Goal: Information Seeking & Learning: Learn about a topic

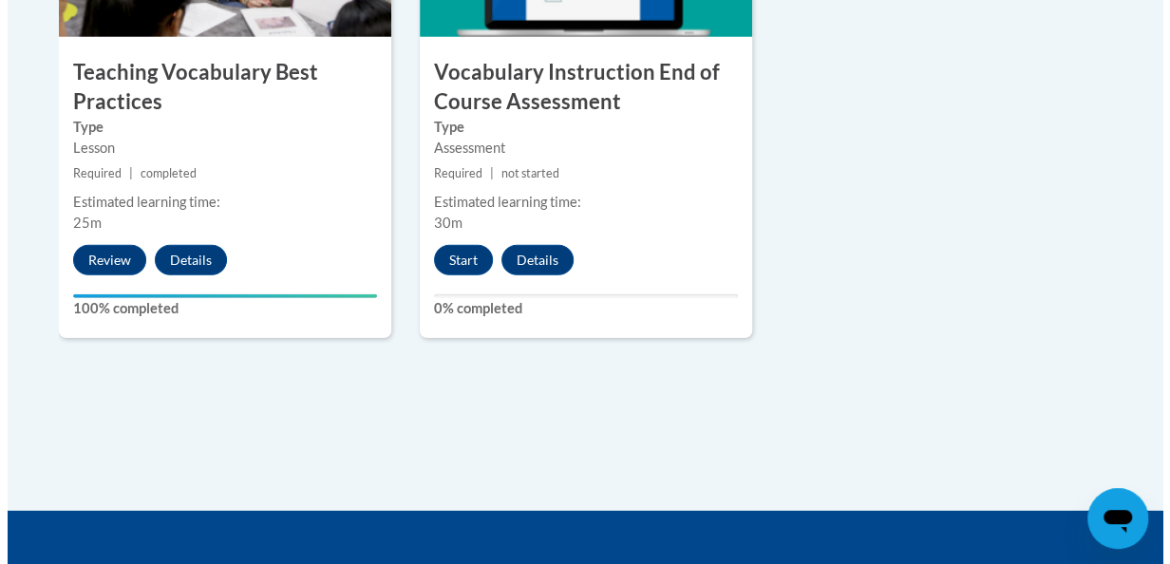
scroll to position [2364, 0]
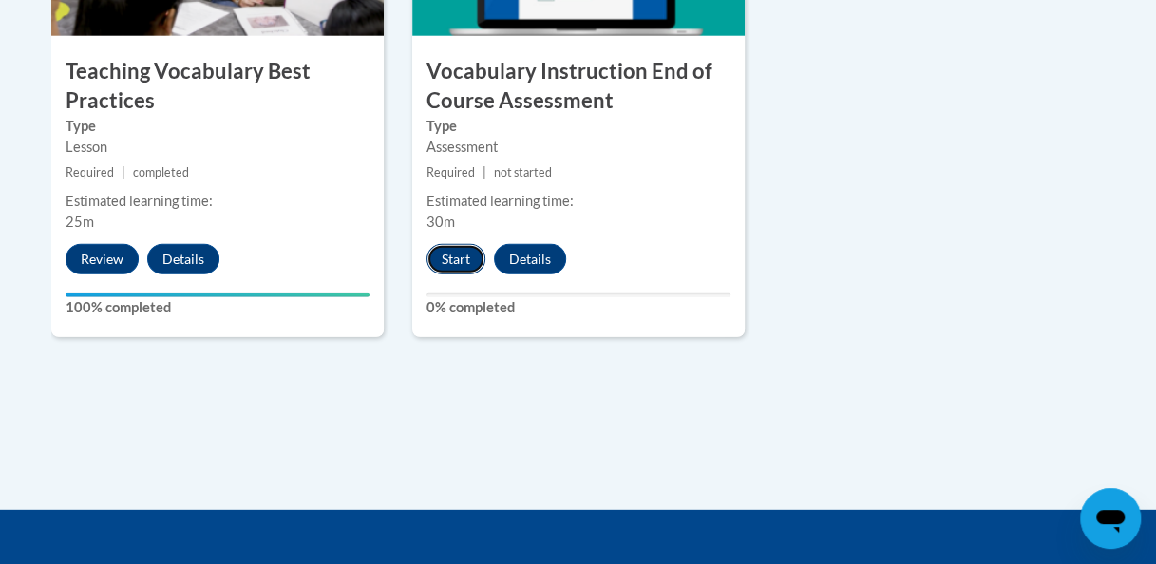
click at [461, 251] on button "Start" at bounding box center [456, 259] width 59 height 30
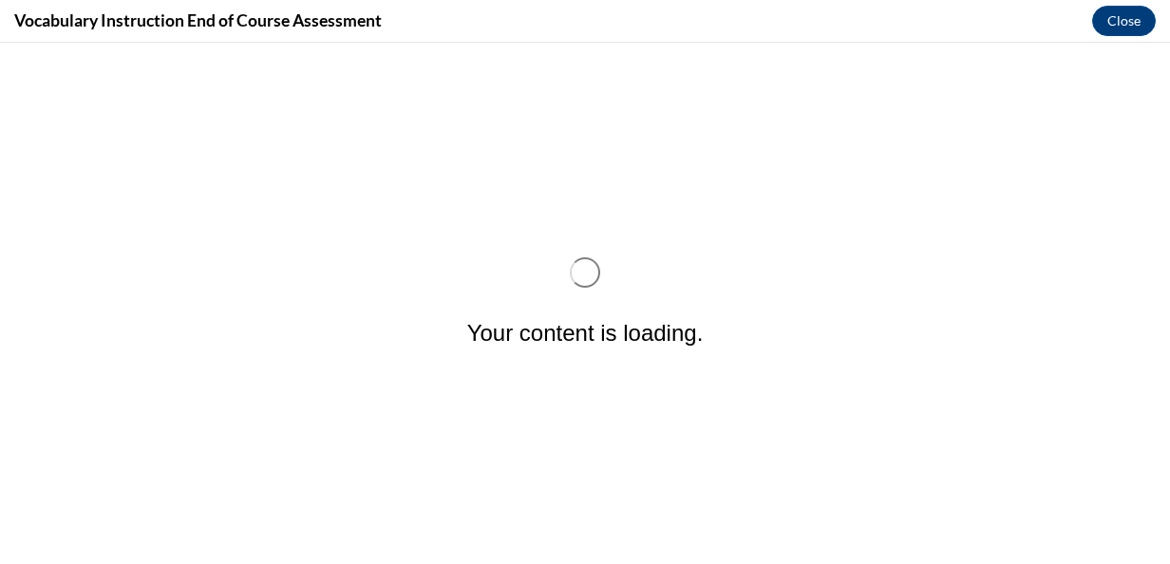
scroll to position [0, 0]
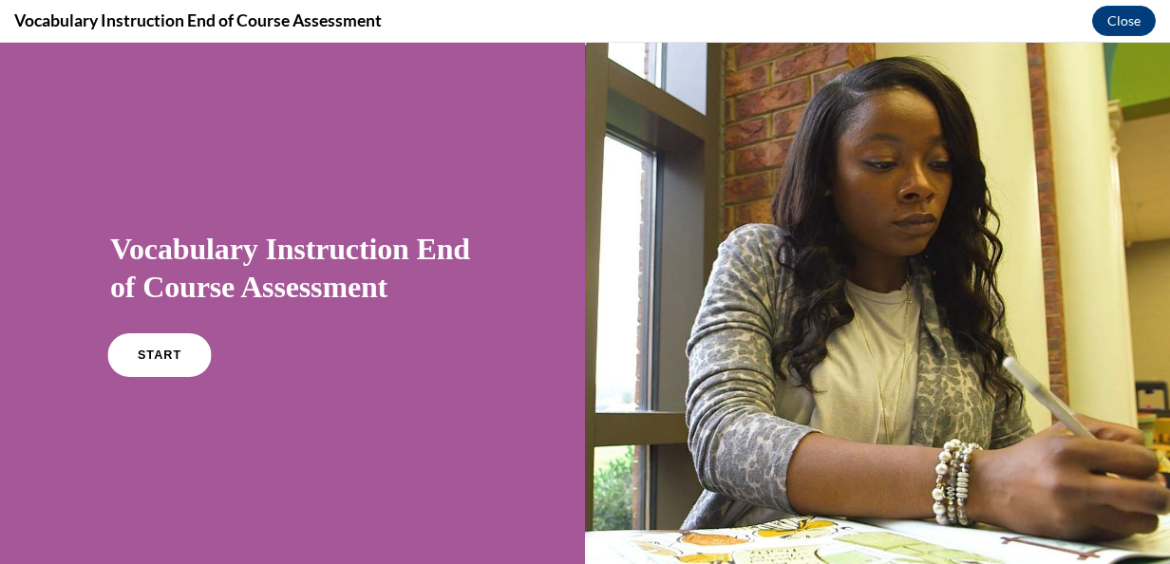
click at [180, 353] on link "START" at bounding box center [159, 355] width 104 height 44
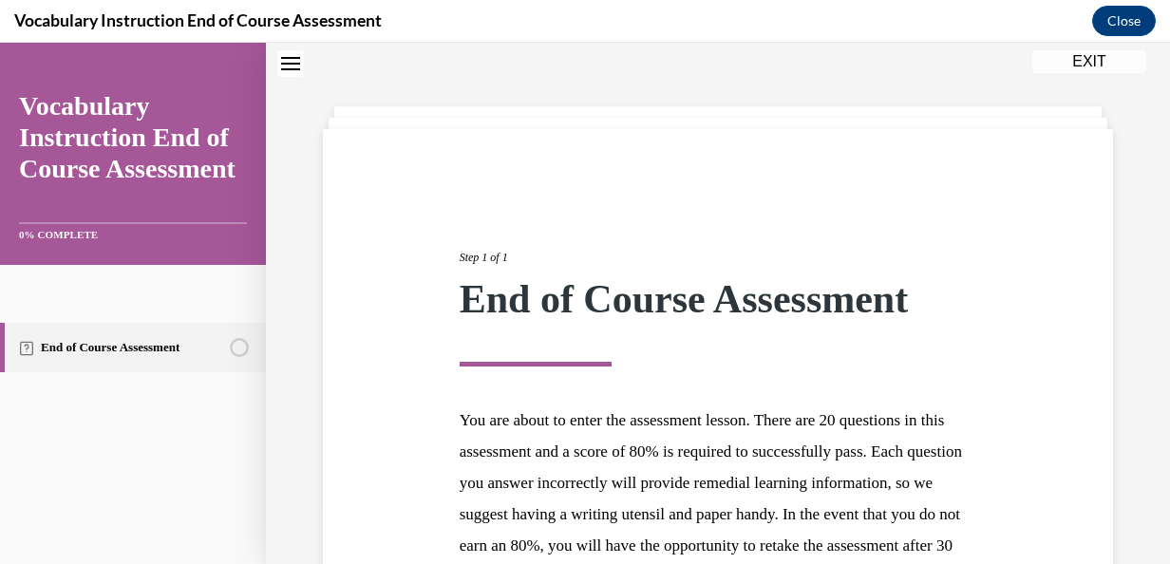
scroll to position [339, 0]
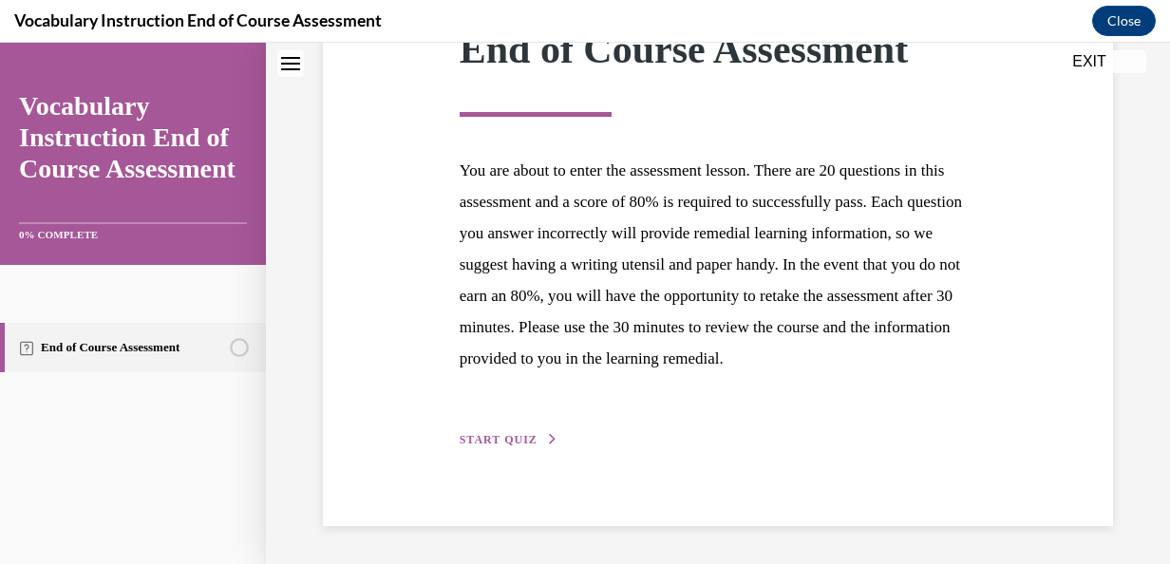
click at [505, 429] on div "Step 1 of 1 End of Course Assessment You are about to enter the assessment less…" at bounding box center [719, 202] width 546 height 495
click at [506, 435] on span "START QUIZ" at bounding box center [499, 439] width 78 height 13
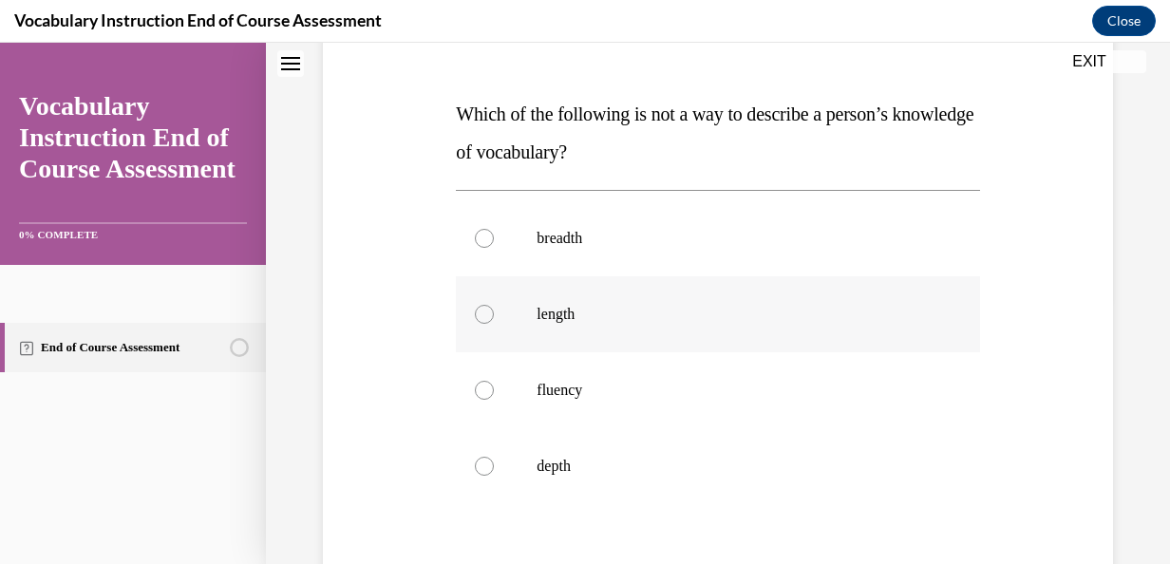
scroll to position [268, 0]
click at [650, 256] on label "breadth" at bounding box center [717, 237] width 523 height 76
click at [494, 247] on input "breadth" at bounding box center [484, 237] width 19 height 19
radio input "true"
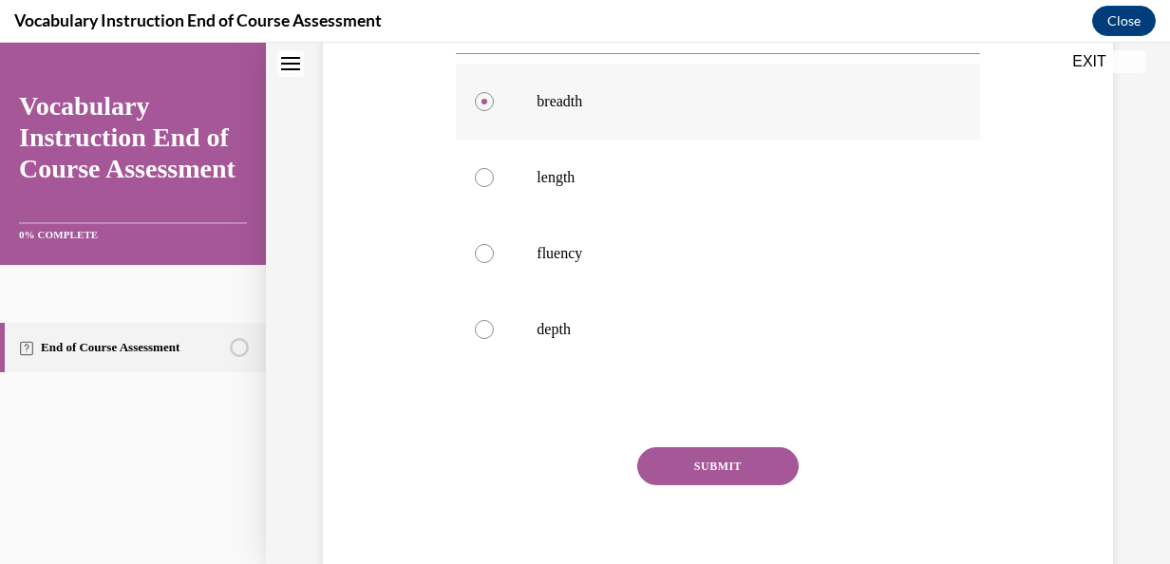
scroll to position [407, 0]
click at [679, 458] on button "SUBMIT" at bounding box center [717, 464] width 161 height 38
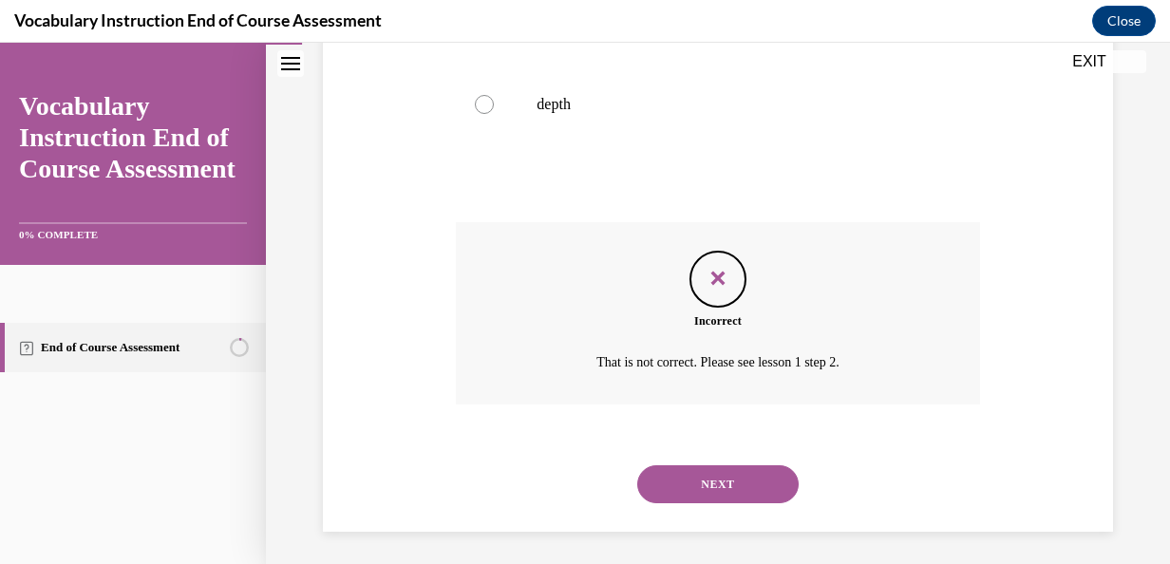
scroll to position [628, 0]
click at [690, 490] on button "NEXT" at bounding box center [717, 485] width 161 height 38
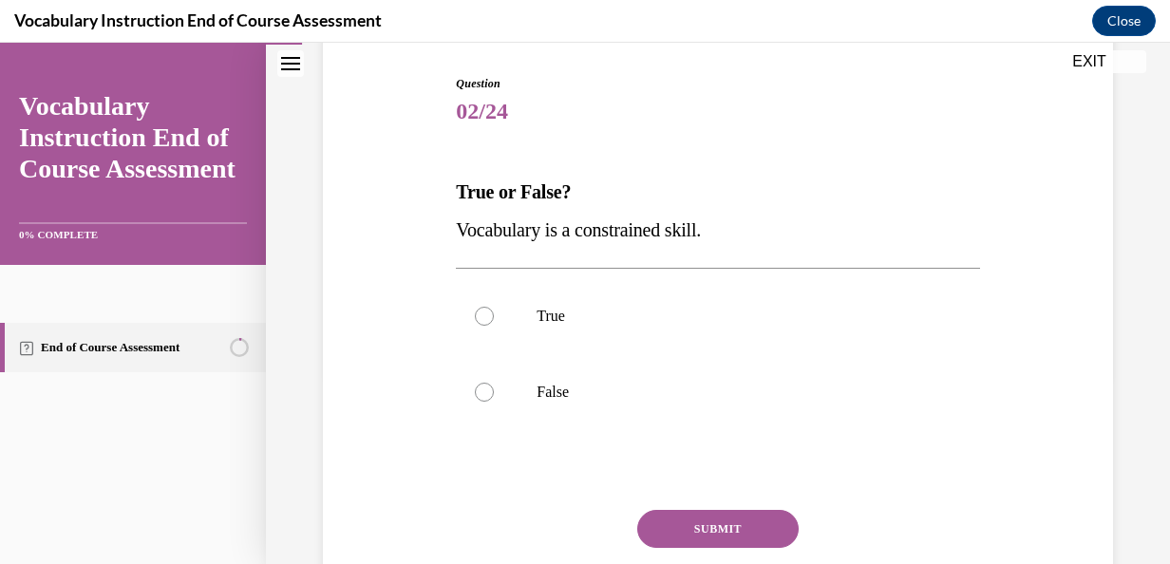
scroll to position [196, 0]
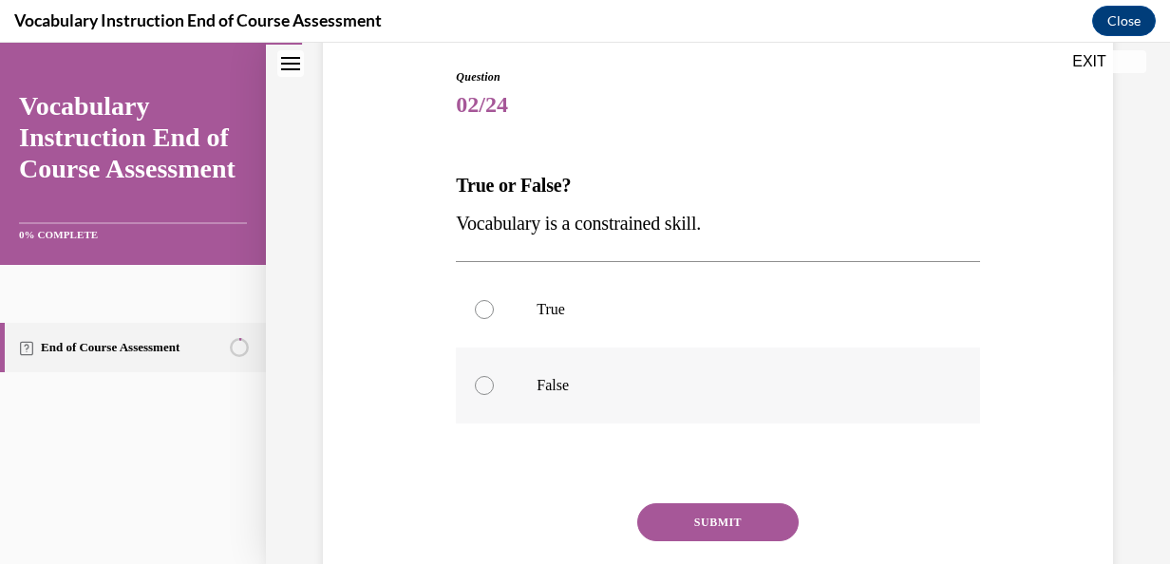
click at [561, 371] on label "False" at bounding box center [717, 386] width 523 height 76
click at [494, 376] on input "False" at bounding box center [484, 385] width 19 height 19
radio input "true"
click at [674, 524] on button "SUBMIT" at bounding box center [717, 522] width 161 height 38
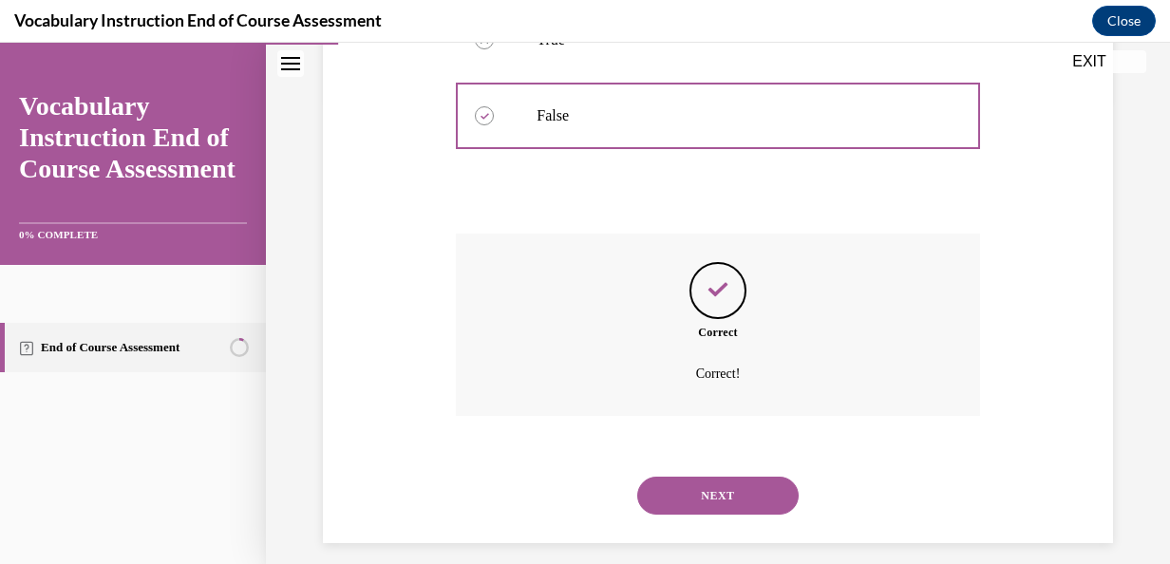
scroll to position [482, 0]
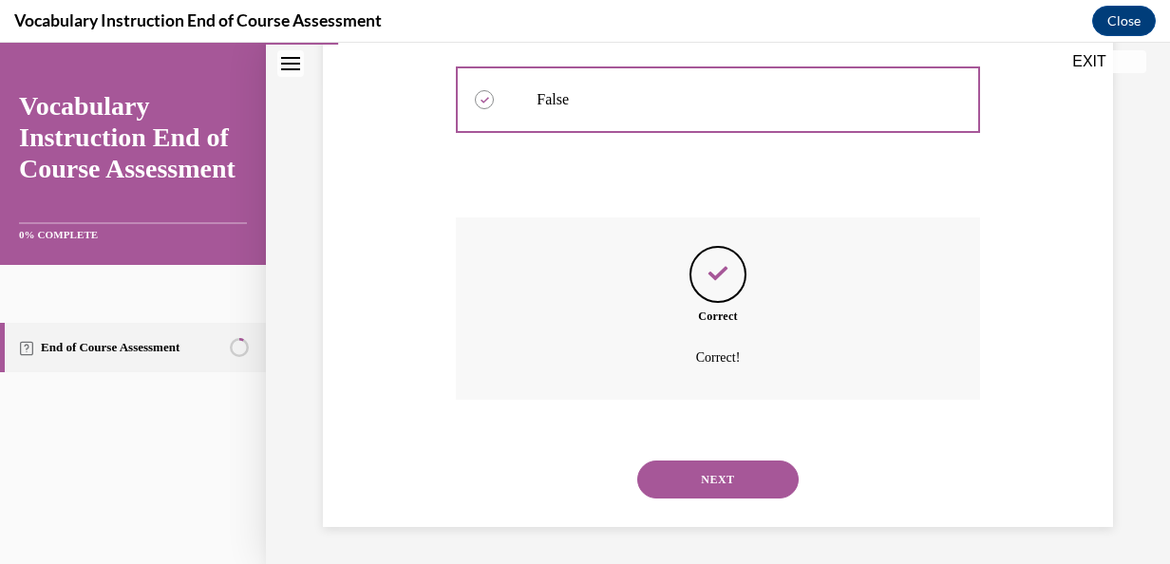
click at [697, 476] on button "NEXT" at bounding box center [717, 480] width 161 height 38
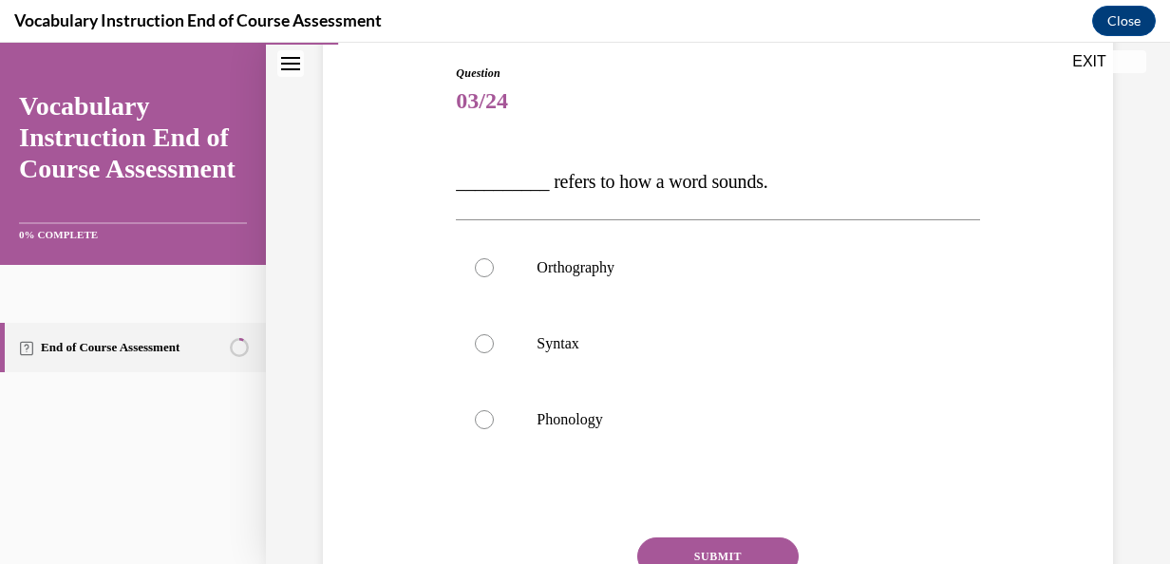
scroll to position [200, 0]
click at [648, 292] on label "Orthography" at bounding box center [717, 267] width 523 height 76
click at [494, 276] on input "Orthography" at bounding box center [484, 266] width 19 height 19
radio input "true"
click at [690, 542] on button "SUBMIT" at bounding box center [717, 556] width 161 height 38
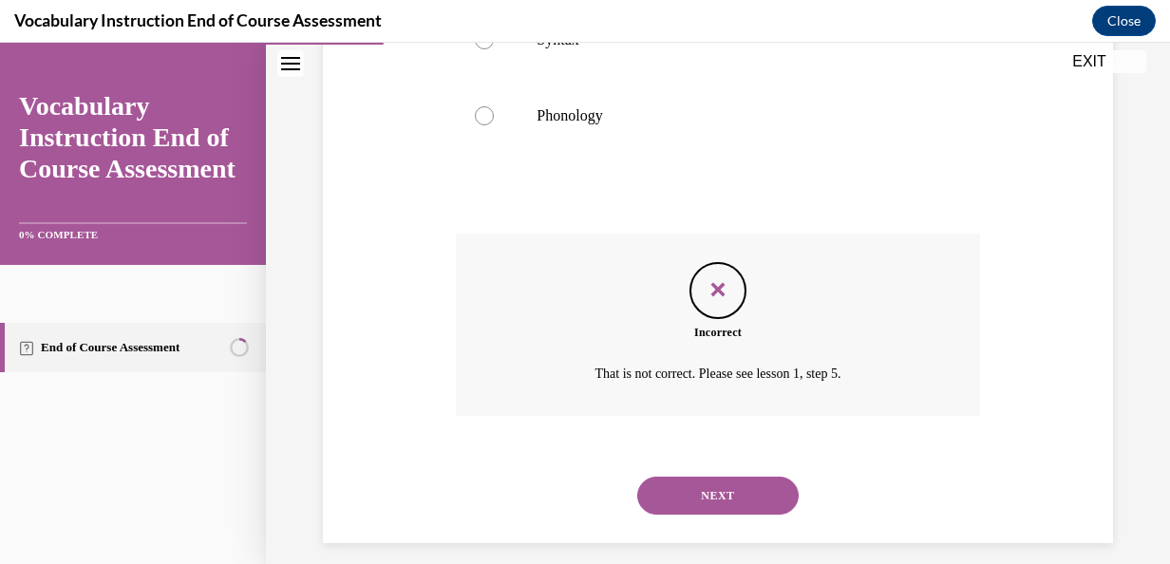
scroll to position [520, 0]
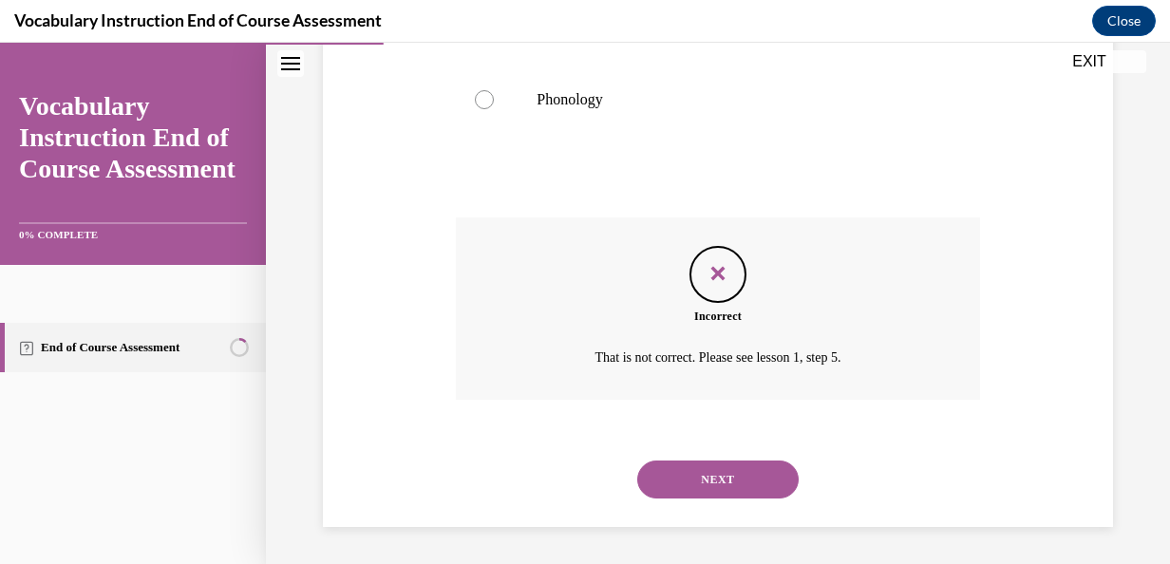
click at [692, 465] on button "NEXT" at bounding box center [717, 480] width 161 height 38
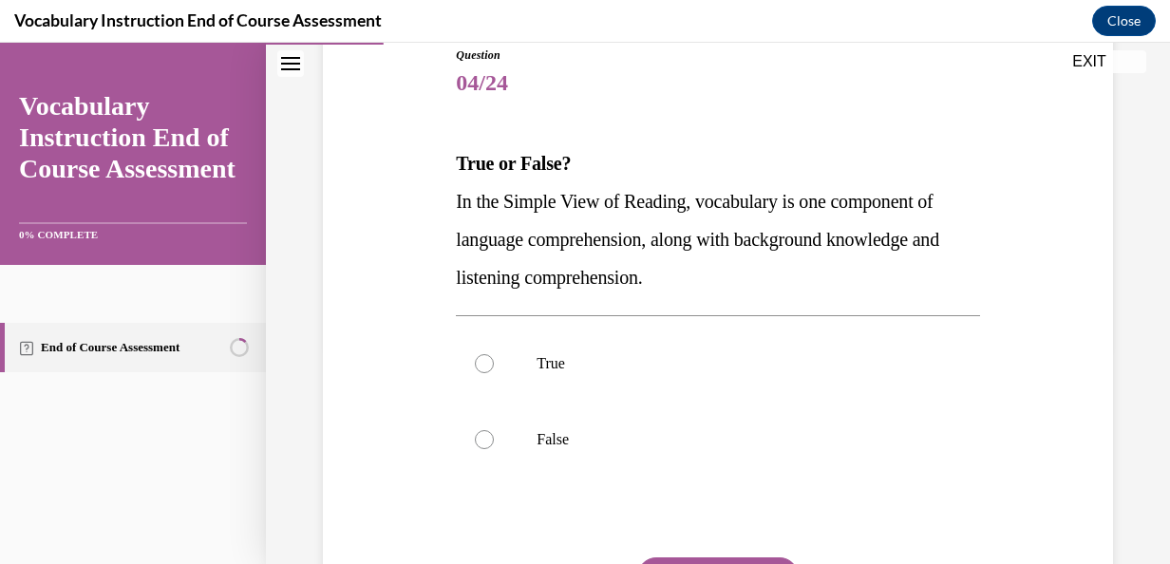
scroll to position [218, 0]
click at [544, 353] on p "True" at bounding box center [734, 362] width 395 height 19
click at [494, 353] on input "True" at bounding box center [484, 362] width 19 height 19
radio input "true"
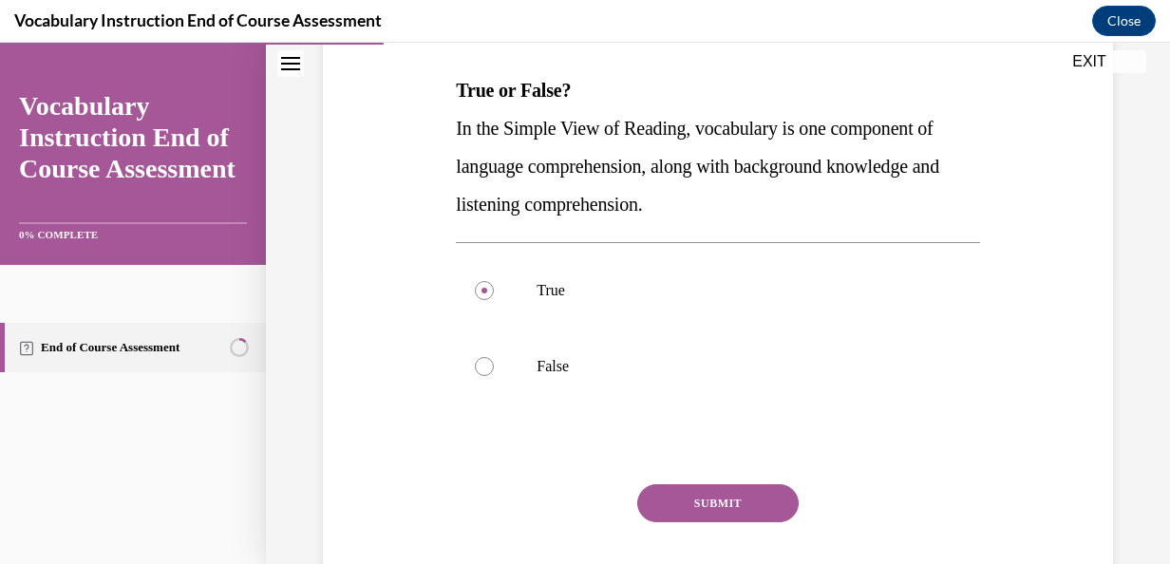
click at [704, 503] on button "SUBMIT" at bounding box center [717, 503] width 161 height 38
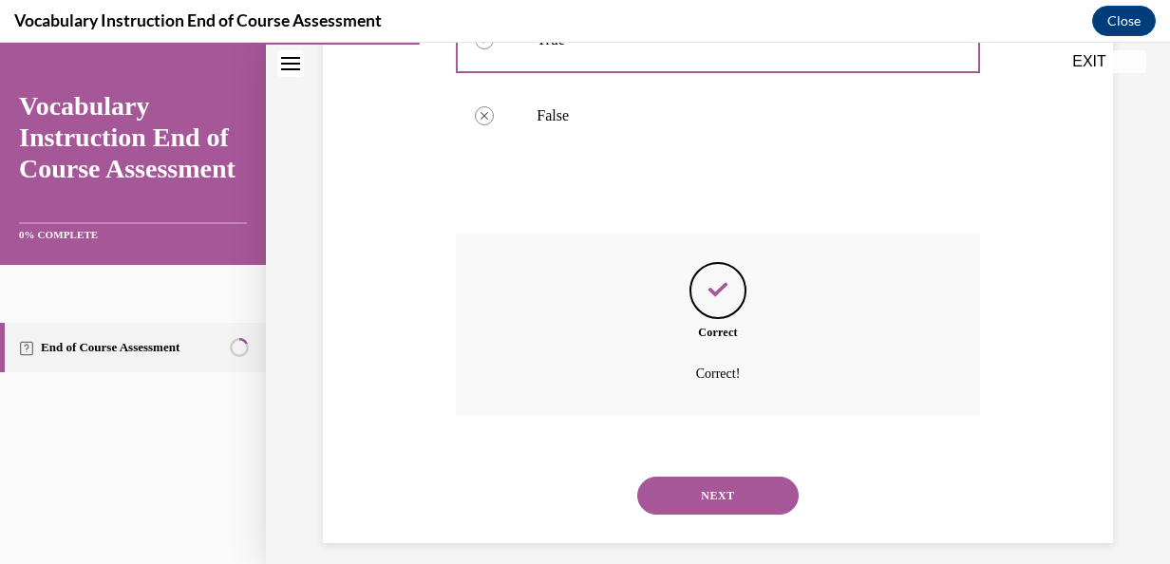
scroll to position [558, 0]
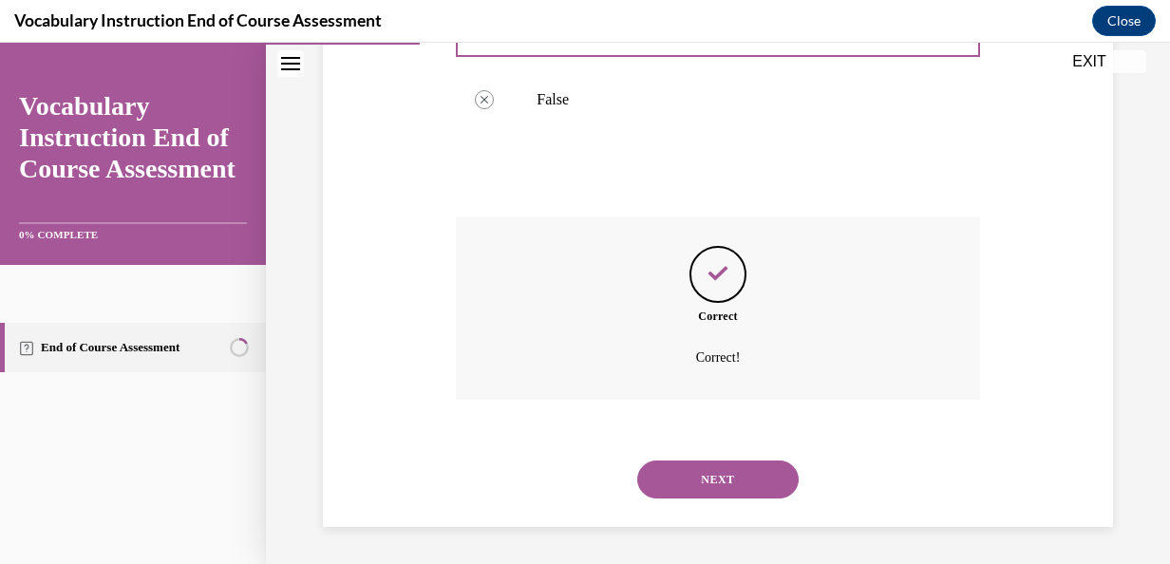
click at [716, 487] on button "NEXT" at bounding box center [717, 480] width 161 height 38
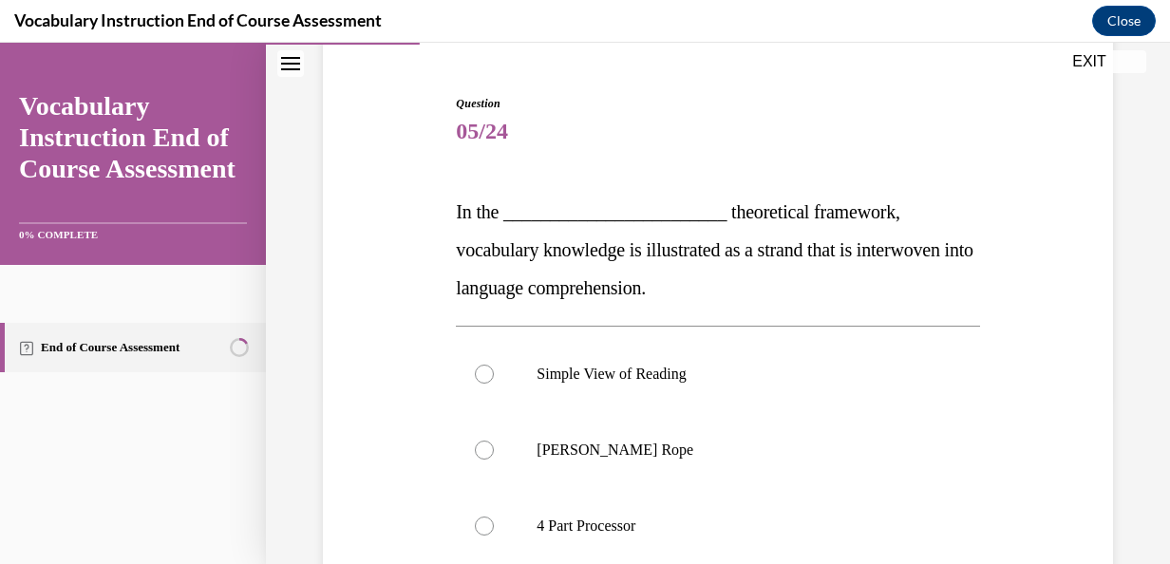
scroll to position [151, 0]
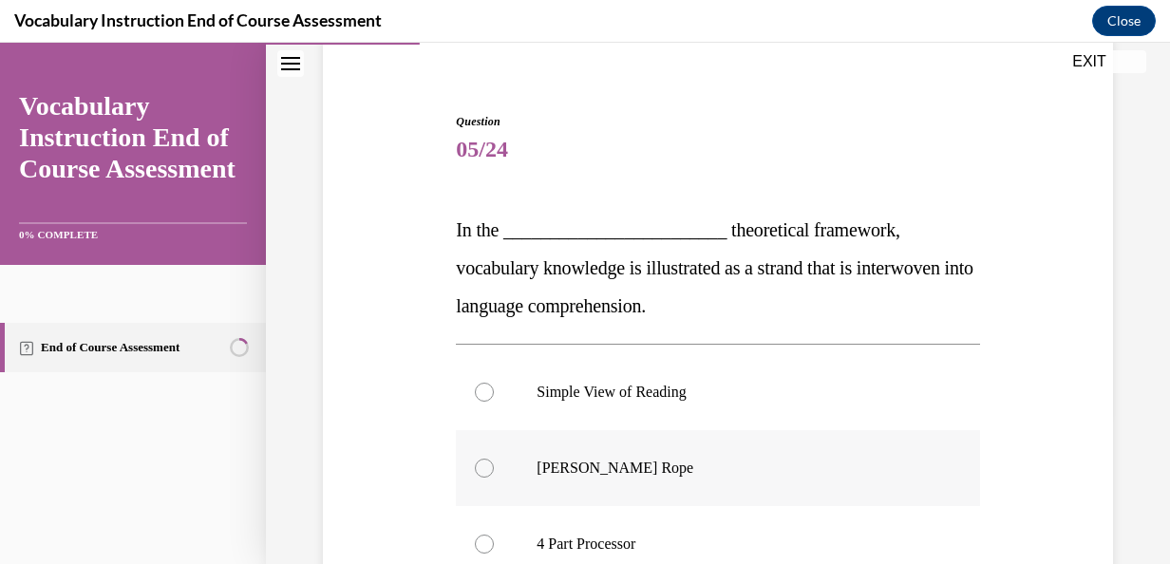
click at [699, 475] on p "[PERSON_NAME] Rope" at bounding box center [734, 468] width 395 height 19
click at [494, 475] on input "[PERSON_NAME] Rope" at bounding box center [484, 468] width 19 height 19
radio input "true"
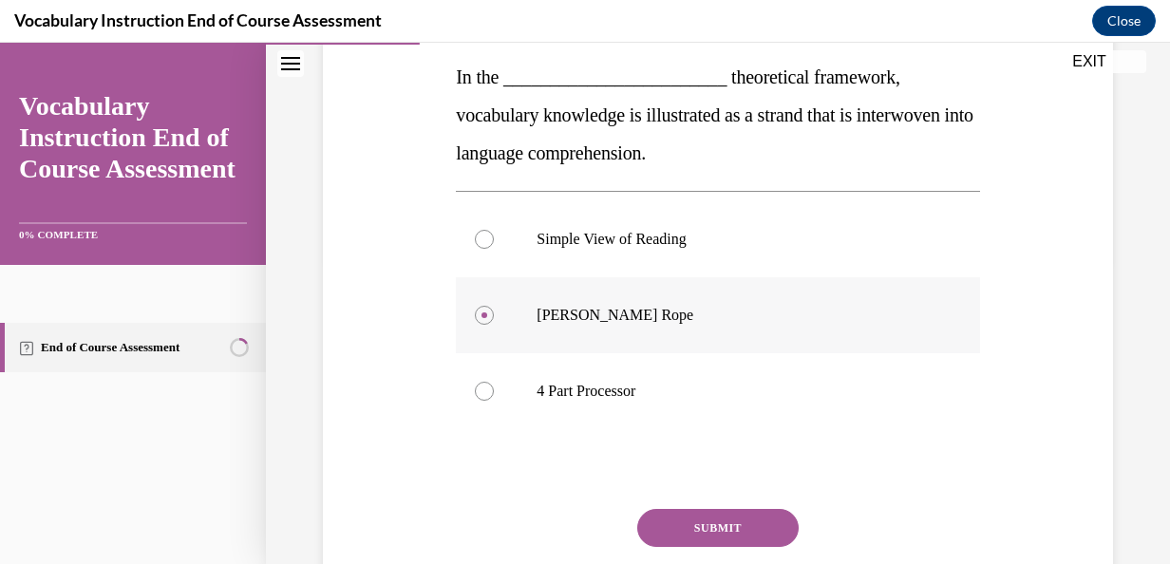
scroll to position [318, 0]
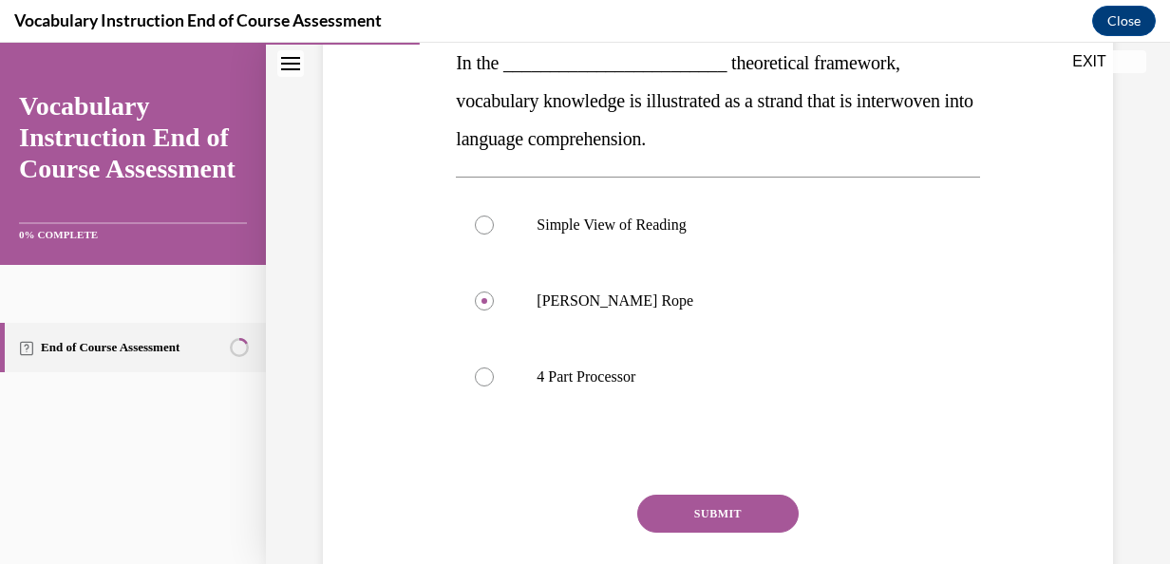
click at [698, 502] on button "SUBMIT" at bounding box center [717, 514] width 161 height 38
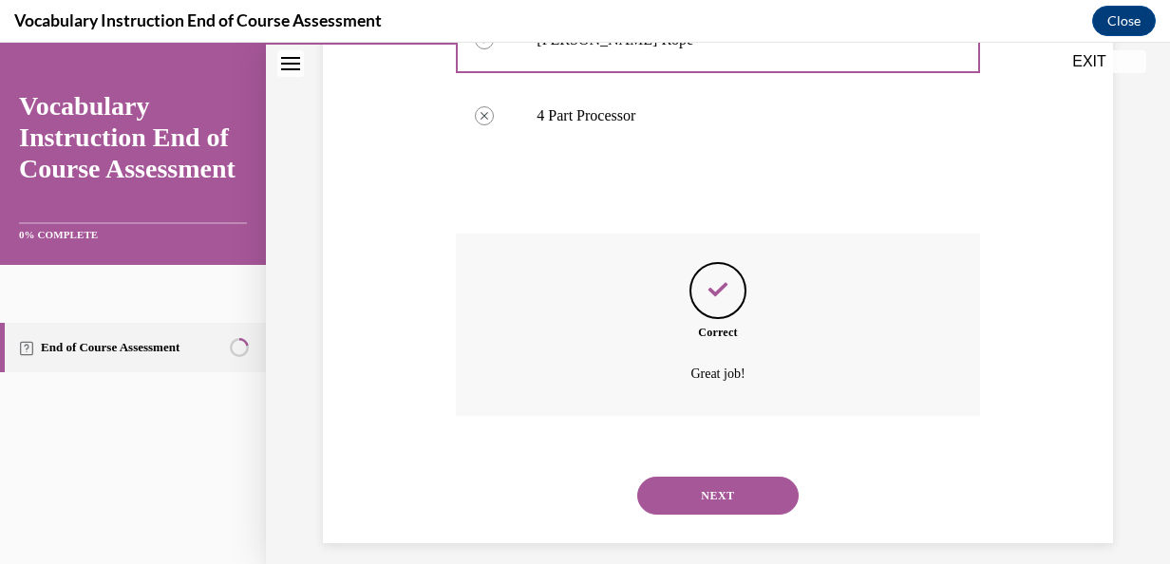
scroll to position [596, 0]
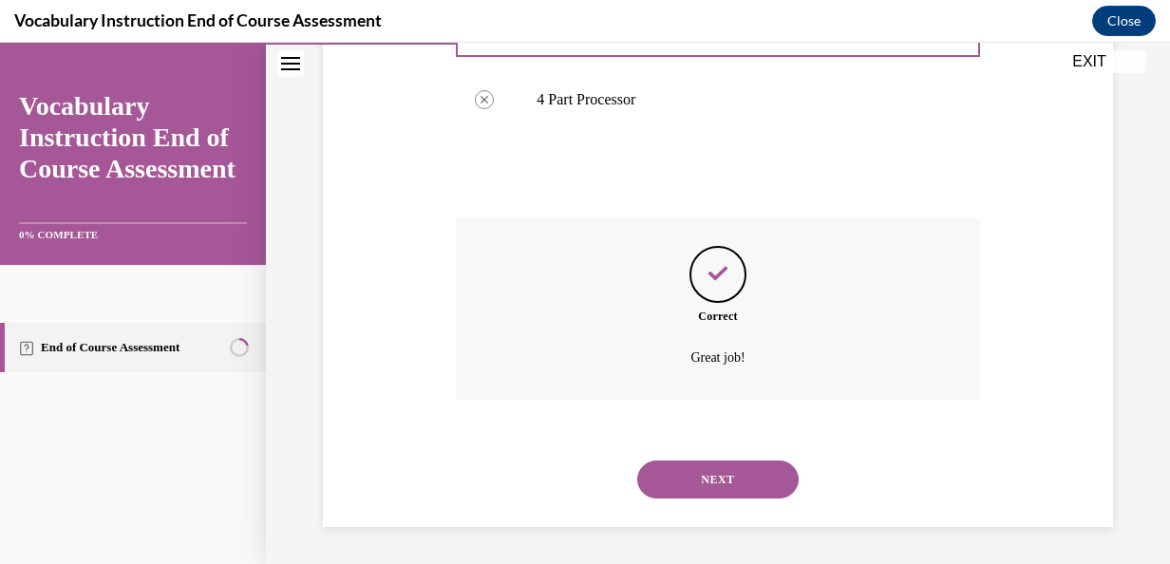
click at [698, 502] on div "NEXT" at bounding box center [717, 480] width 523 height 76
click at [703, 479] on button "NEXT" at bounding box center [717, 480] width 161 height 38
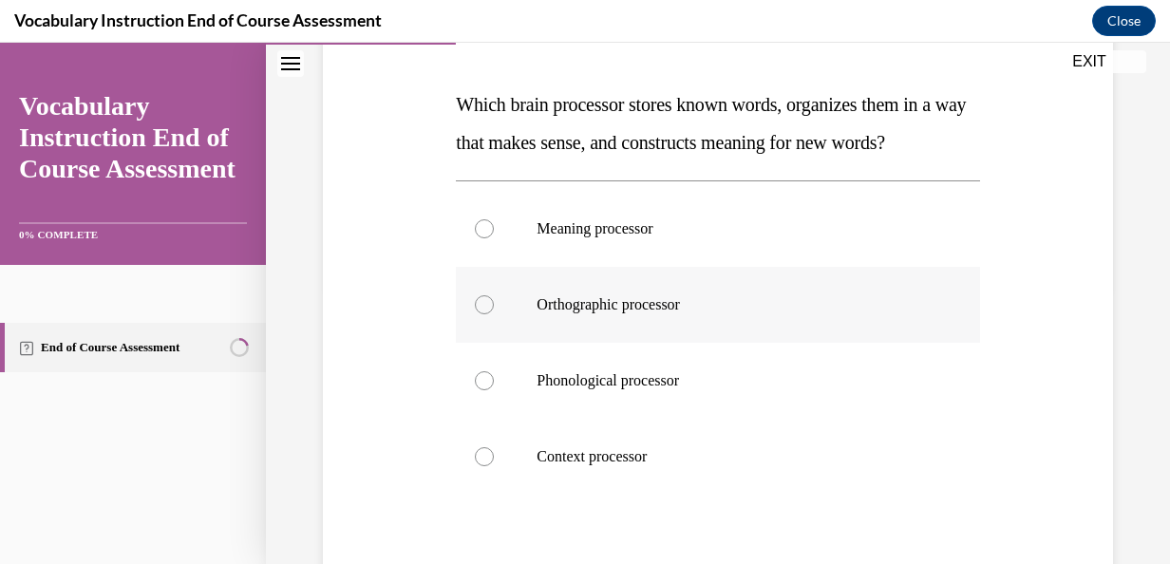
scroll to position [263, 0]
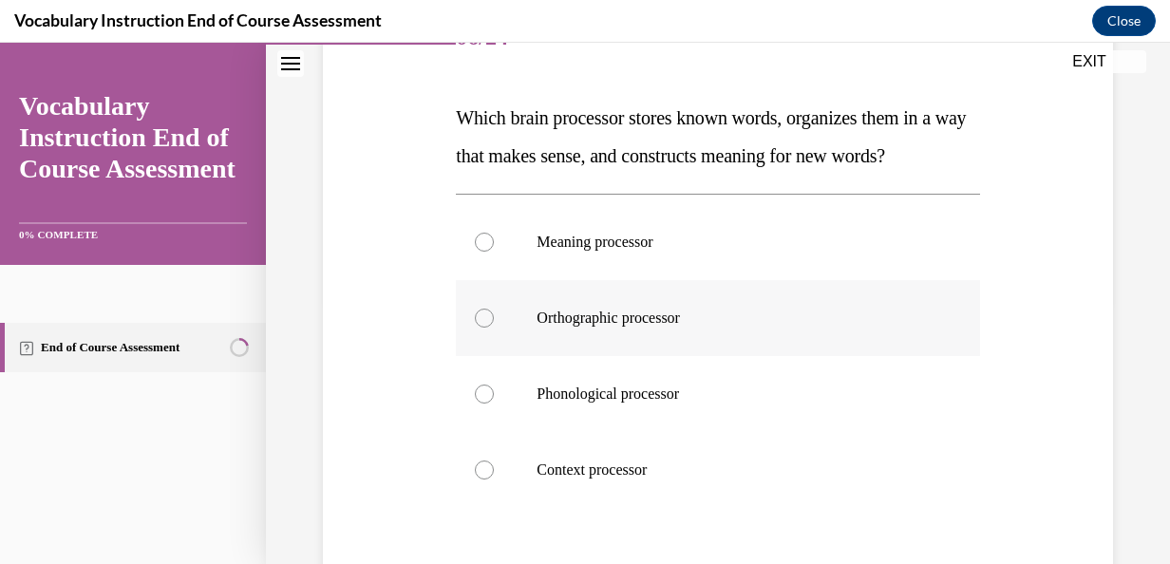
click at [711, 328] on p "Orthographic processor" at bounding box center [734, 318] width 395 height 19
click at [494, 328] on input "Orthographic processor" at bounding box center [484, 318] width 19 height 19
radio input "true"
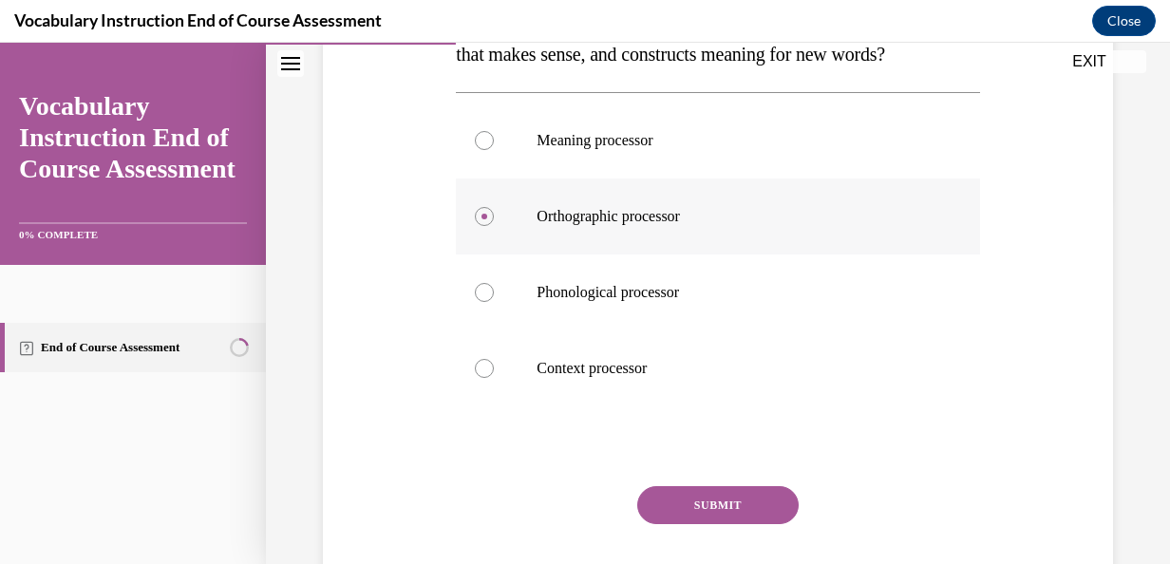
scroll to position [366, 0]
click at [712, 523] on button "SUBMIT" at bounding box center [717, 504] width 161 height 38
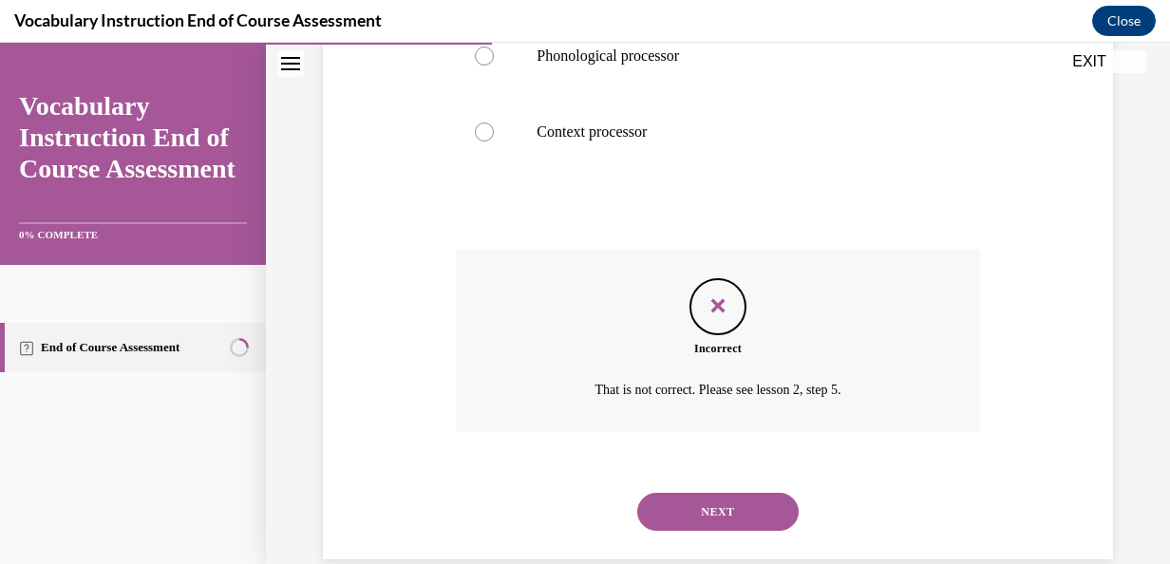
scroll to position [600, 0]
click at [719, 532] on button "NEXT" at bounding box center [717, 513] width 161 height 38
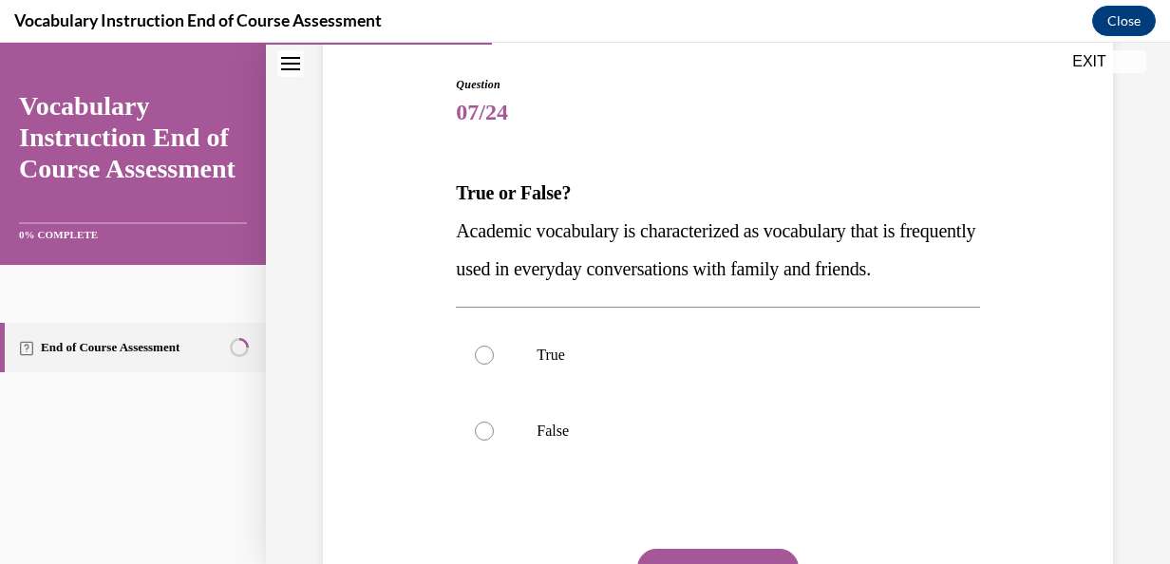
scroll to position [190, 0]
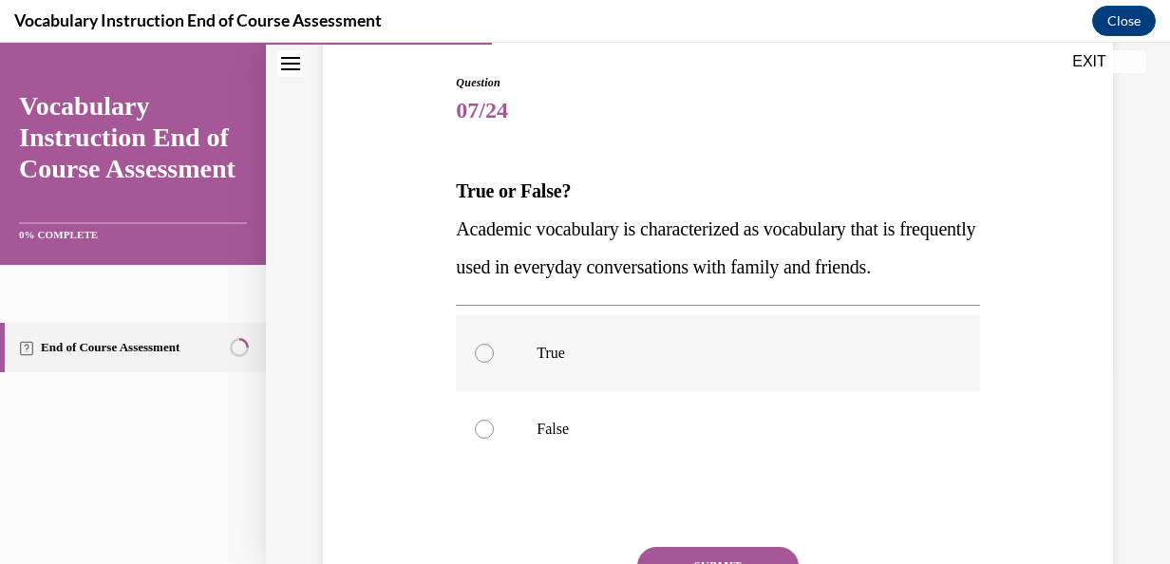
click at [674, 391] on label "True" at bounding box center [717, 353] width 523 height 76
click at [494, 363] on input "True" at bounding box center [484, 353] width 19 height 19
radio input "true"
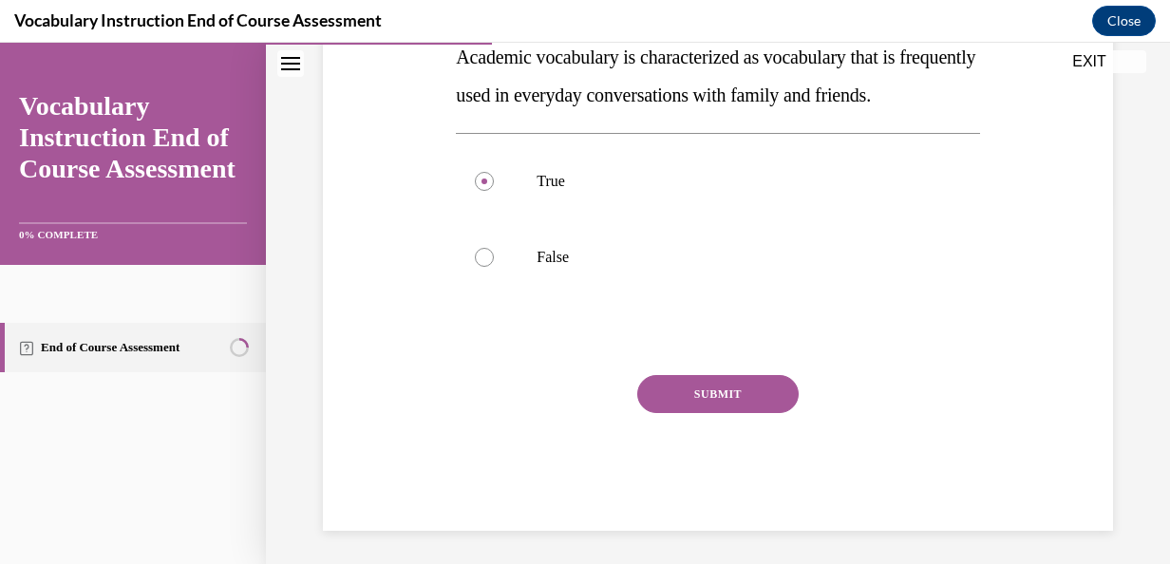
scroll to position [348, 0]
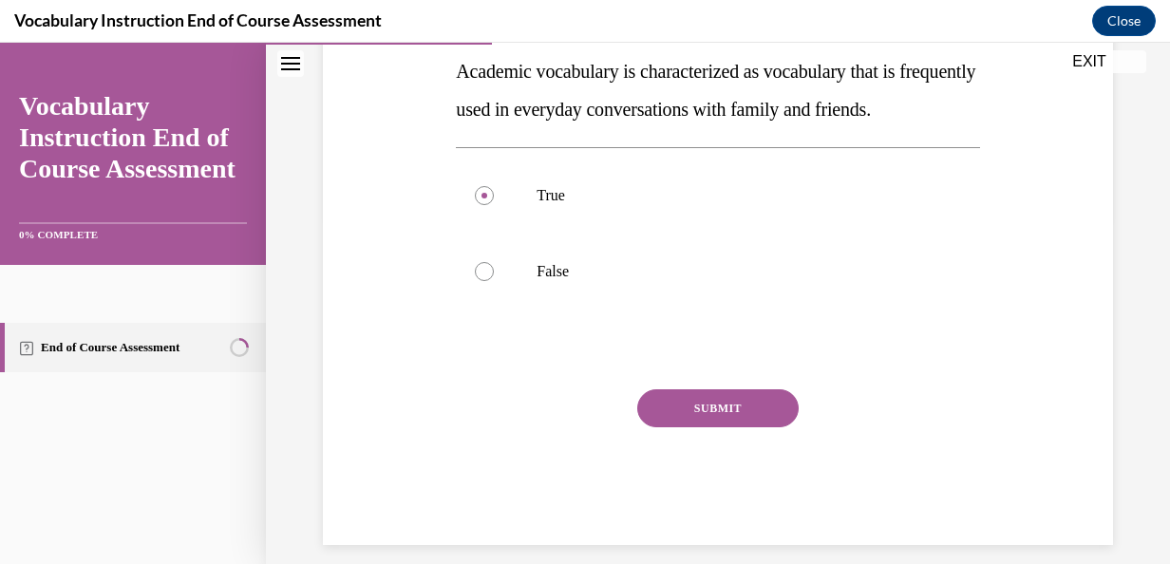
click at [674, 427] on button "SUBMIT" at bounding box center [717, 408] width 161 height 38
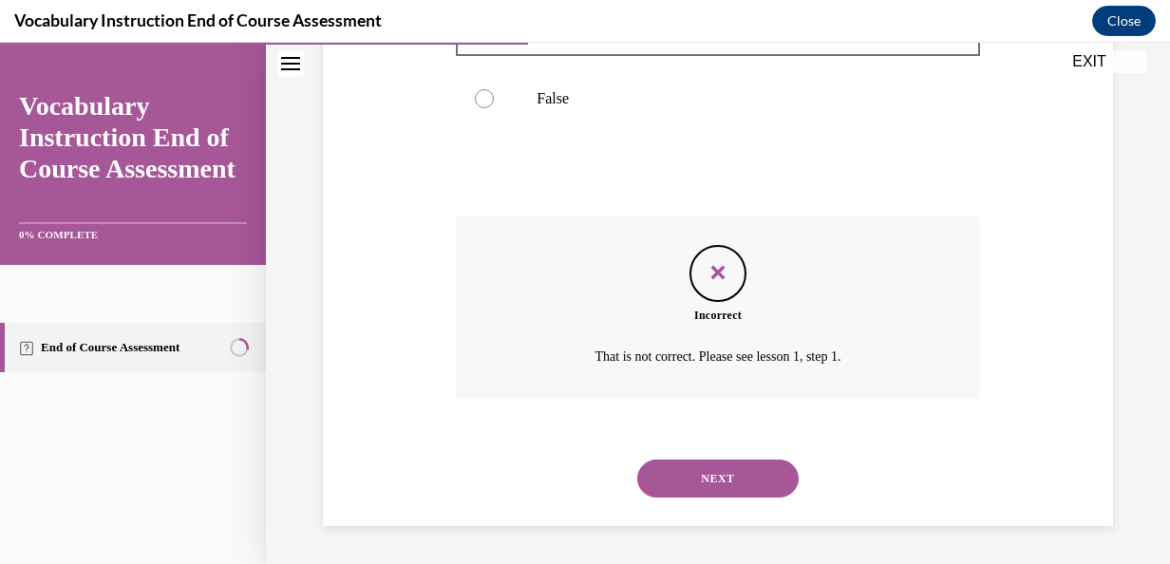
scroll to position [558, 0]
click at [679, 482] on button "NEXT" at bounding box center [717, 479] width 161 height 38
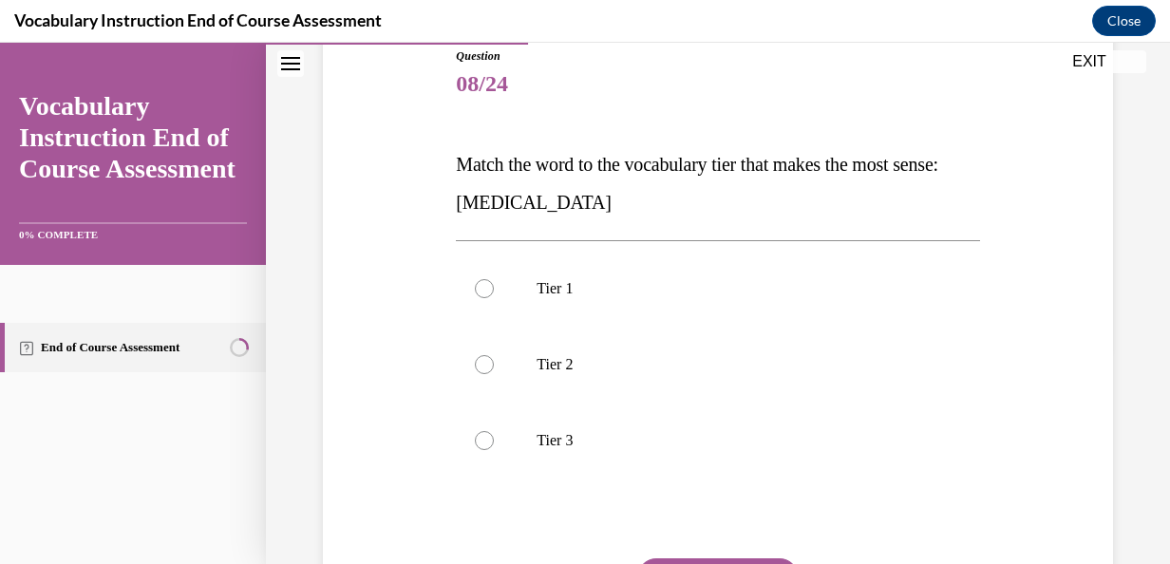
scroll to position [221, 0]
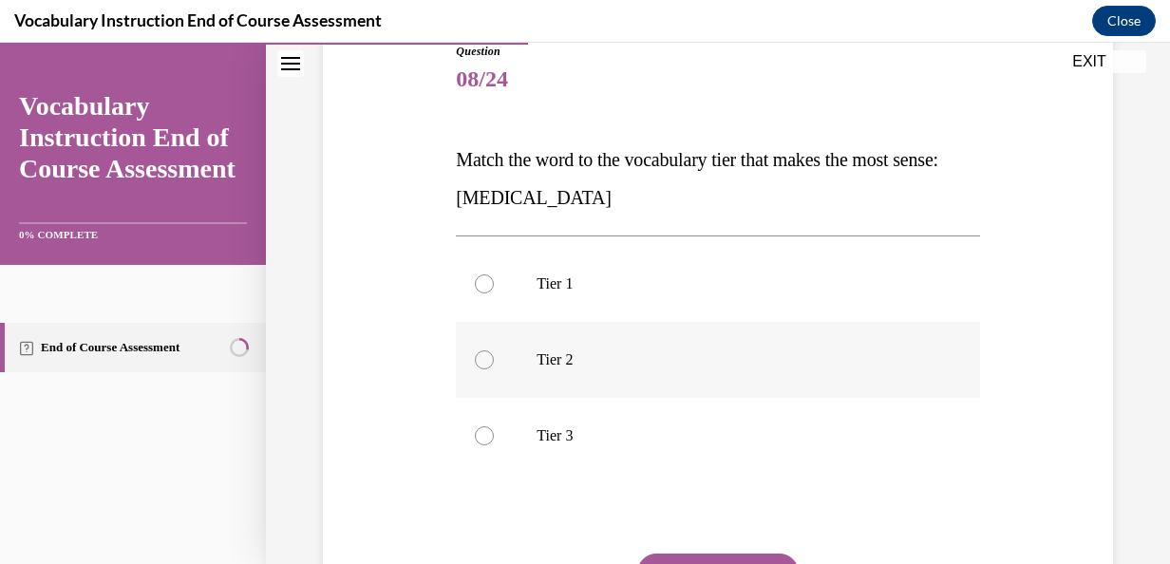
click at [642, 387] on label "Tier 2" at bounding box center [717, 360] width 523 height 76
click at [494, 370] on input "Tier 2" at bounding box center [484, 360] width 19 height 19
radio input "true"
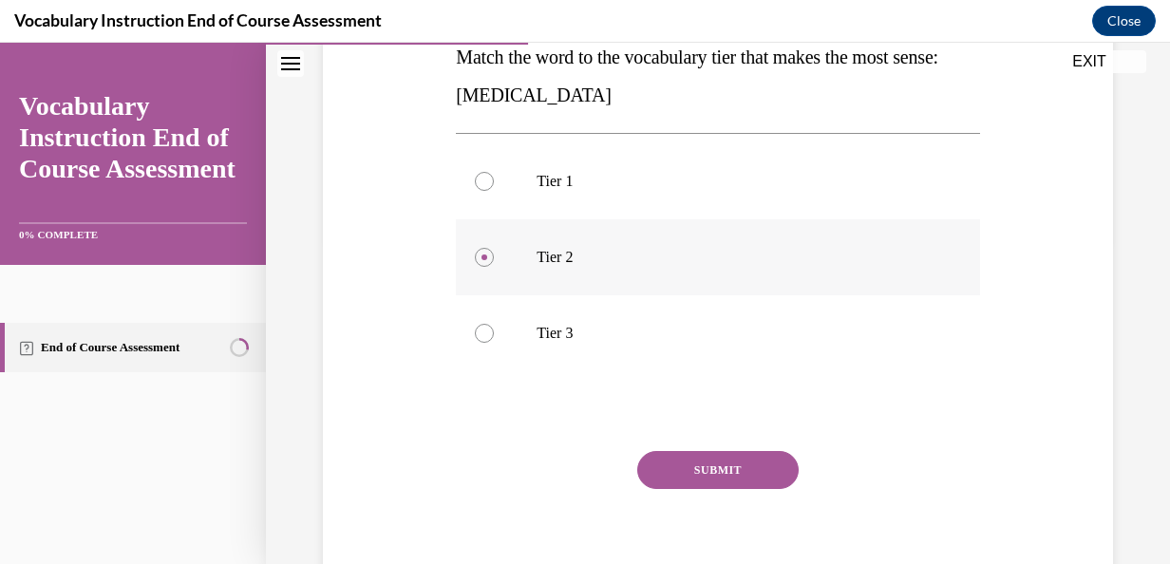
scroll to position [325, 0]
click at [661, 457] on button "SUBMIT" at bounding box center [717, 469] width 161 height 38
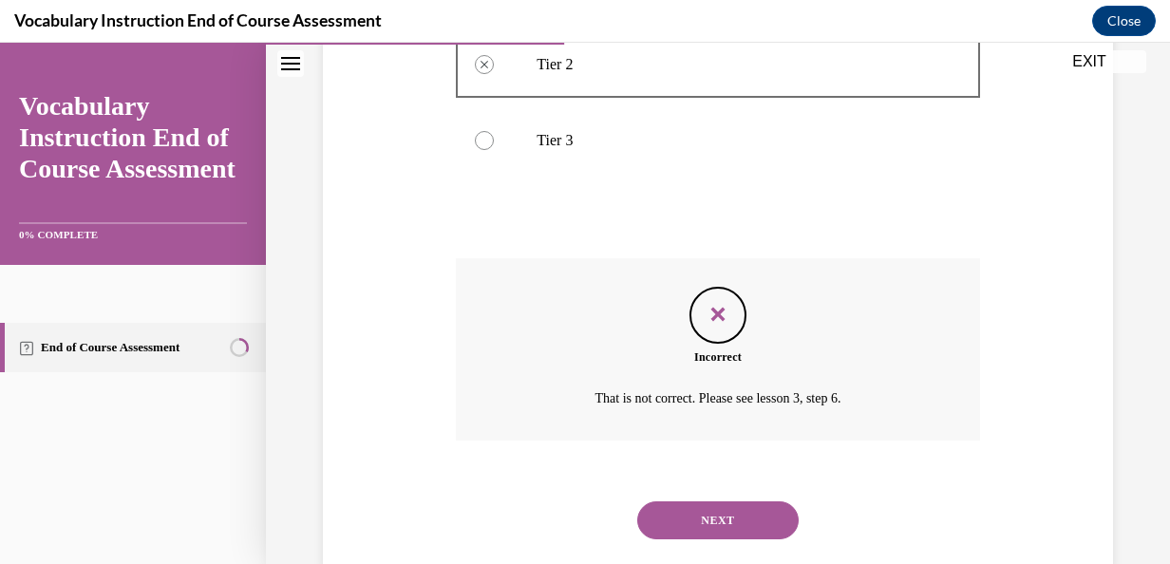
scroll to position [558, 0]
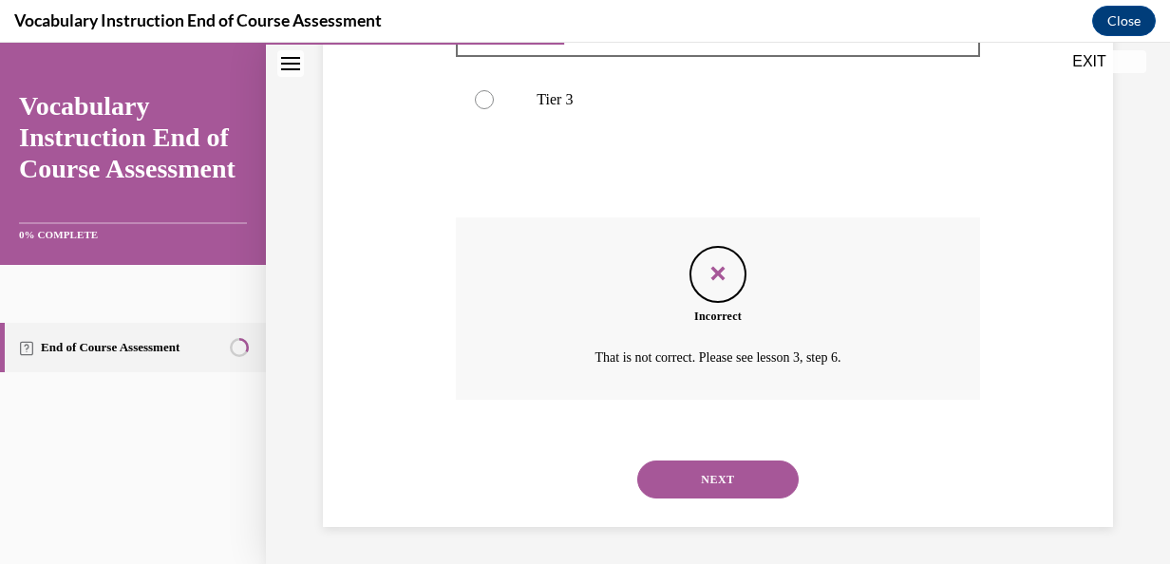
click at [671, 481] on button "NEXT" at bounding box center [717, 480] width 161 height 38
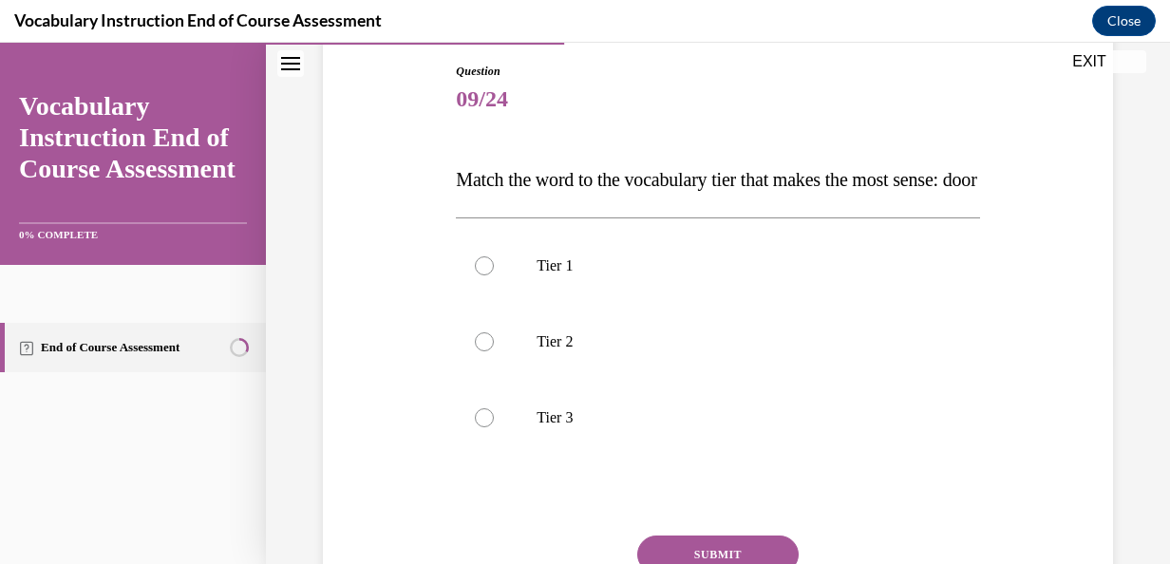
scroll to position [202, 0]
click at [642, 275] on p "Tier 1" at bounding box center [734, 265] width 395 height 19
click at [494, 275] on input "Tier 1" at bounding box center [484, 265] width 19 height 19
radio input "true"
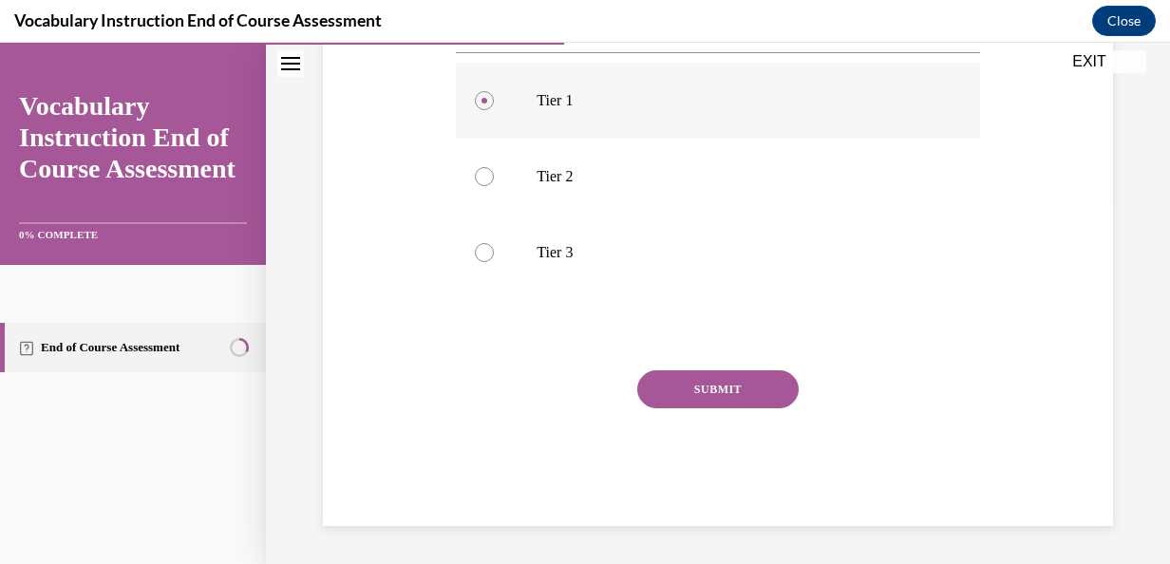
scroll to position [384, 0]
click at [665, 401] on button "SUBMIT" at bounding box center [717, 389] width 161 height 38
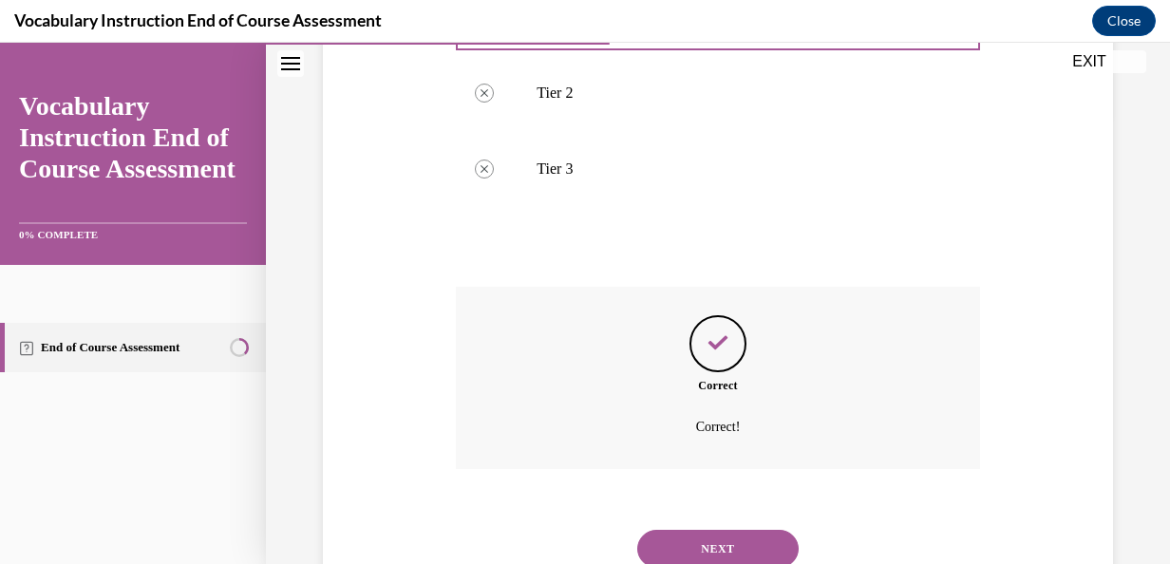
scroll to position [558, 0]
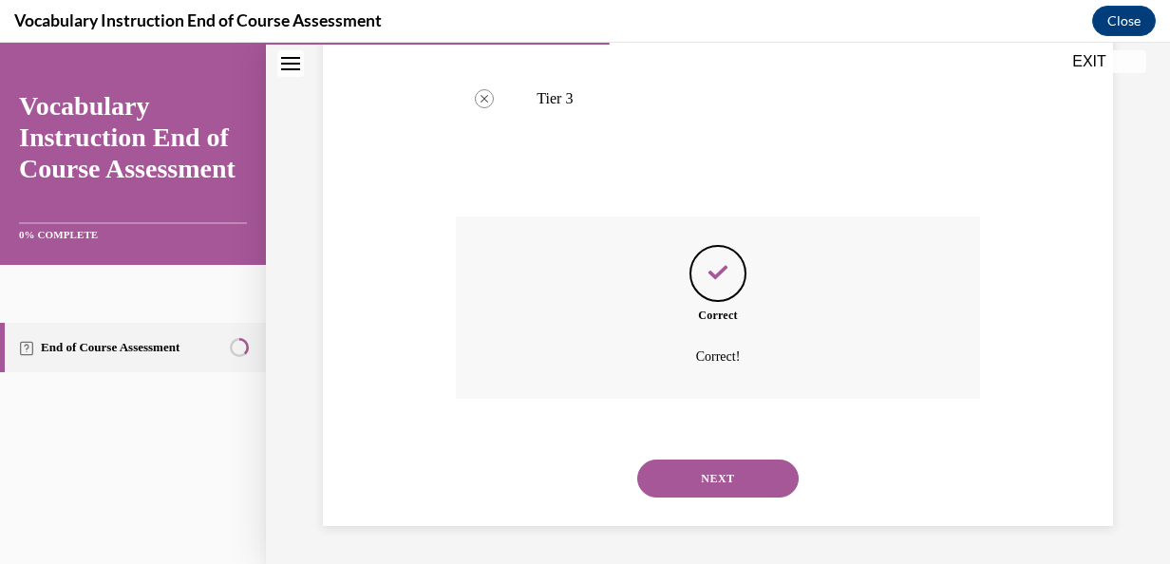
click at [680, 465] on button "NEXT" at bounding box center [717, 479] width 161 height 38
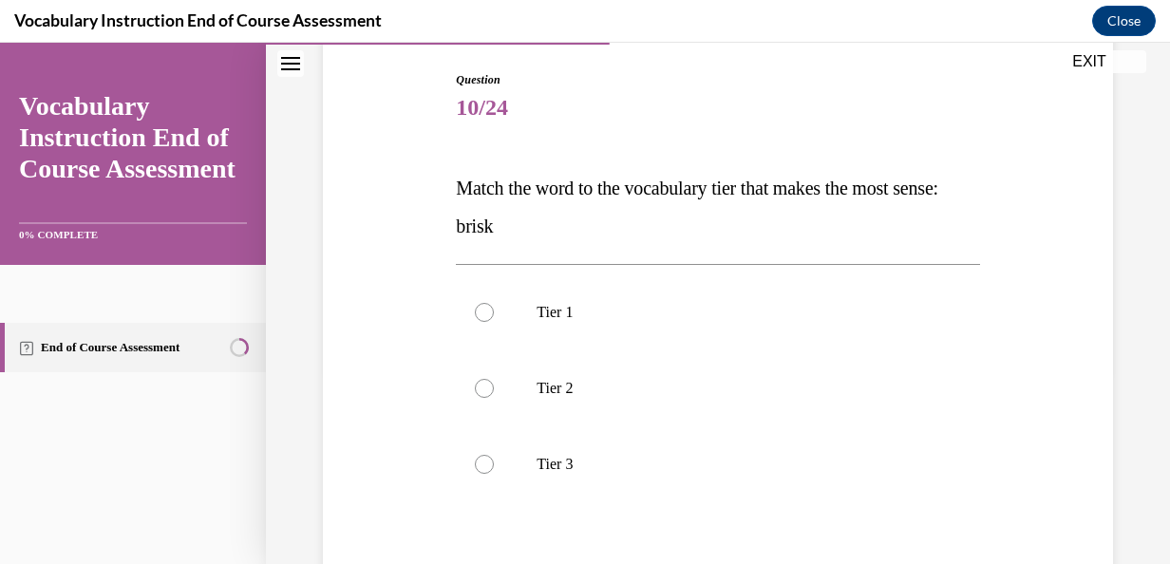
scroll to position [194, 0]
click at [638, 404] on label "Tier 2" at bounding box center [717, 388] width 523 height 76
click at [494, 397] on input "Tier 2" at bounding box center [484, 387] width 19 height 19
radio input "true"
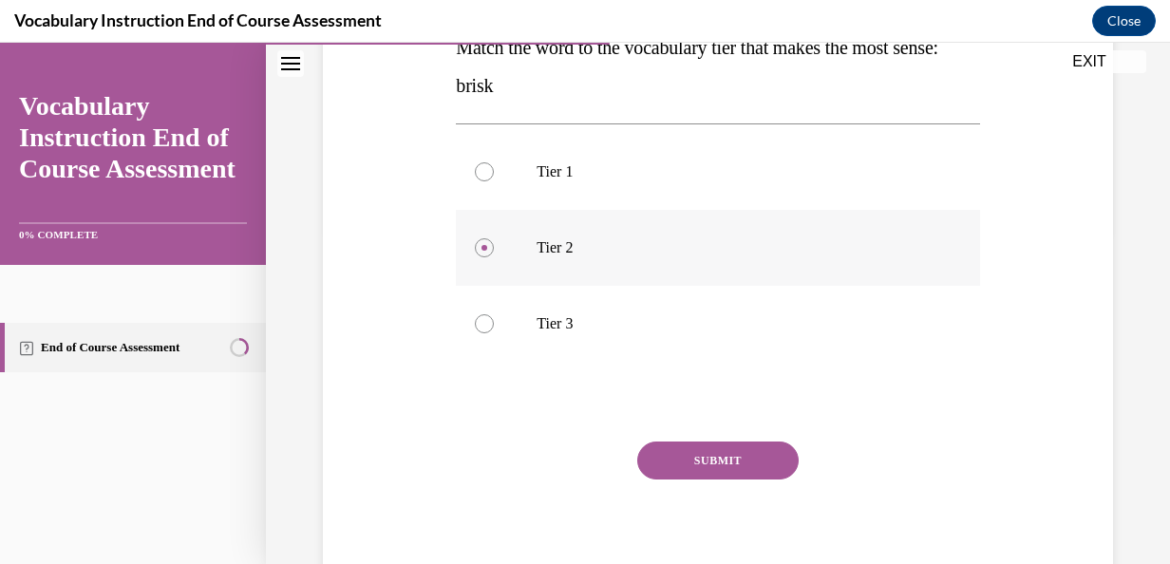
scroll to position [337, 0]
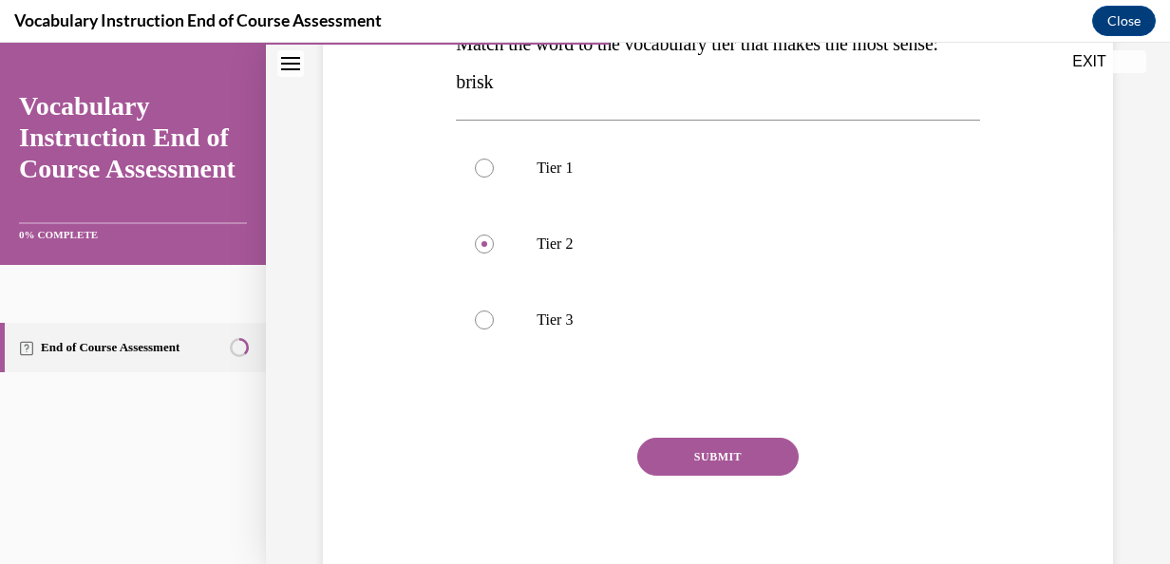
click at [693, 465] on button "SUBMIT" at bounding box center [717, 457] width 161 height 38
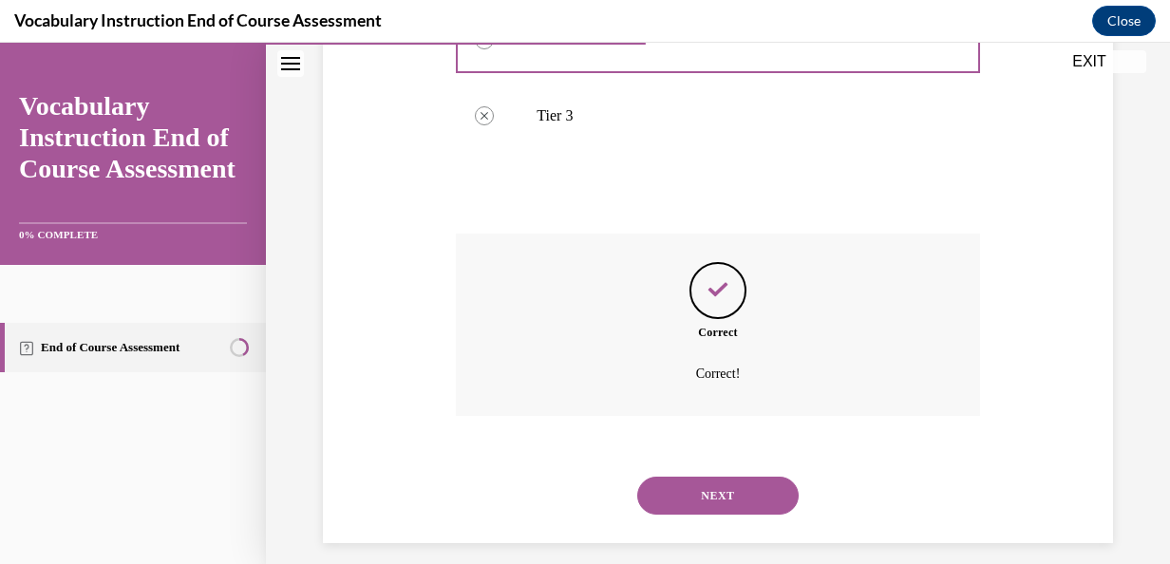
scroll to position [558, 0]
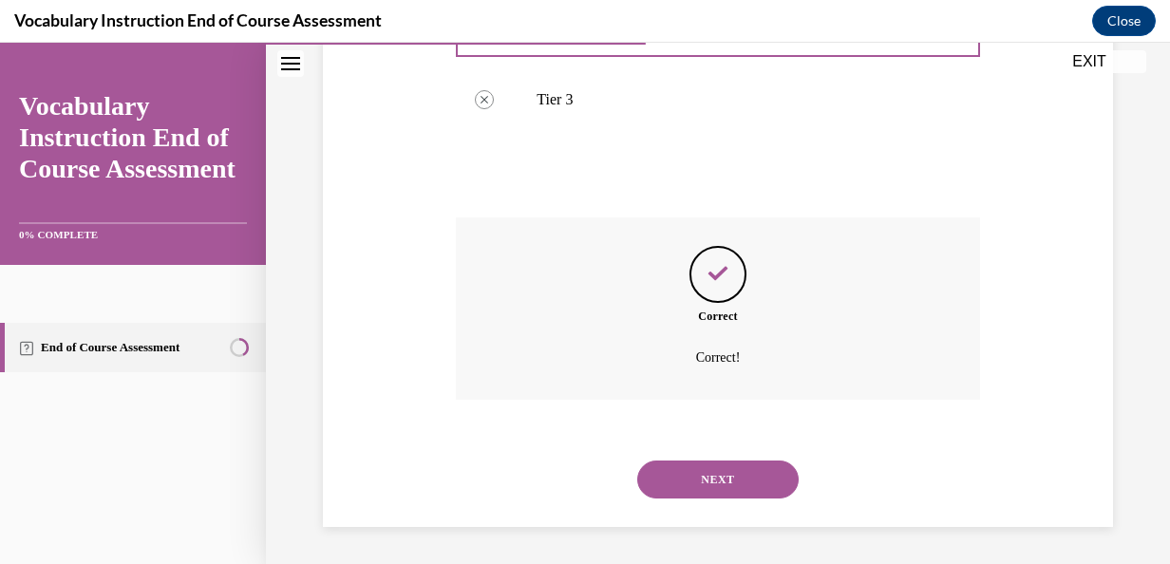
click at [693, 479] on button "NEXT" at bounding box center [717, 480] width 161 height 38
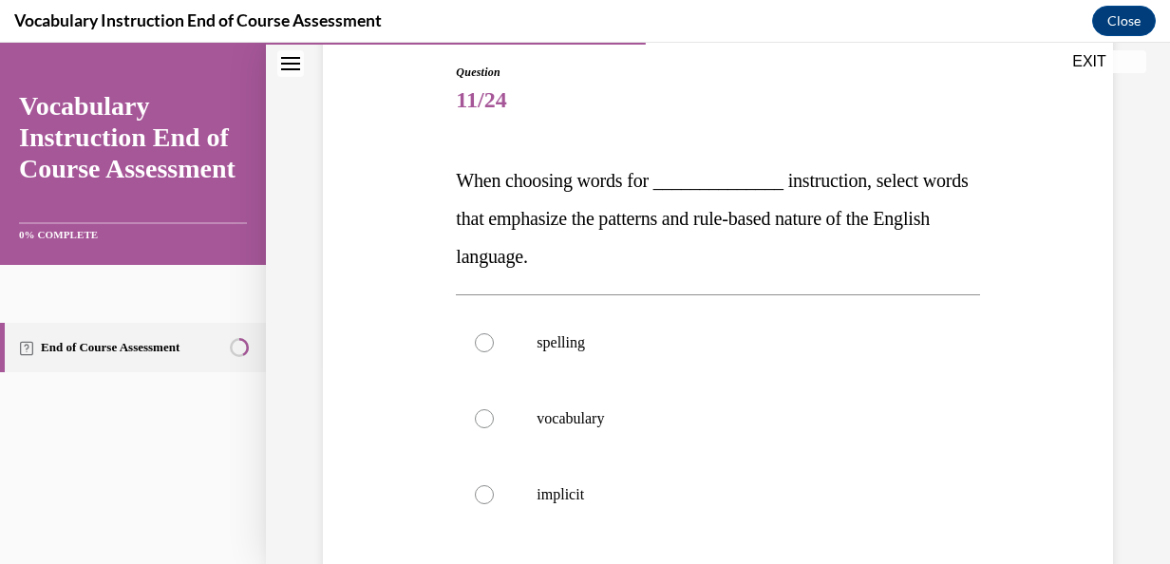
scroll to position [201, 0]
click at [626, 416] on p "vocabulary" at bounding box center [734, 417] width 395 height 19
click at [494, 416] on input "vocabulary" at bounding box center [484, 417] width 19 height 19
radio input "true"
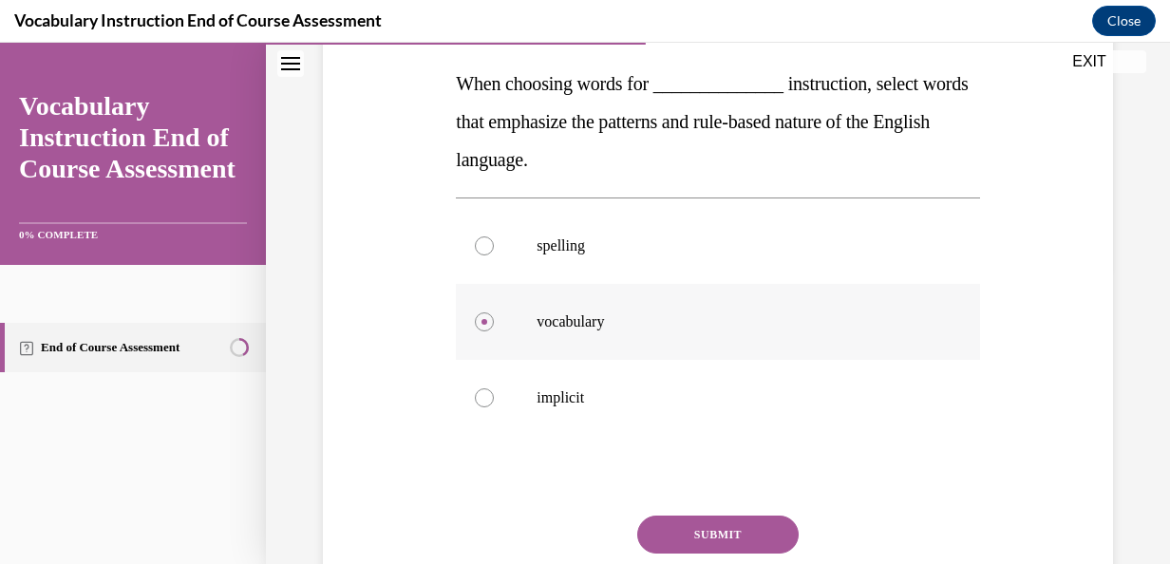
scroll to position [300, 0]
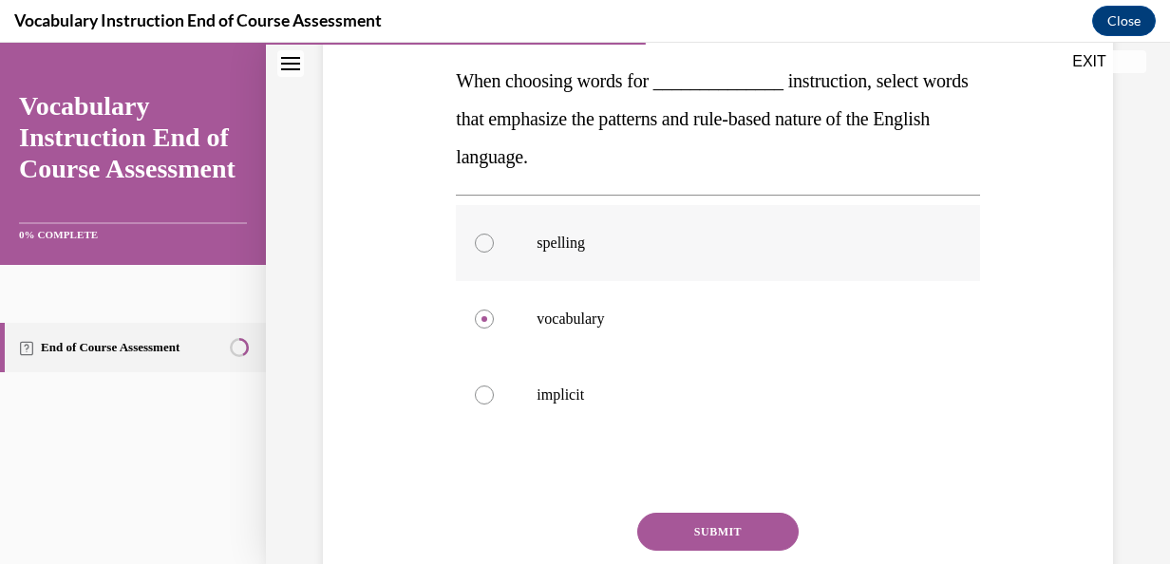
click at [579, 258] on label "spelling" at bounding box center [717, 243] width 523 height 76
click at [494, 253] on input "spelling" at bounding box center [484, 243] width 19 height 19
radio input "true"
click at [693, 530] on button "SUBMIT" at bounding box center [717, 532] width 161 height 38
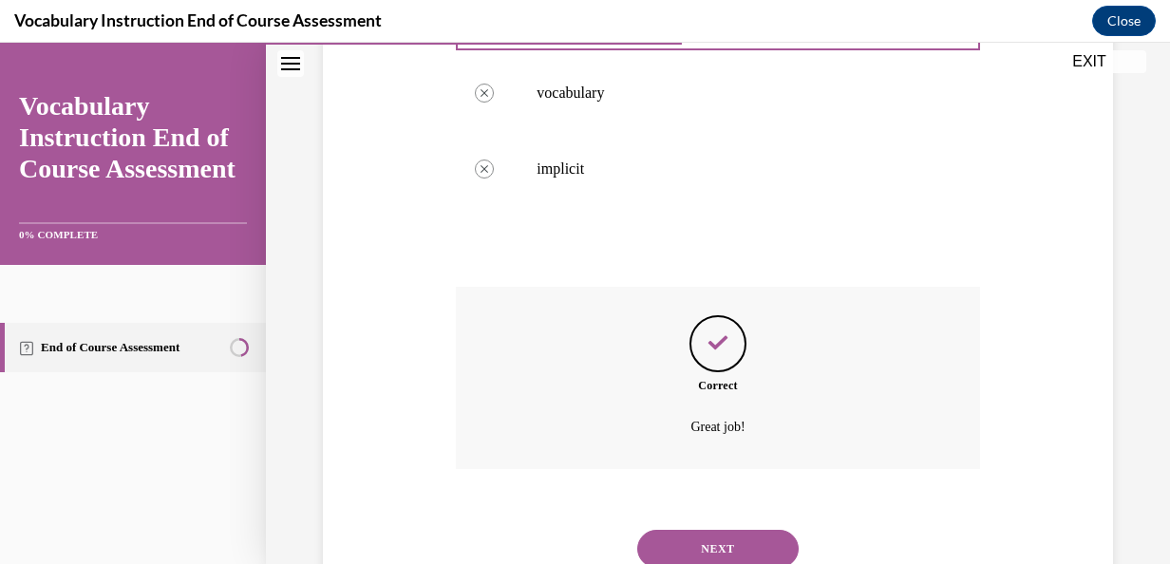
scroll to position [596, 0]
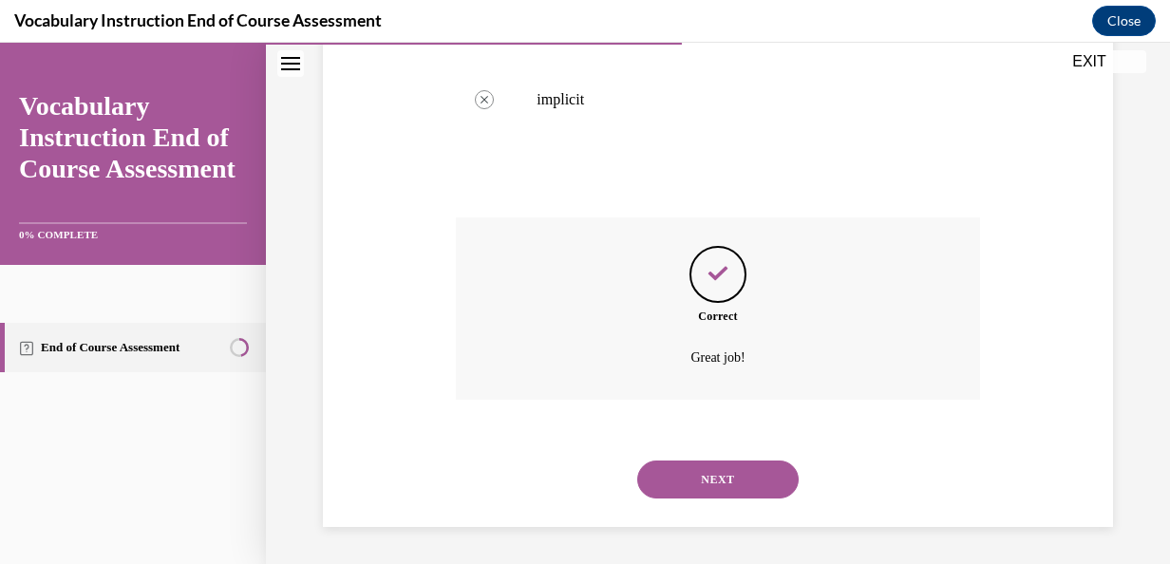
click at [706, 479] on button "NEXT" at bounding box center [717, 480] width 161 height 38
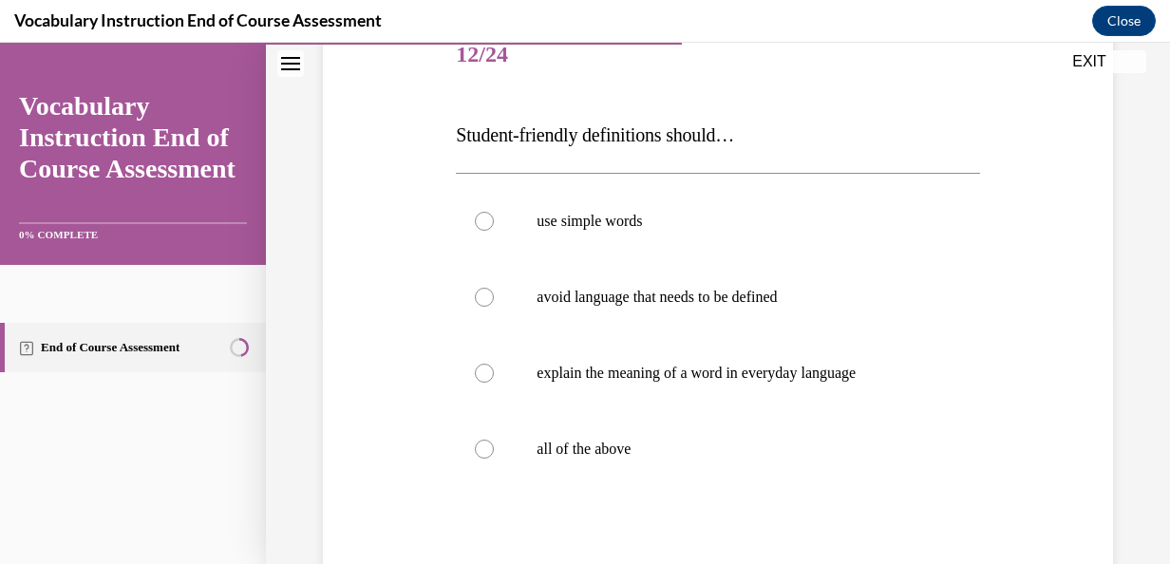
scroll to position [251, 0]
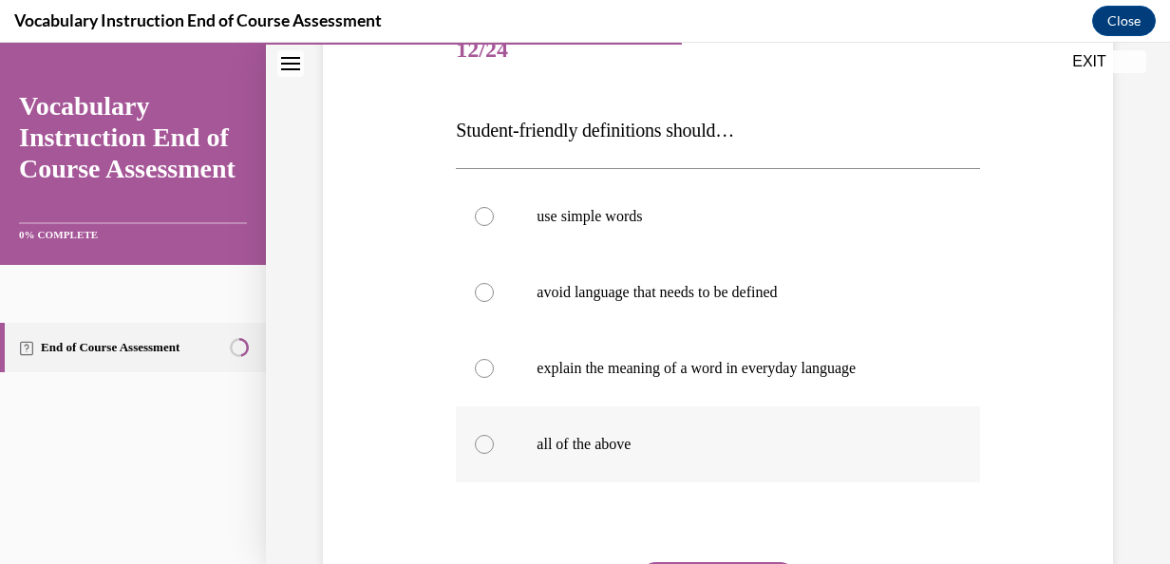
click at [690, 460] on label "all of the above" at bounding box center [717, 445] width 523 height 76
click at [494, 454] on input "all of the above" at bounding box center [484, 444] width 19 height 19
radio input "true"
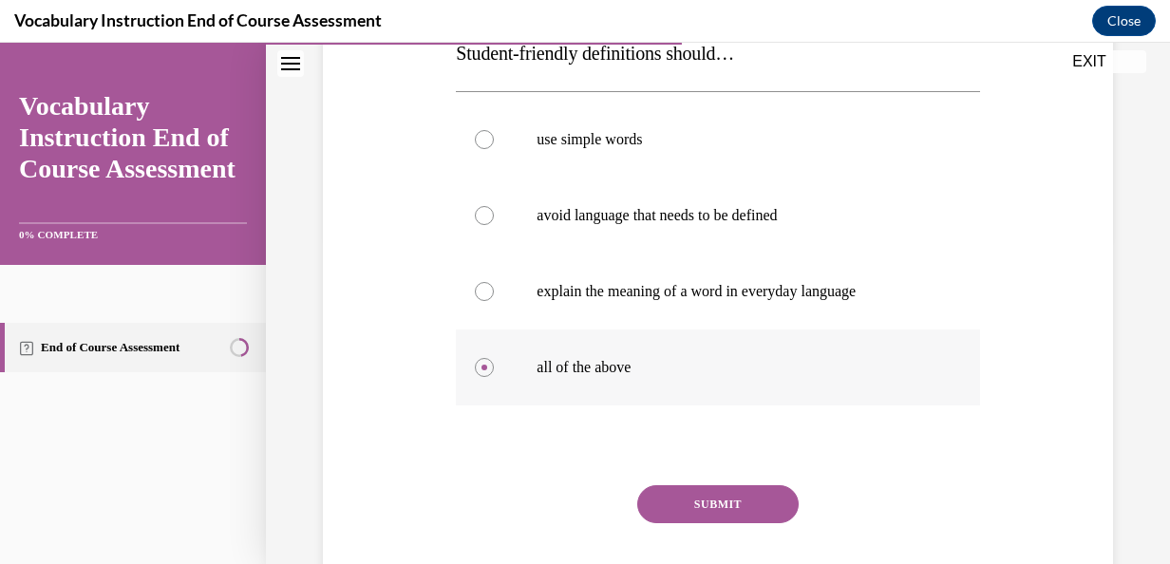
scroll to position [342, 0]
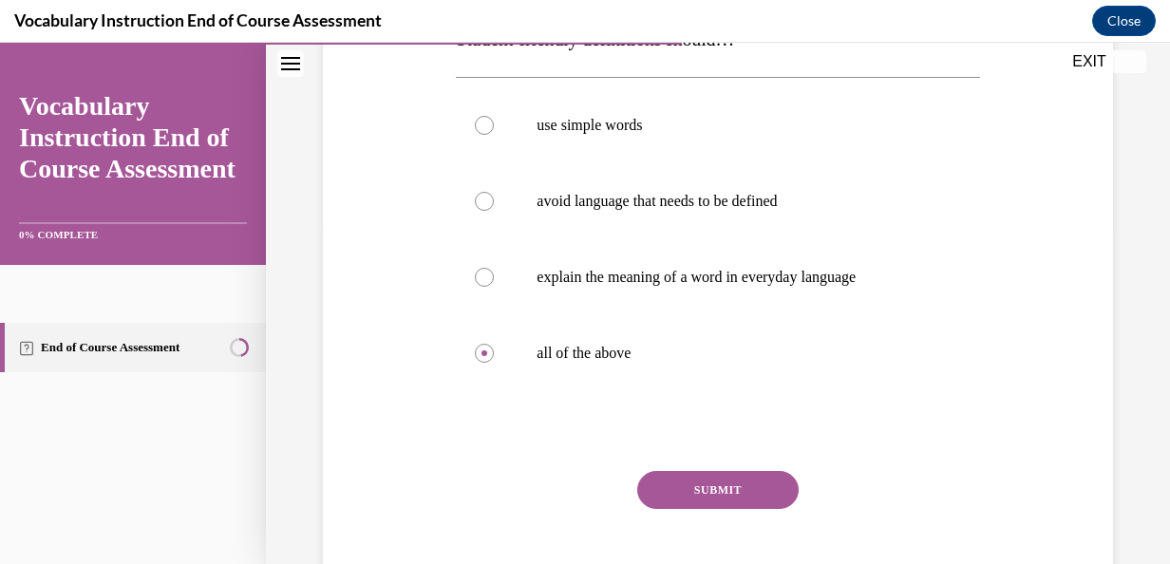
click at [695, 487] on button "SUBMIT" at bounding box center [717, 490] width 161 height 38
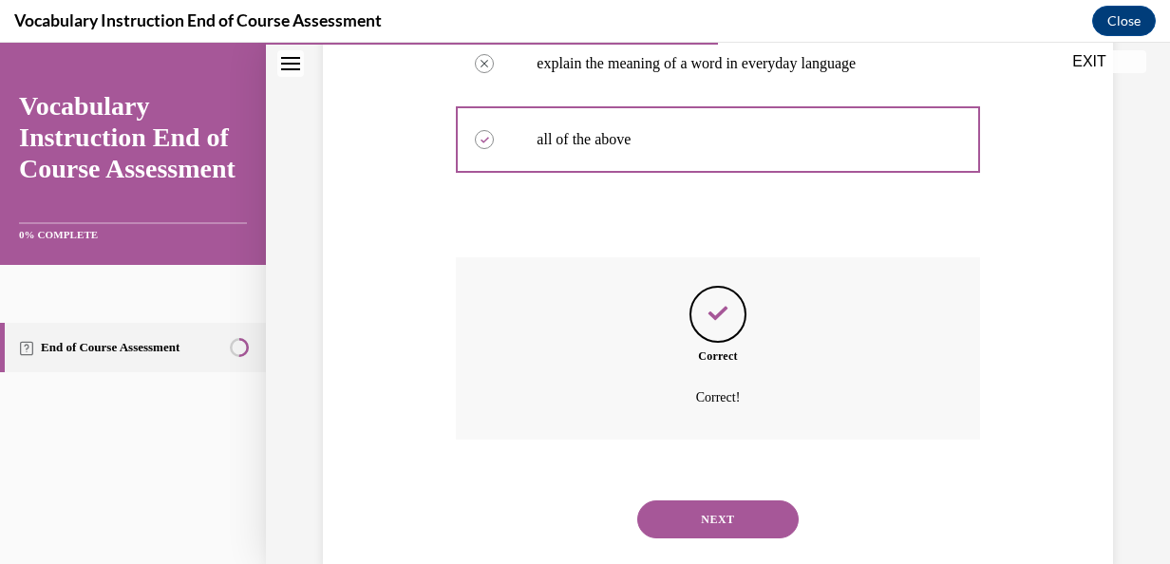
scroll to position [596, 0]
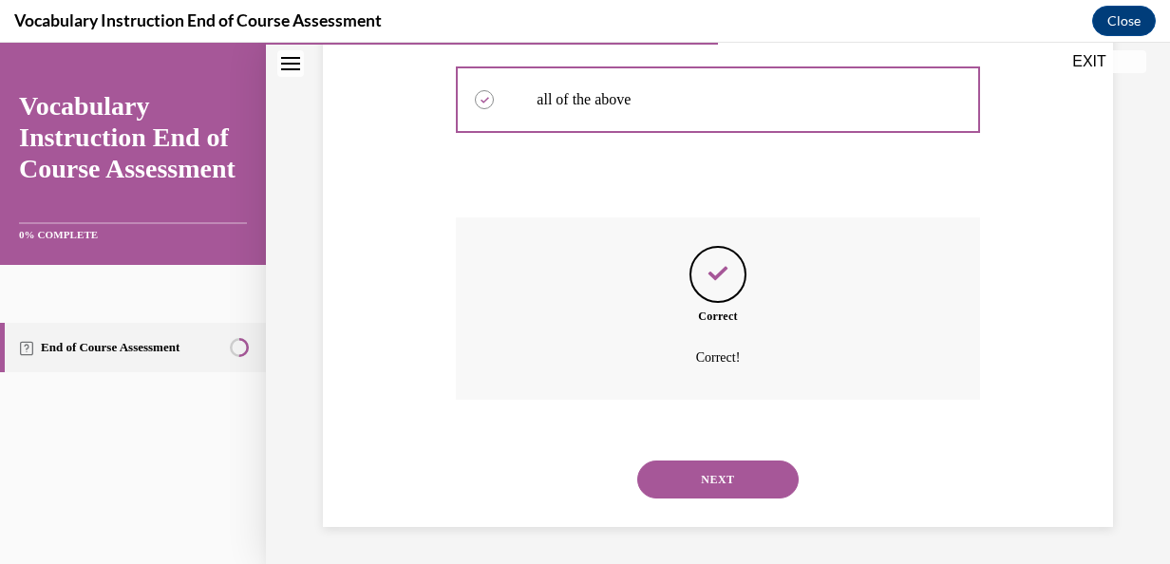
click at [695, 487] on button "NEXT" at bounding box center [717, 480] width 161 height 38
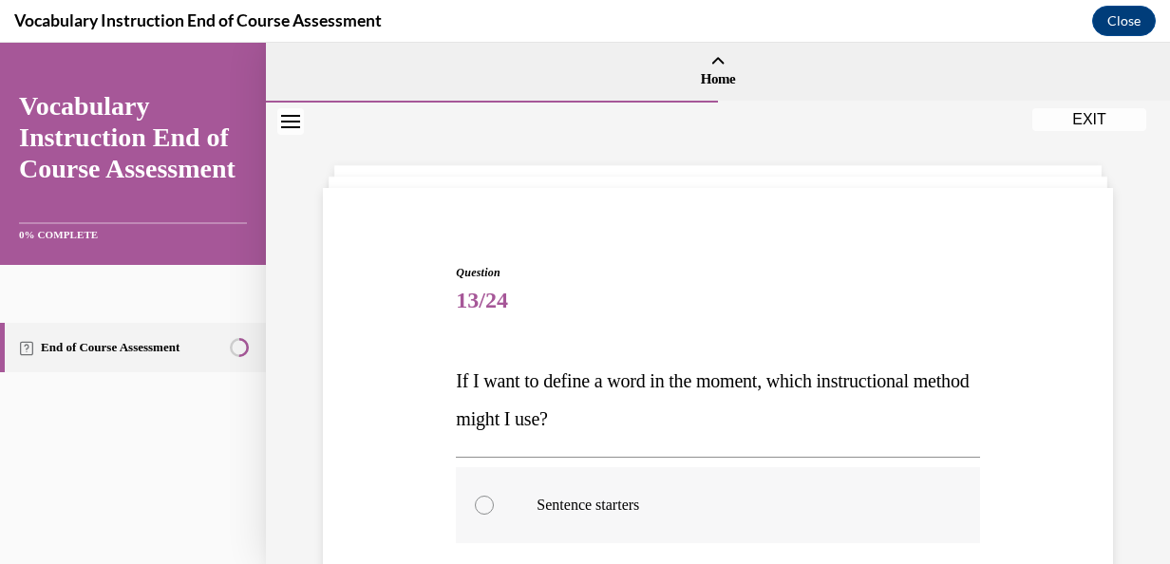
click at [695, 496] on p "Sentence starters" at bounding box center [734, 505] width 395 height 19
click at [494, 496] on input "Sentence starters" at bounding box center [484, 505] width 19 height 19
radio input "true"
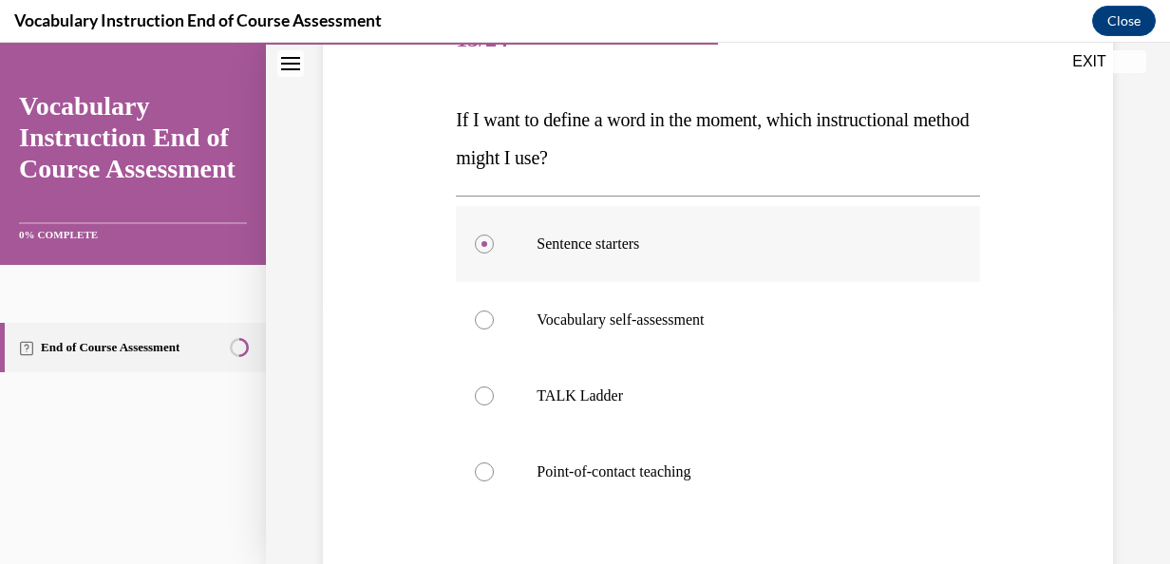
scroll to position [272, 0]
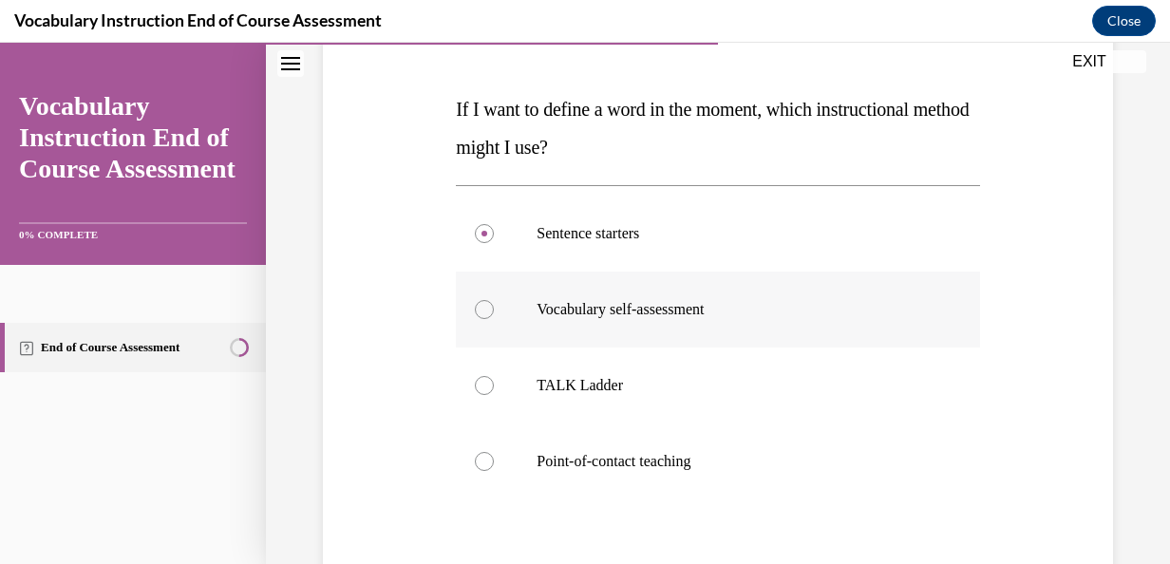
click at [701, 311] on p "Vocabulary self-assessment" at bounding box center [734, 309] width 395 height 19
click at [494, 311] on input "Vocabulary self-assessment" at bounding box center [484, 309] width 19 height 19
radio input "true"
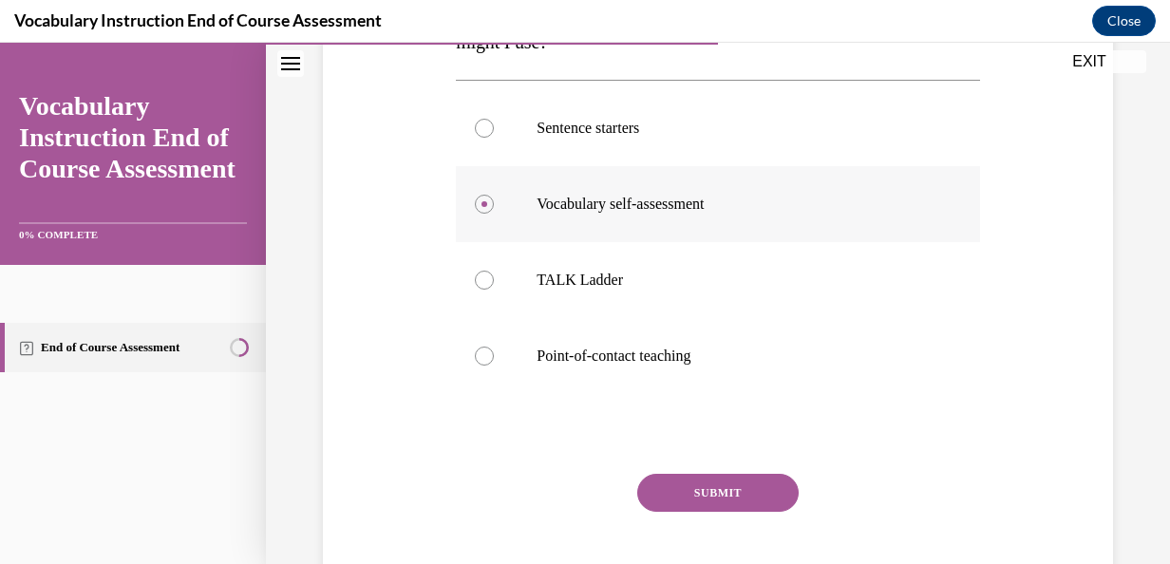
scroll to position [391, 0]
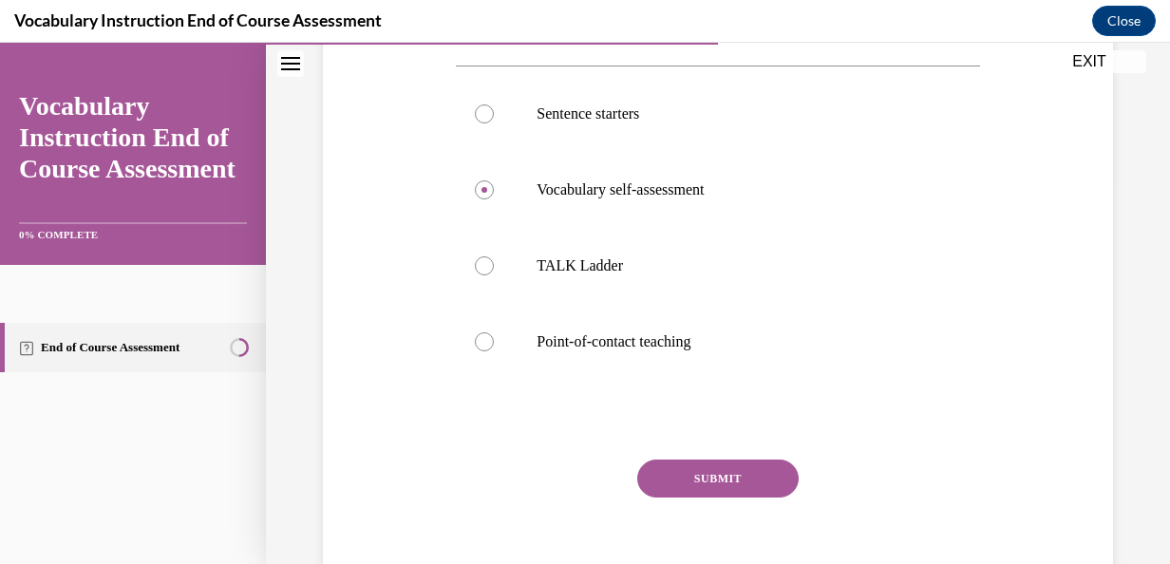
click at [703, 477] on button "SUBMIT" at bounding box center [717, 479] width 161 height 38
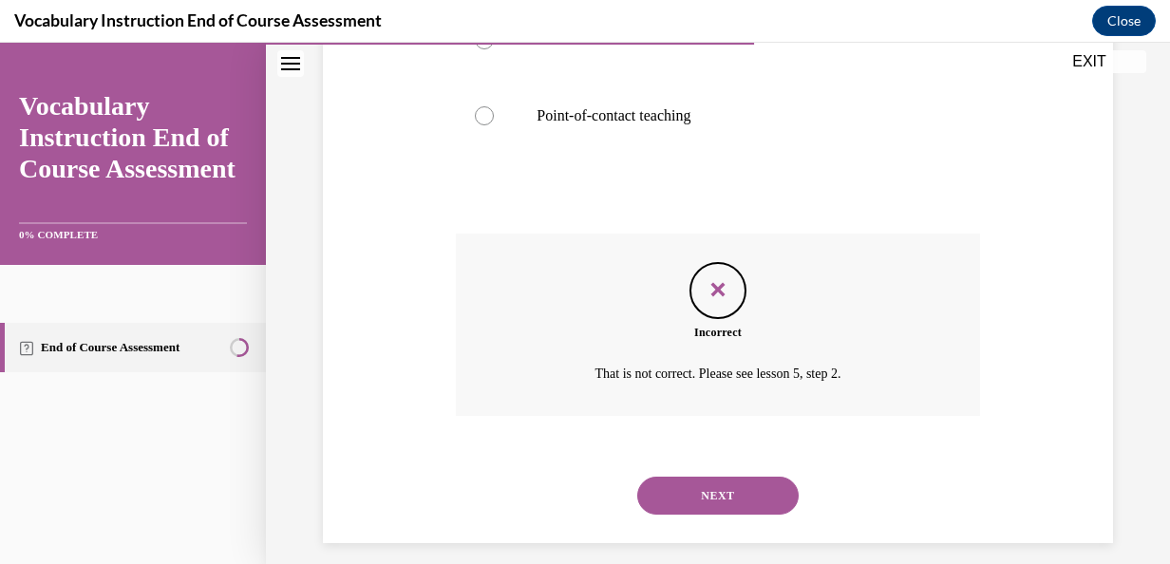
scroll to position [634, 0]
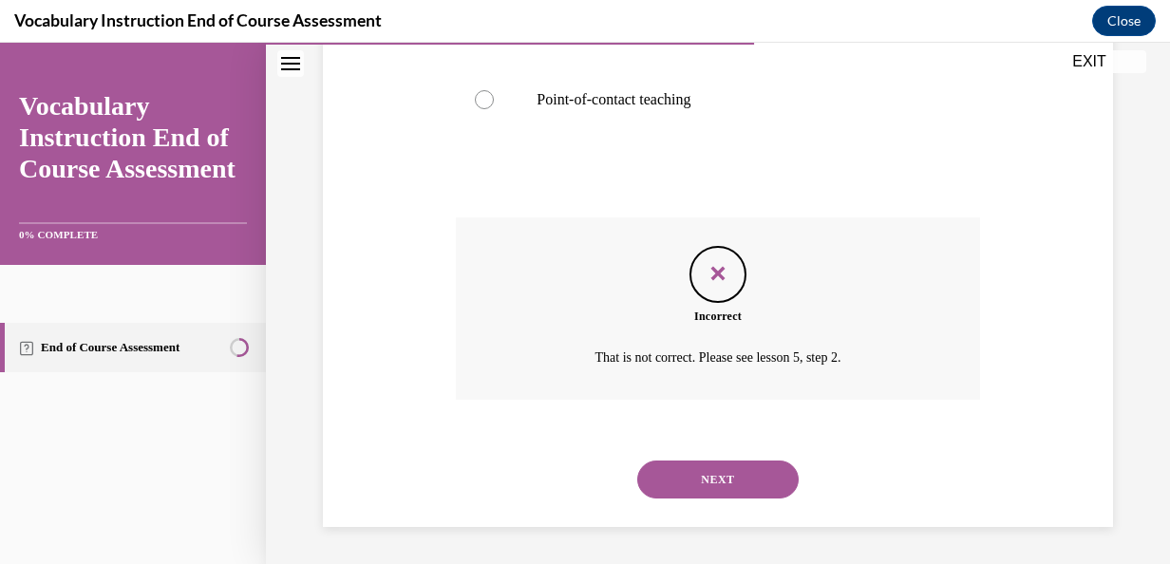
click at [705, 484] on button "NEXT" at bounding box center [717, 480] width 161 height 38
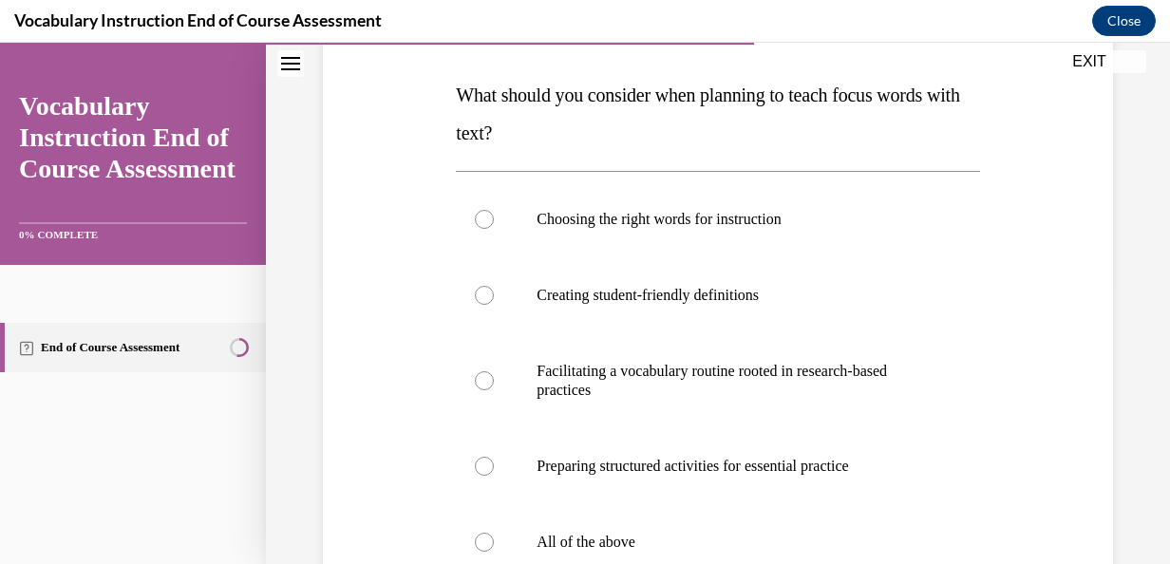
scroll to position [287, 0]
click at [683, 529] on label "All of the above" at bounding box center [717, 541] width 523 height 76
click at [494, 532] on input "All of the above" at bounding box center [484, 541] width 19 height 19
radio input "true"
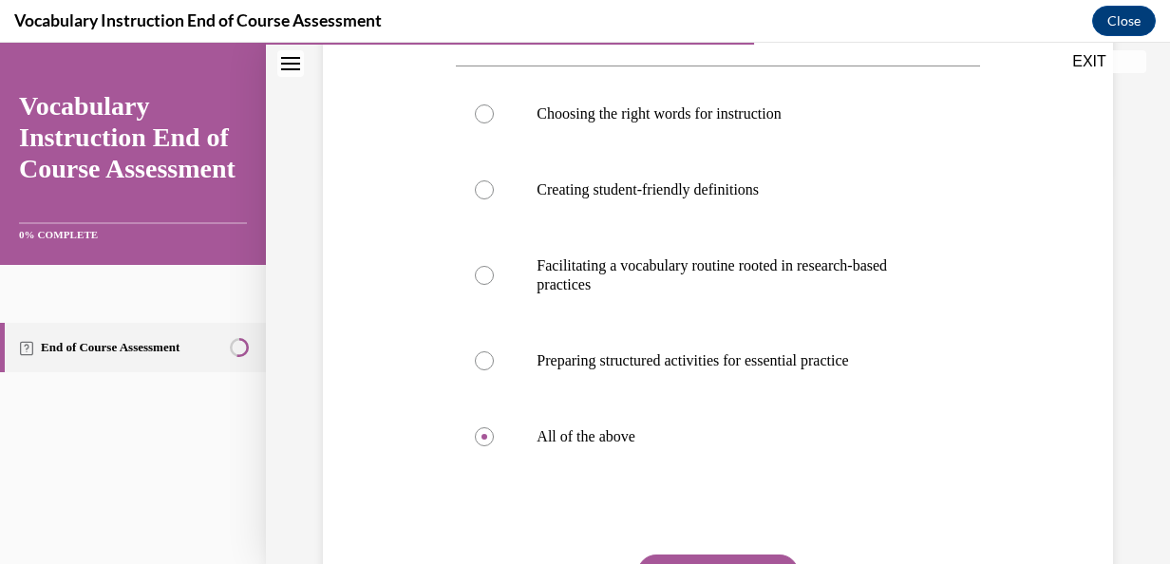
scroll to position [432, 0]
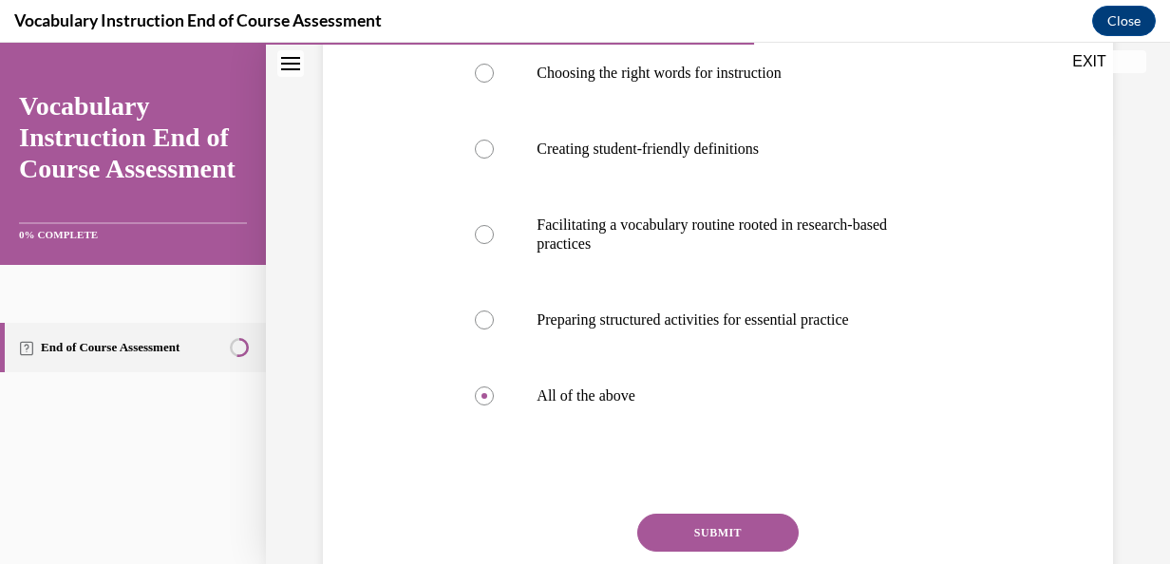
click at [739, 518] on button "SUBMIT" at bounding box center [717, 533] width 161 height 38
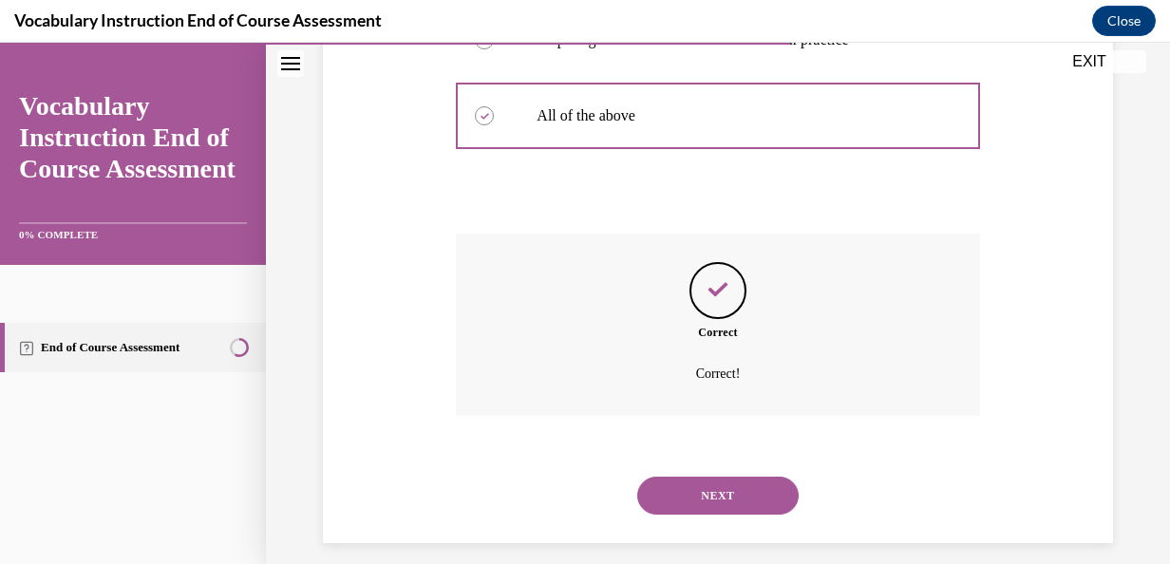
scroll to position [729, 0]
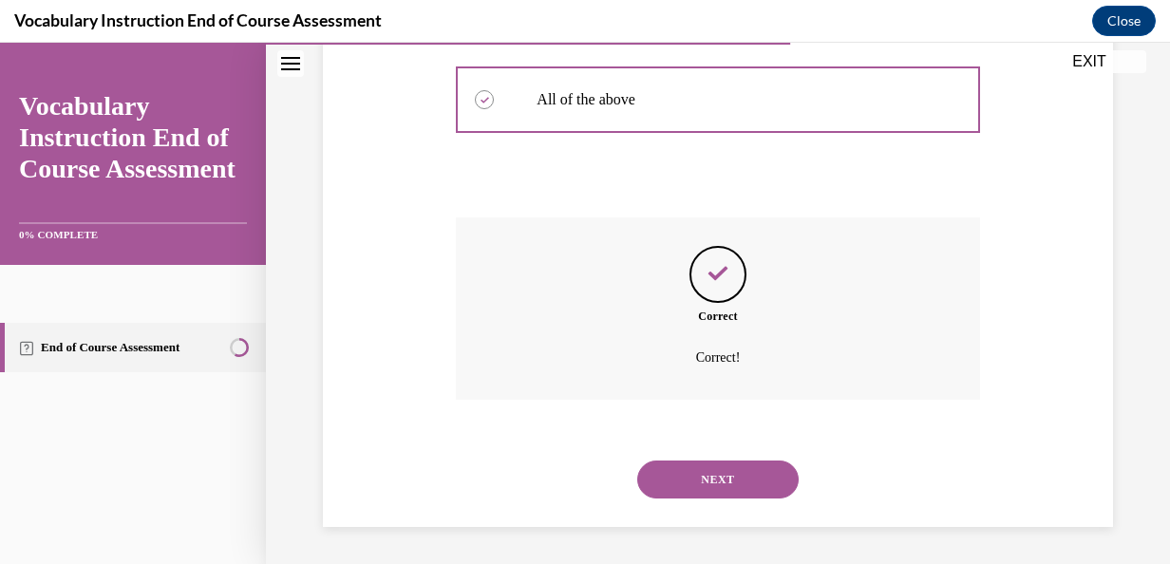
click at [735, 486] on button "NEXT" at bounding box center [717, 480] width 161 height 38
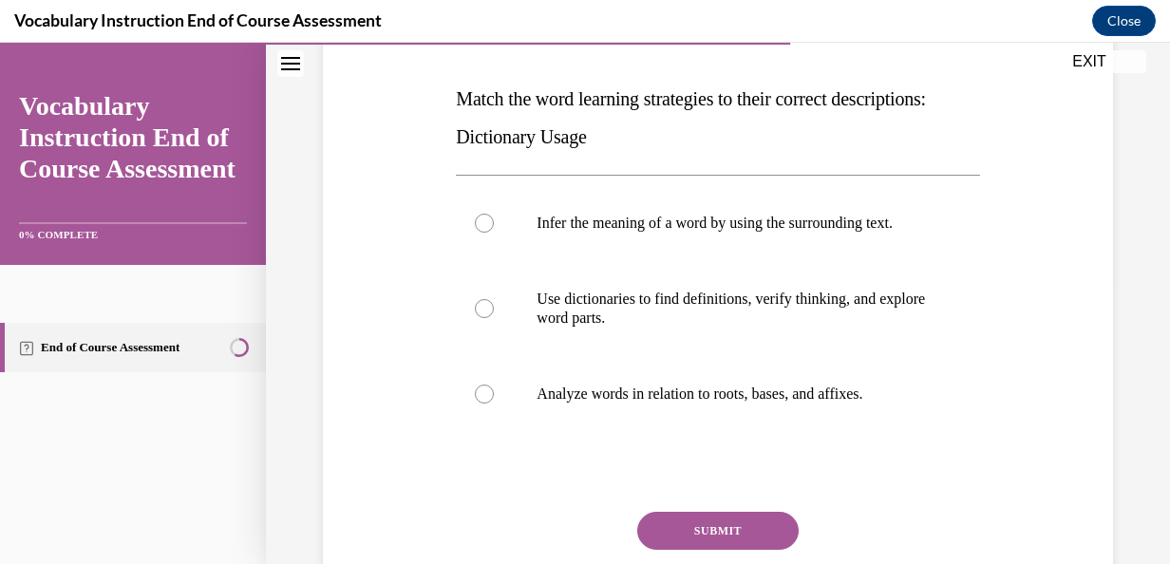
scroll to position [292, 0]
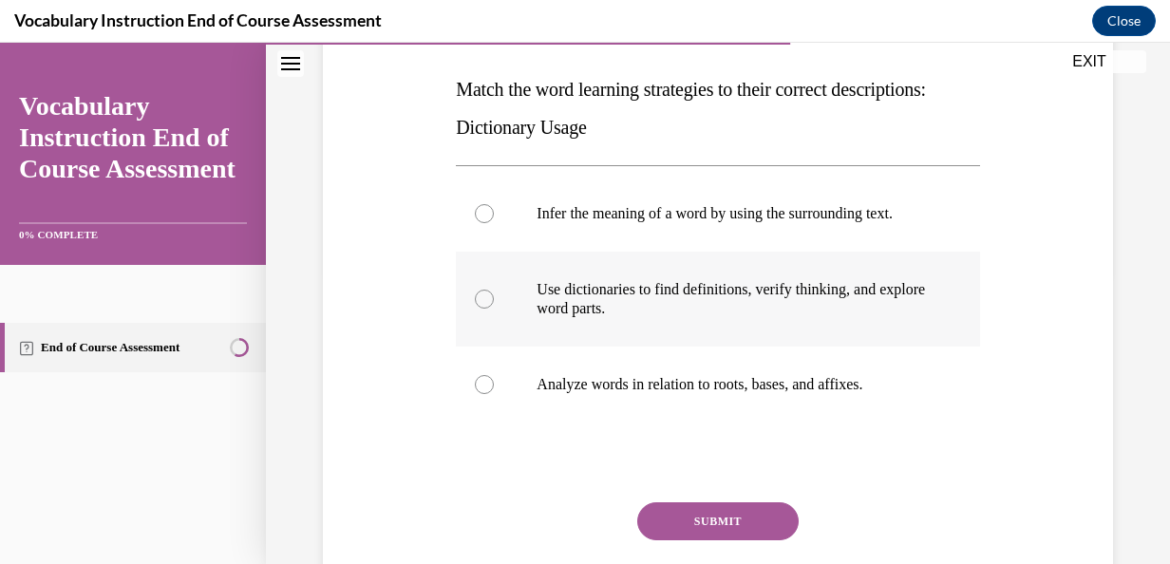
click at [663, 347] on label "Use dictionaries to find definitions, verify thinking, and explore word parts." at bounding box center [717, 299] width 523 height 95
click at [494, 309] on input "Use dictionaries to find definitions, verify thinking, and explore word parts." at bounding box center [484, 299] width 19 height 19
radio input "true"
click at [710, 540] on button "SUBMIT" at bounding box center [717, 522] width 161 height 38
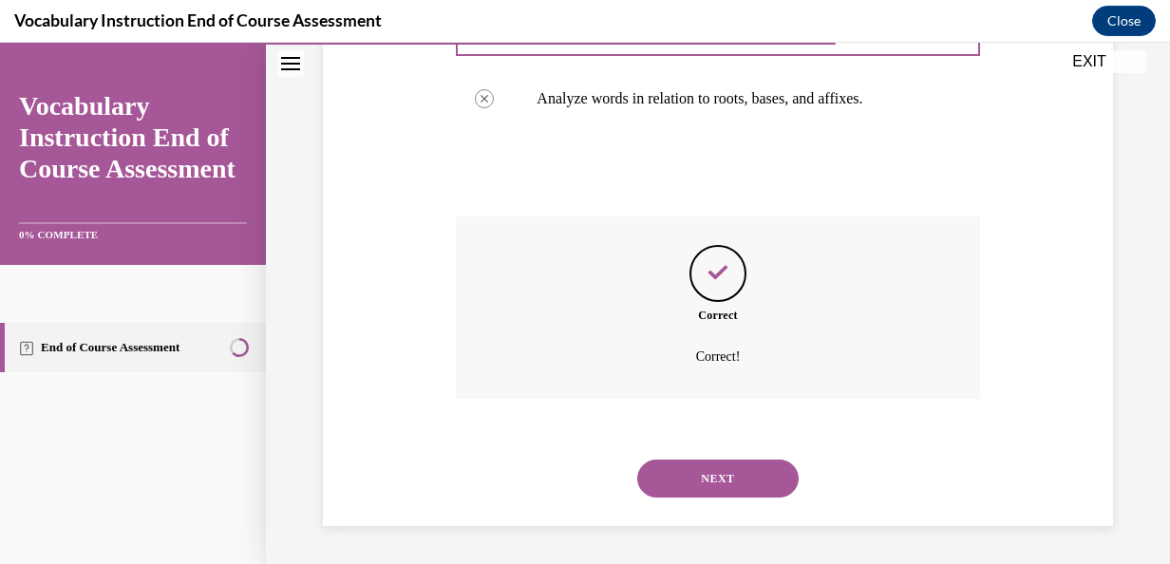
scroll to position [596, 0]
click at [714, 492] on button "NEXT" at bounding box center [717, 479] width 161 height 38
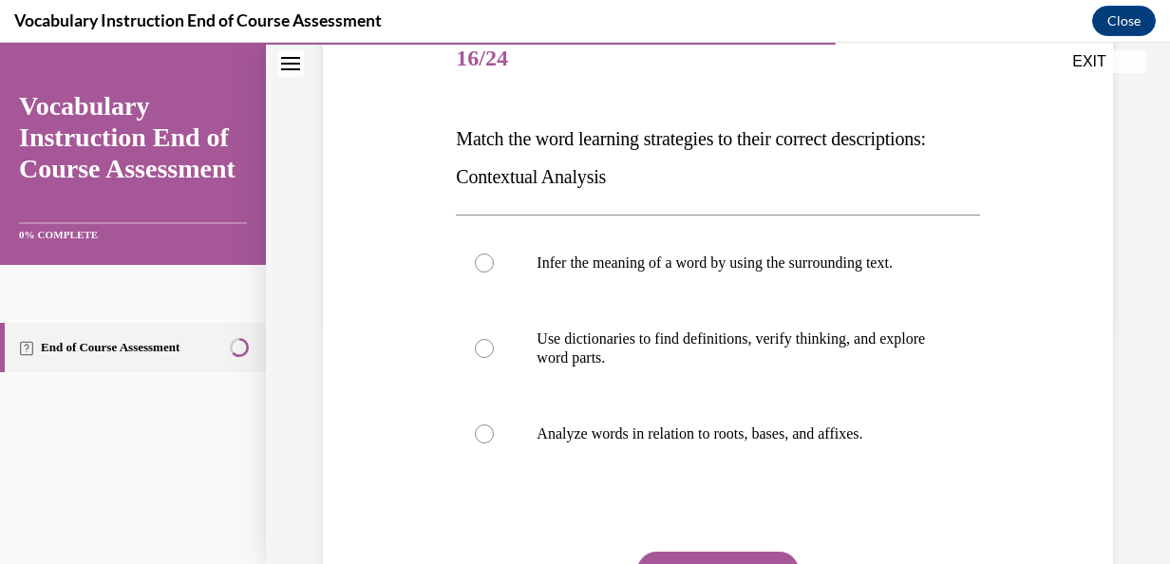
scroll to position [243, 0]
click at [667, 272] on p "Infer the meaning of a word by using the surrounding text." at bounding box center [734, 262] width 395 height 19
click at [494, 272] on input "Infer the meaning of a word by using the surrounding text." at bounding box center [484, 262] width 19 height 19
radio input "true"
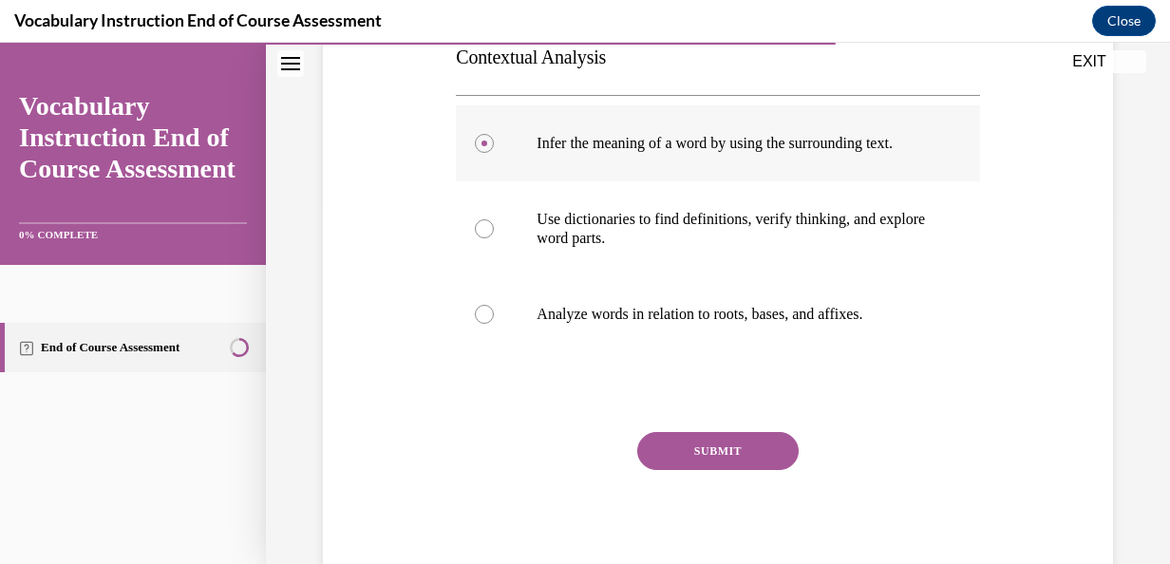
scroll to position [363, 0]
click at [691, 465] on button "SUBMIT" at bounding box center [717, 450] width 161 height 38
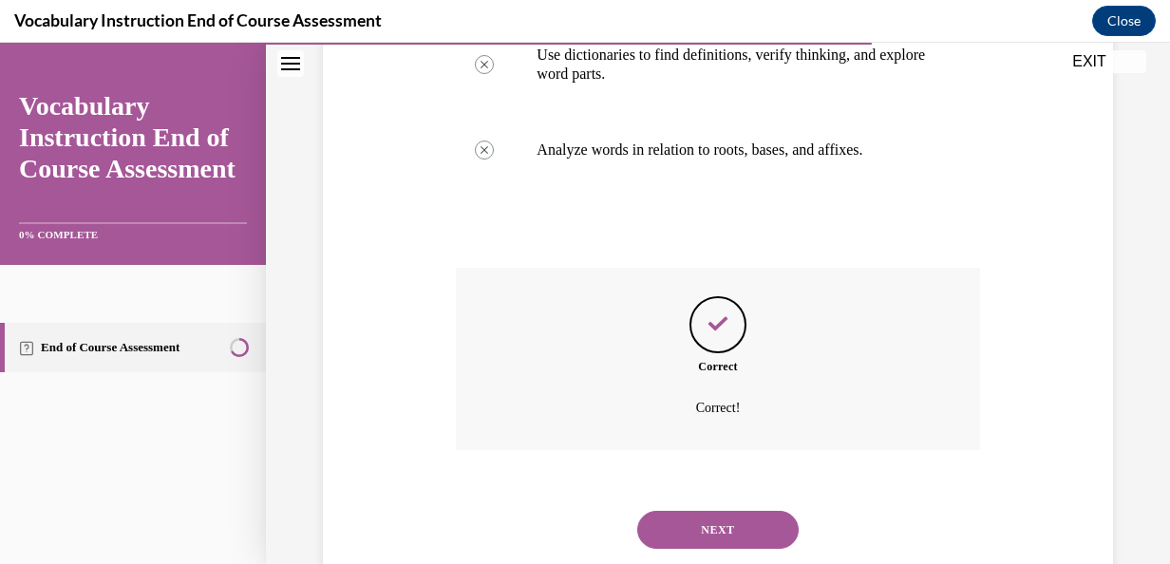
scroll to position [596, 0]
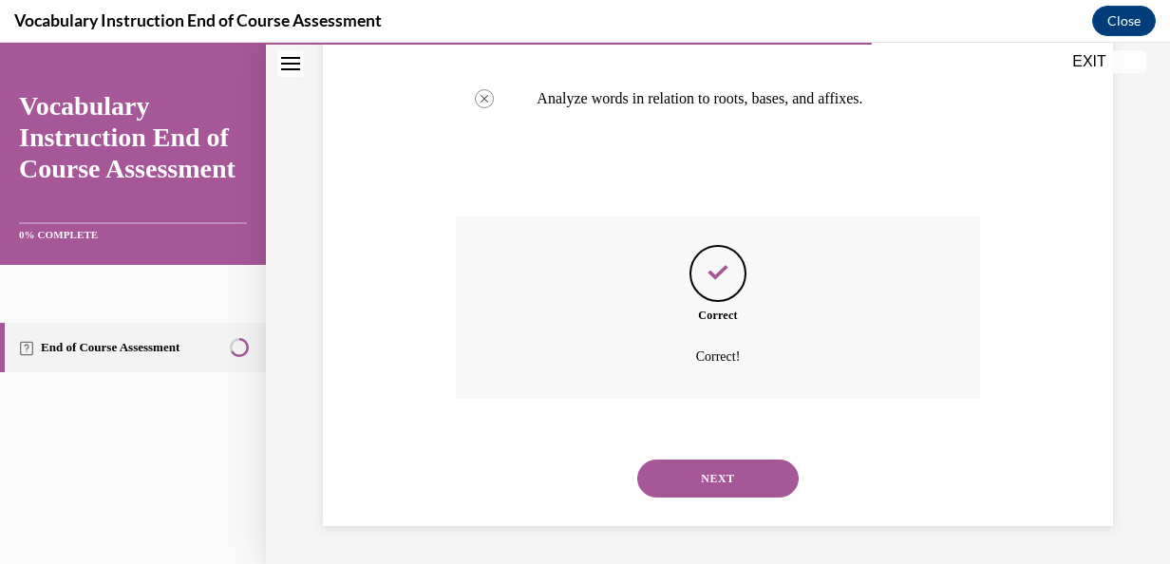
click at [691, 486] on button "NEXT" at bounding box center [717, 479] width 161 height 38
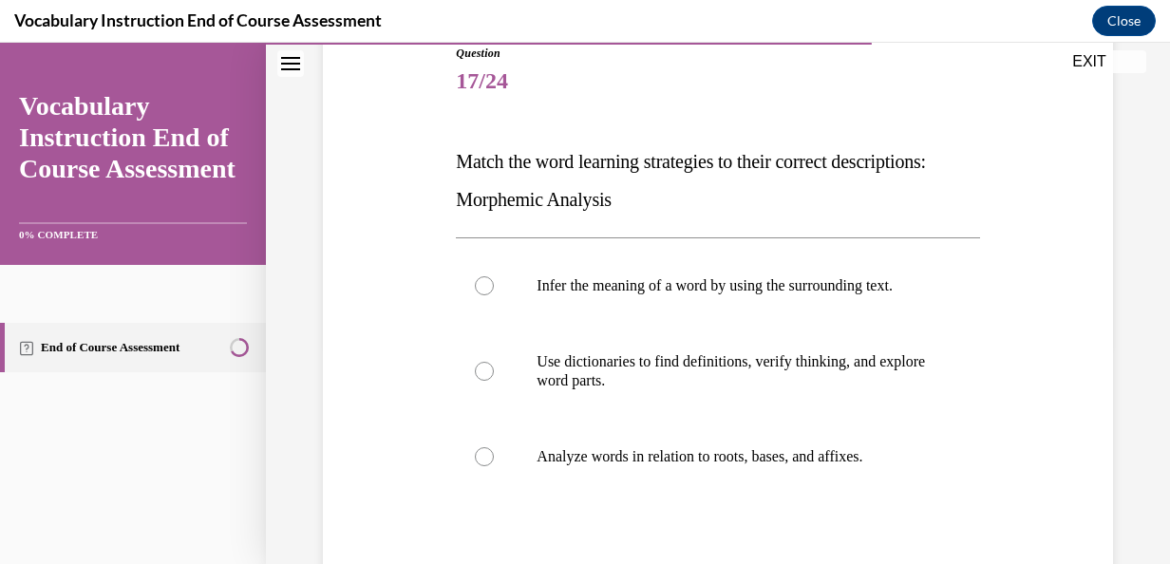
scroll to position [231, 0]
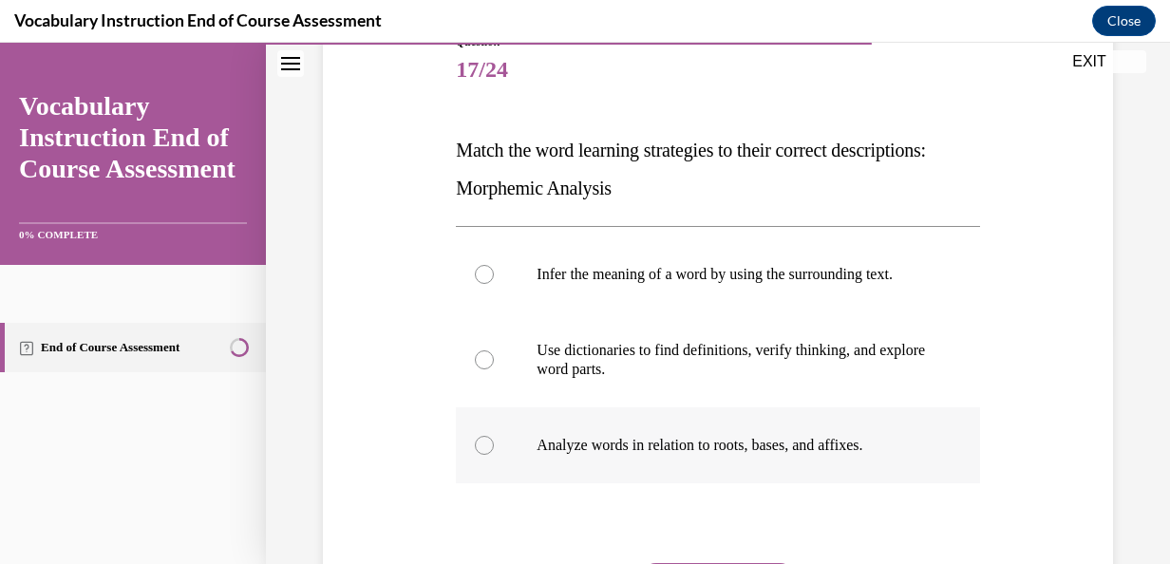
click at [683, 455] on p "Analyze words in relation to roots, bases, and affixes." at bounding box center [734, 445] width 395 height 19
click at [494, 455] on input "Analyze words in relation to roots, bases, and affixes." at bounding box center [484, 445] width 19 height 19
radio input "true"
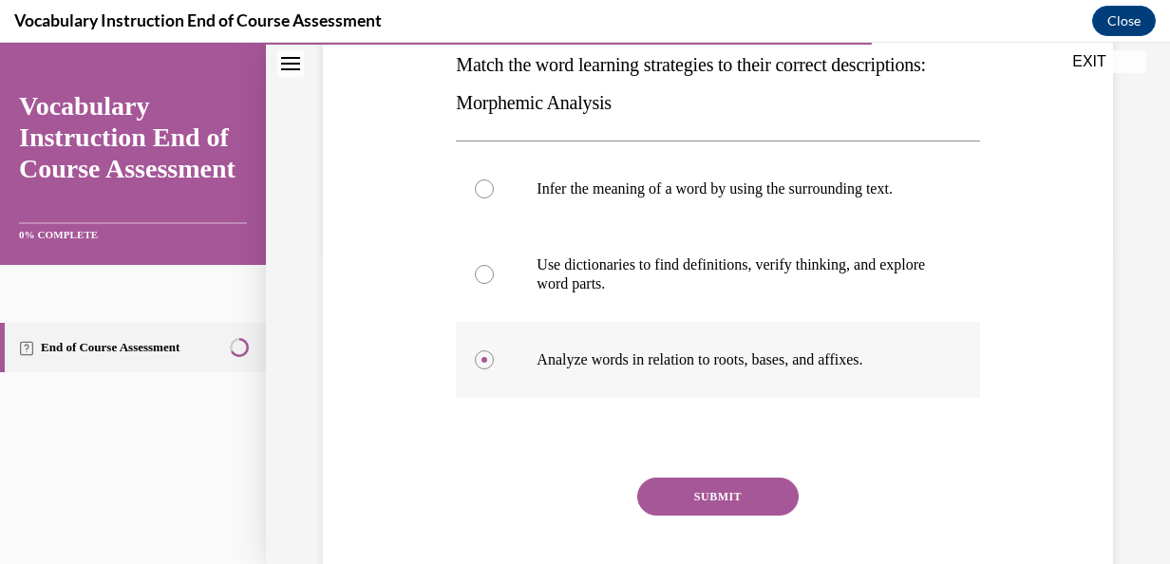
scroll to position [315, 0]
click at [687, 517] on button "SUBMIT" at bounding box center [717, 498] width 161 height 38
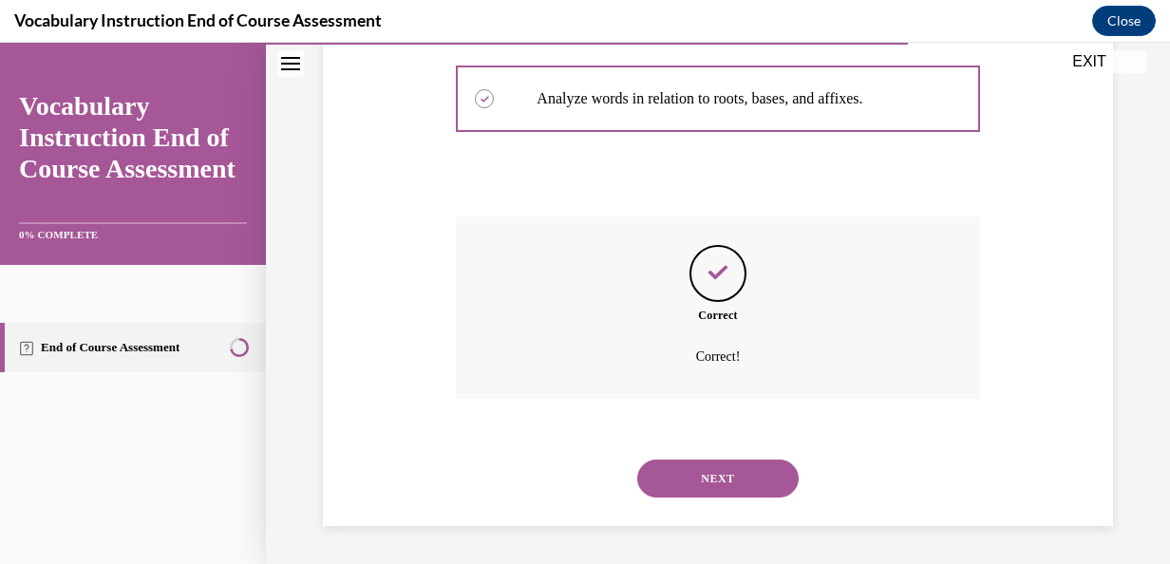
scroll to position [596, 0]
click at [699, 483] on button "NEXT" at bounding box center [717, 479] width 161 height 38
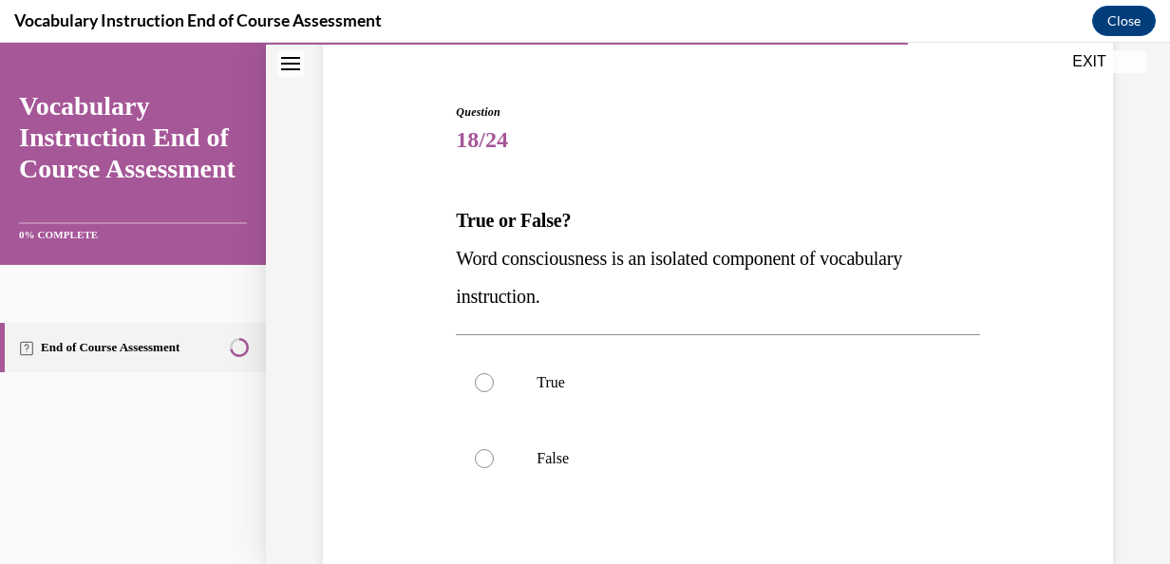
scroll to position [167, 0]
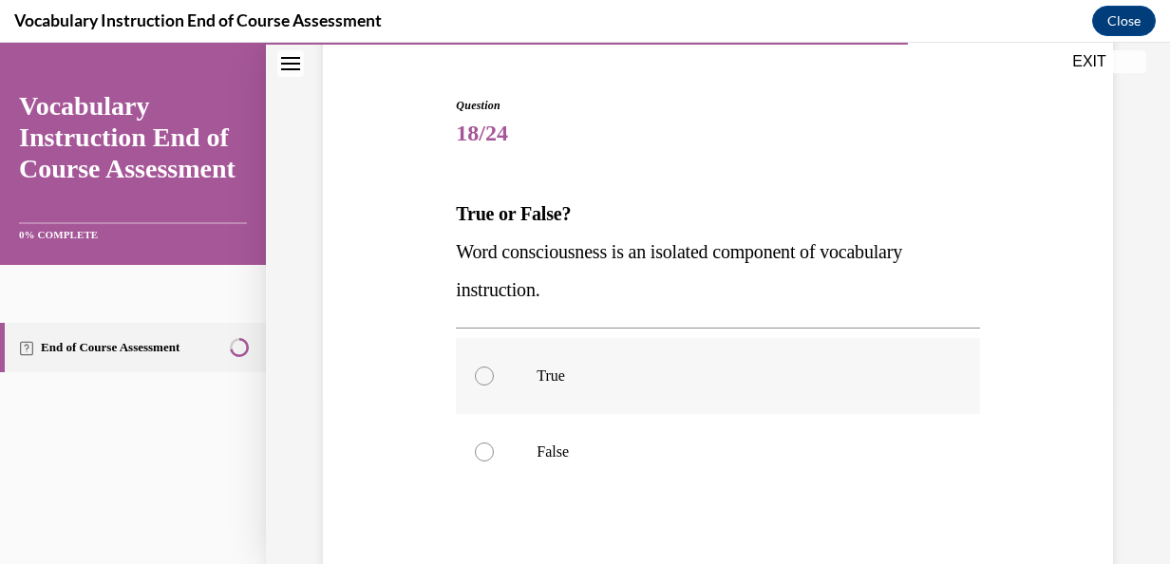
click at [608, 396] on label "True" at bounding box center [717, 376] width 523 height 76
click at [494, 386] on input "True" at bounding box center [484, 376] width 19 height 19
radio input "true"
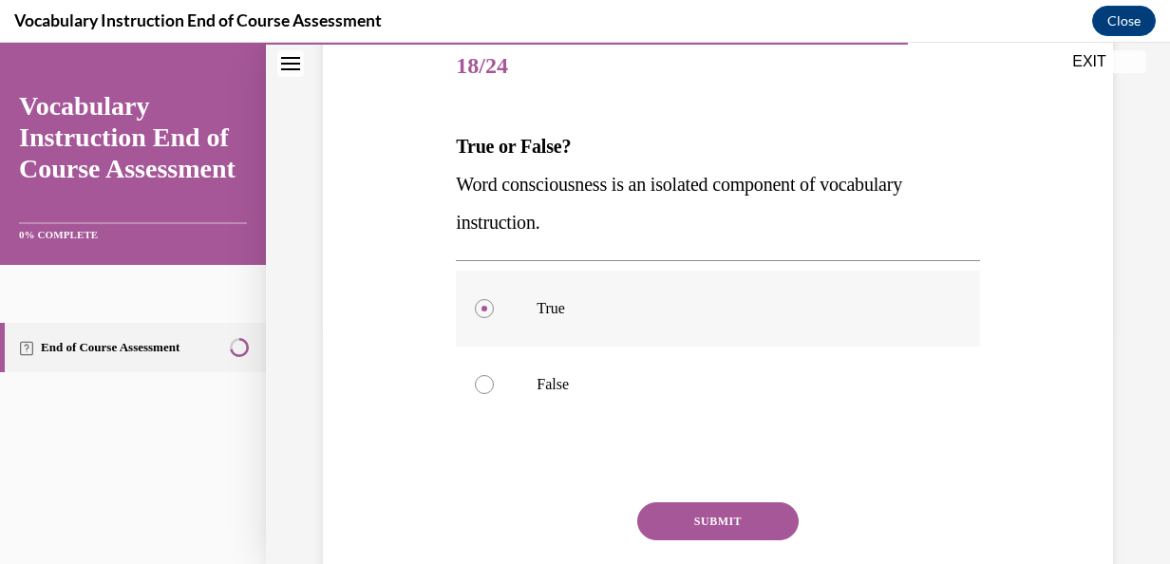
scroll to position [239, 0]
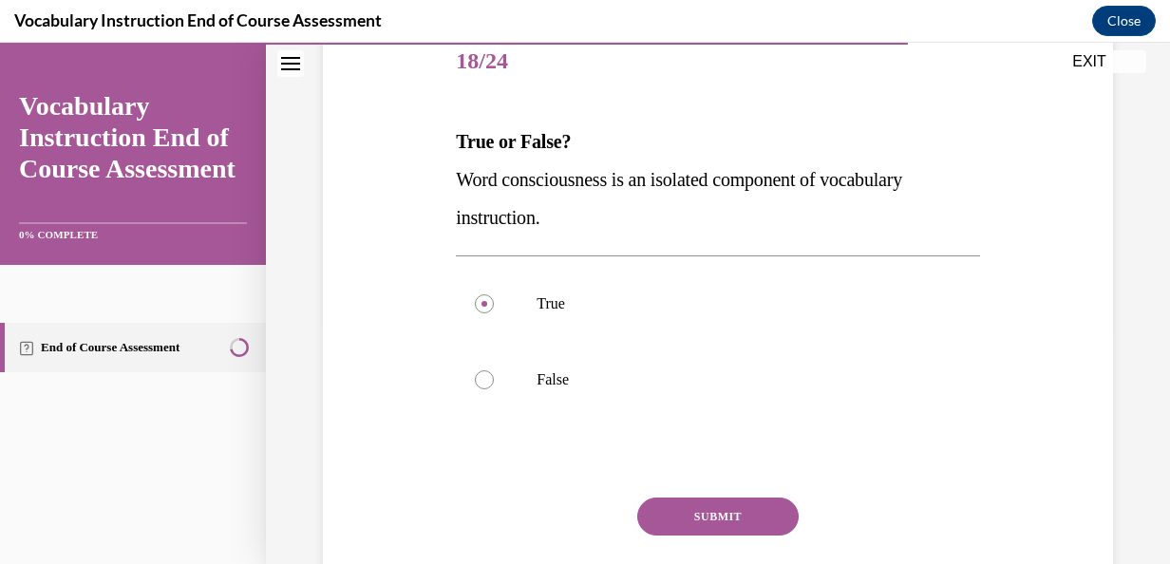
click at [654, 498] on button "SUBMIT" at bounding box center [717, 517] width 161 height 38
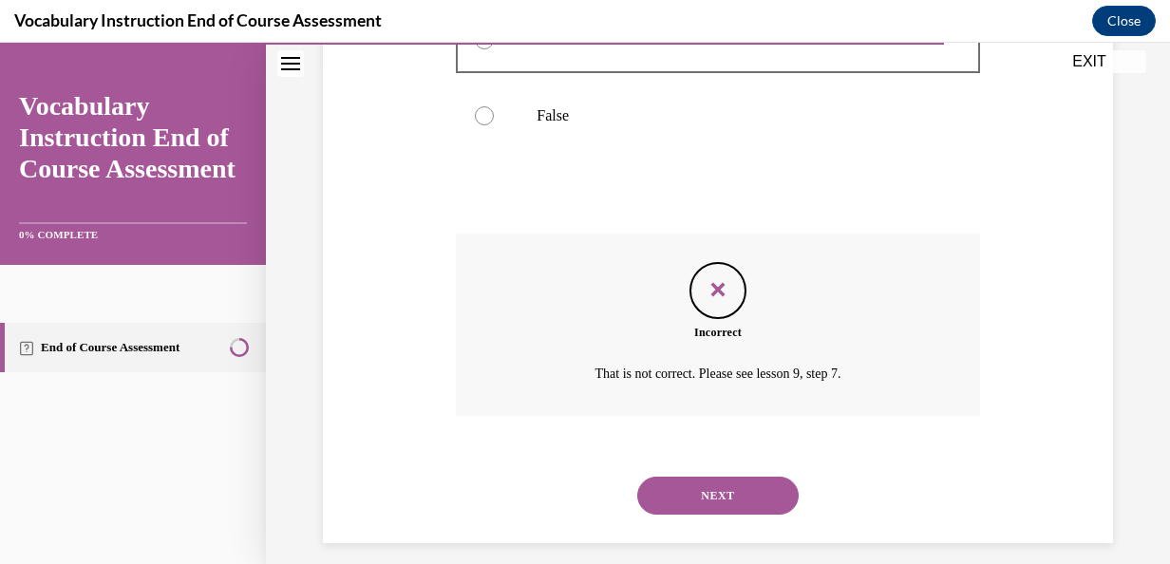
scroll to position [520, 0]
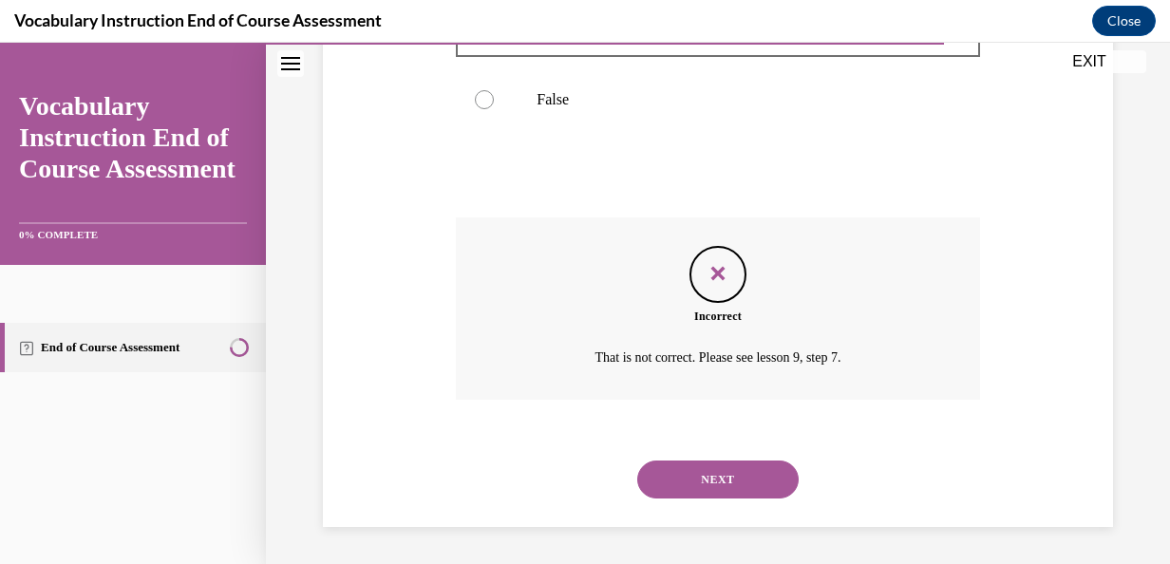
click at [673, 464] on button "NEXT" at bounding box center [717, 480] width 161 height 38
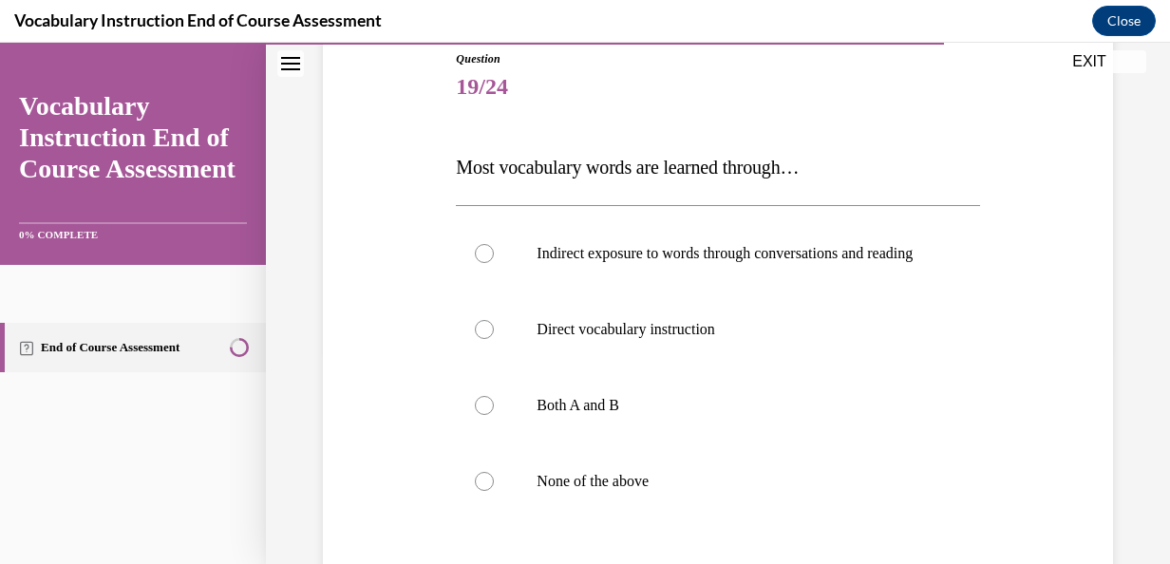
scroll to position [218, 0]
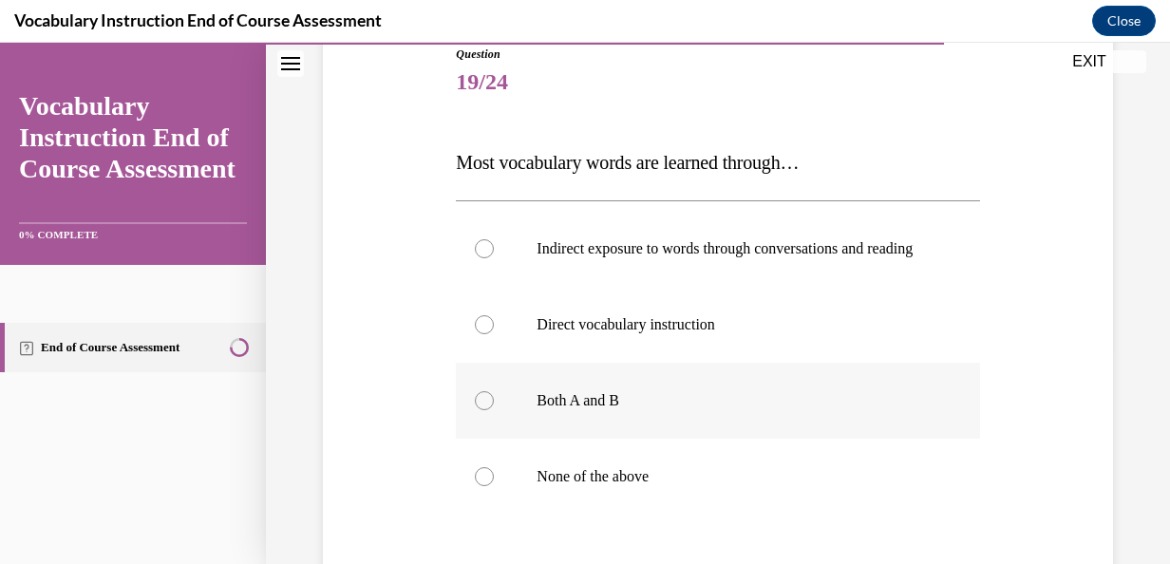
click at [617, 410] on p "Both A and B" at bounding box center [734, 400] width 395 height 19
click at [494, 410] on input "Both A and B" at bounding box center [484, 400] width 19 height 19
radio input "true"
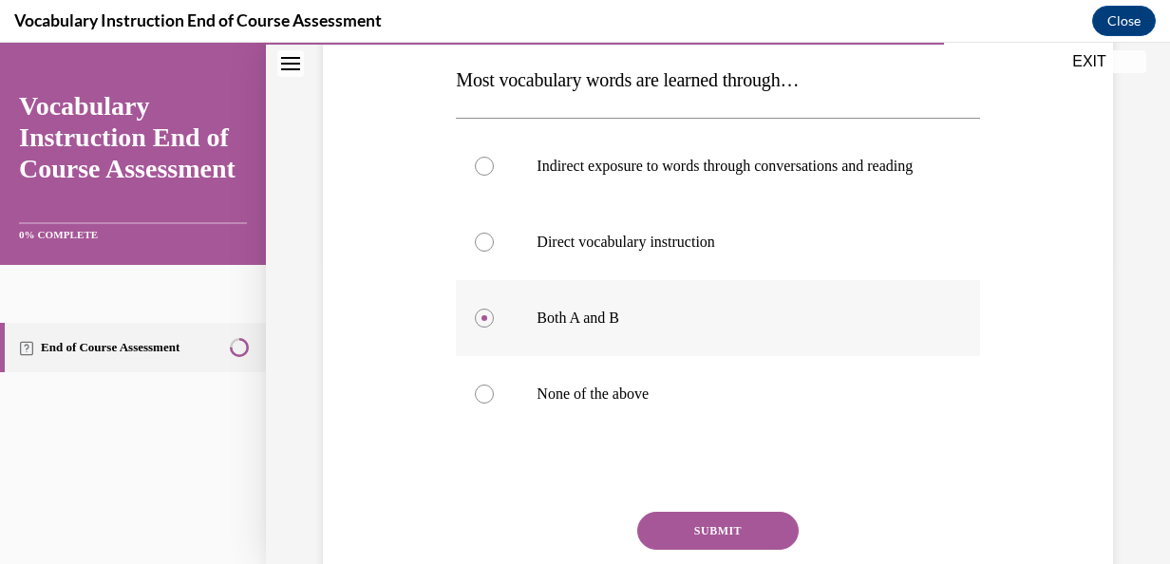
scroll to position [302, 0]
click at [684, 539] on button "SUBMIT" at bounding box center [717, 530] width 161 height 38
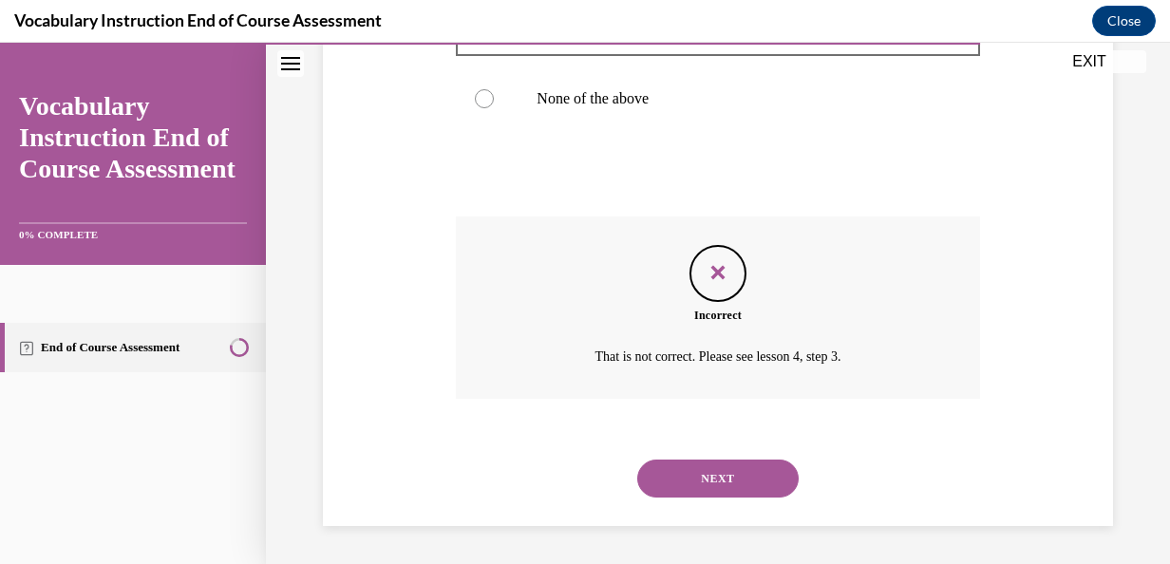
scroll to position [615, 0]
click at [695, 490] on button "NEXT" at bounding box center [717, 479] width 161 height 38
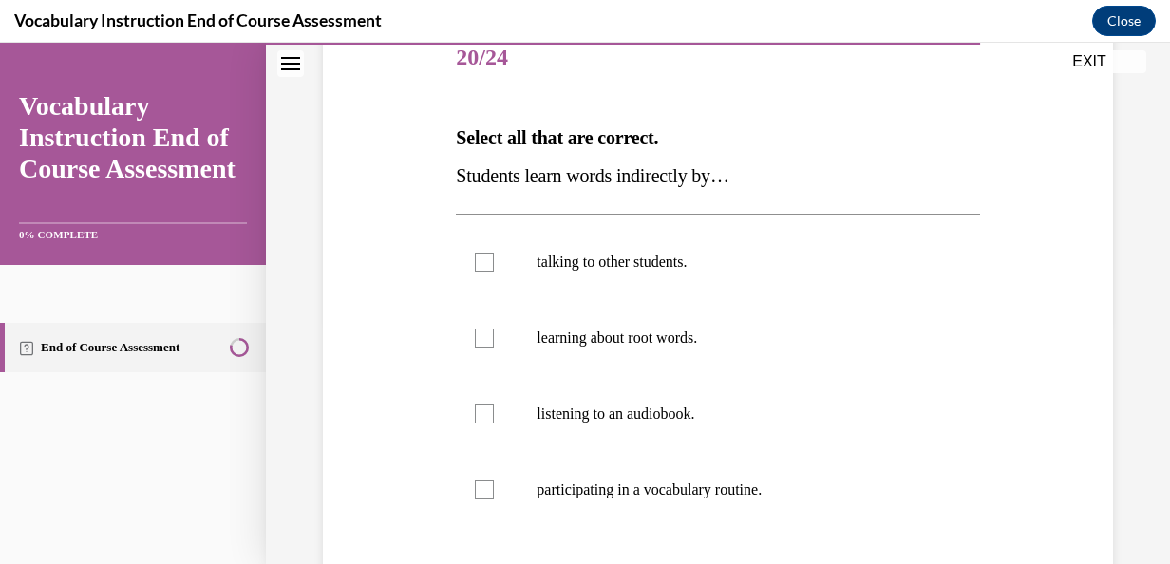
scroll to position [252, 0]
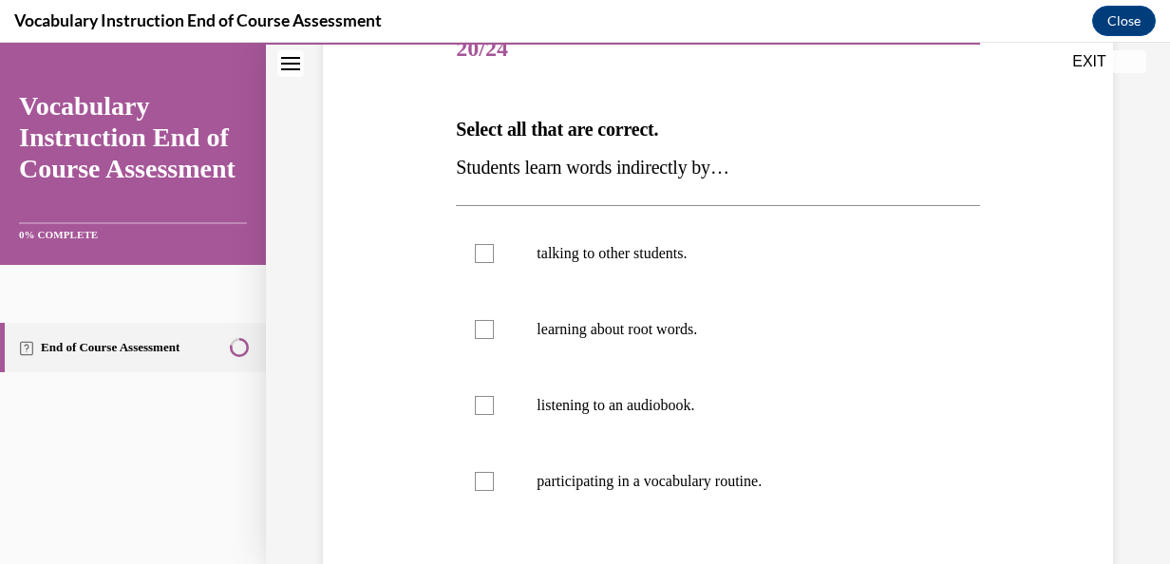
click at [695, 490] on label "participating in a vocabulary routine." at bounding box center [717, 482] width 523 height 76
click at [494, 490] on input "participating in a vocabulary routine." at bounding box center [484, 481] width 19 height 19
click at [695, 490] on label "participating in a vocabulary routine." at bounding box center [717, 482] width 523 height 76
click at [494, 490] on input "participating in a vocabulary routine." at bounding box center [484, 481] width 19 height 19
checkbox input "false"
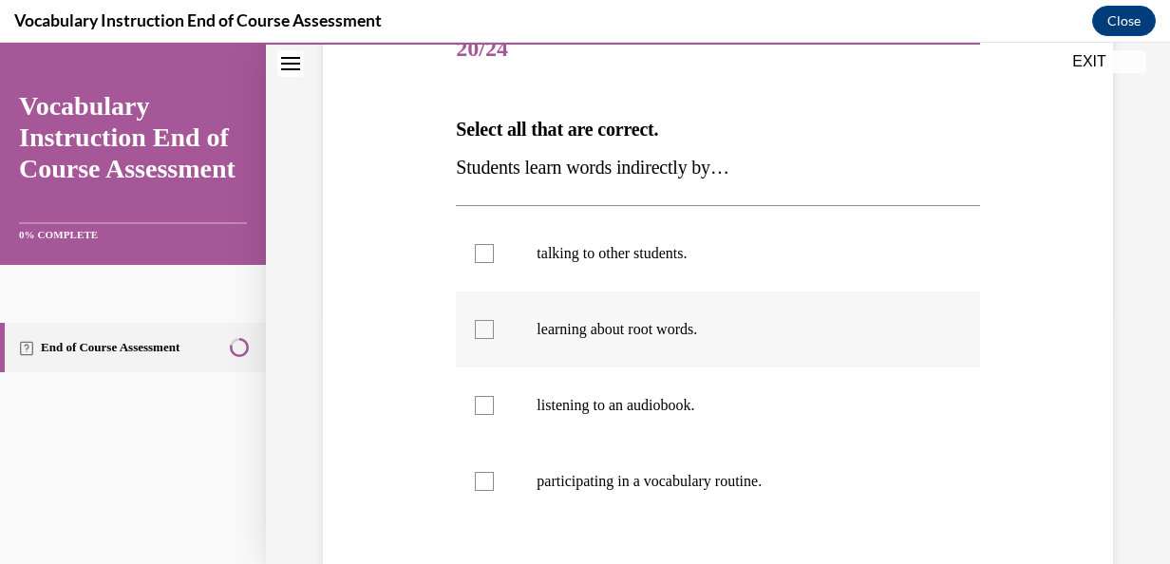
click at [702, 351] on label "learning about root words." at bounding box center [717, 330] width 523 height 76
click at [494, 339] on input "learning about root words." at bounding box center [484, 329] width 19 height 19
checkbox input "true"
click at [678, 275] on label "talking to other students." at bounding box center [717, 254] width 523 height 76
click at [494, 263] on input "talking to other students." at bounding box center [484, 253] width 19 height 19
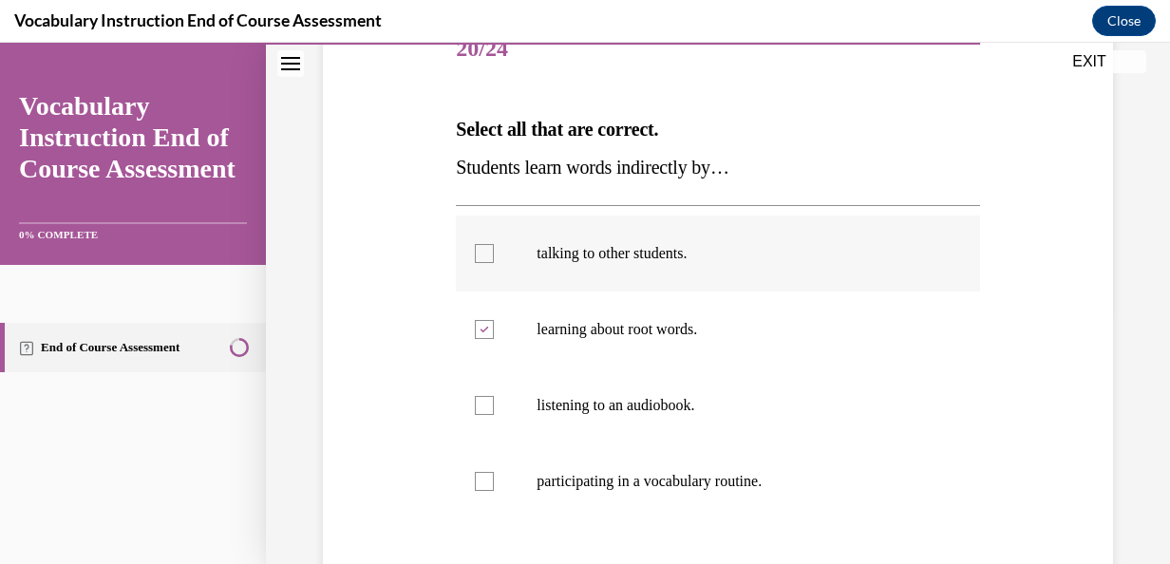
checkbox input "true"
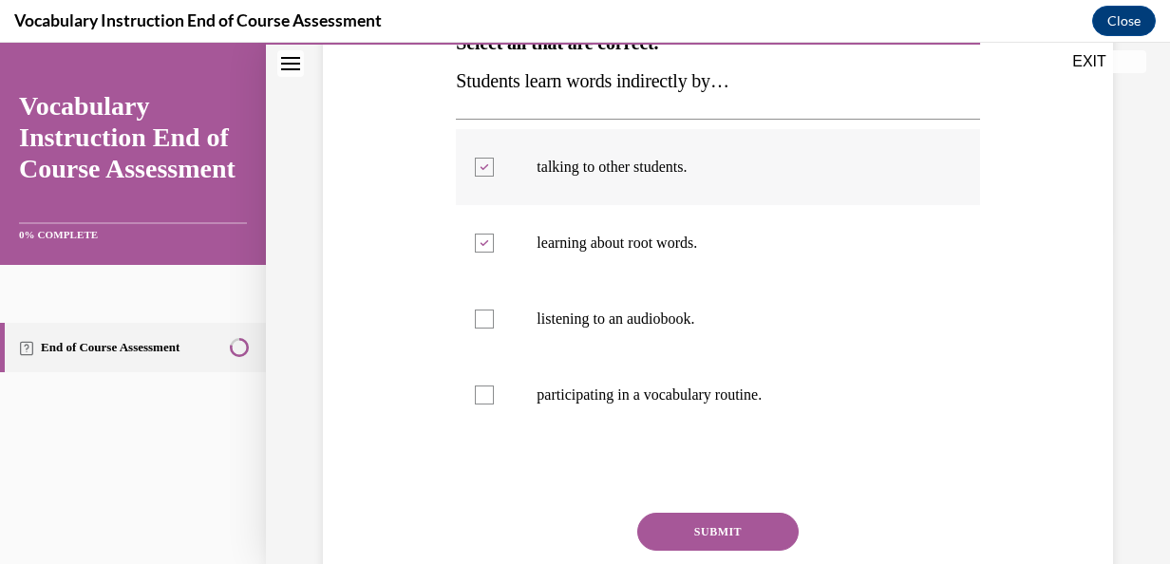
scroll to position [339, 0]
click at [727, 530] on button "SUBMIT" at bounding box center [717, 531] width 161 height 38
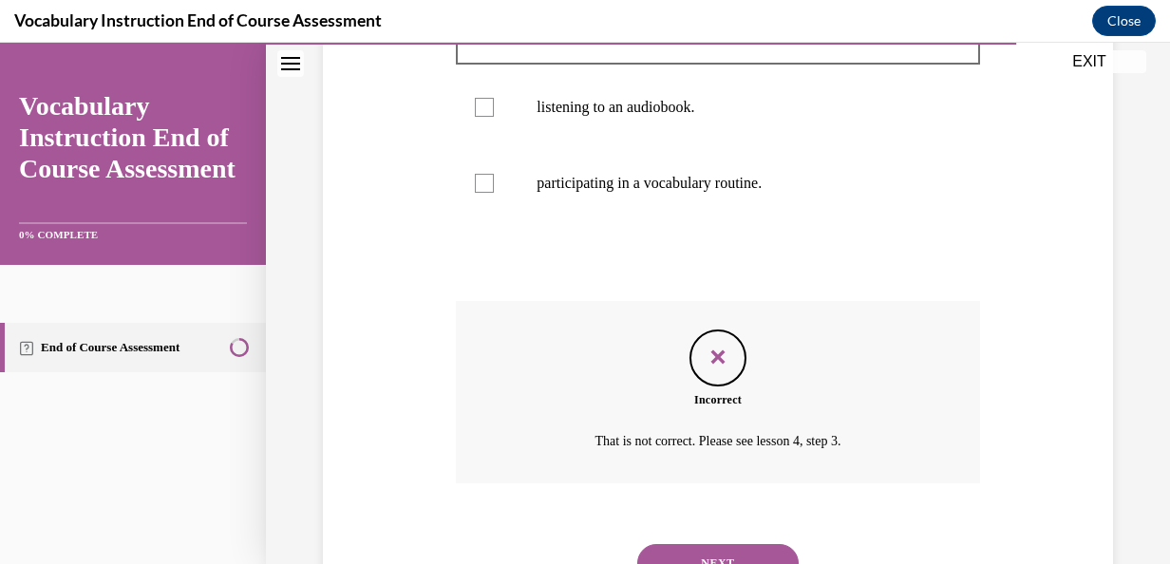
scroll to position [556, 0]
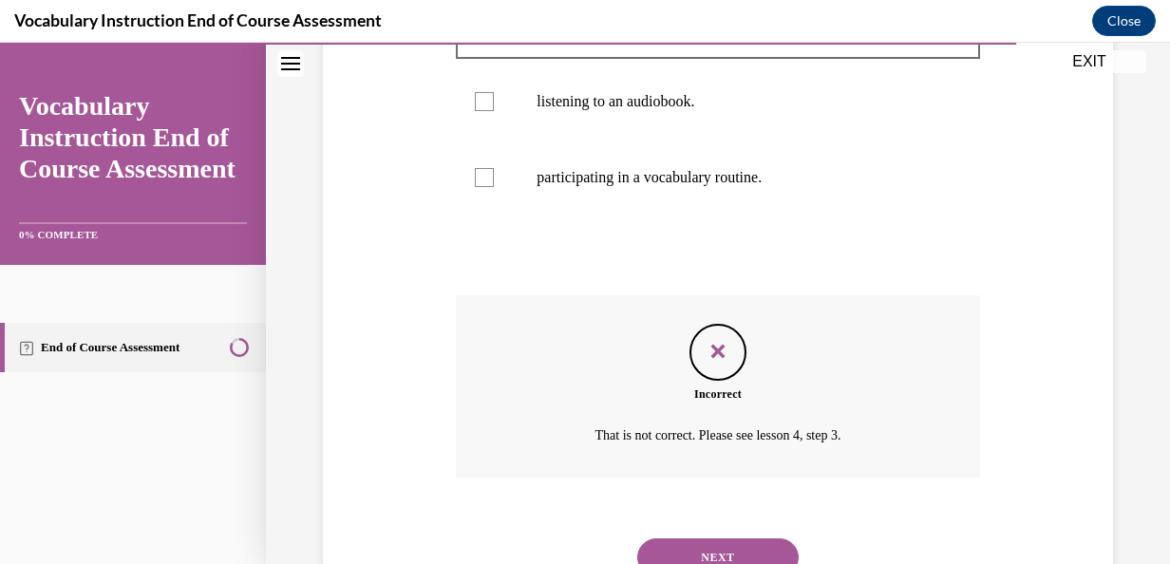
click at [727, 541] on button "NEXT" at bounding box center [717, 558] width 161 height 38
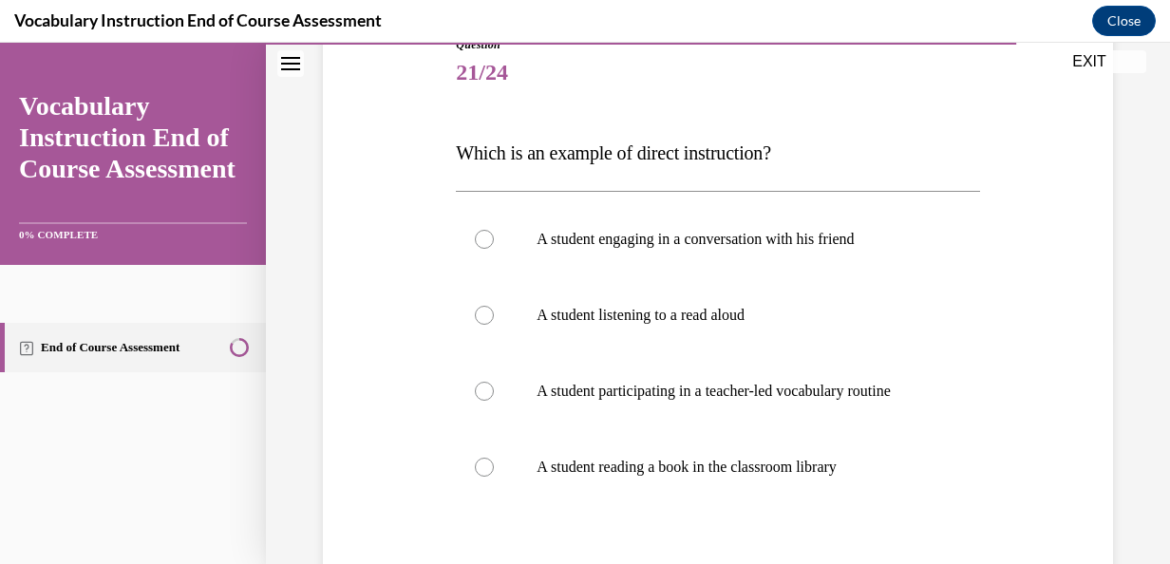
scroll to position [234, 0]
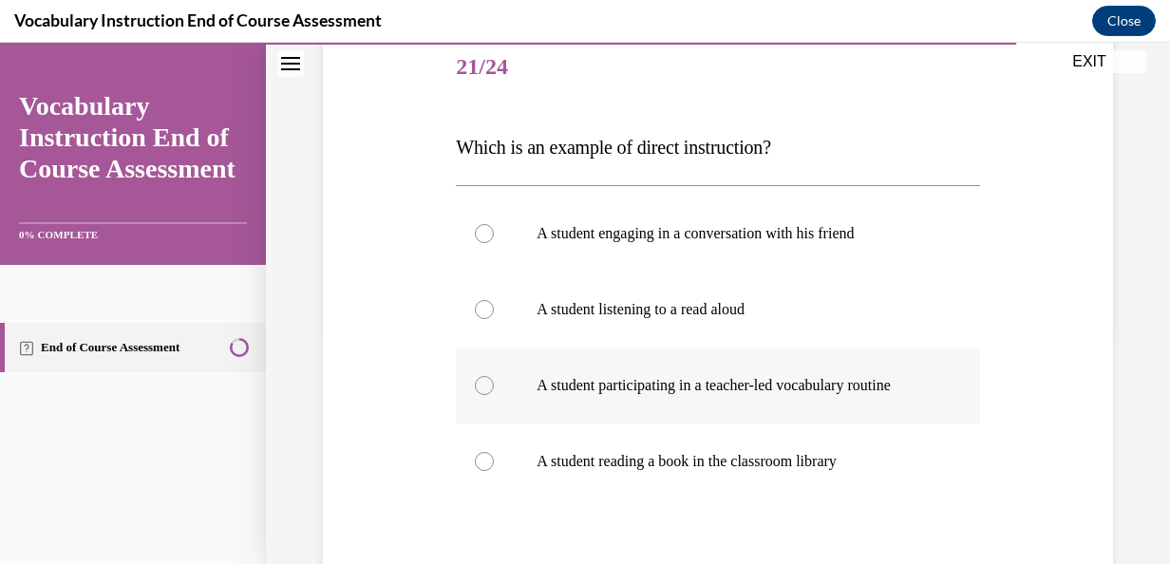
click at [686, 395] on p "A student participating in a teacher-led vocabulary routine" at bounding box center [734, 385] width 395 height 19
click at [494, 395] on input "A student participating in a teacher-led vocabulary routine" at bounding box center [484, 385] width 19 height 19
radio input "true"
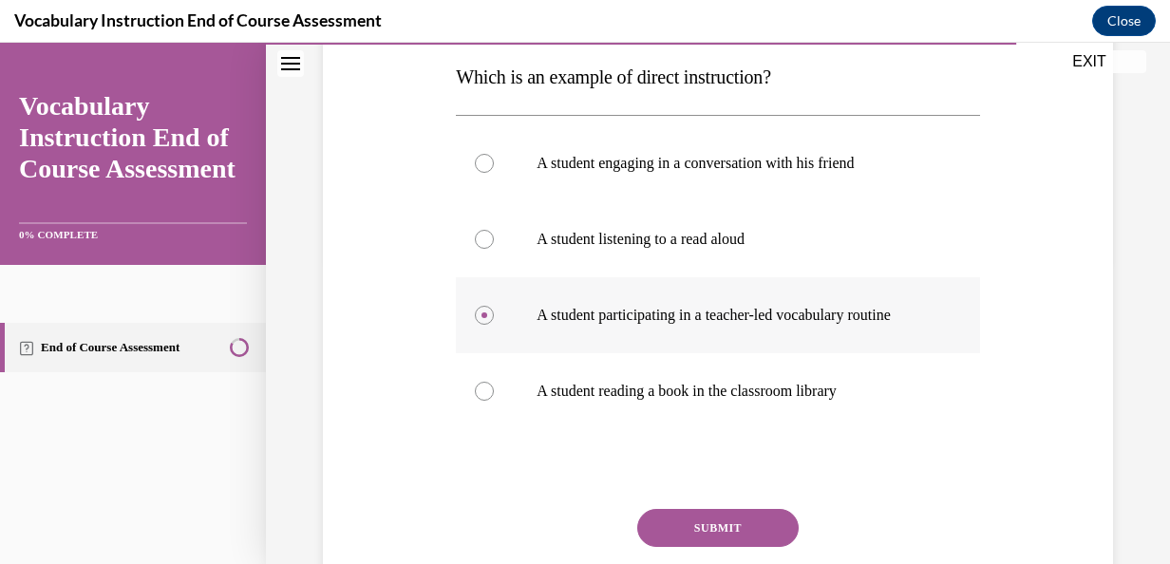
scroll to position [306, 0]
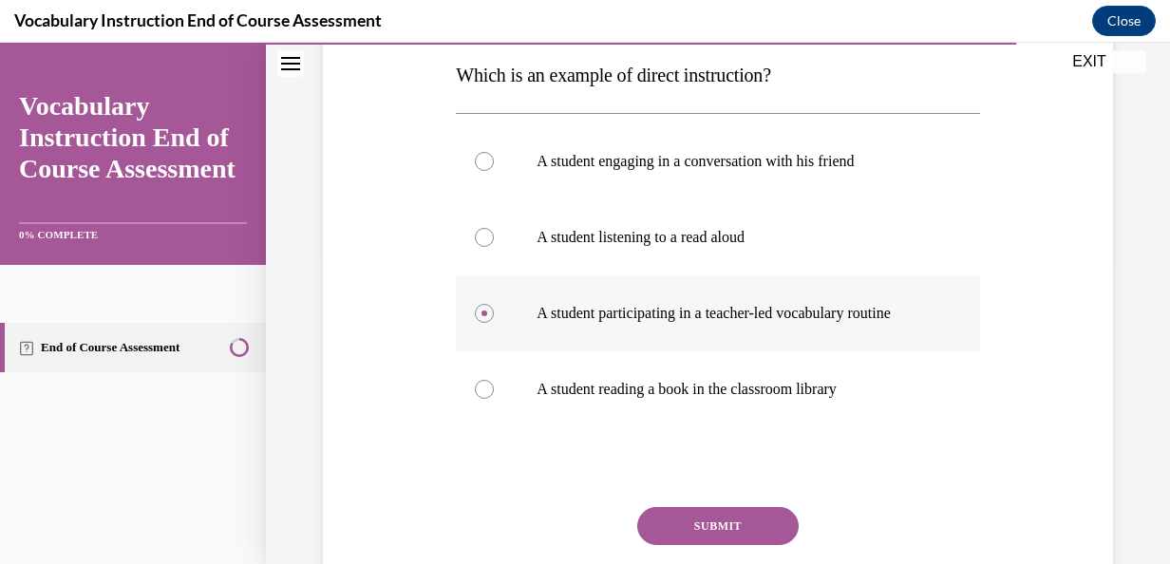
click at [686, 399] on p "A student reading a book in the classroom library" at bounding box center [734, 389] width 395 height 19
click at [494, 399] on input "A student reading a book in the classroom library" at bounding box center [484, 389] width 19 height 19
radio input "true"
click at [736, 545] on button "SUBMIT" at bounding box center [717, 526] width 161 height 38
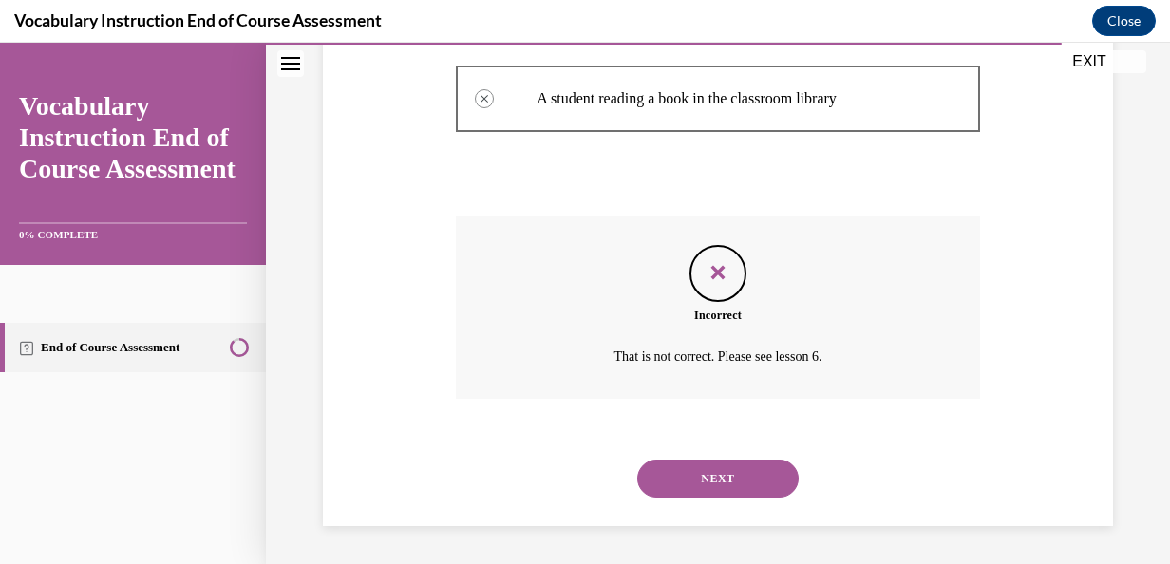
scroll to position [615, 0]
click at [719, 478] on button "NEXT" at bounding box center [717, 479] width 161 height 38
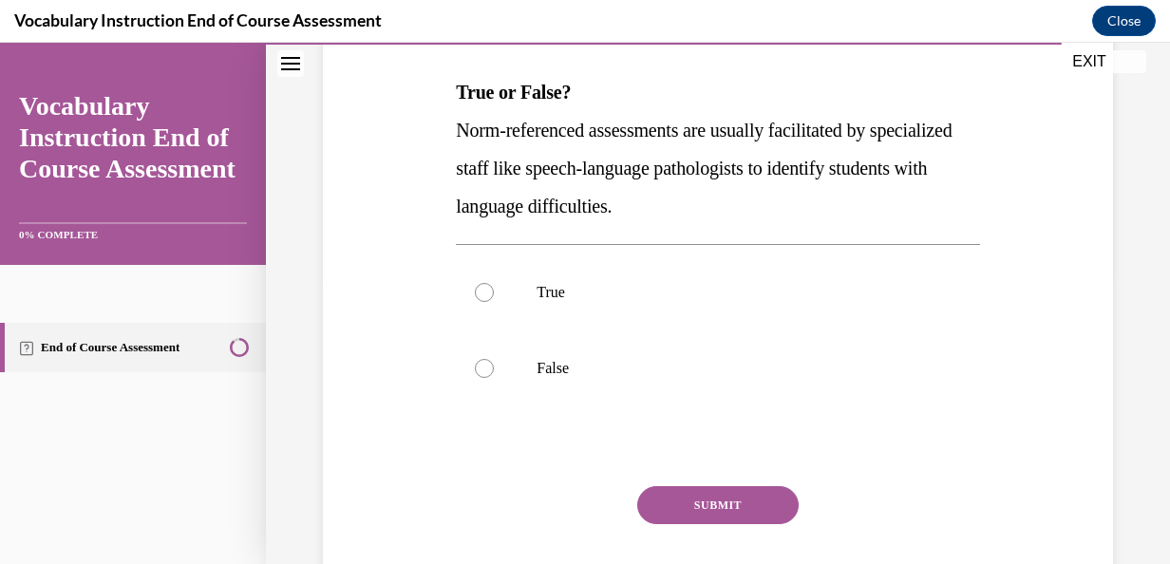
scroll to position [312, 0]
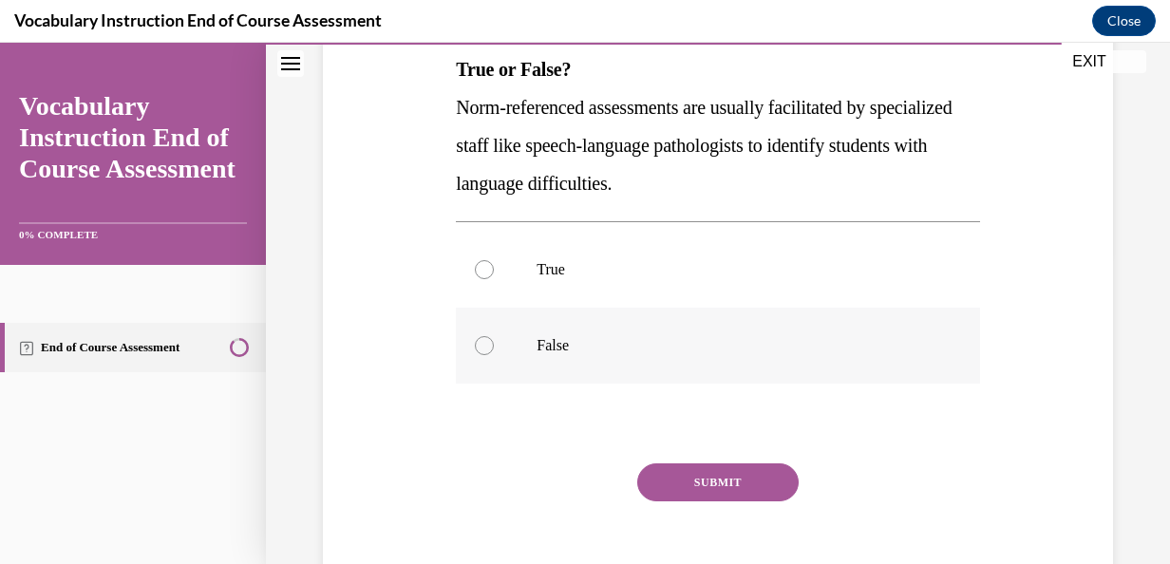
click at [549, 368] on label "False" at bounding box center [717, 346] width 523 height 76
click at [494, 355] on input "False" at bounding box center [484, 345] width 19 height 19
radio input "true"
click at [726, 477] on button "SUBMIT" at bounding box center [717, 483] width 161 height 38
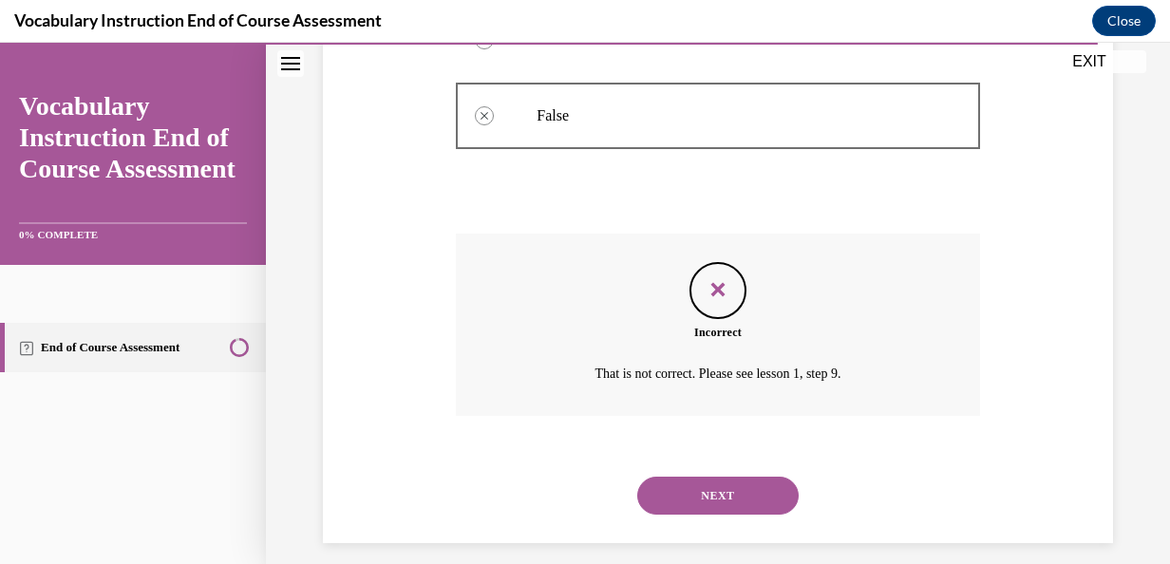
scroll to position [558, 0]
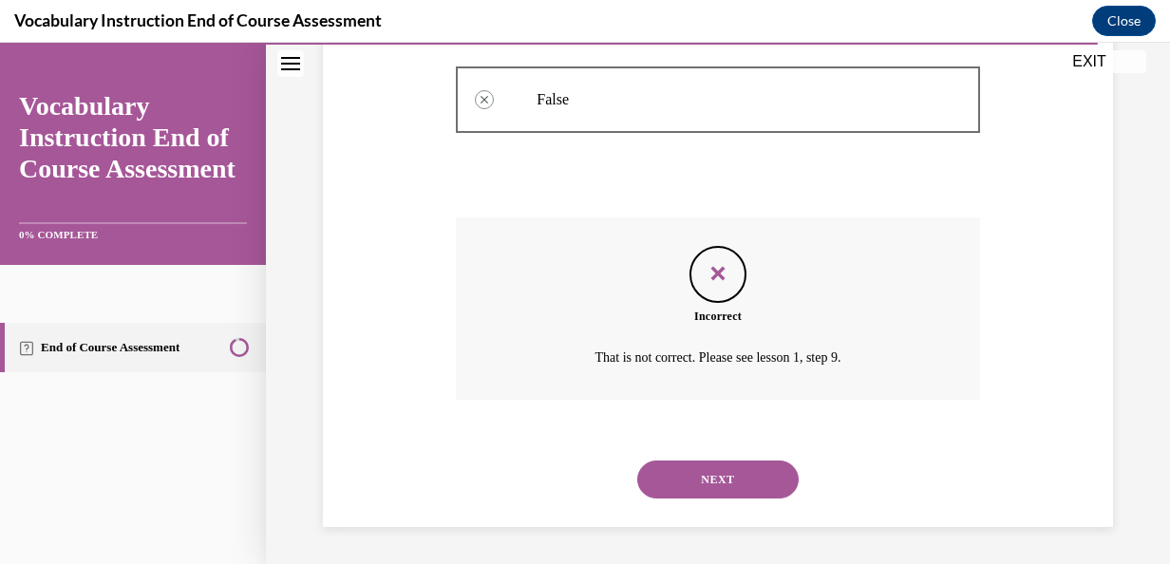
click at [726, 477] on button "NEXT" at bounding box center [717, 480] width 161 height 38
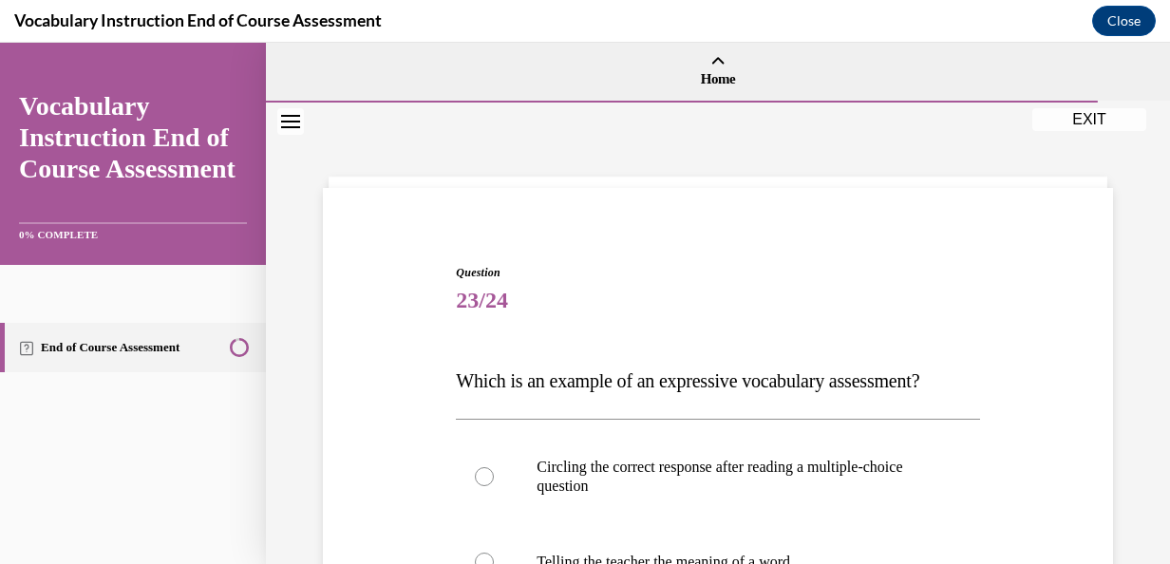
click at [726, 477] on p "Circling the correct response after reading a multiple-choice question" at bounding box center [734, 477] width 395 height 38
click at [494, 477] on input "Circling the correct response after reading a multiple-choice question" at bounding box center [484, 476] width 19 height 19
radio input "true"
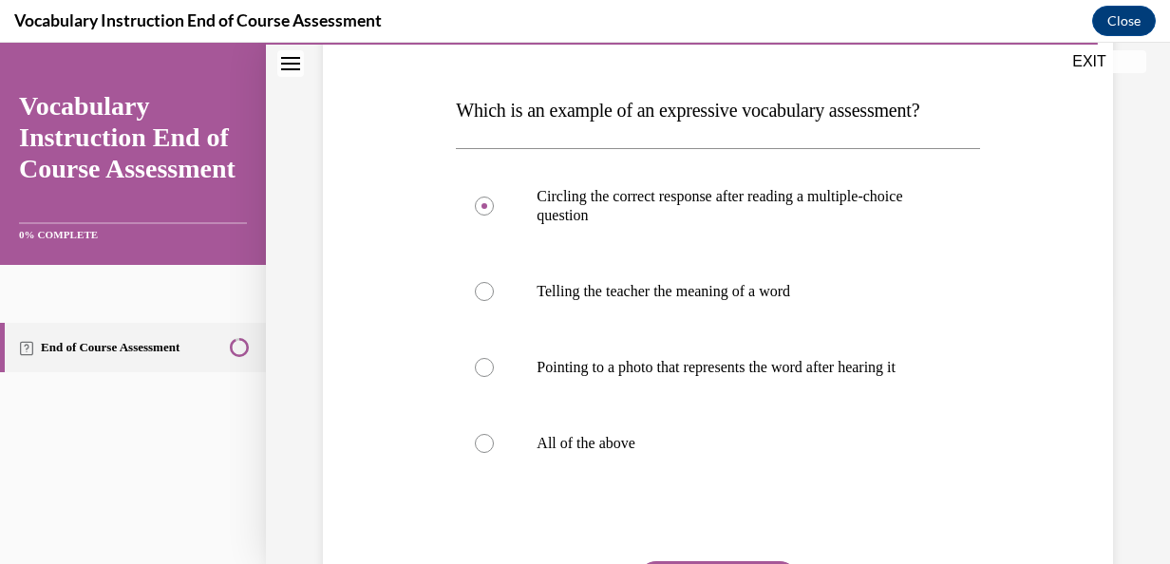
scroll to position [274, 0]
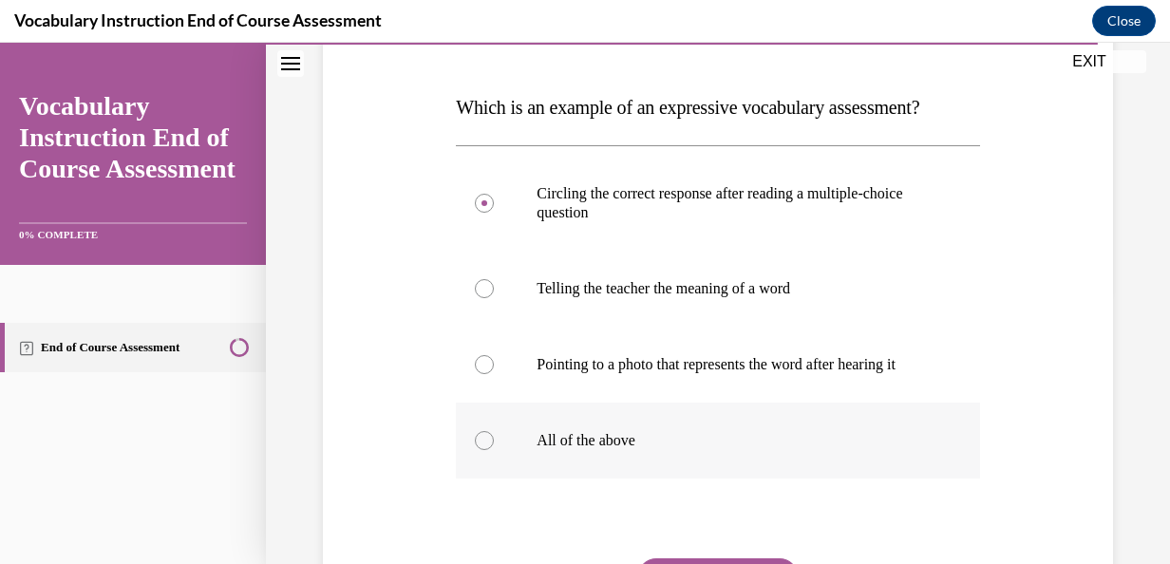
click at [638, 450] on p "All of the above" at bounding box center [734, 440] width 395 height 19
click at [494, 450] on input "All of the above" at bounding box center [484, 440] width 19 height 19
radio input "true"
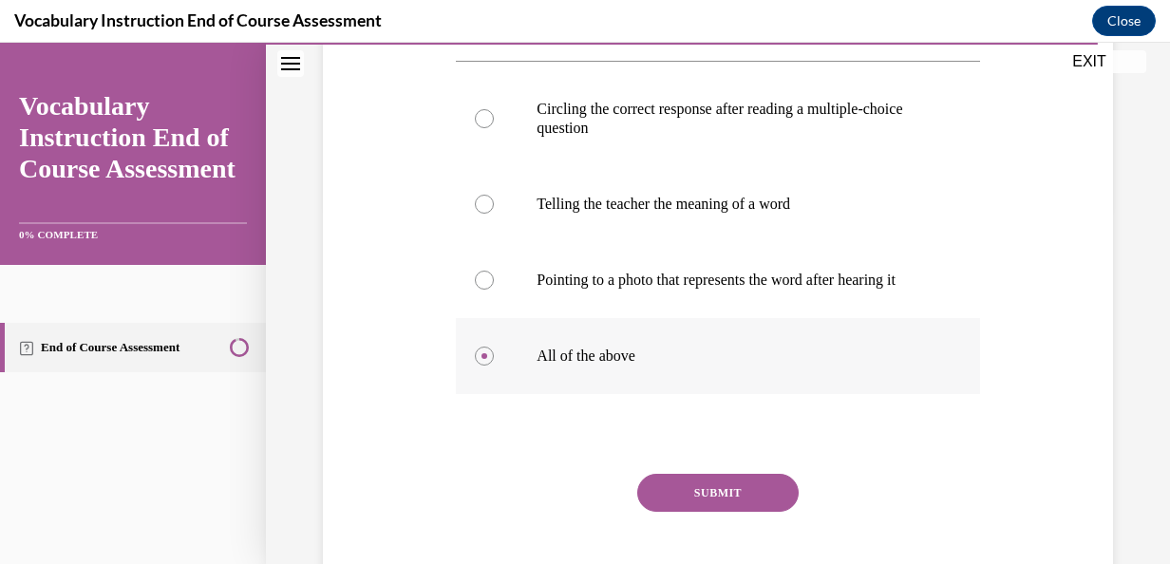
scroll to position [363, 0]
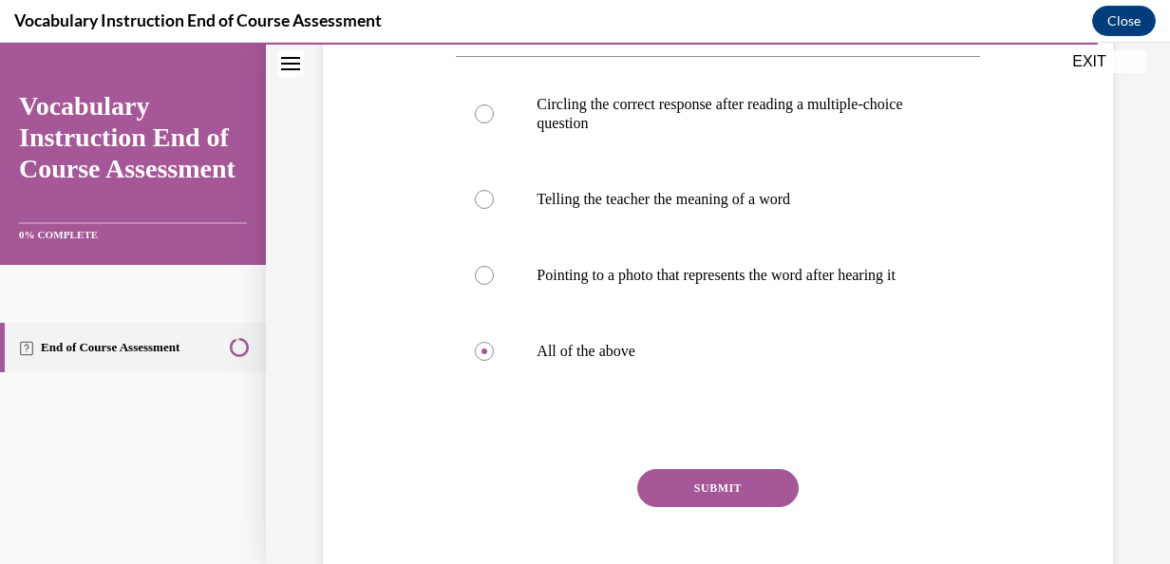
click at [661, 503] on button "SUBMIT" at bounding box center [717, 488] width 161 height 38
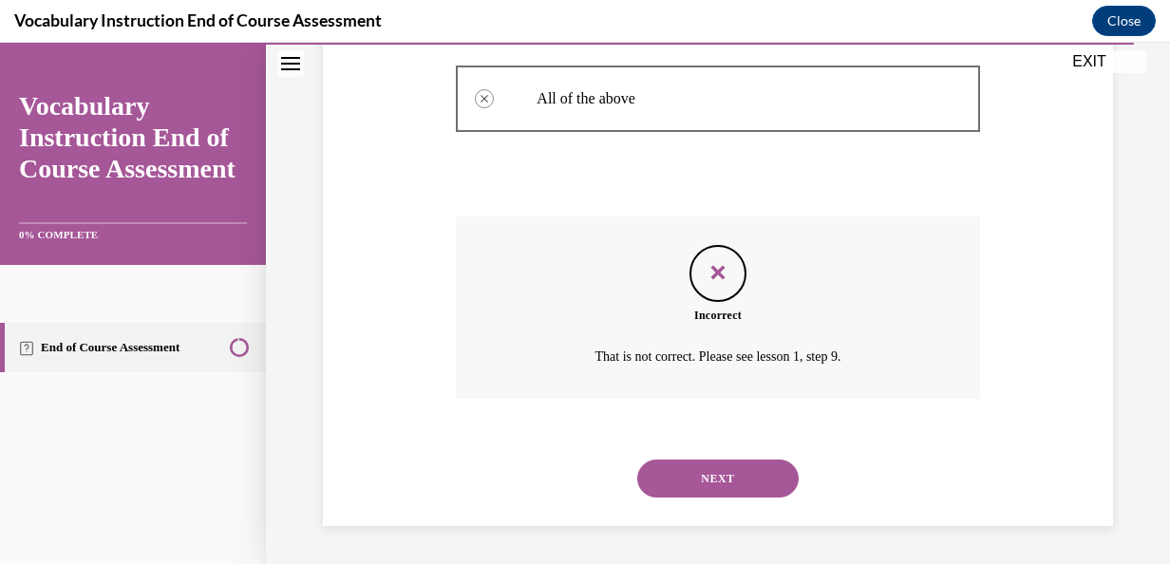
scroll to position [634, 0]
click at [684, 471] on button "NEXT" at bounding box center [717, 479] width 161 height 38
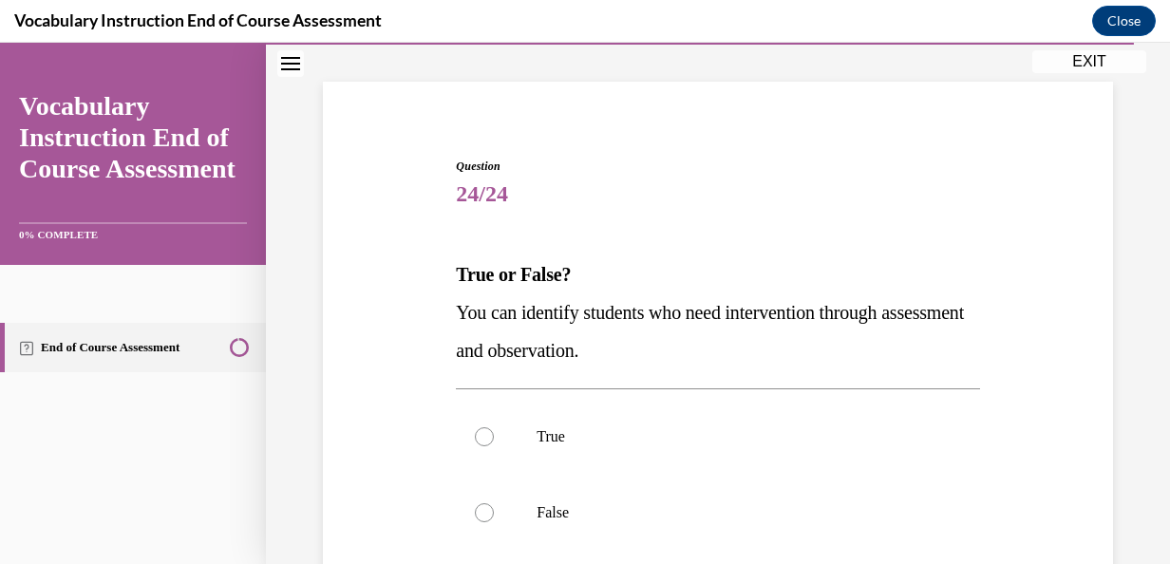
scroll to position [137, 0]
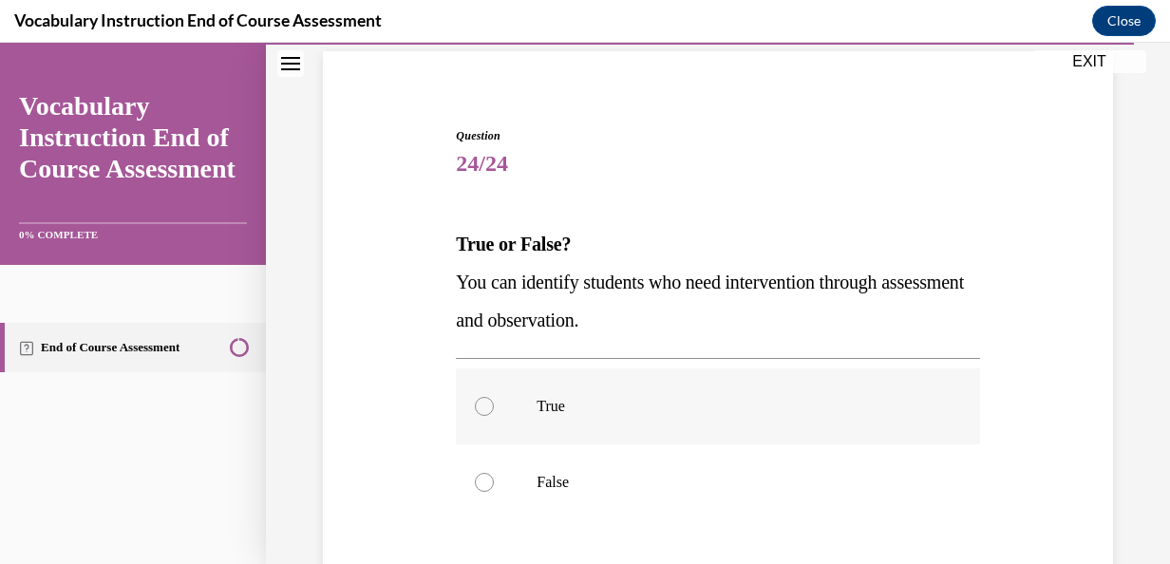
click at [579, 403] on p "True" at bounding box center [734, 406] width 395 height 19
click at [494, 403] on input "True" at bounding box center [484, 406] width 19 height 19
radio input "true"
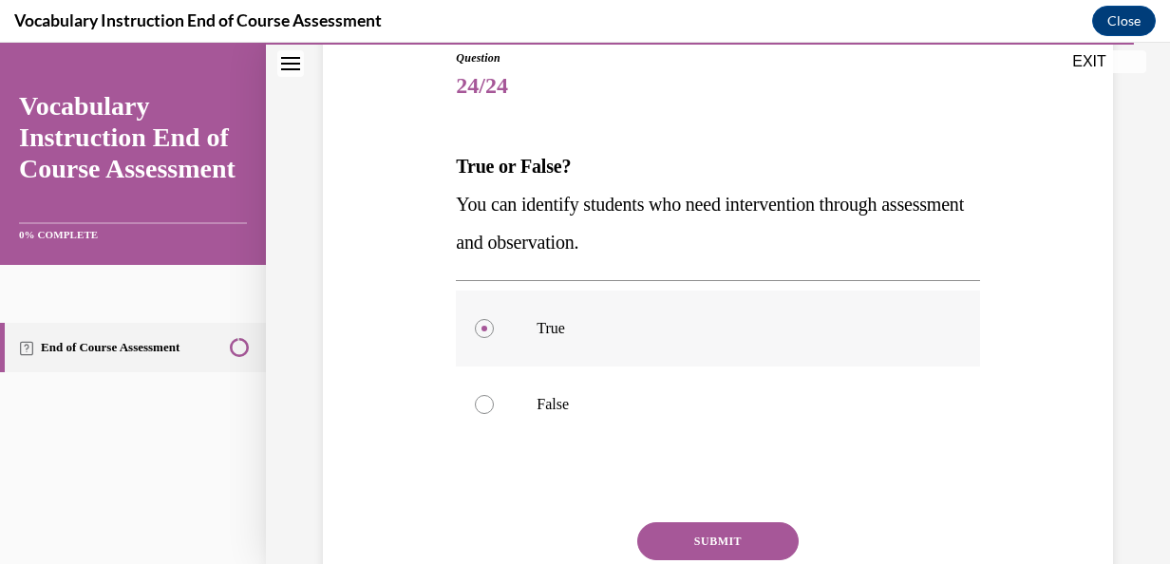
scroll to position [217, 0]
click at [719, 540] on button "SUBMIT" at bounding box center [717, 540] width 161 height 38
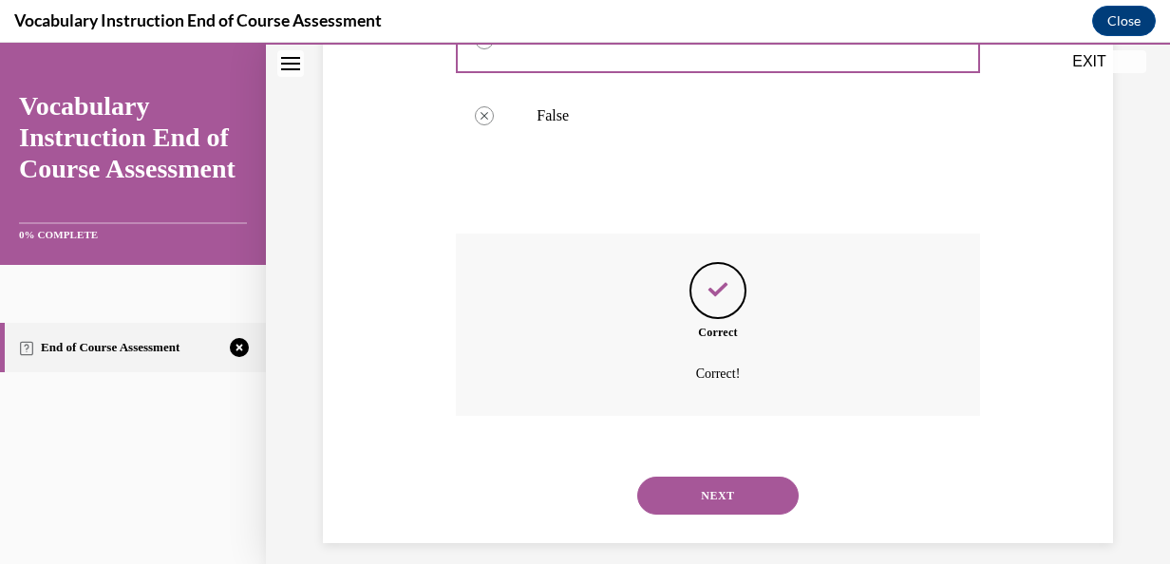
scroll to position [520, 0]
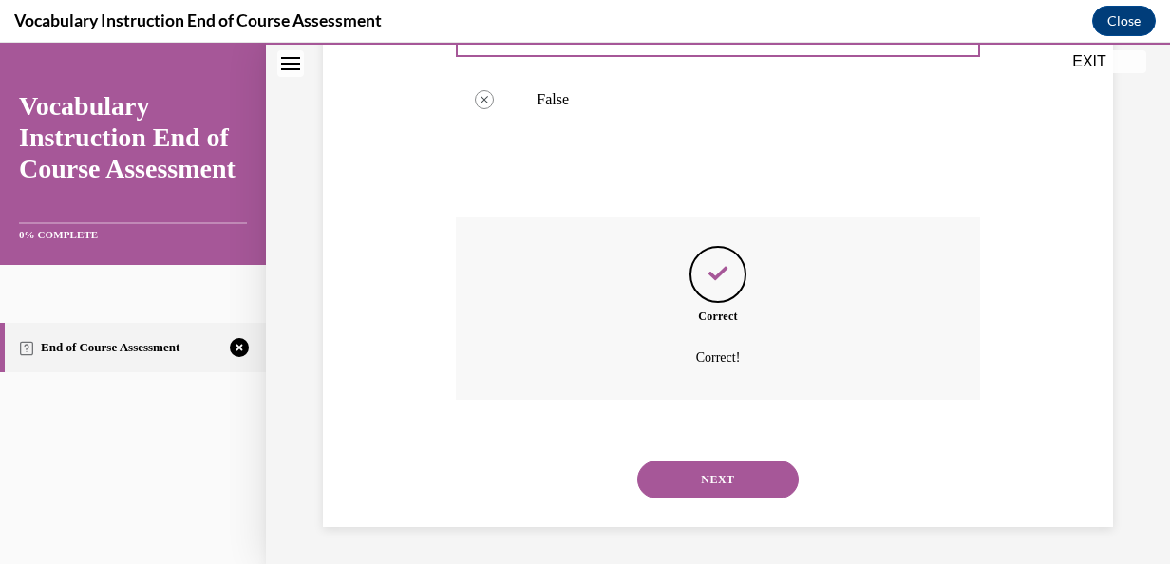
click at [720, 484] on button "NEXT" at bounding box center [717, 480] width 161 height 38
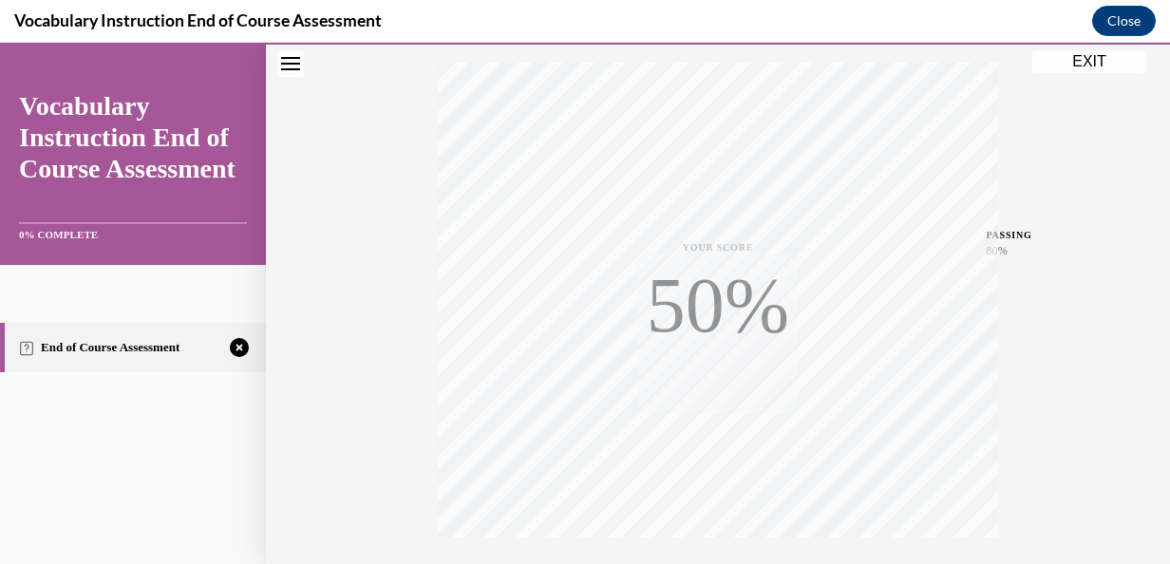
scroll to position [451, 0]
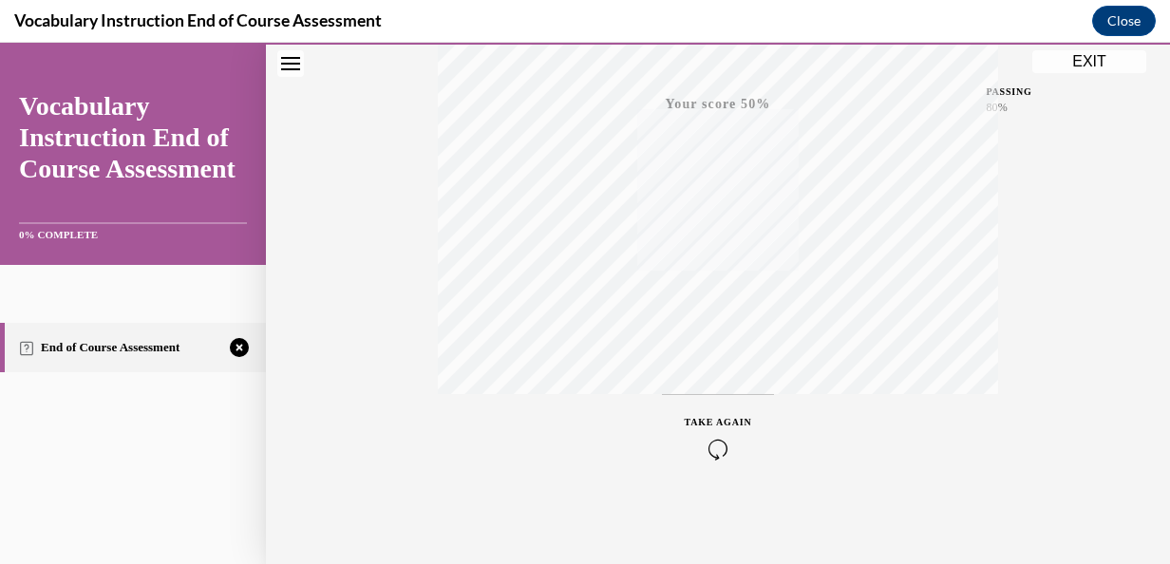
click at [703, 441] on icon "button" at bounding box center [718, 449] width 67 height 21
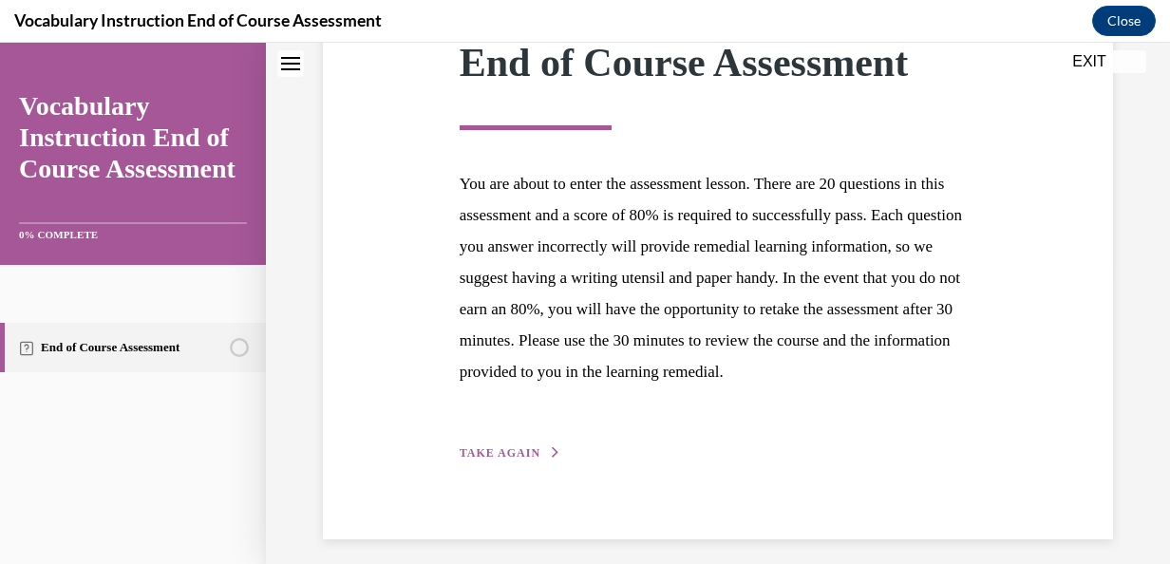
click at [533, 460] on span "TAKE AGAIN" at bounding box center [500, 452] width 81 height 13
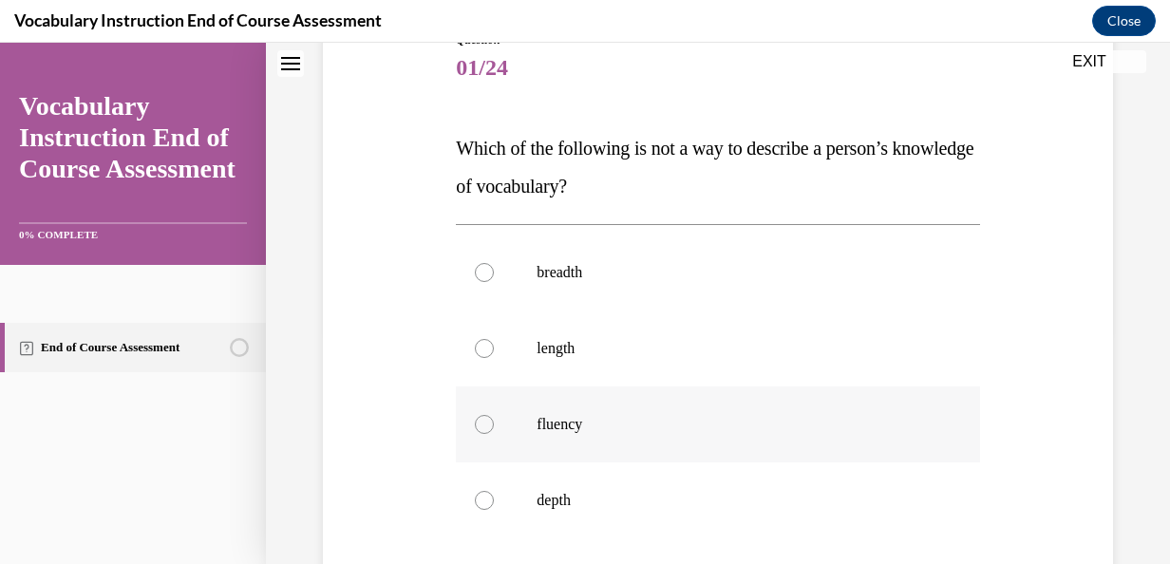
scroll to position [234, 0]
click at [609, 356] on p "length" at bounding box center [734, 347] width 395 height 19
click at [494, 356] on input "length" at bounding box center [484, 347] width 19 height 19
radio input "true"
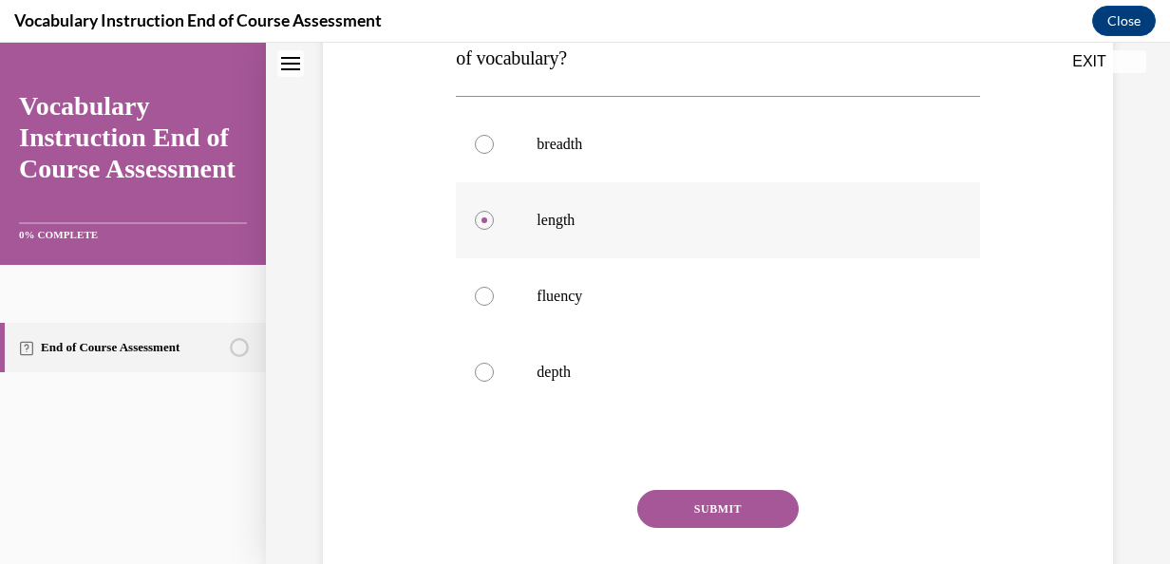
scroll to position [387, 0]
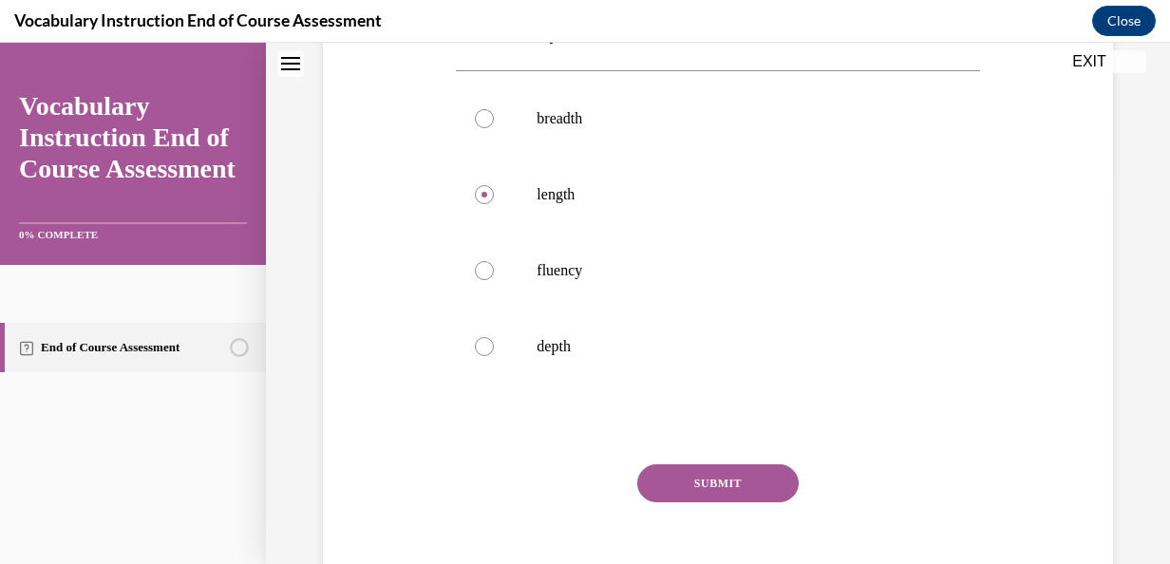
click at [673, 482] on button "SUBMIT" at bounding box center [717, 484] width 161 height 38
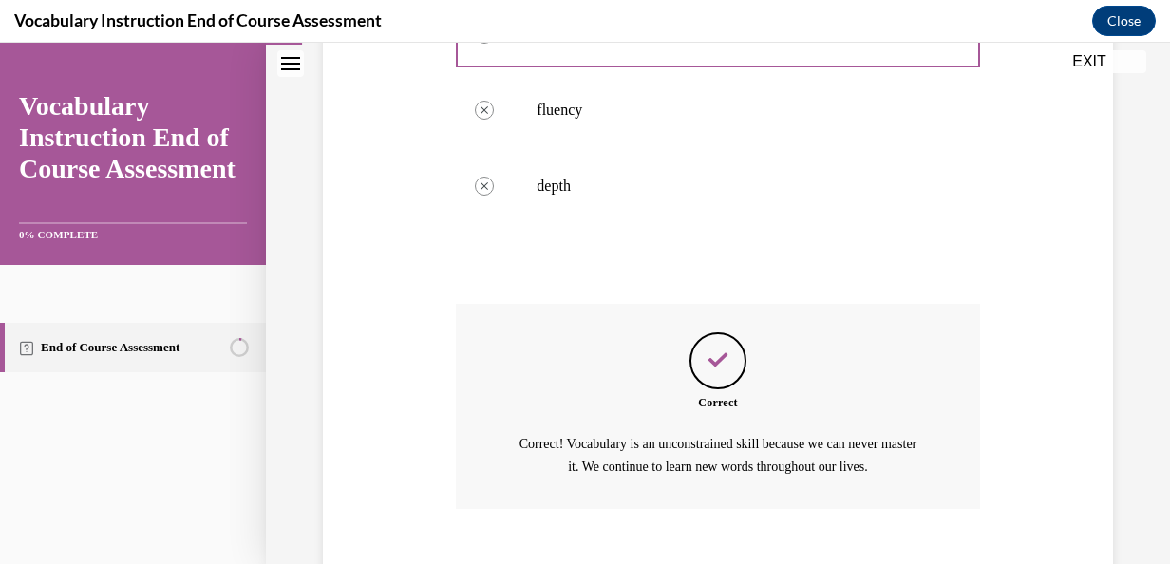
scroll to position [655, 0]
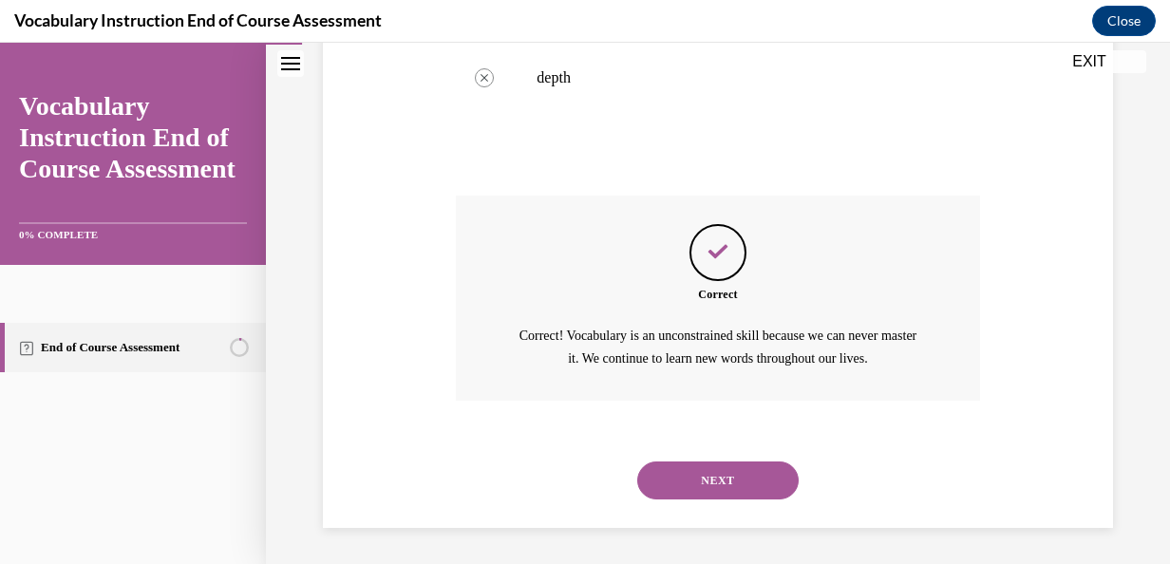
click at [673, 482] on button "NEXT" at bounding box center [717, 481] width 161 height 38
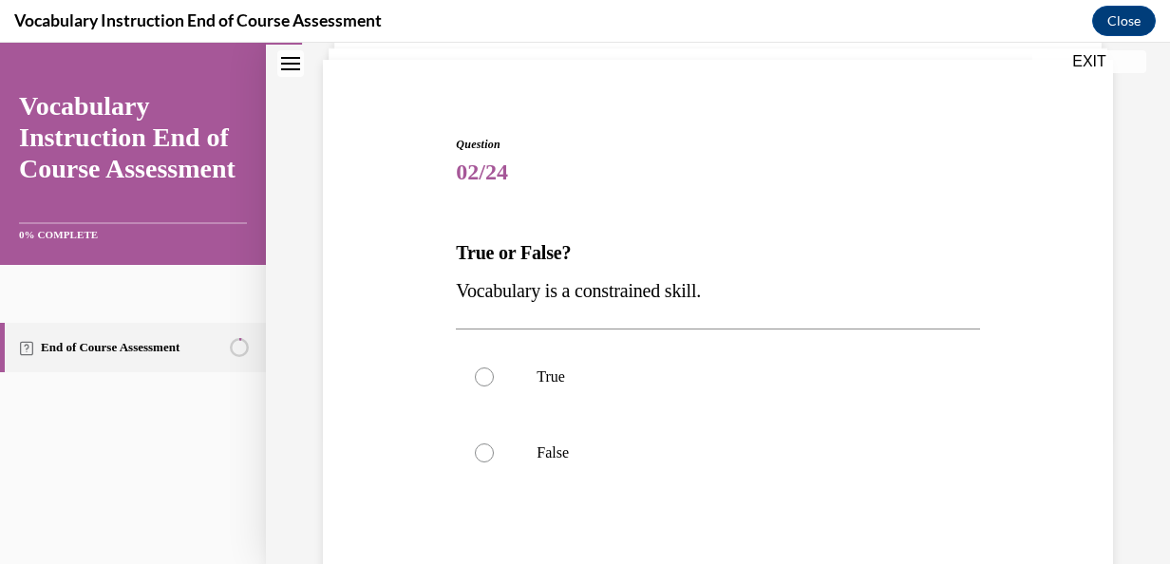
scroll to position [130, 0]
click at [673, 466] on label "False" at bounding box center [717, 451] width 523 height 76
click at [494, 461] on input "False" at bounding box center [484, 451] width 19 height 19
radio input "true"
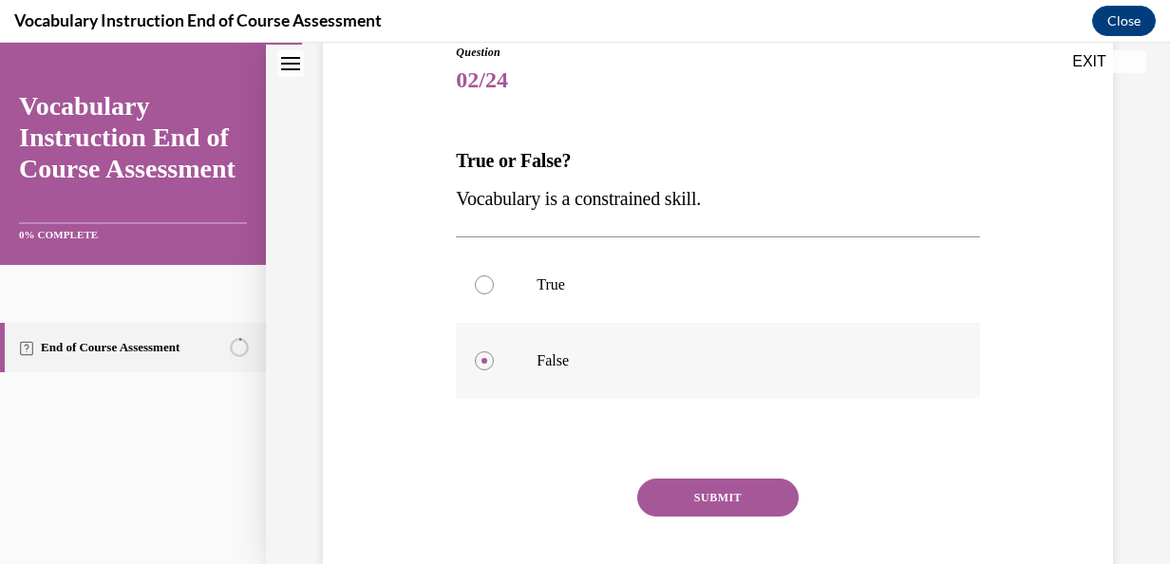
scroll to position [229, 0]
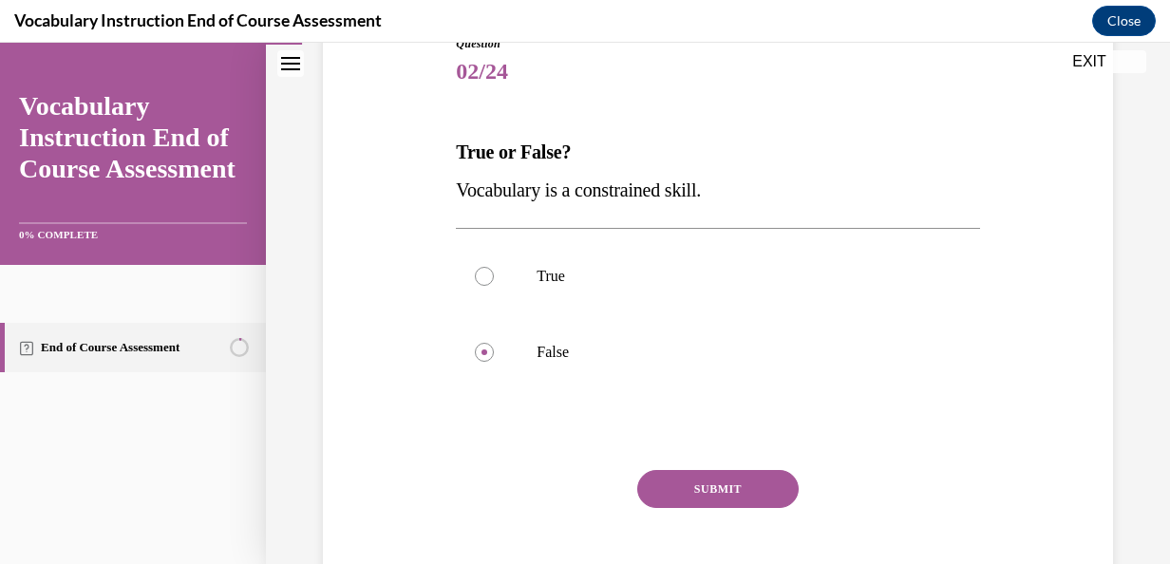
click at [676, 473] on button "SUBMIT" at bounding box center [717, 489] width 161 height 38
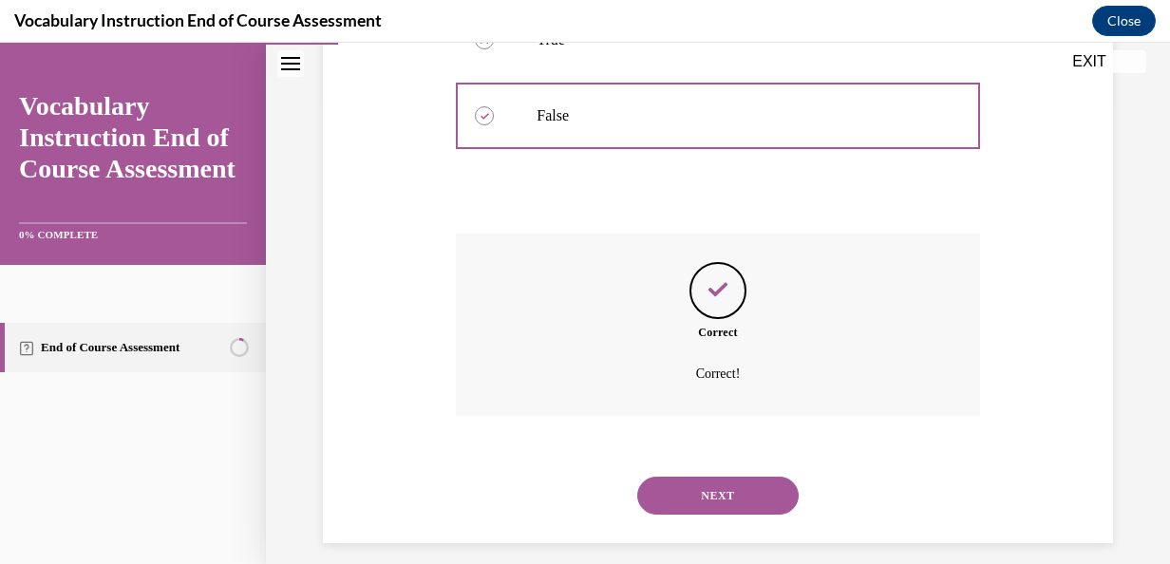
scroll to position [482, 0]
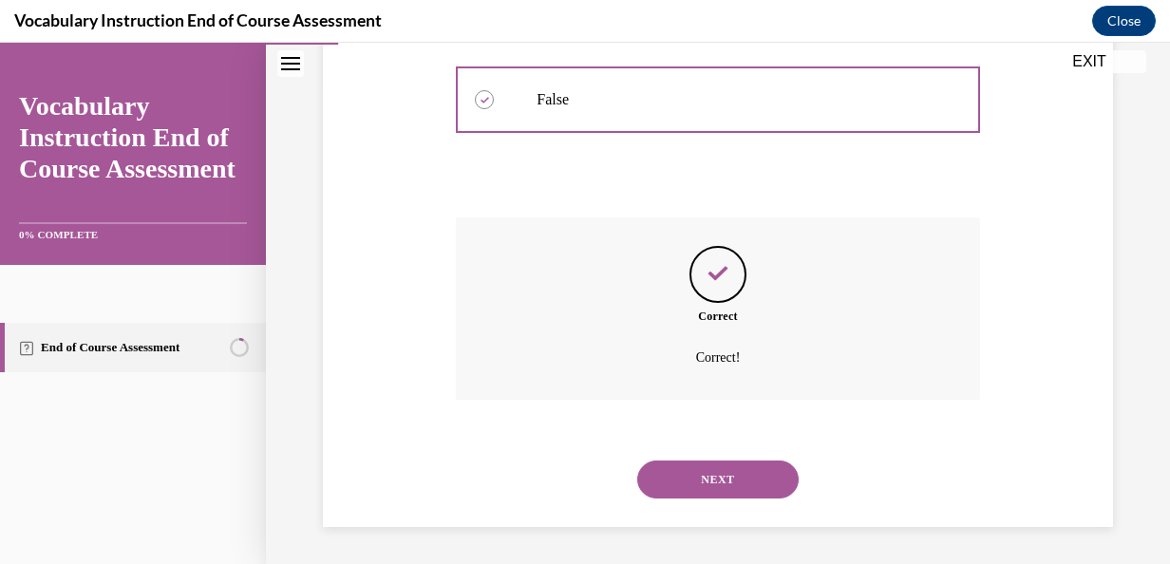
click at [700, 486] on button "NEXT" at bounding box center [717, 480] width 161 height 38
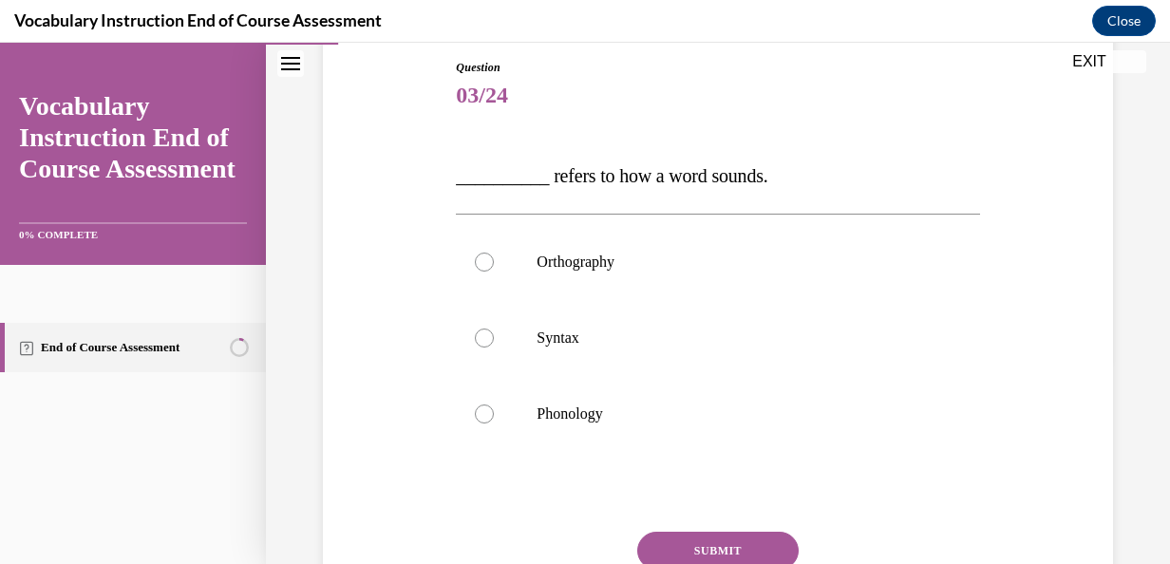
scroll to position [221, 0]
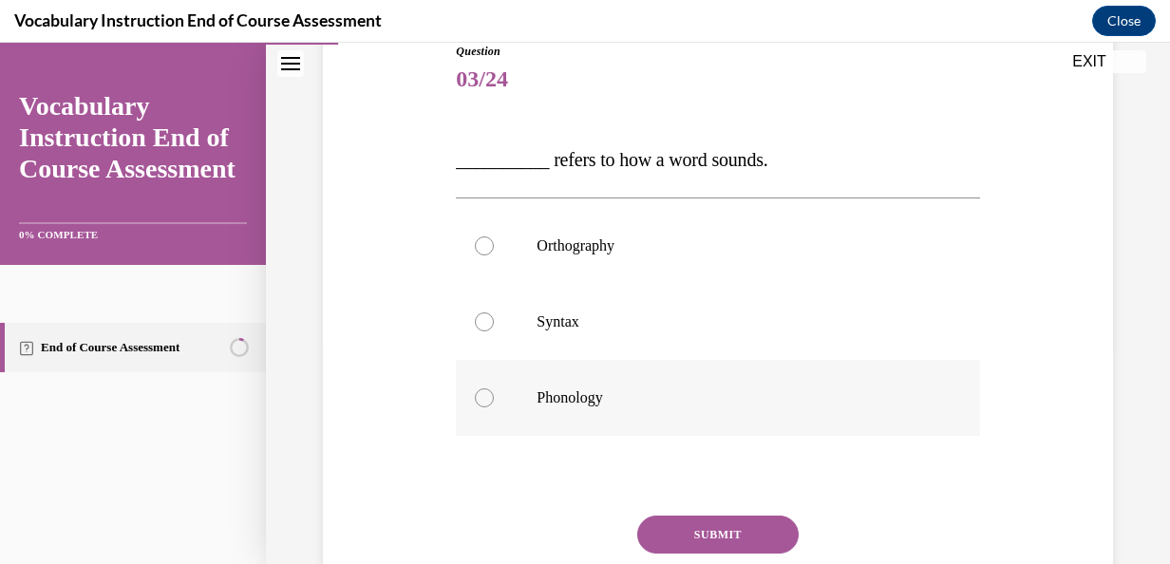
click at [609, 395] on p "Phonology" at bounding box center [734, 398] width 395 height 19
click at [494, 395] on input "Phonology" at bounding box center [484, 398] width 19 height 19
radio input "true"
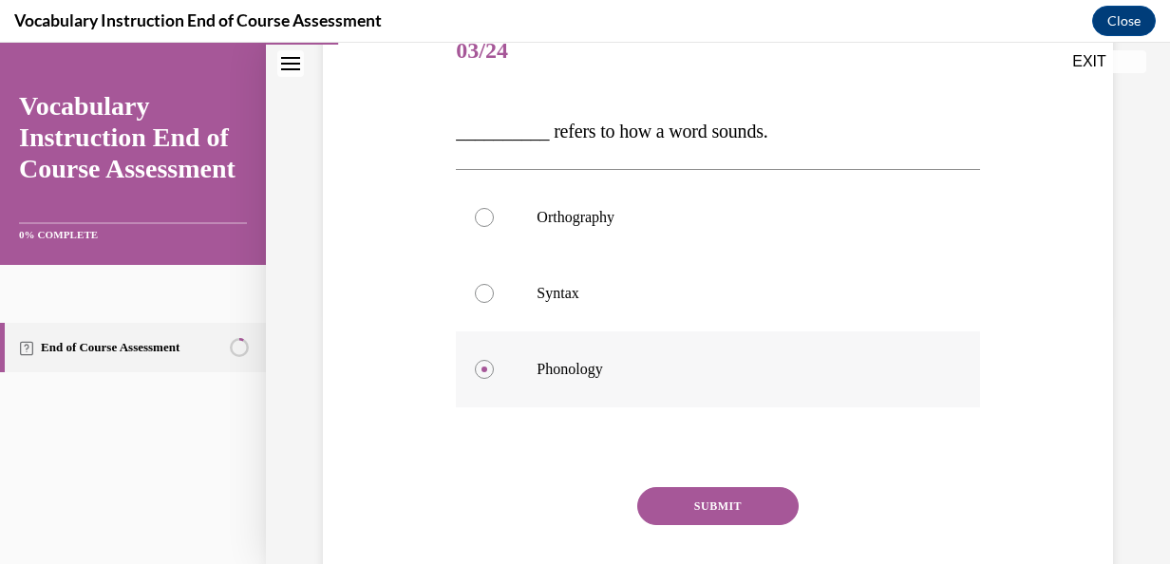
scroll to position [252, 0]
click at [643, 500] on button "SUBMIT" at bounding box center [717, 504] width 161 height 38
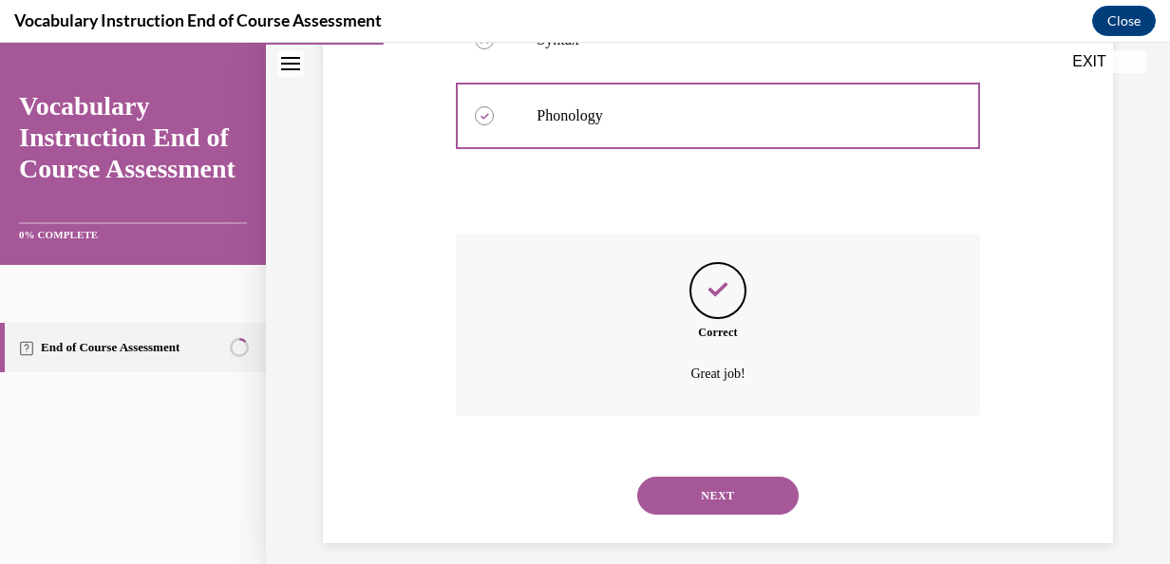
scroll to position [520, 0]
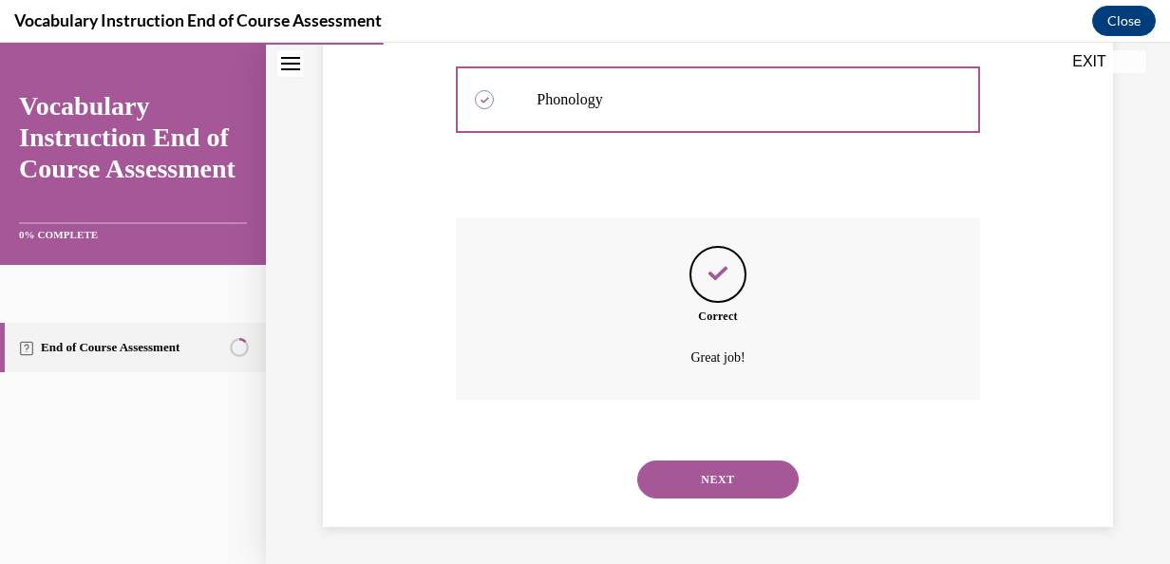
click at [695, 470] on button "NEXT" at bounding box center [717, 480] width 161 height 38
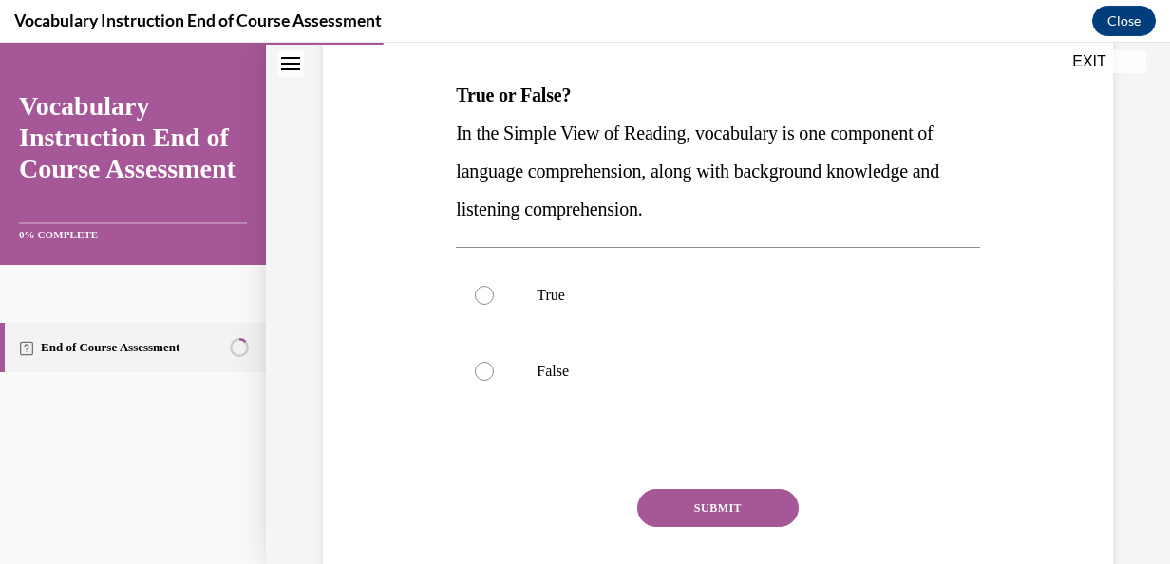
scroll to position [282, 0]
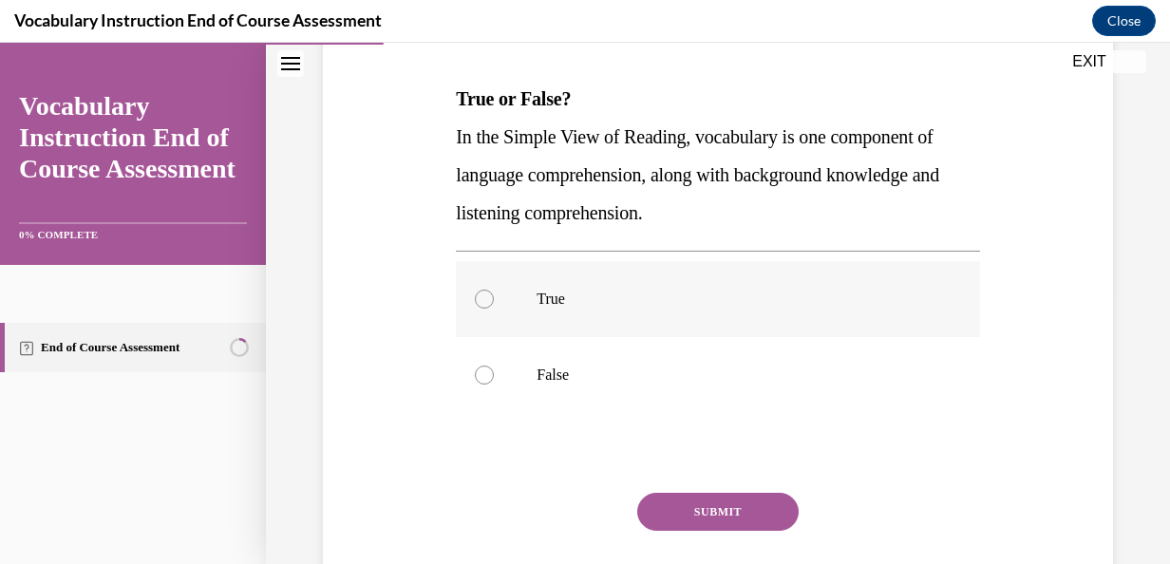
click at [562, 308] on label "True" at bounding box center [717, 299] width 523 height 76
click at [494, 308] on input "True" at bounding box center [484, 299] width 19 height 19
radio input "true"
click at [667, 519] on button "SUBMIT" at bounding box center [717, 512] width 161 height 38
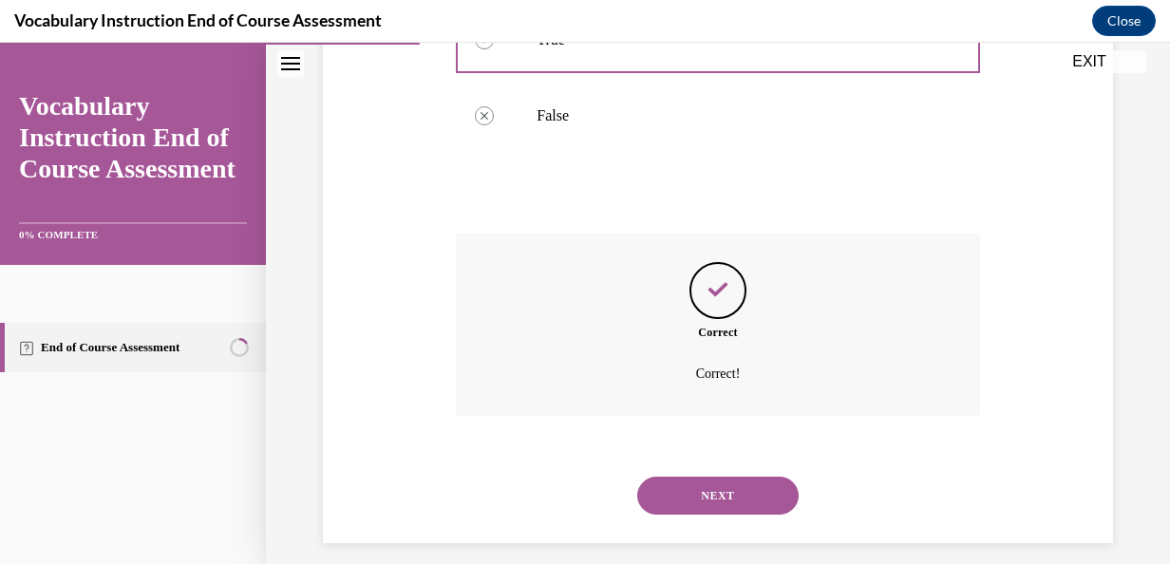
scroll to position [558, 0]
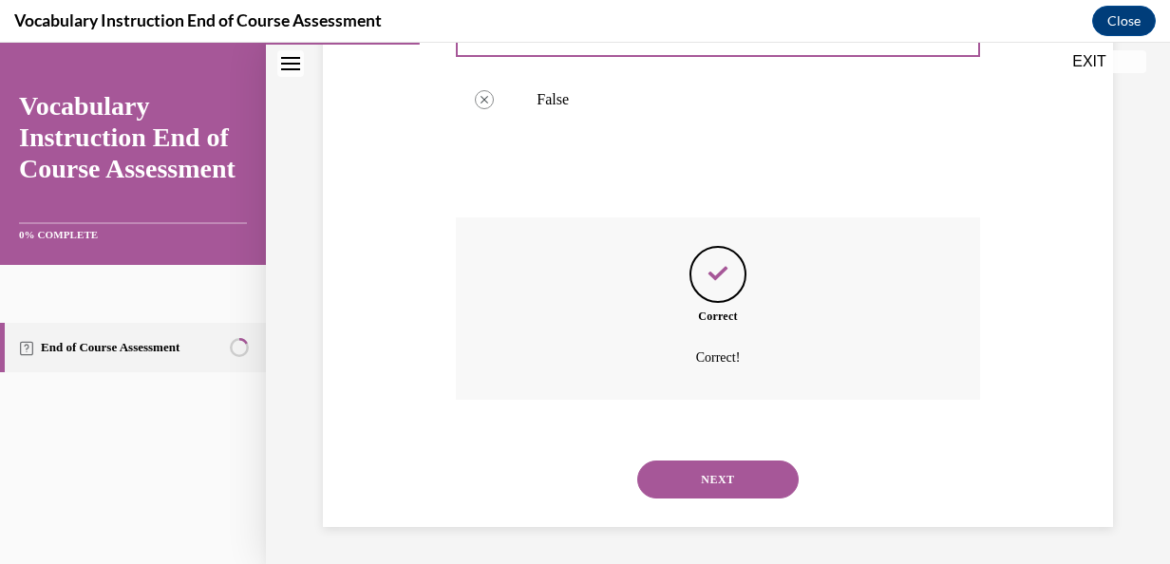
click at [693, 462] on button "NEXT" at bounding box center [717, 480] width 161 height 38
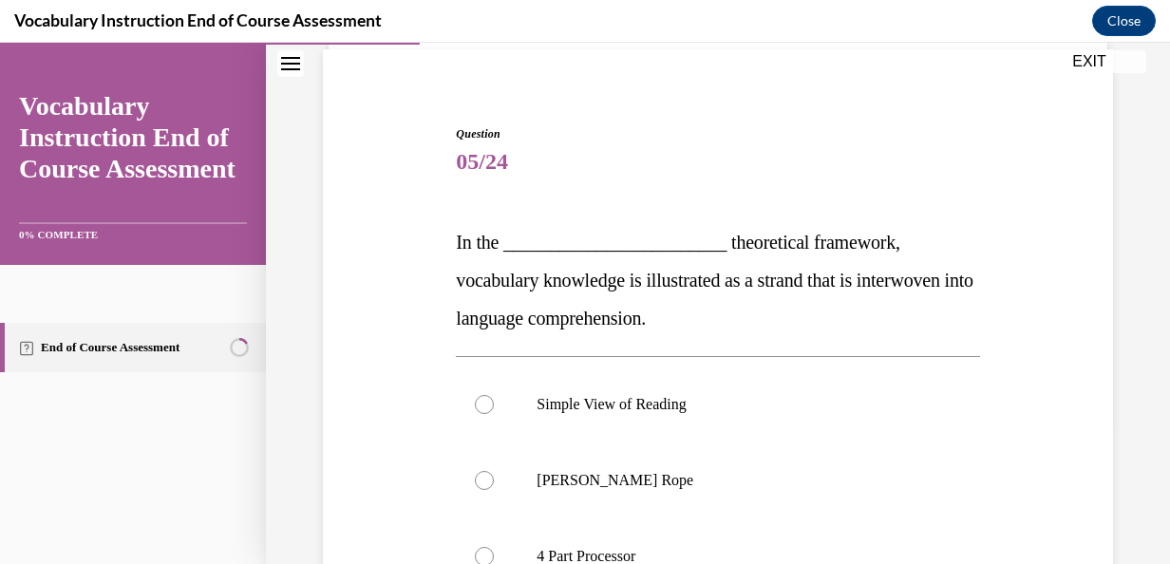
scroll to position [142, 0]
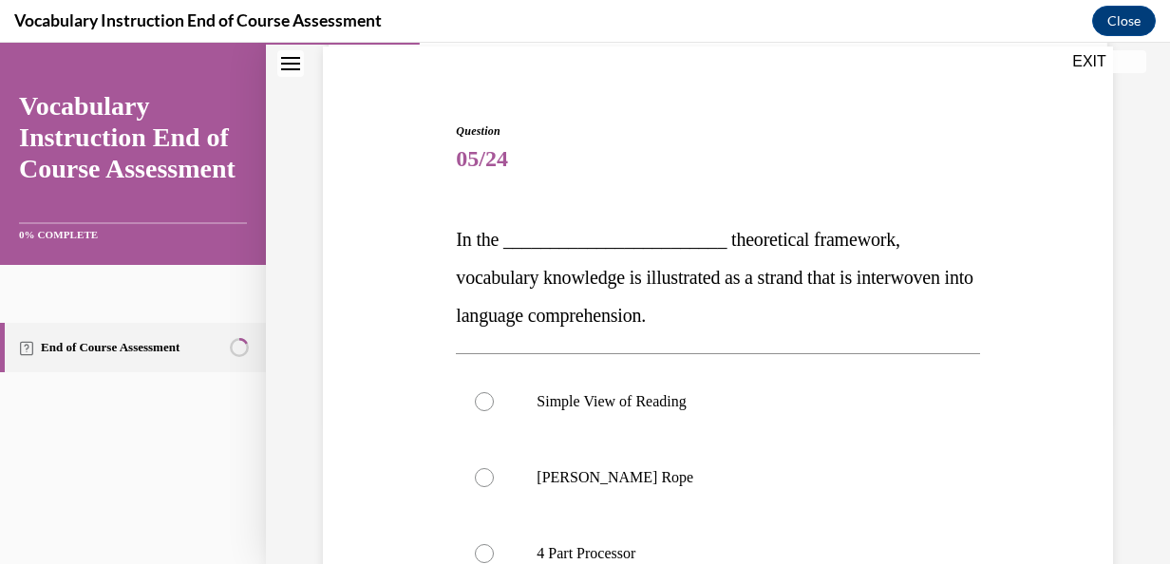
click at [693, 462] on label "[PERSON_NAME] Rope" at bounding box center [717, 478] width 523 height 76
click at [494, 468] on input "[PERSON_NAME] Rope" at bounding box center [484, 477] width 19 height 19
radio input "true"
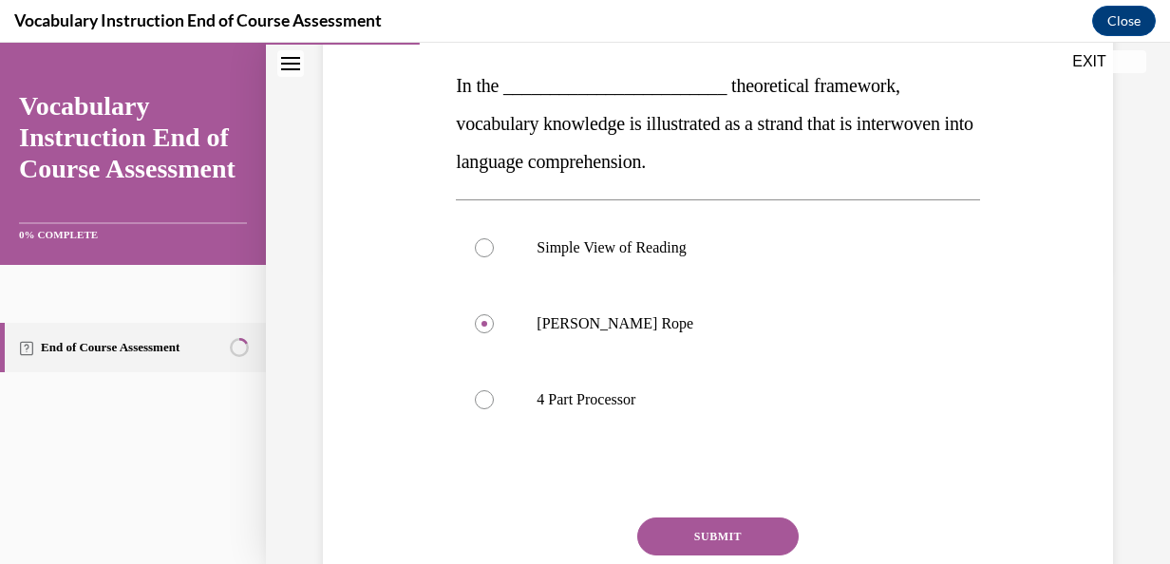
scroll to position [321, 0]
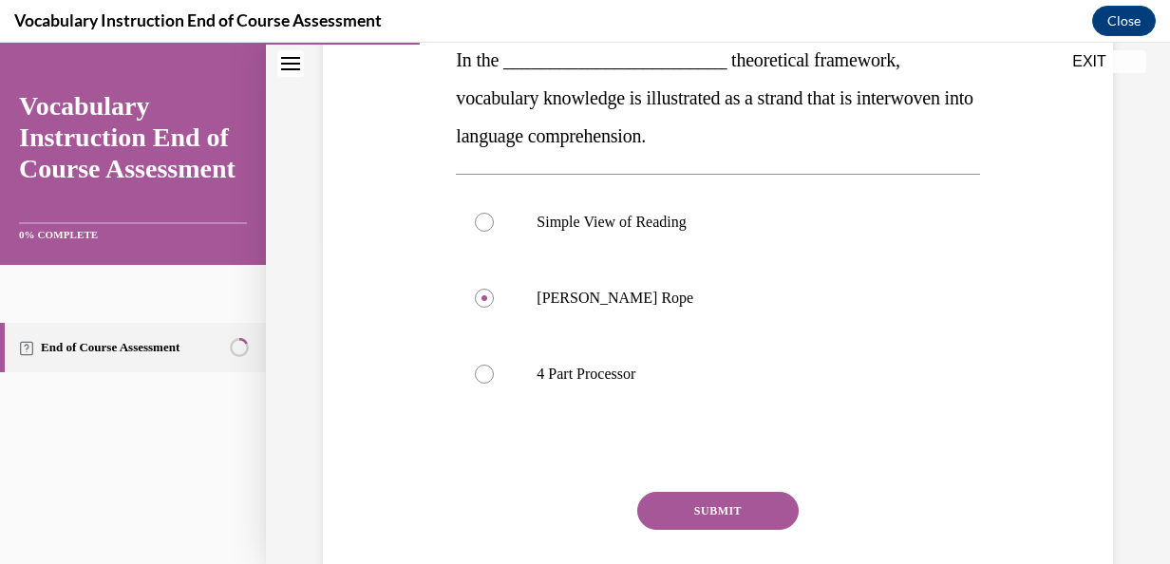
click at [696, 505] on button "SUBMIT" at bounding box center [717, 511] width 161 height 38
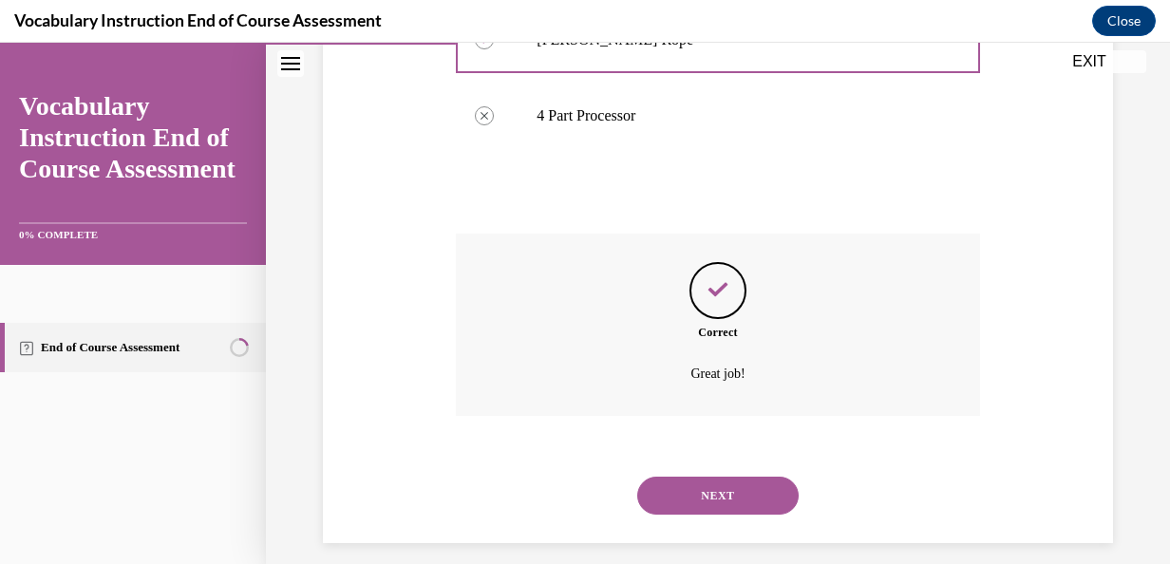
scroll to position [596, 0]
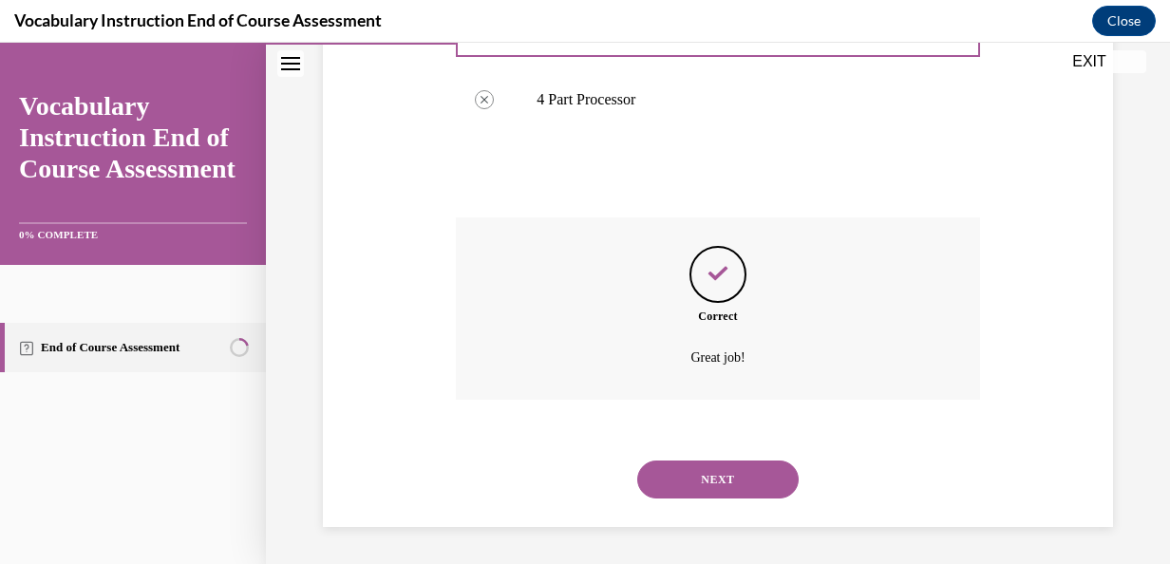
click at [722, 483] on button "NEXT" at bounding box center [717, 480] width 161 height 38
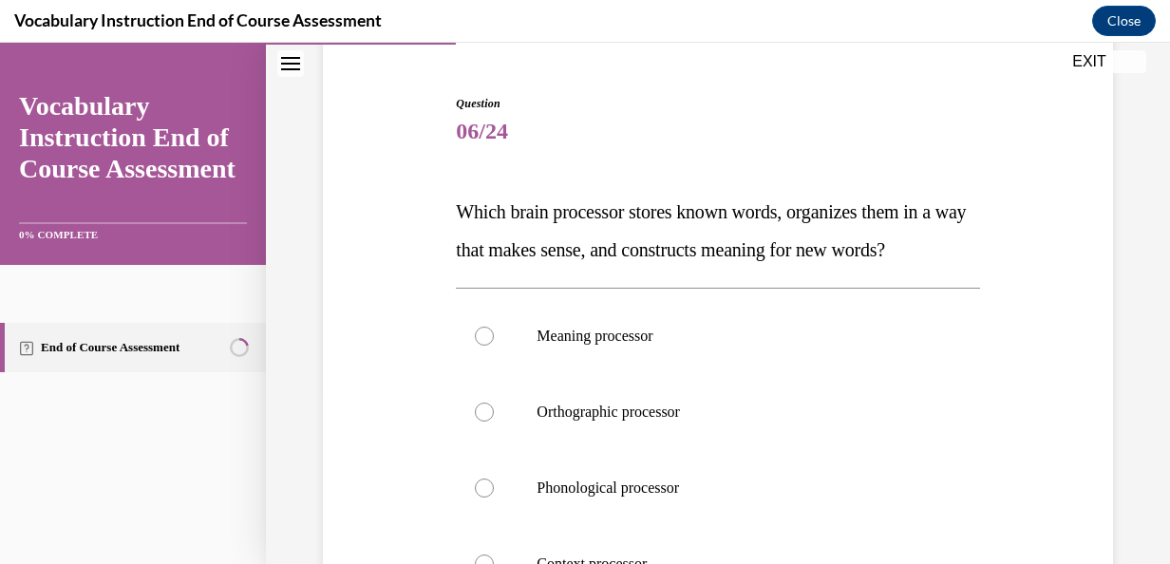
scroll to position [172, 0]
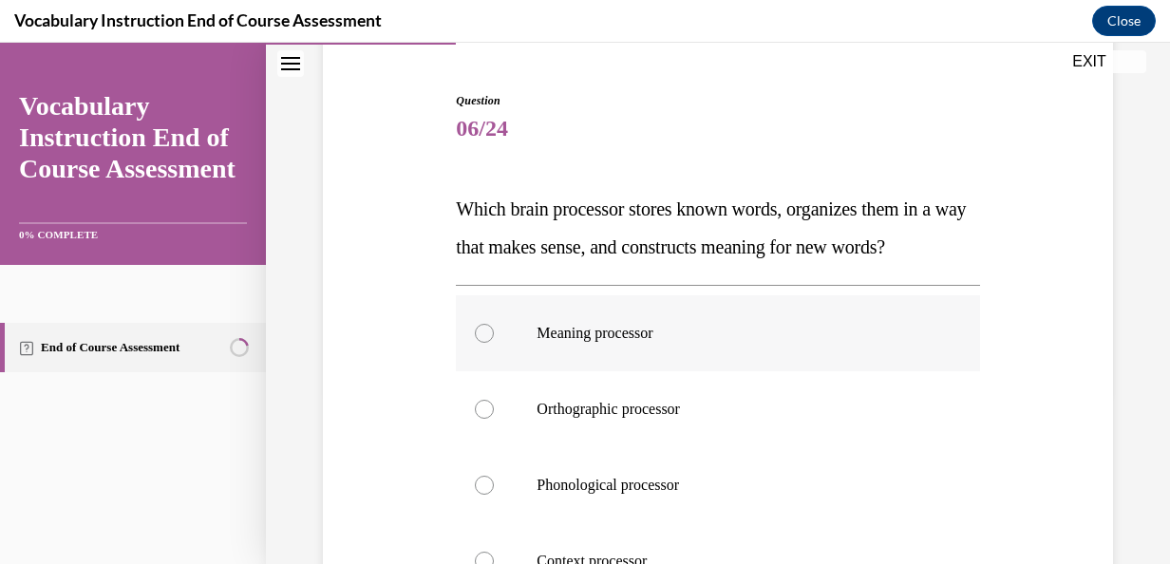
click at [657, 371] on label "Meaning processor" at bounding box center [717, 333] width 523 height 76
click at [494, 343] on input "Meaning processor" at bounding box center [484, 333] width 19 height 19
radio input "true"
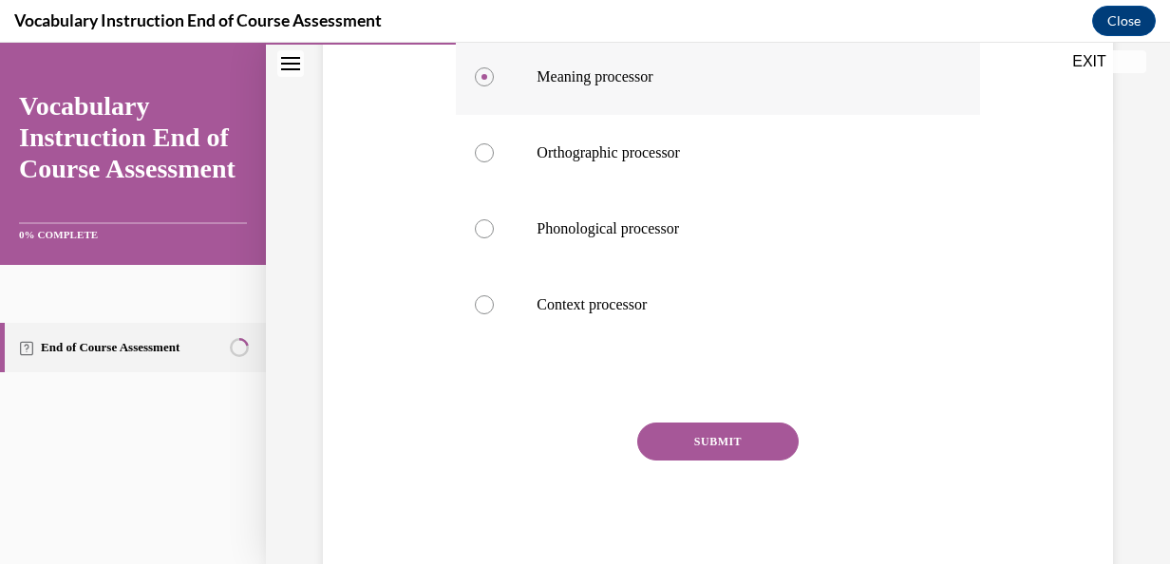
scroll to position [435, 0]
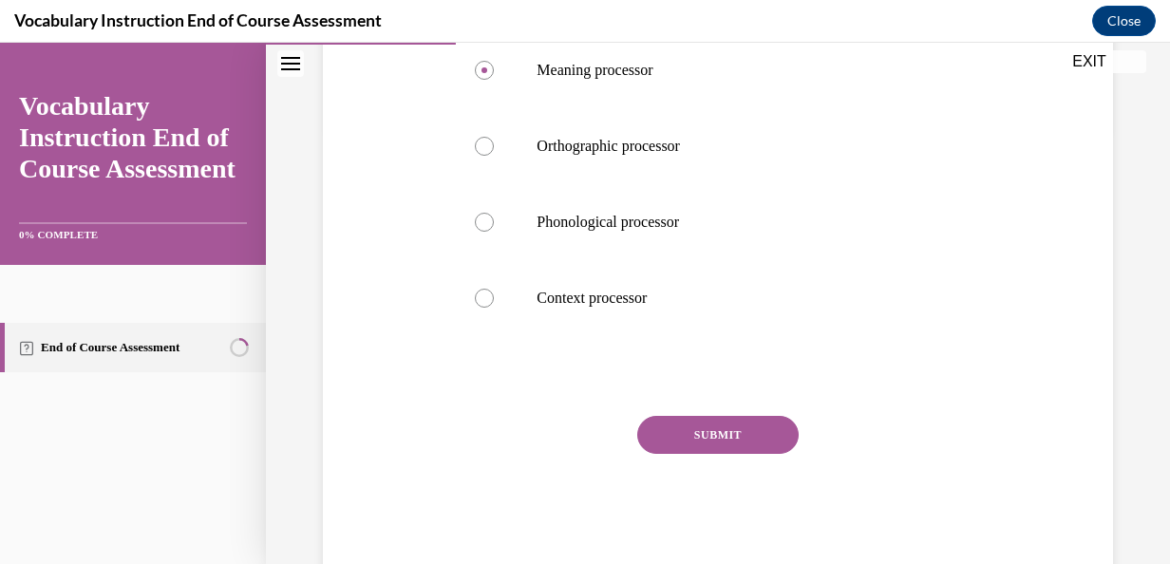
click at [692, 454] on button "SUBMIT" at bounding box center [717, 435] width 161 height 38
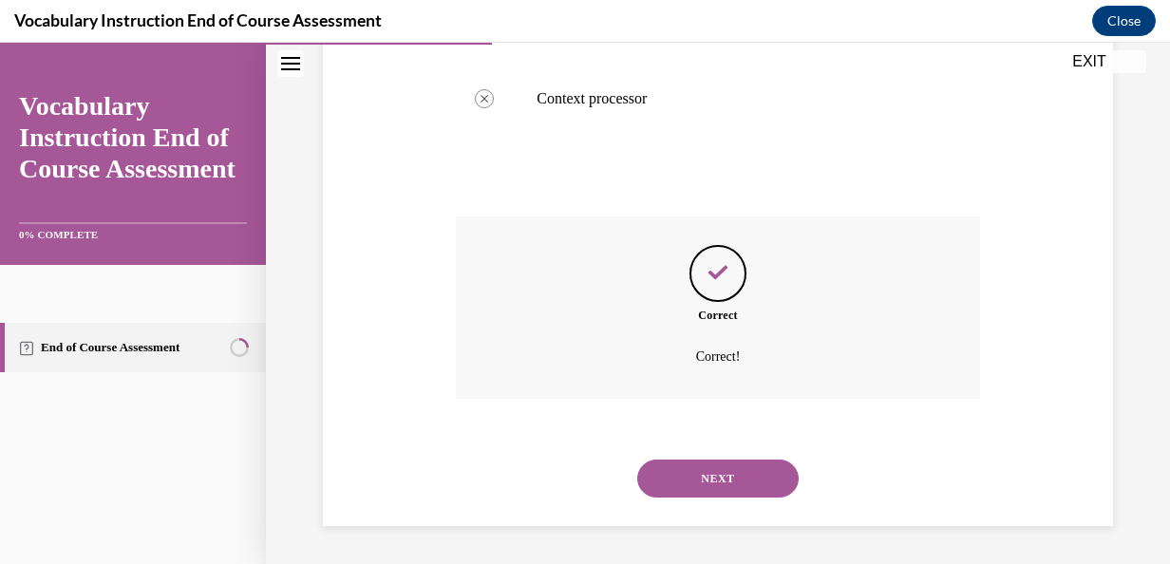
scroll to position [672, 0]
click at [694, 475] on button "NEXT" at bounding box center [717, 479] width 161 height 38
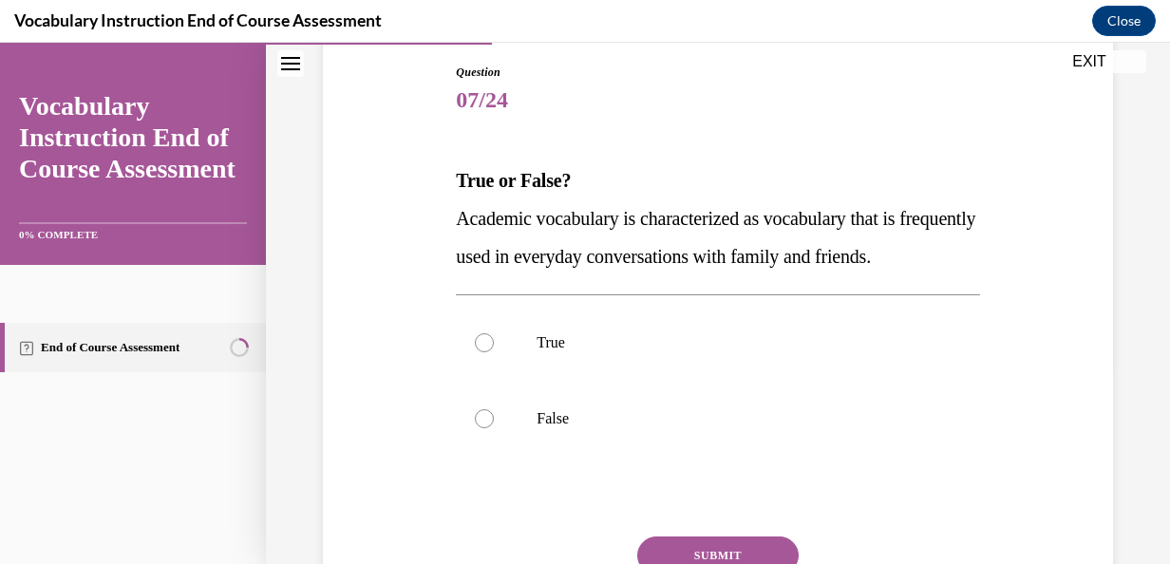
scroll to position [201, 0]
click at [639, 427] on p "False" at bounding box center [734, 417] width 395 height 19
click at [494, 427] on input "False" at bounding box center [484, 417] width 19 height 19
radio input "true"
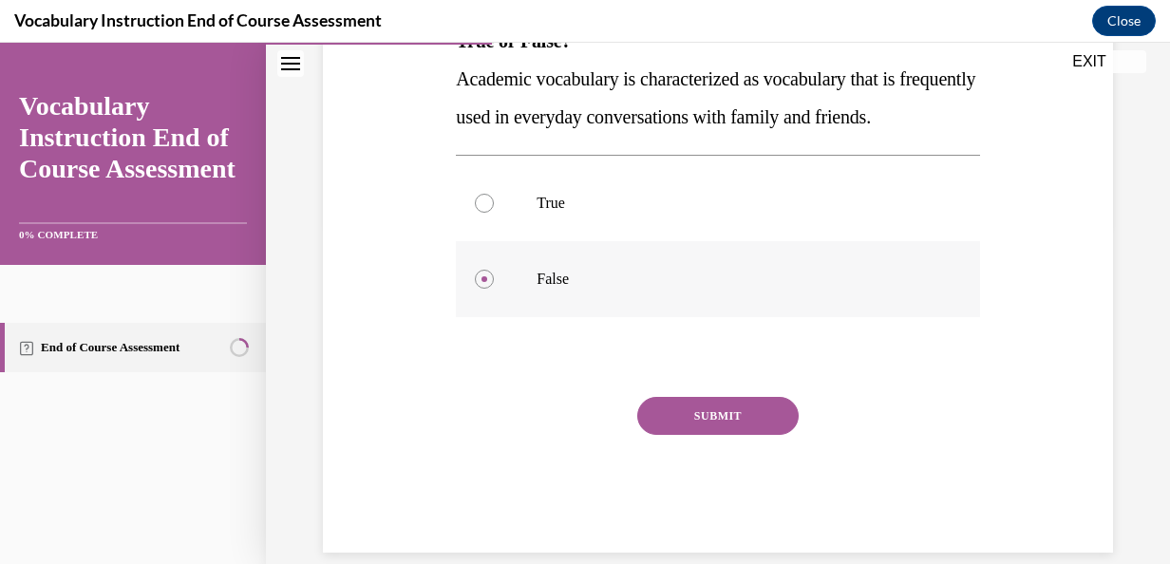
scroll to position [341, 0]
click at [659, 434] on button "SUBMIT" at bounding box center [717, 415] width 161 height 38
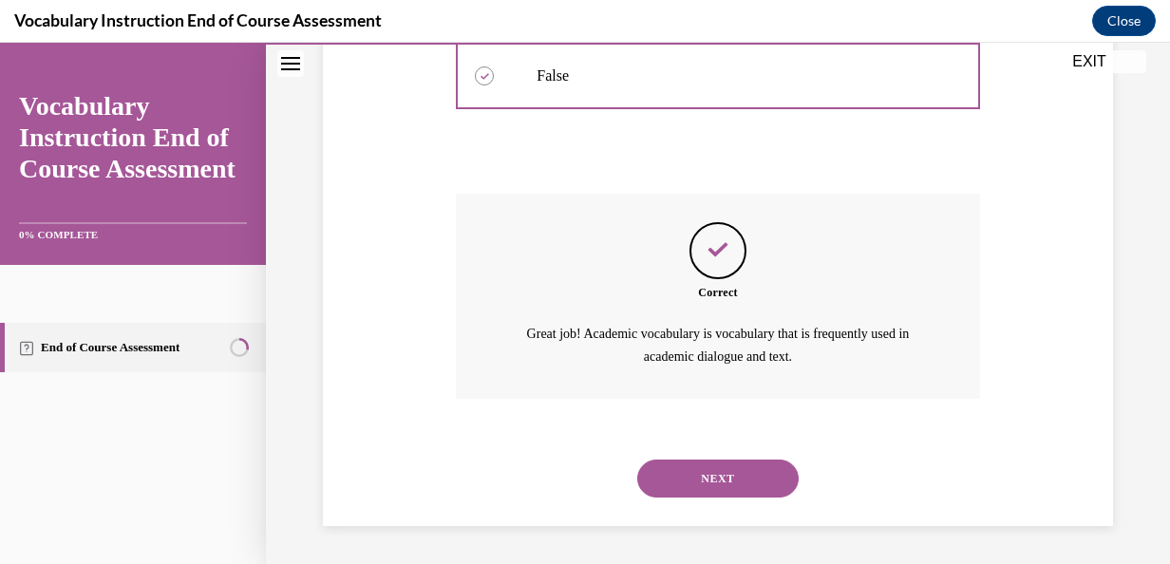
scroll to position [579, 0]
click at [670, 474] on button "NEXT" at bounding box center [717, 479] width 161 height 38
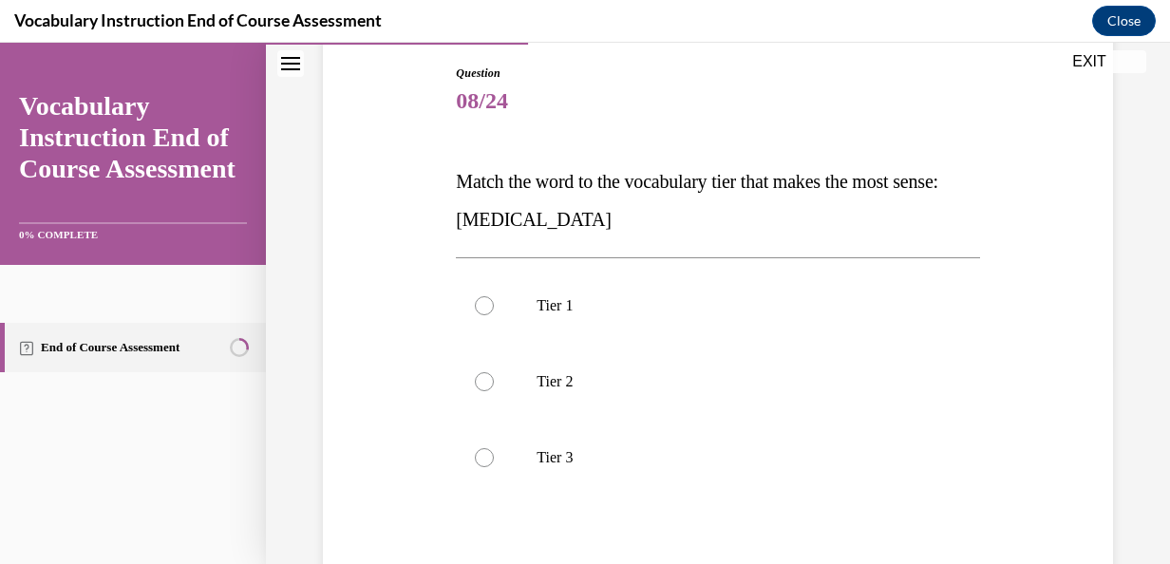
scroll to position [200, 0]
click at [629, 437] on label "Tier 3" at bounding box center [717, 457] width 523 height 76
click at [494, 447] on input "Tier 3" at bounding box center [484, 456] width 19 height 19
radio input "true"
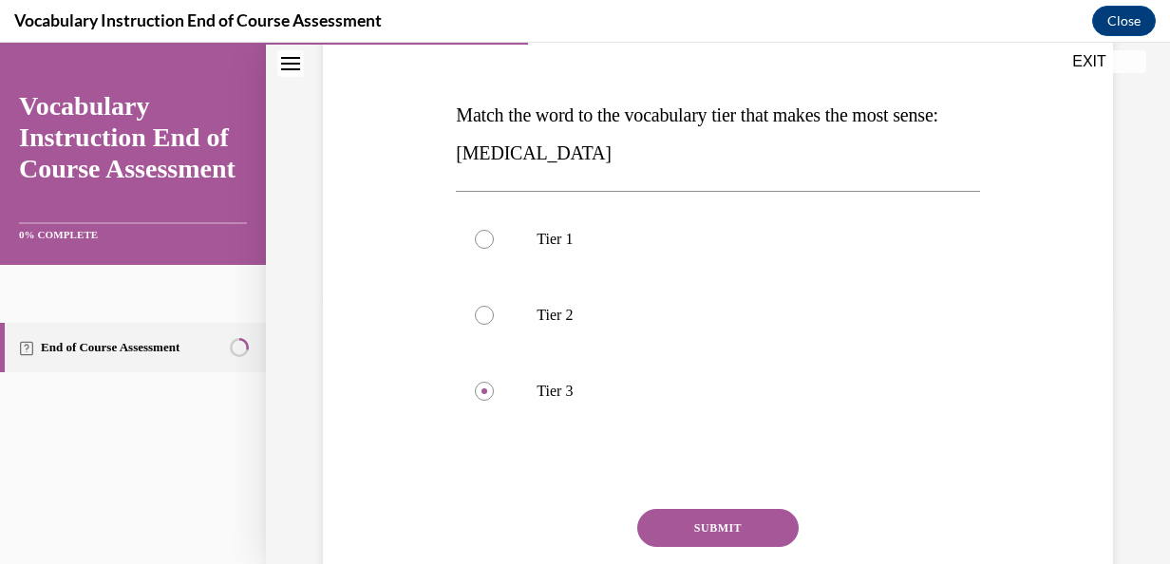
click at [674, 524] on button "SUBMIT" at bounding box center [717, 528] width 161 height 38
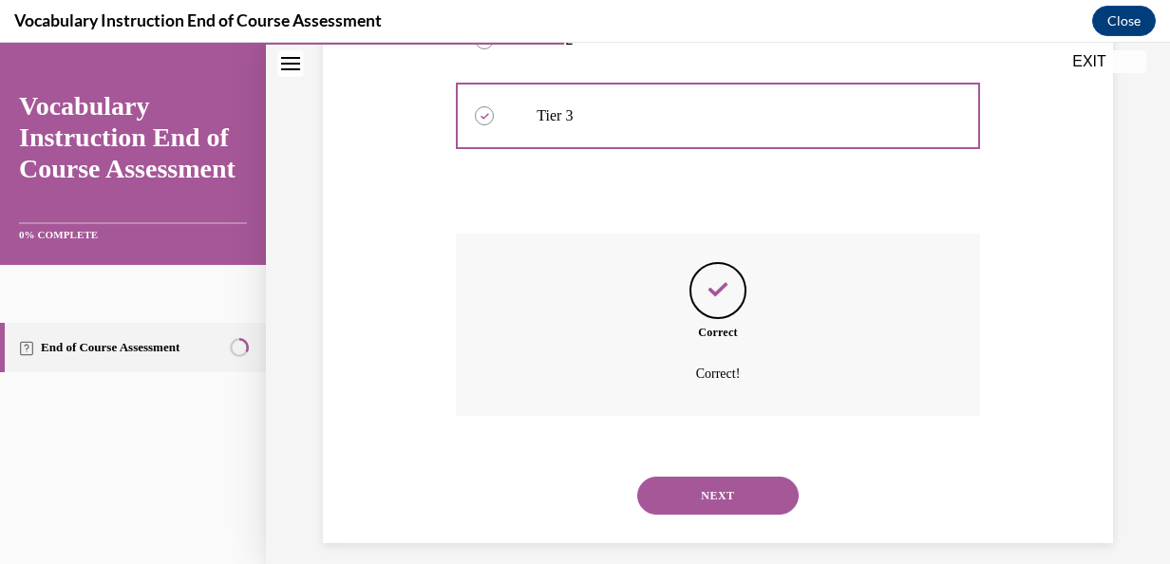
scroll to position [558, 0]
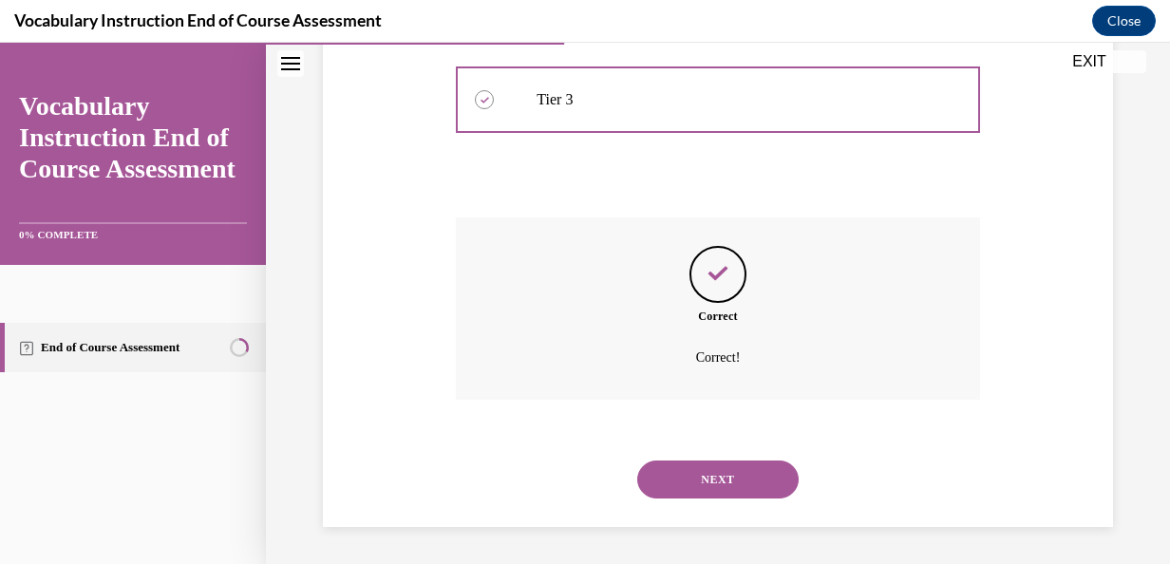
click at [693, 487] on button "NEXT" at bounding box center [717, 480] width 161 height 38
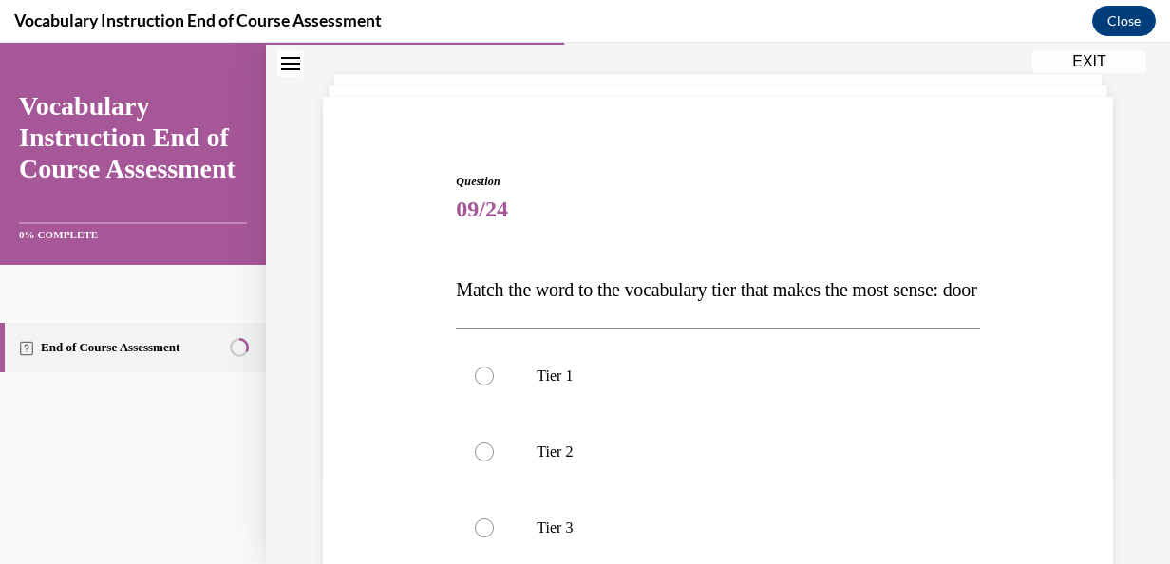
scroll to position [101, 0]
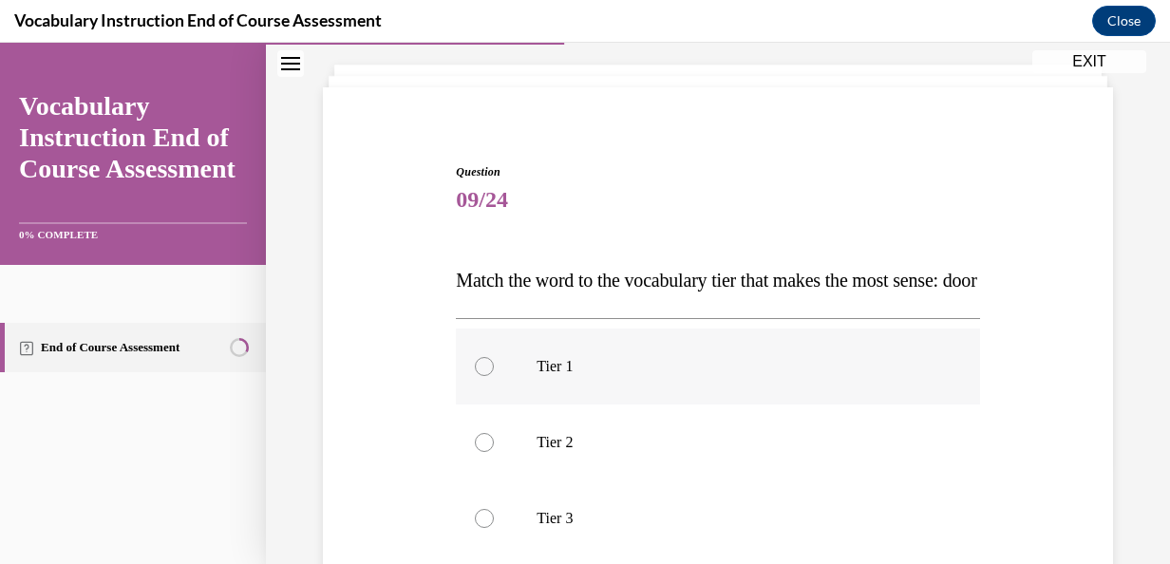
click at [669, 405] on label "Tier 1" at bounding box center [717, 367] width 523 height 76
click at [494, 376] on input "Tier 1" at bounding box center [484, 366] width 19 height 19
radio input "true"
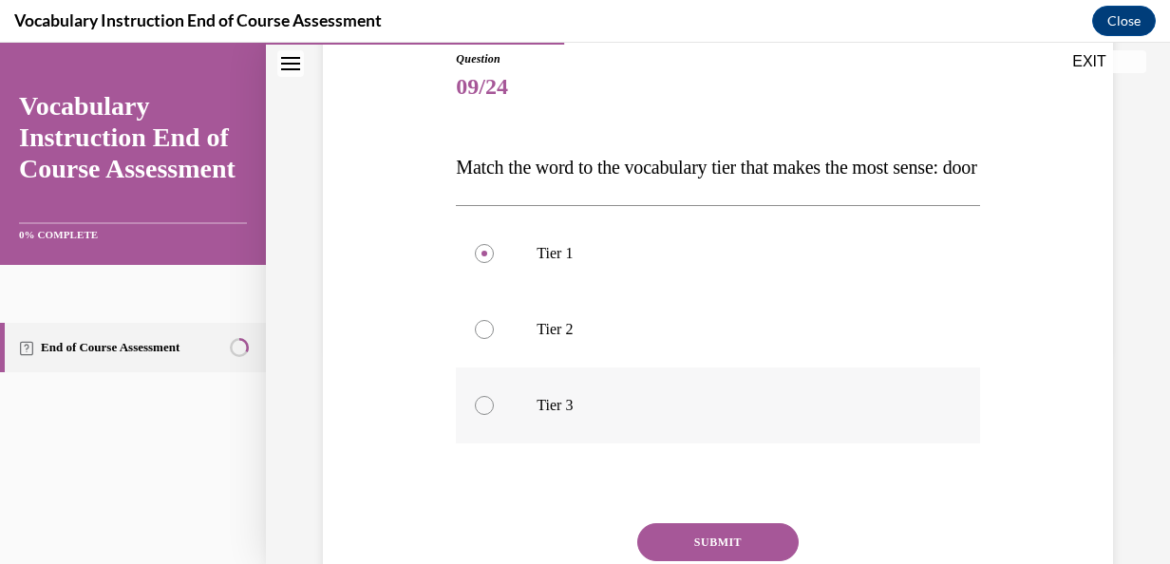
click at [669, 415] on p "Tier 3" at bounding box center [734, 405] width 395 height 19
click at [494, 415] on input "Tier 3" at bounding box center [484, 405] width 19 height 19
radio input "true"
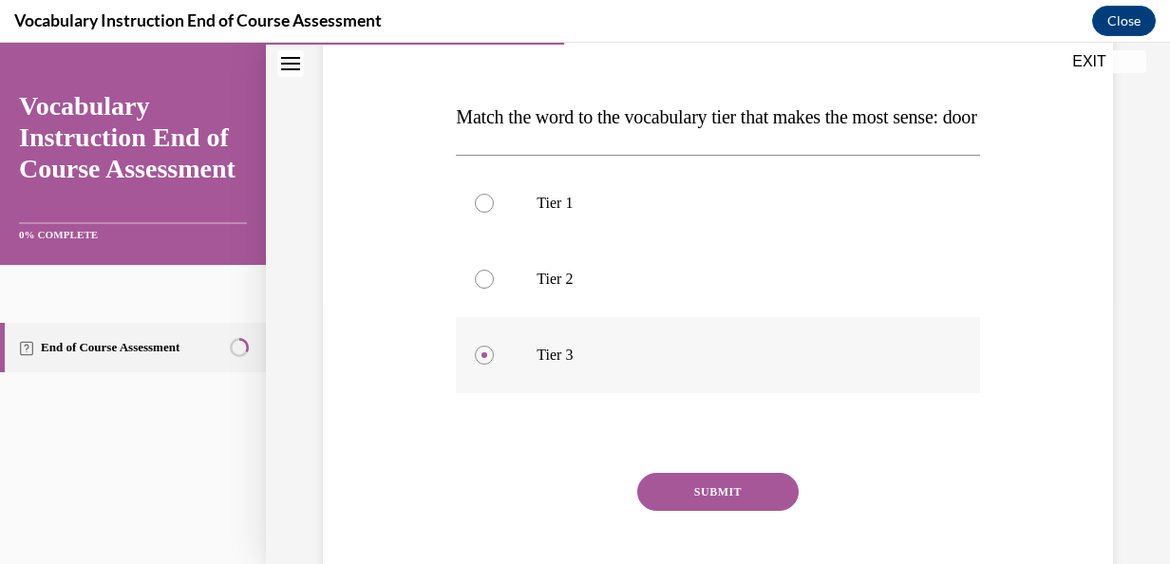
scroll to position [265, 0]
click at [614, 240] on label "Tier 1" at bounding box center [717, 202] width 523 height 76
click at [494, 212] on input "Tier 1" at bounding box center [484, 202] width 19 height 19
radio input "true"
click at [684, 510] on button "SUBMIT" at bounding box center [717, 491] width 161 height 38
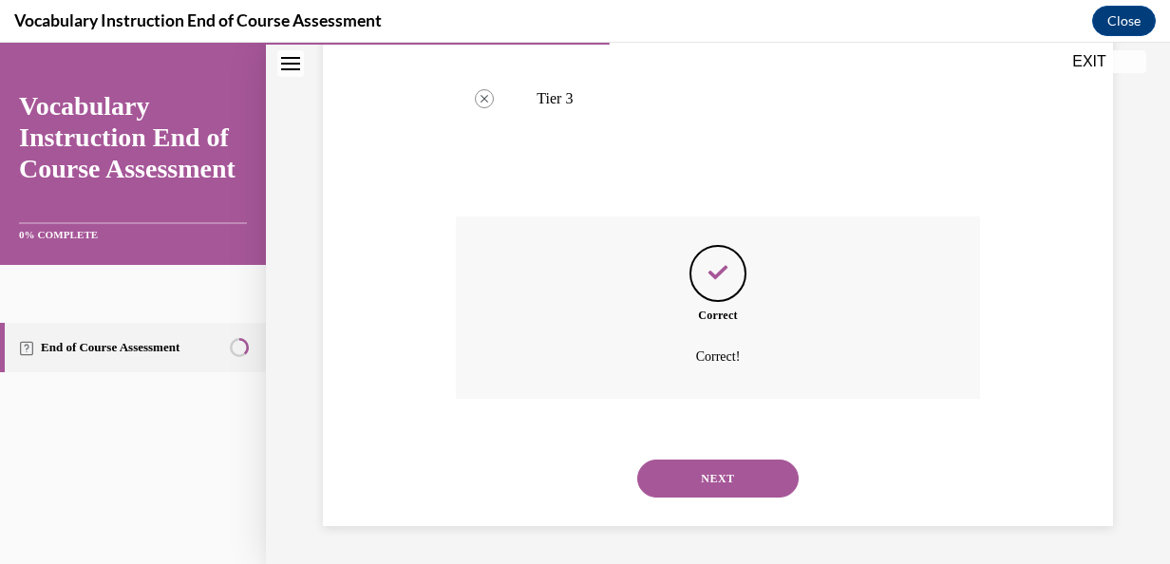
scroll to position [558, 0]
click at [690, 482] on button "NEXT" at bounding box center [717, 479] width 161 height 38
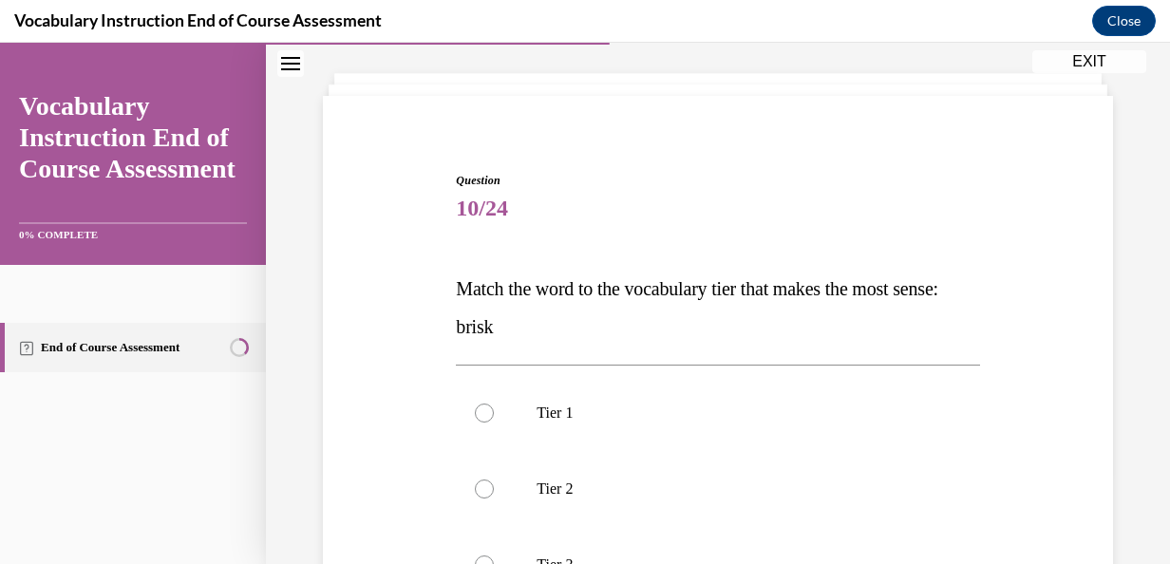
scroll to position [93, 0]
click at [690, 482] on p "Tier 2" at bounding box center [734, 488] width 395 height 19
click at [494, 482] on input "Tier 2" at bounding box center [484, 488] width 19 height 19
radio input "true"
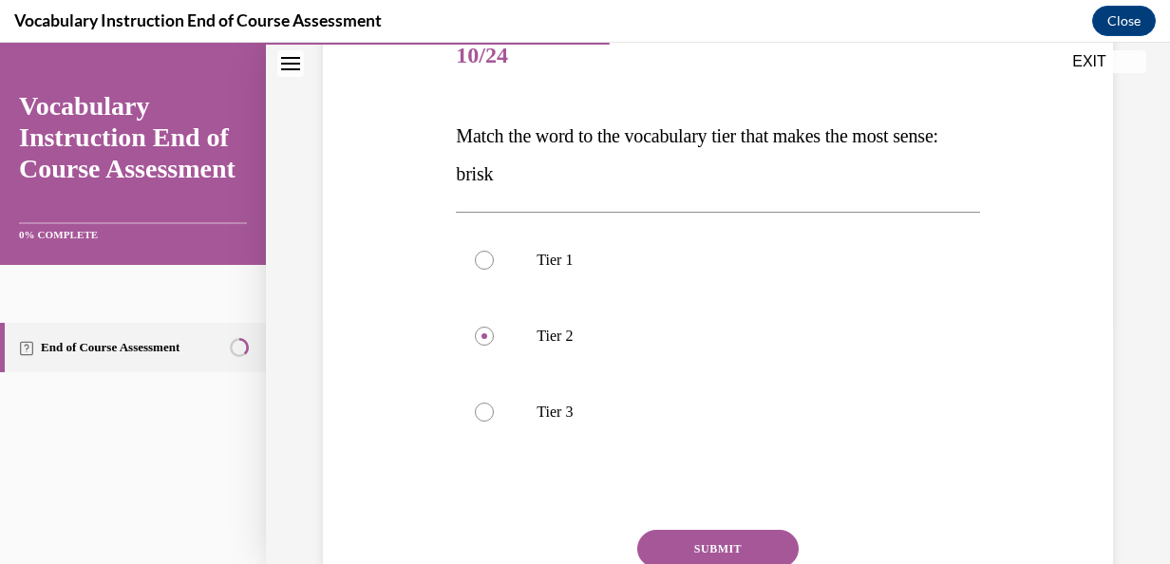
scroll to position [251, 0]
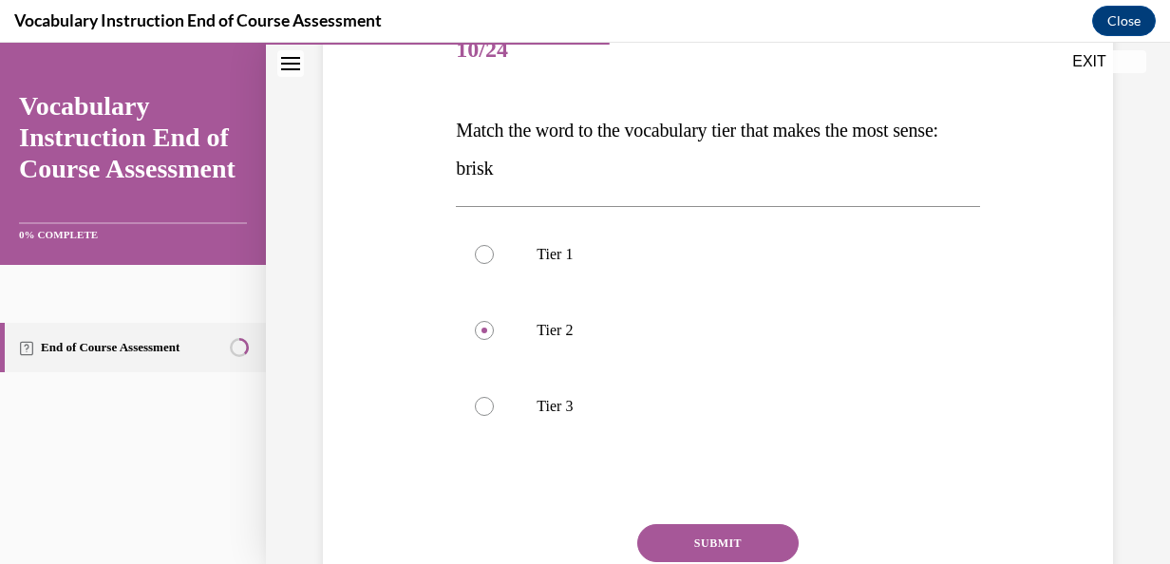
click at [709, 544] on button "SUBMIT" at bounding box center [717, 543] width 161 height 38
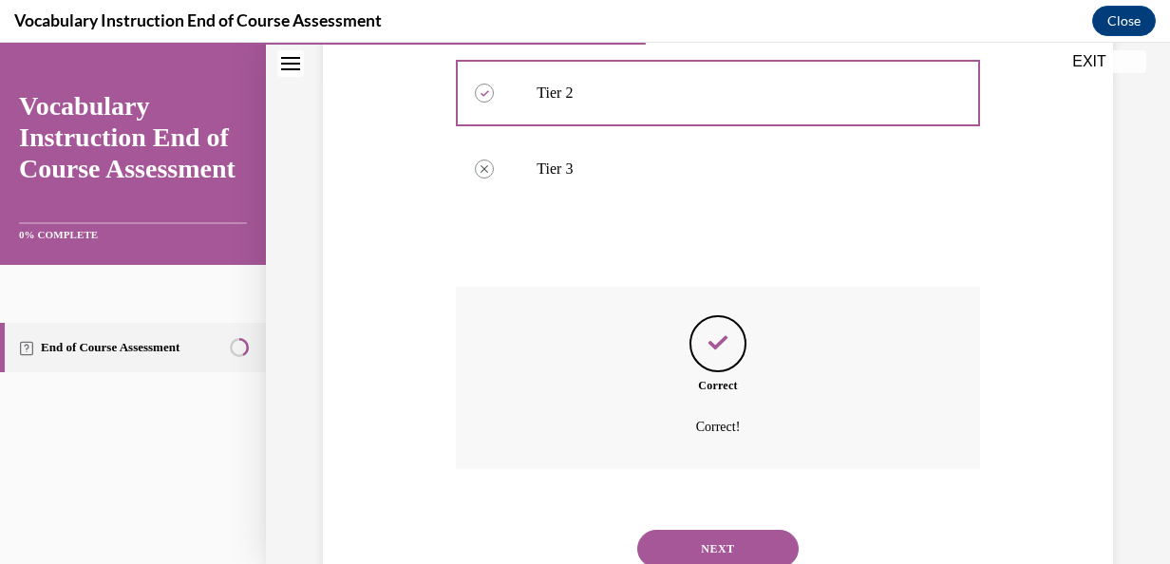
scroll to position [558, 0]
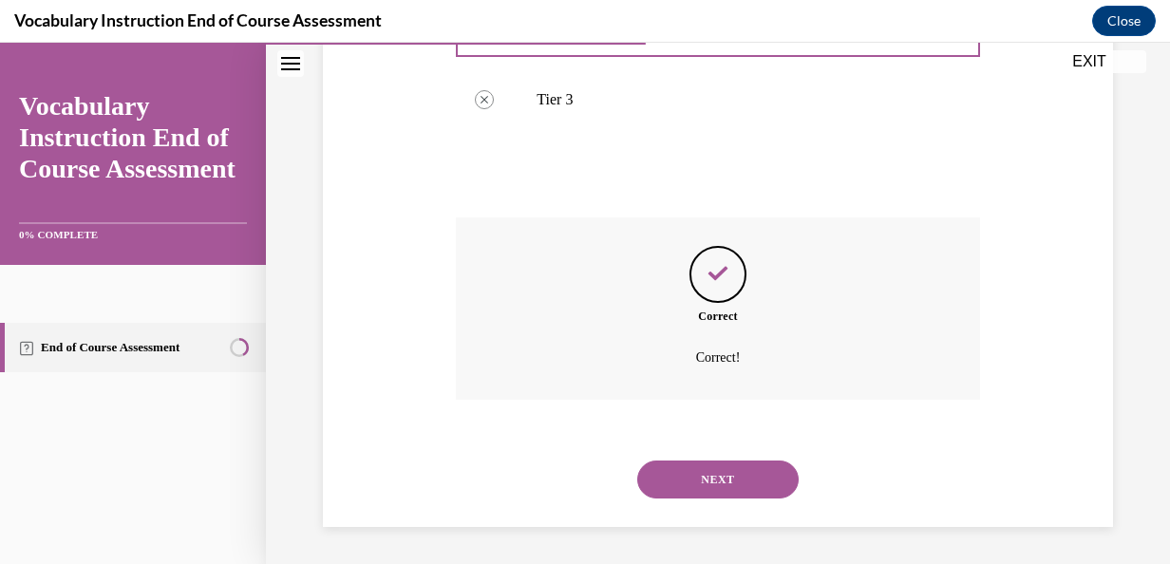
click at [718, 483] on button "NEXT" at bounding box center [717, 480] width 161 height 38
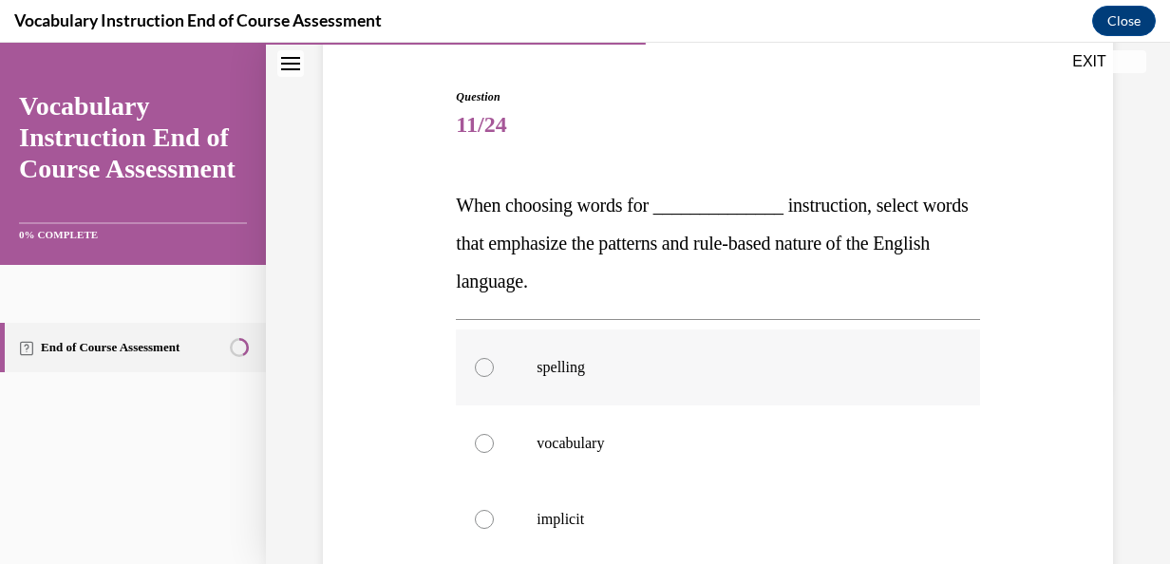
scroll to position [181, 0]
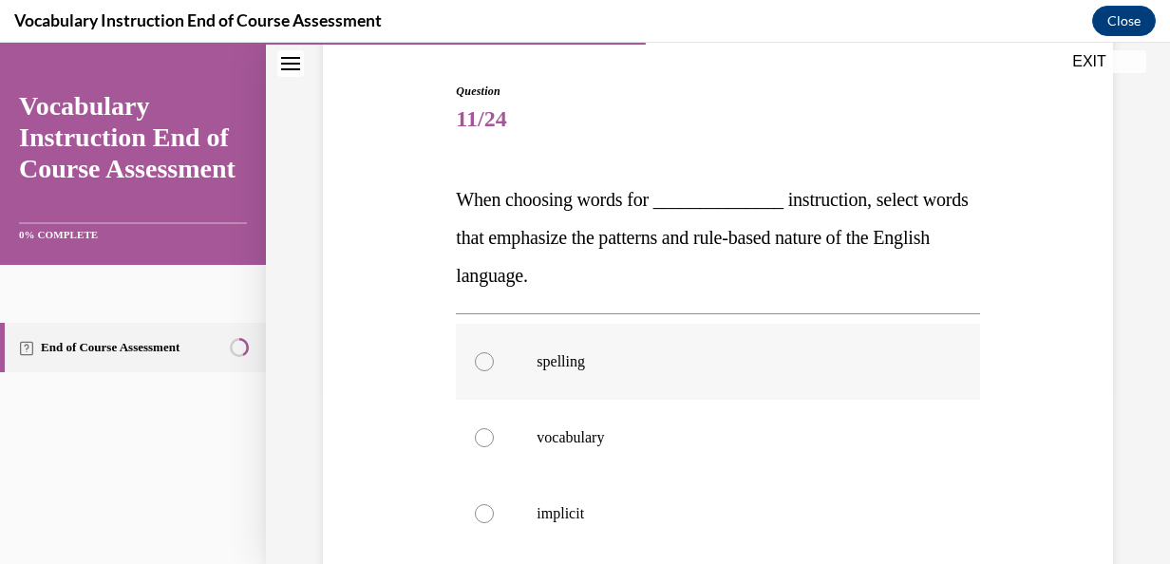
click at [676, 443] on p "vocabulary" at bounding box center [734, 437] width 395 height 19
click at [494, 443] on input "vocabulary" at bounding box center [484, 437] width 19 height 19
radio input "true"
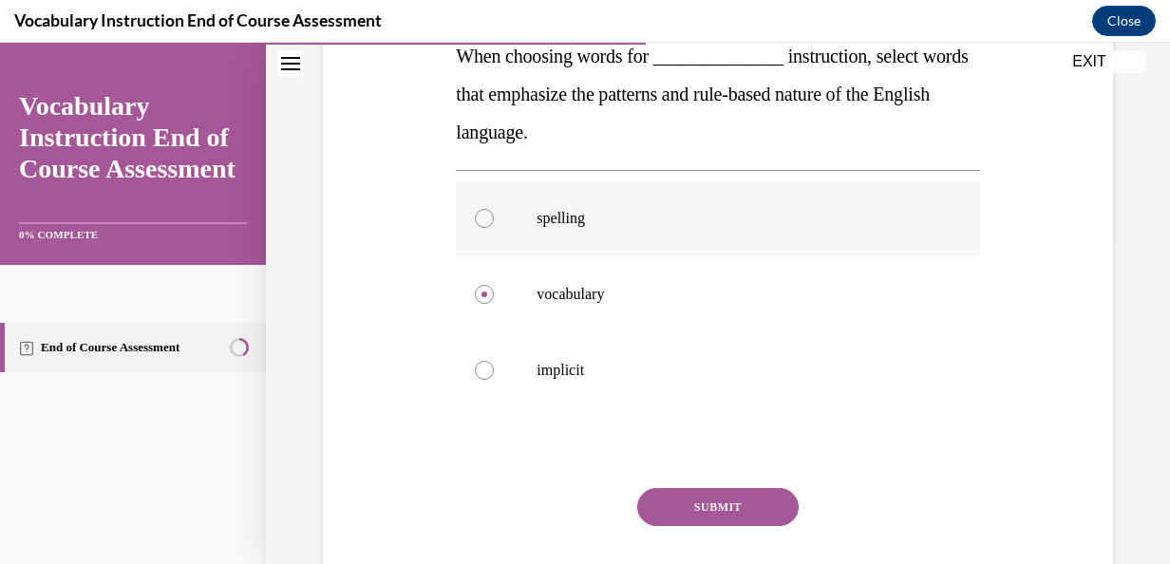
scroll to position [326, 0]
click at [701, 495] on button "SUBMIT" at bounding box center [717, 506] width 161 height 38
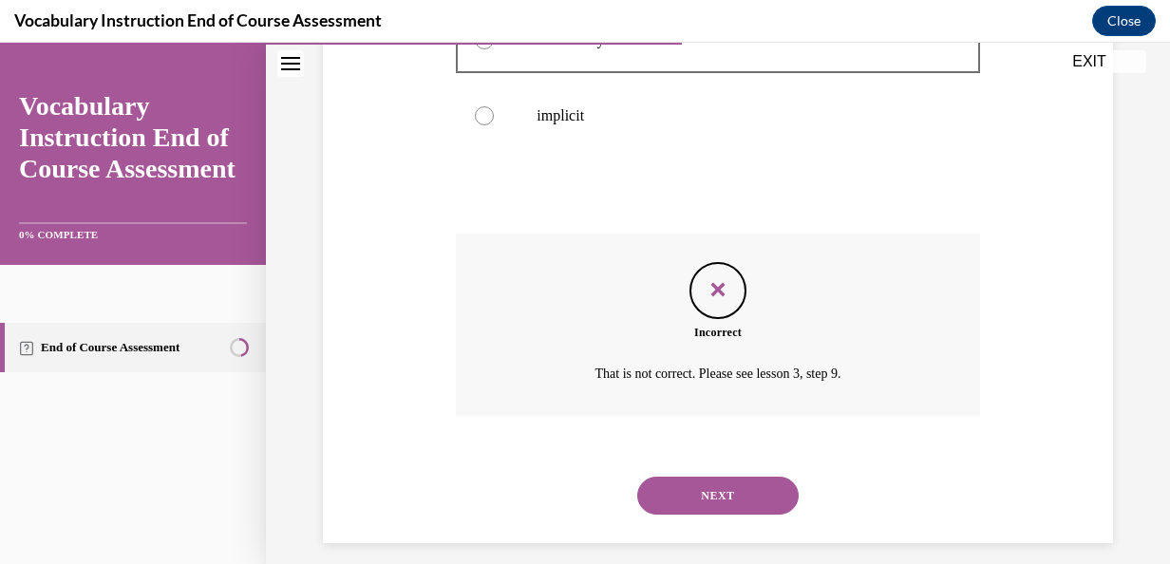
scroll to position [596, 0]
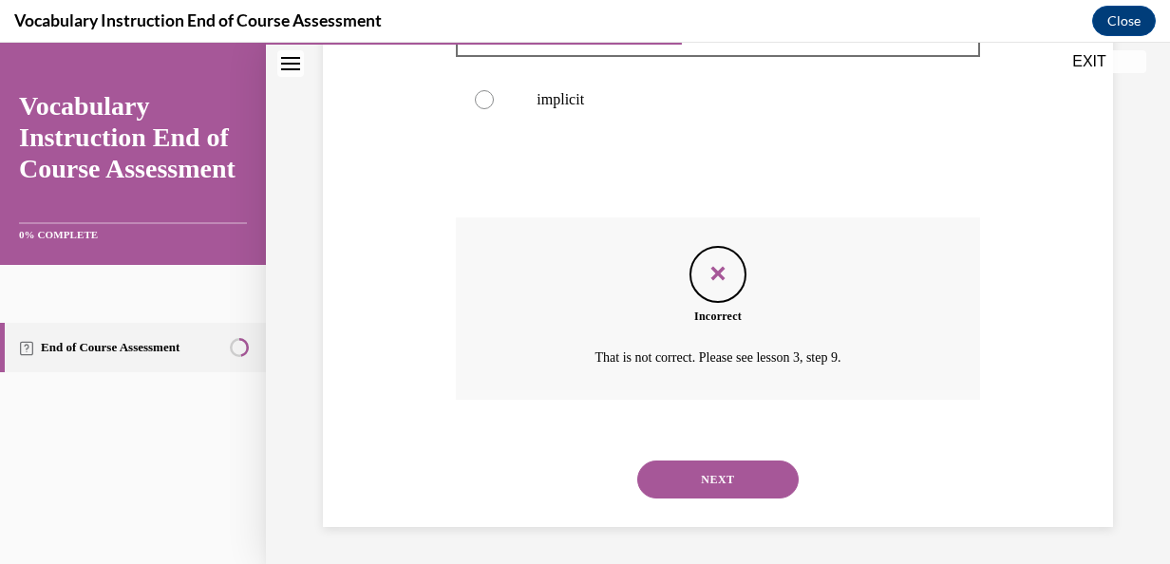
click at [704, 490] on button "NEXT" at bounding box center [717, 480] width 161 height 38
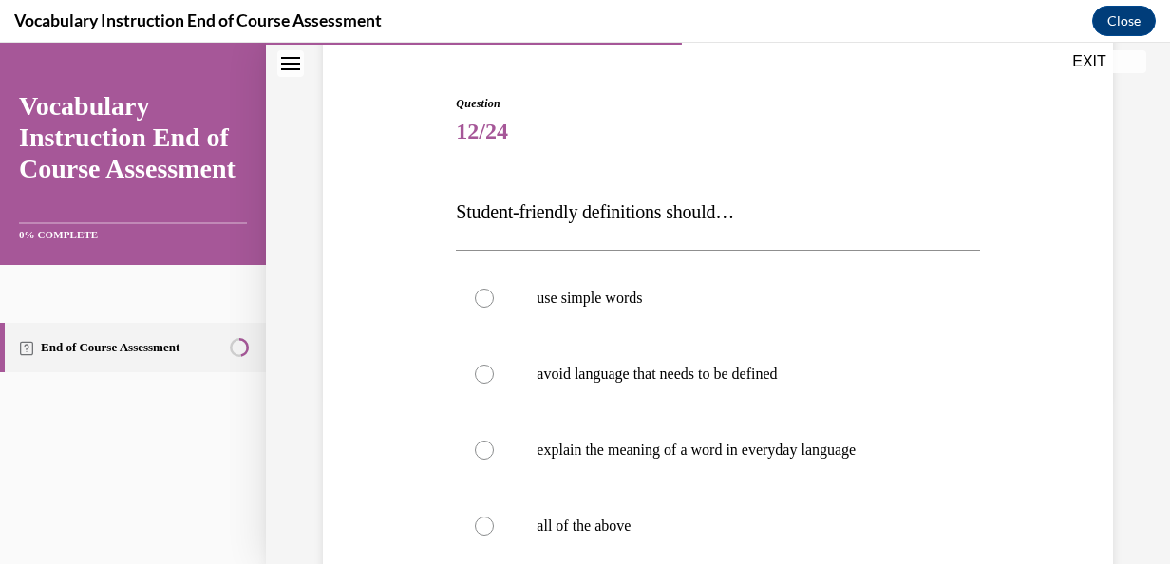
scroll to position [171, 0]
click at [699, 513] on label "all of the above" at bounding box center [717, 524] width 523 height 76
click at [494, 515] on input "all of the above" at bounding box center [484, 524] width 19 height 19
radio input "true"
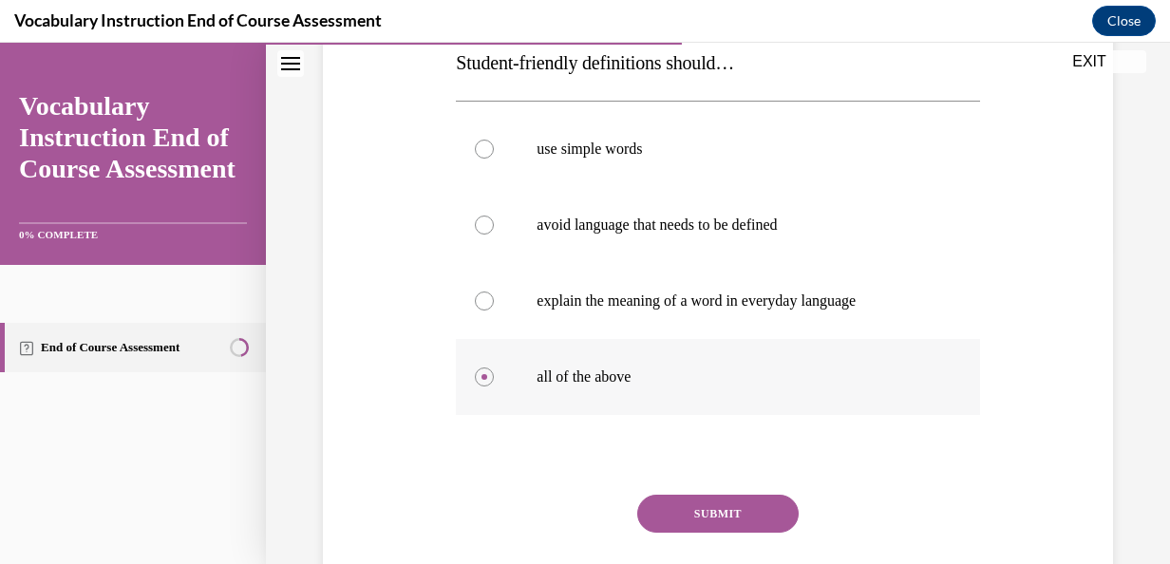
scroll to position [325, 0]
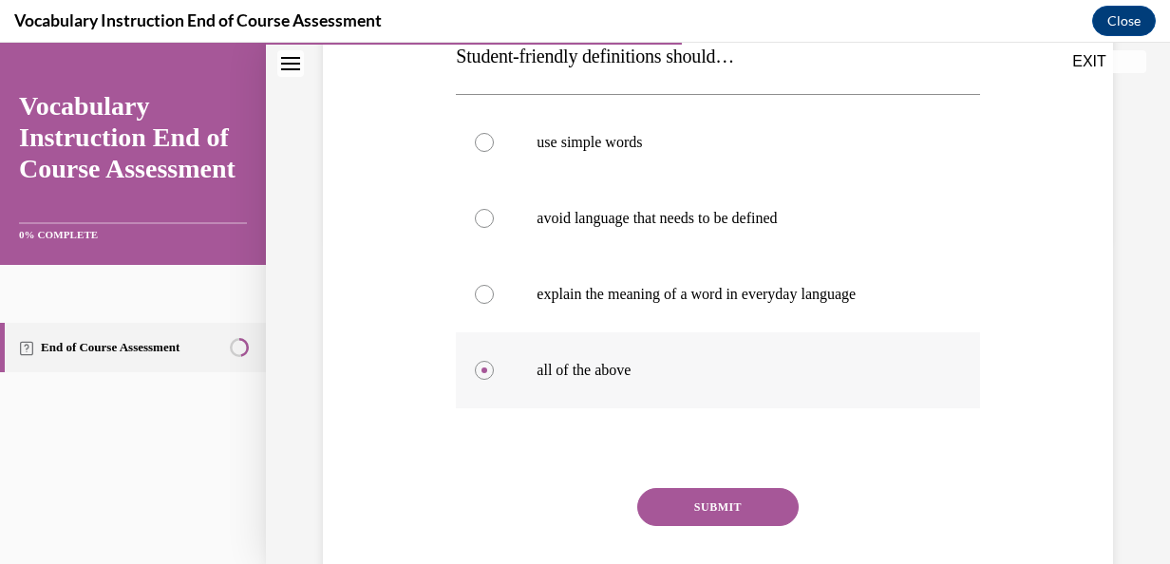
click at [699, 513] on button "SUBMIT" at bounding box center [717, 507] width 161 height 38
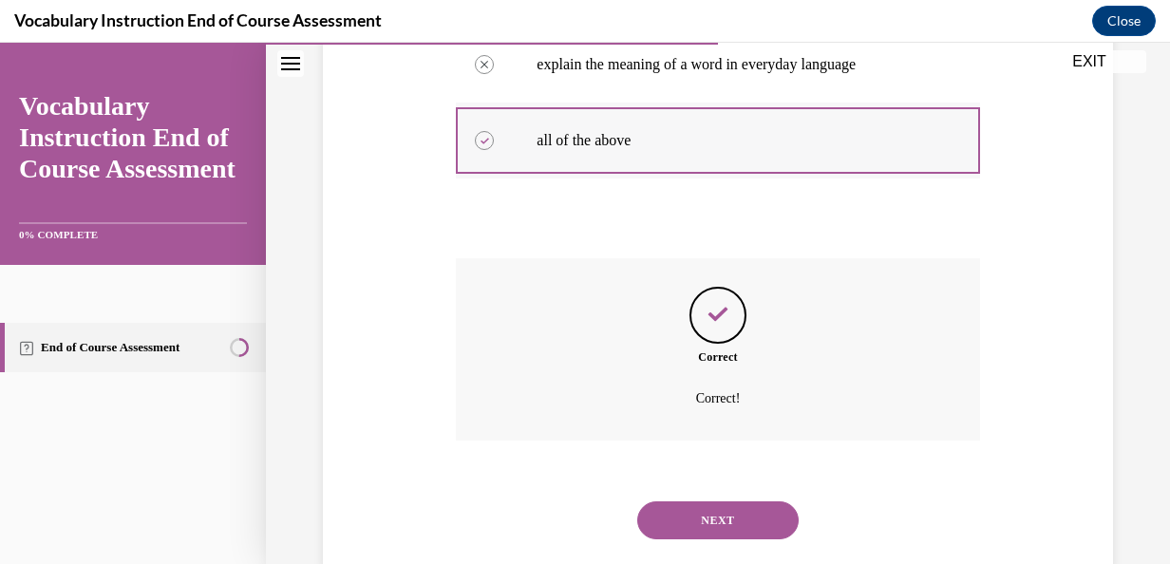
scroll to position [596, 0]
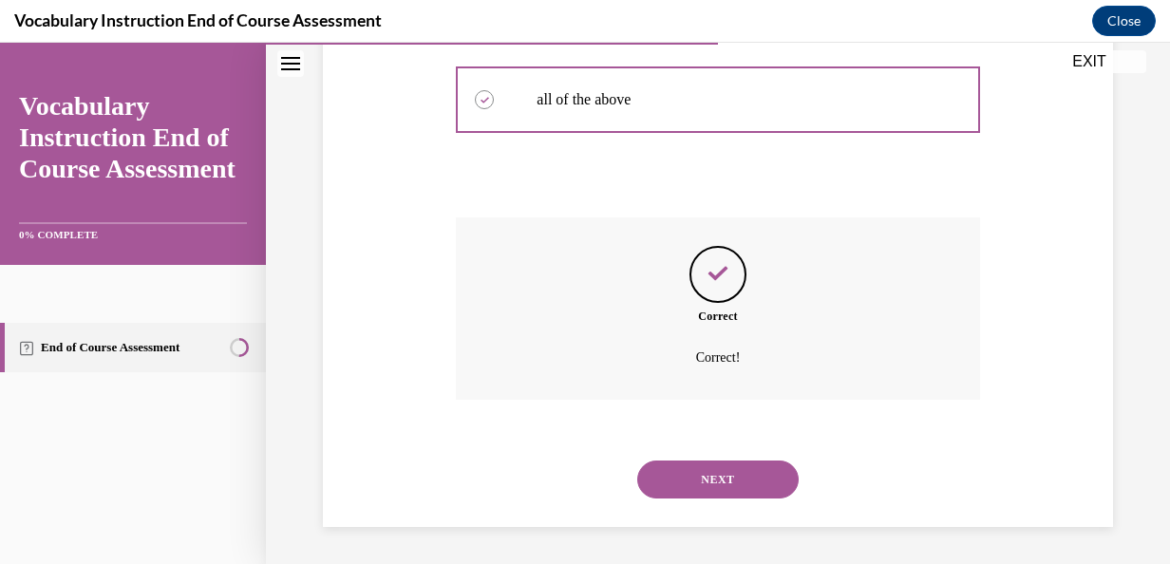
click at [722, 467] on button "NEXT" at bounding box center [717, 480] width 161 height 38
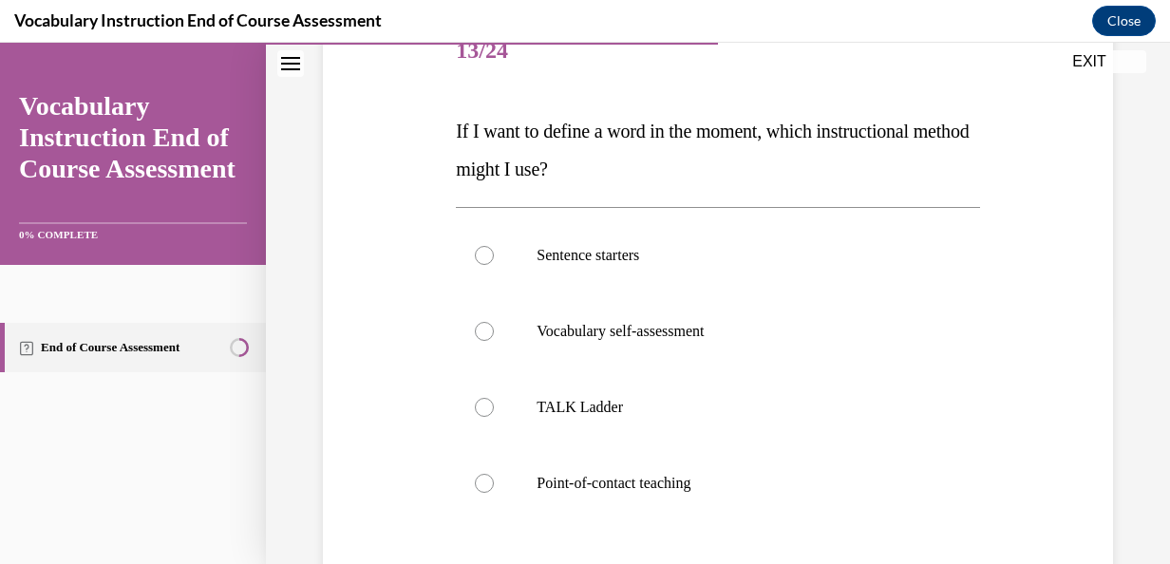
scroll to position [252, 0]
click at [654, 396] on p "TALK Ladder" at bounding box center [734, 405] width 395 height 19
click at [494, 396] on input "TALK Ladder" at bounding box center [484, 405] width 19 height 19
radio input "true"
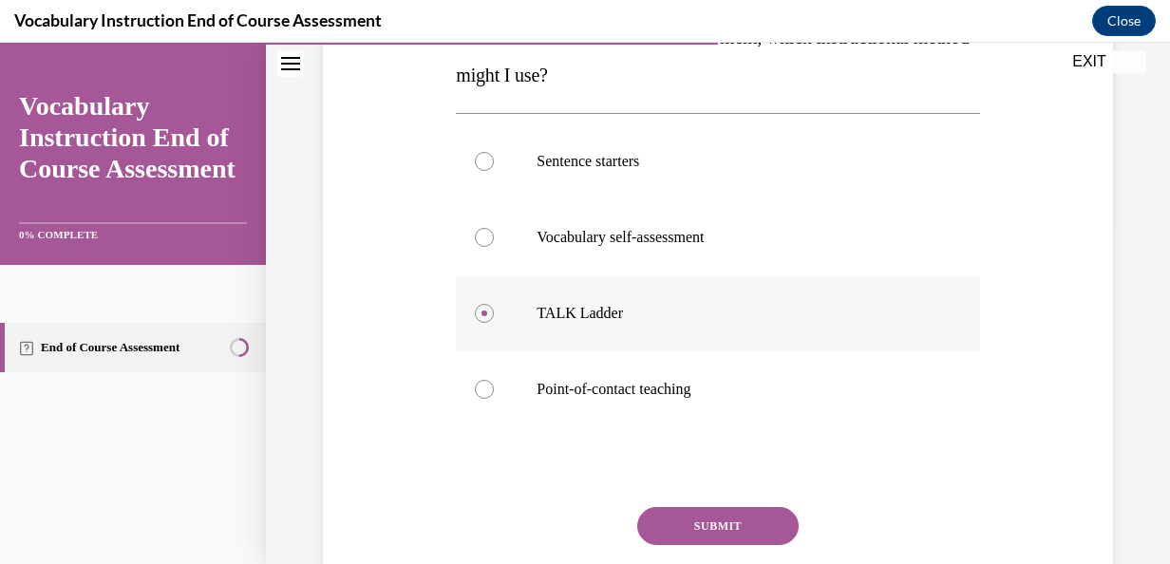
scroll to position [345, 0]
click at [673, 242] on p "Vocabulary self-assessment" at bounding box center [734, 236] width 395 height 19
click at [494, 242] on input "Vocabulary self-assessment" at bounding box center [484, 236] width 19 height 19
radio input "true"
click at [642, 304] on p "TALK Ladder" at bounding box center [734, 312] width 395 height 19
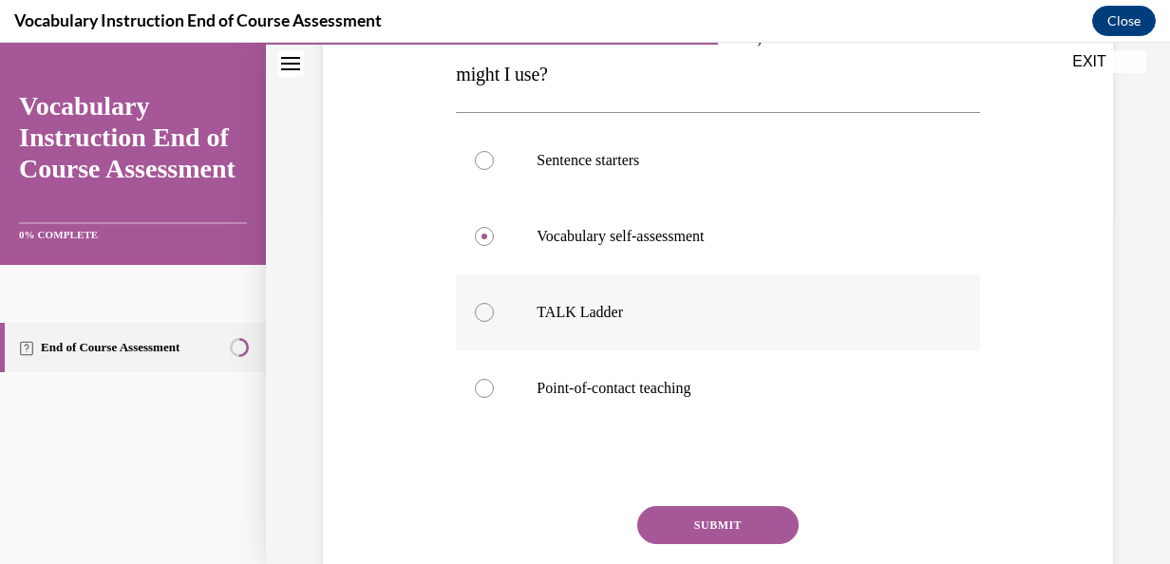
click at [494, 304] on input "TALK Ladder" at bounding box center [484, 312] width 19 height 19
radio input "true"
click at [674, 513] on button "SUBMIT" at bounding box center [717, 525] width 161 height 38
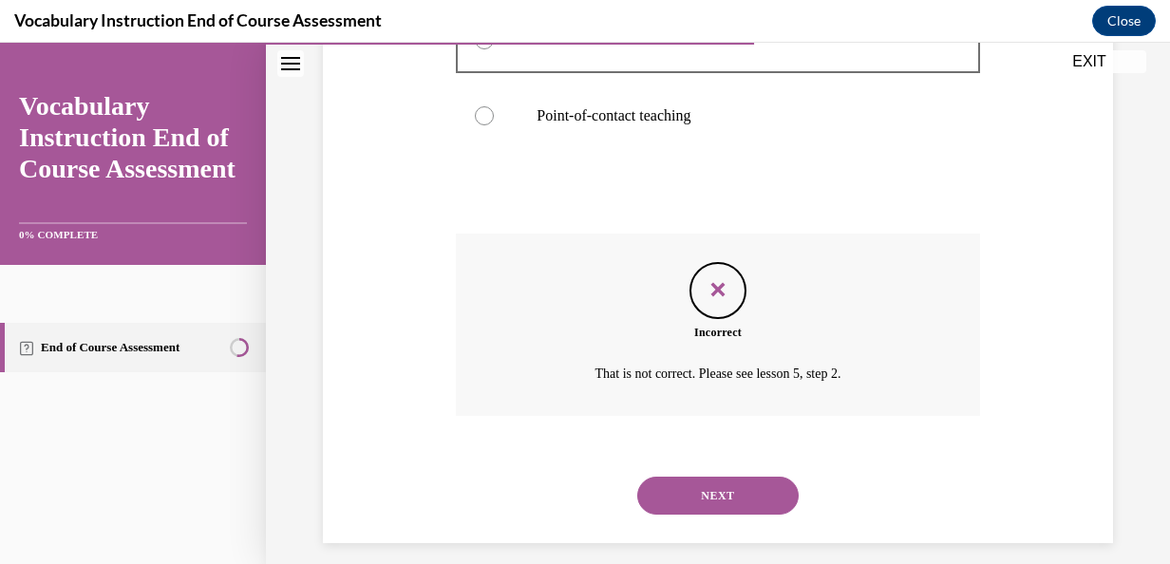
scroll to position [634, 0]
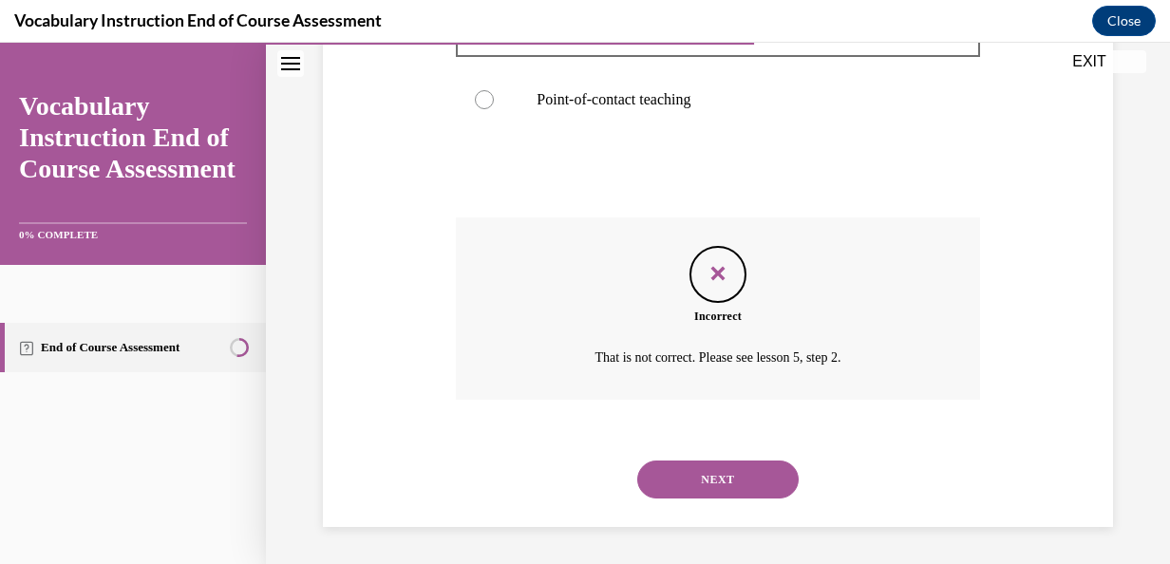
click at [697, 482] on button "NEXT" at bounding box center [717, 480] width 161 height 38
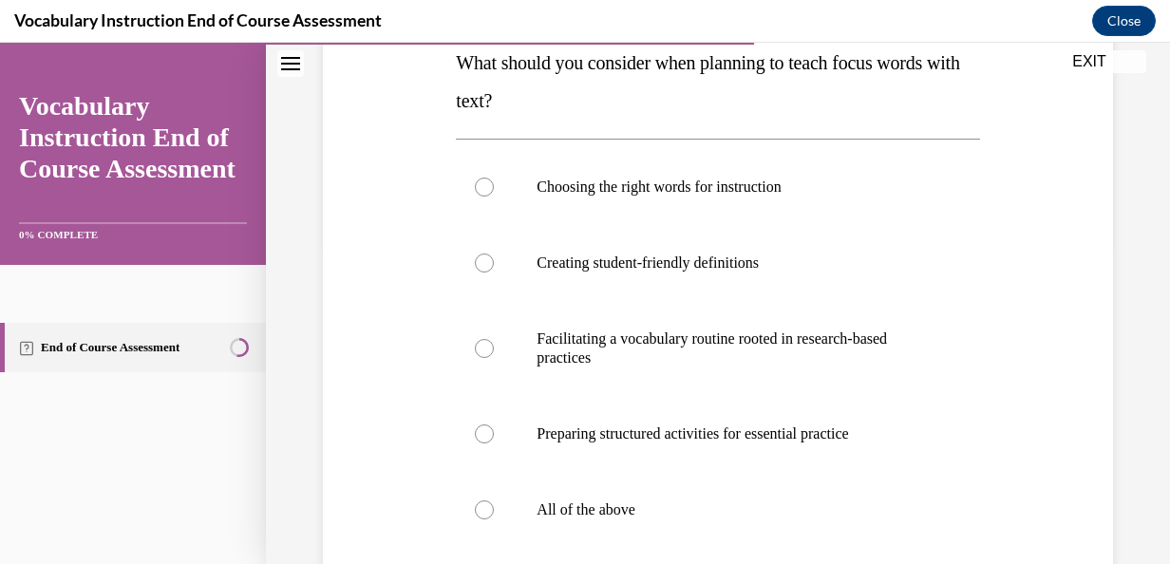
scroll to position [322, 0]
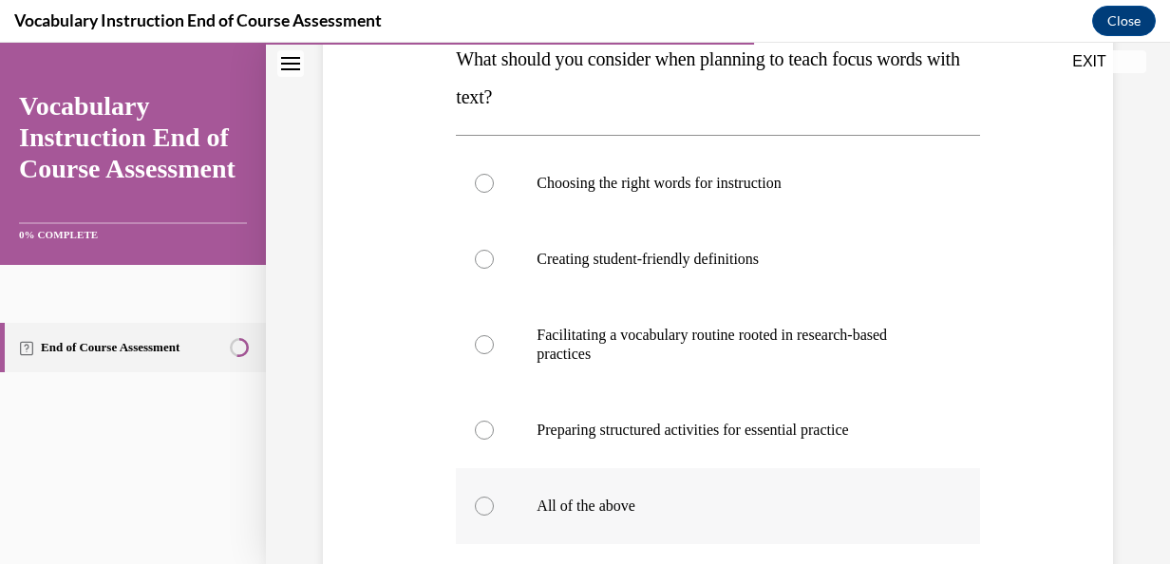
click at [636, 497] on p "All of the above" at bounding box center [734, 506] width 395 height 19
click at [494, 497] on input "All of the above" at bounding box center [484, 506] width 19 height 19
radio input "true"
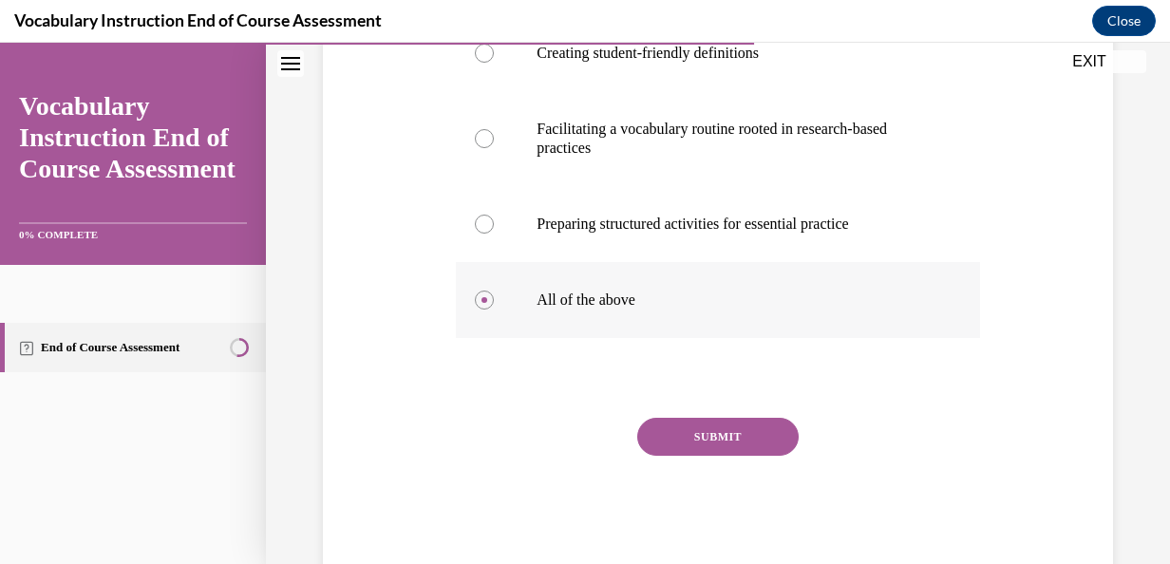
scroll to position [529, 0]
click at [692, 436] on button "SUBMIT" at bounding box center [717, 436] width 161 height 38
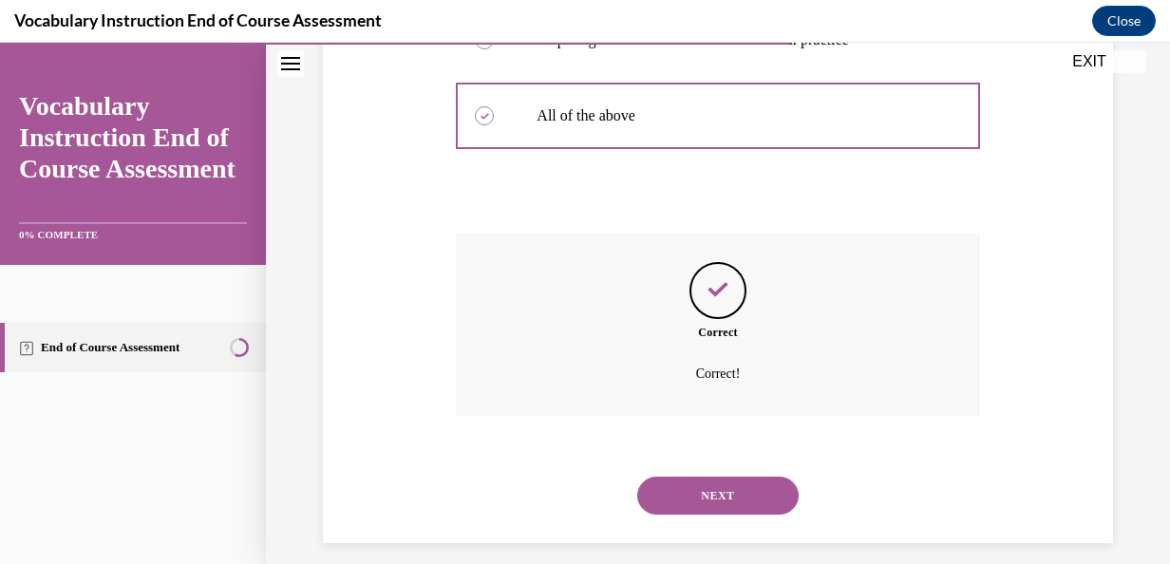
scroll to position [729, 0]
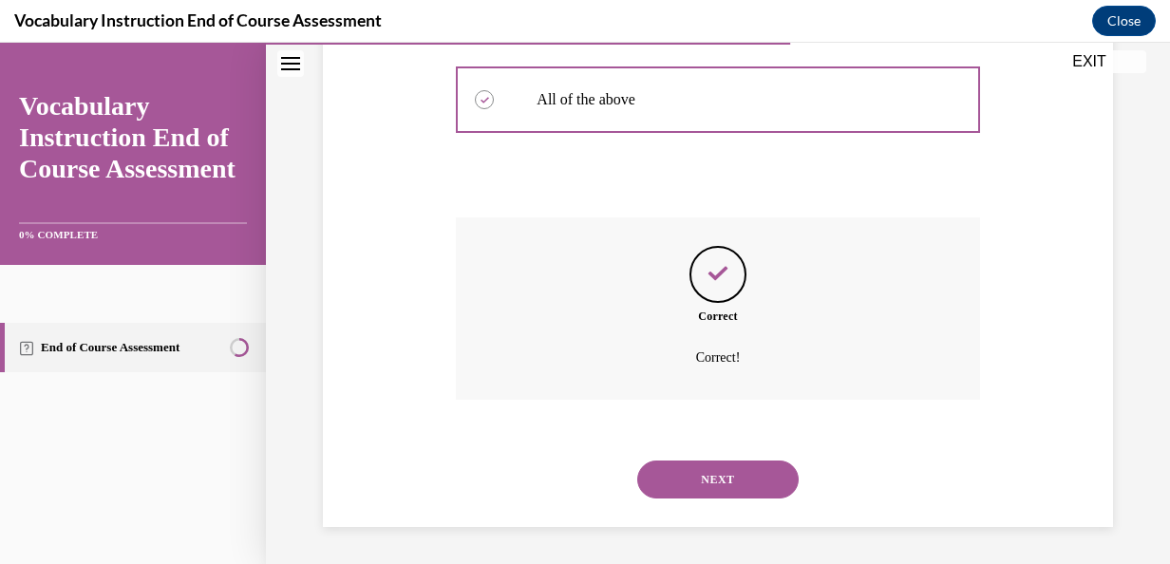
click at [690, 474] on button "NEXT" at bounding box center [717, 480] width 161 height 38
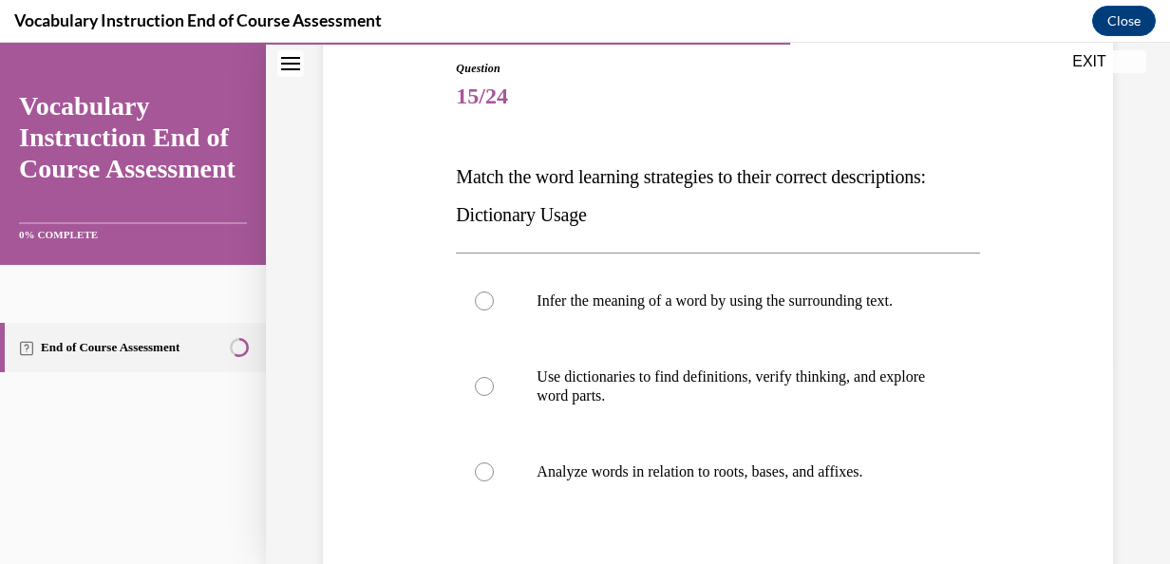
scroll to position [224, 0]
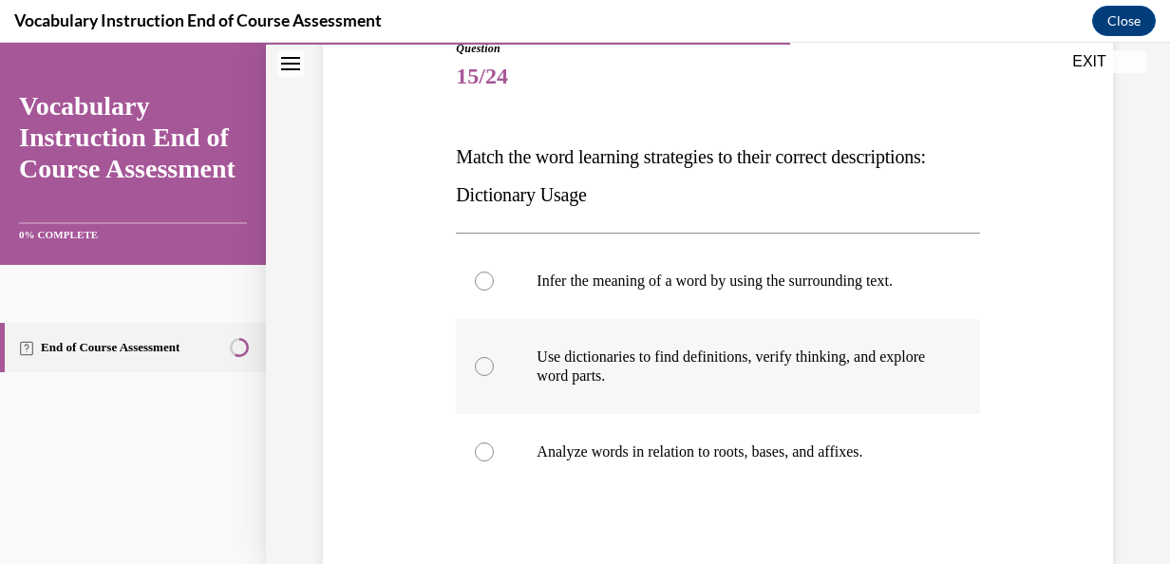
click at [639, 406] on label "Use dictionaries to find definitions, verify thinking, and explore word parts." at bounding box center [717, 366] width 523 height 95
click at [494, 376] on input "Use dictionaries to find definitions, verify thinking, and explore word parts." at bounding box center [484, 366] width 19 height 19
radio input "true"
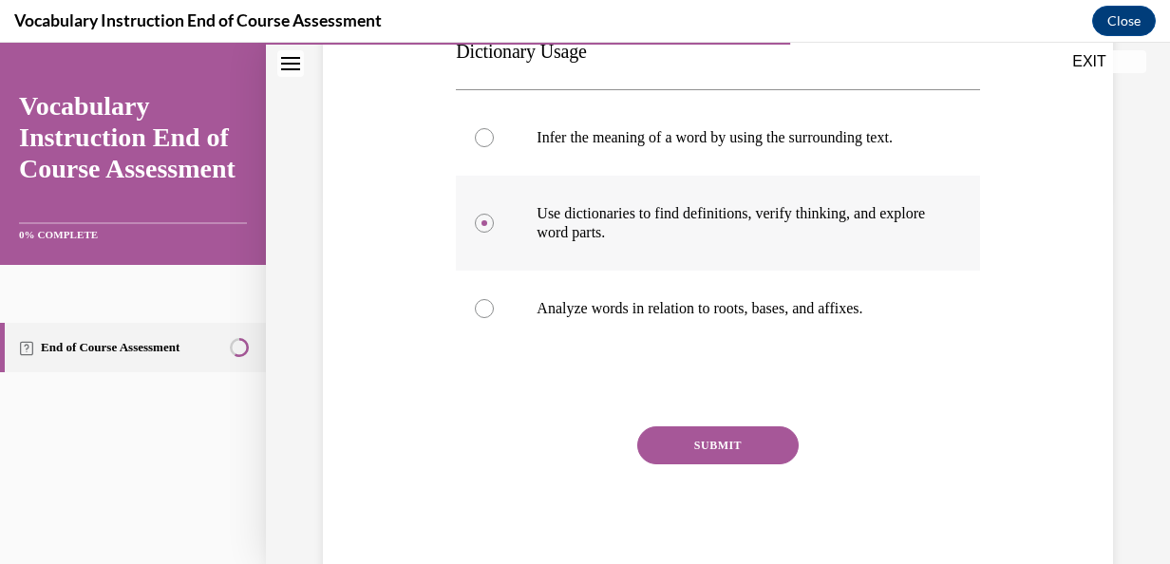
scroll to position [369, 0]
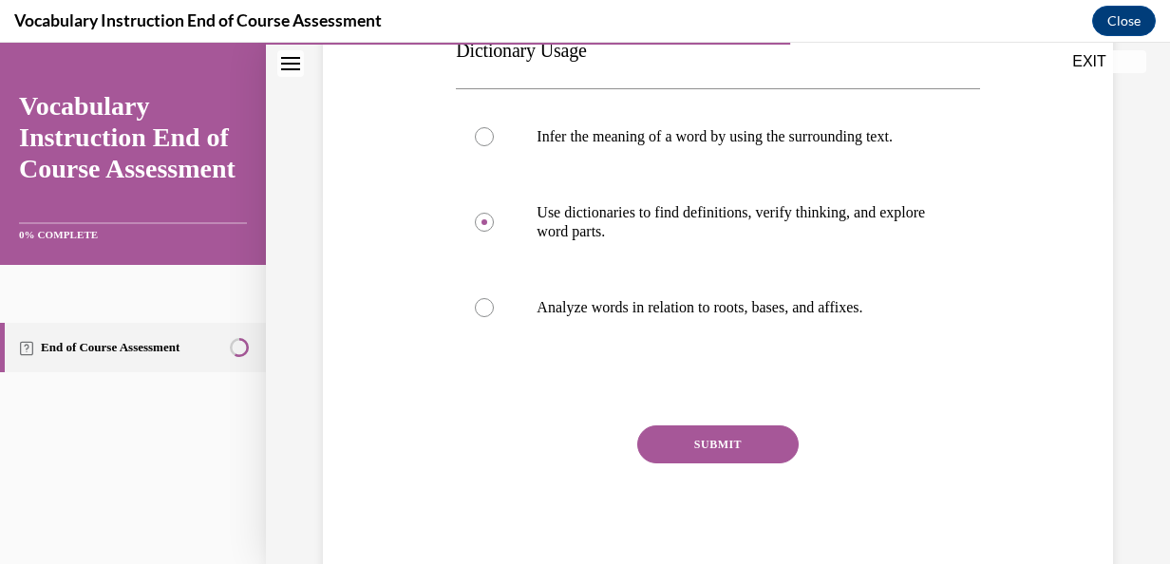
click at [666, 464] on button "SUBMIT" at bounding box center [717, 445] width 161 height 38
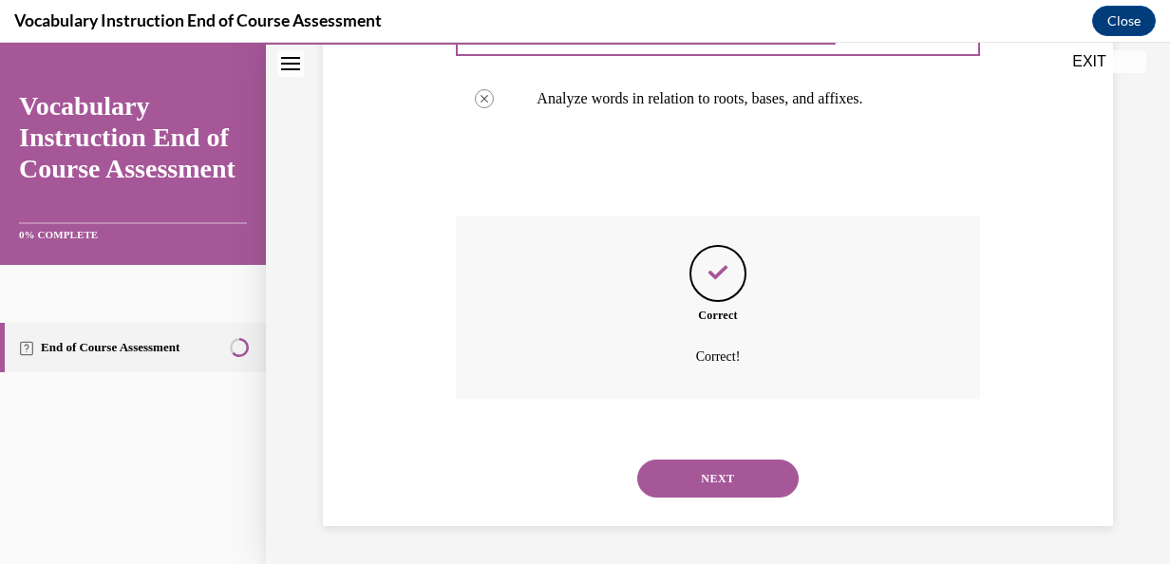
scroll to position [596, 0]
click at [671, 479] on button "NEXT" at bounding box center [717, 479] width 161 height 38
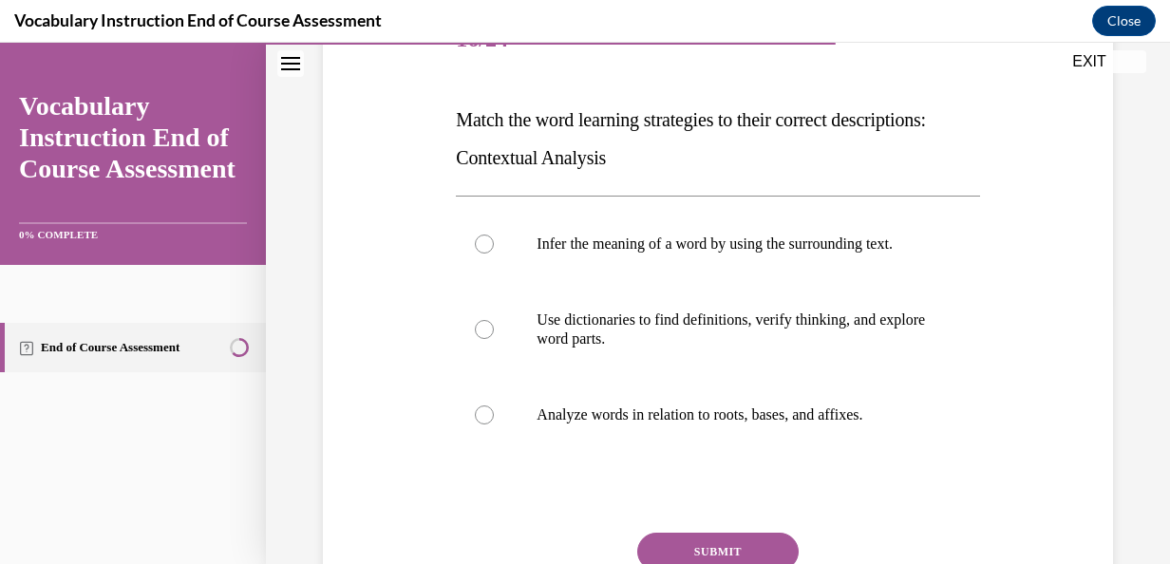
scroll to position [262, 0]
click at [669, 253] on p "Infer the meaning of a word by using the surrounding text." at bounding box center [734, 243] width 395 height 19
click at [494, 253] on input "Infer the meaning of a word by using the surrounding text." at bounding box center [484, 243] width 19 height 19
radio input "true"
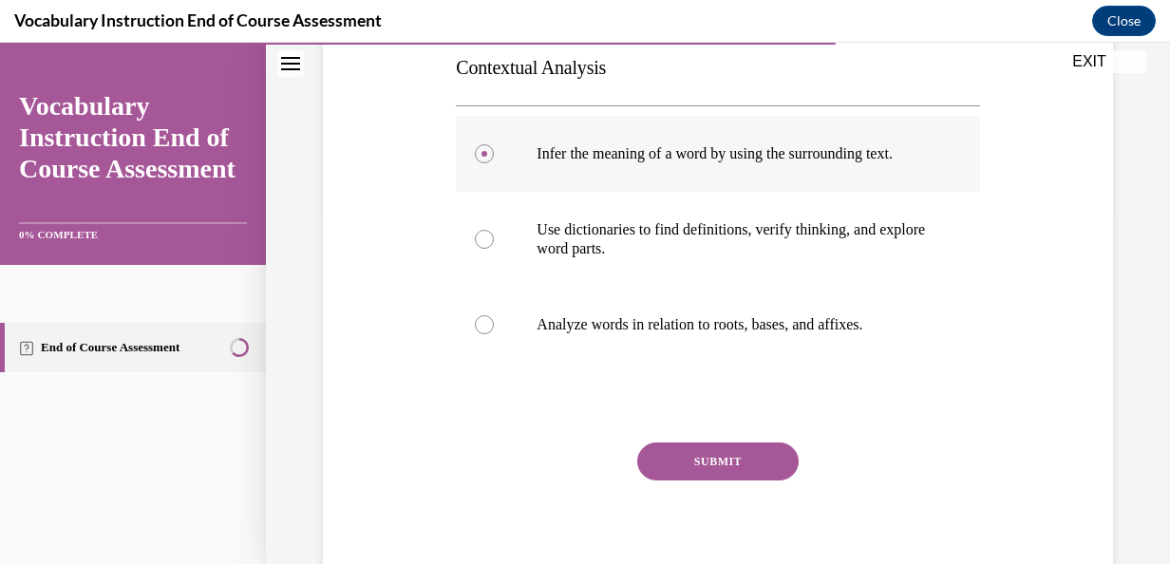
scroll to position [365, 0]
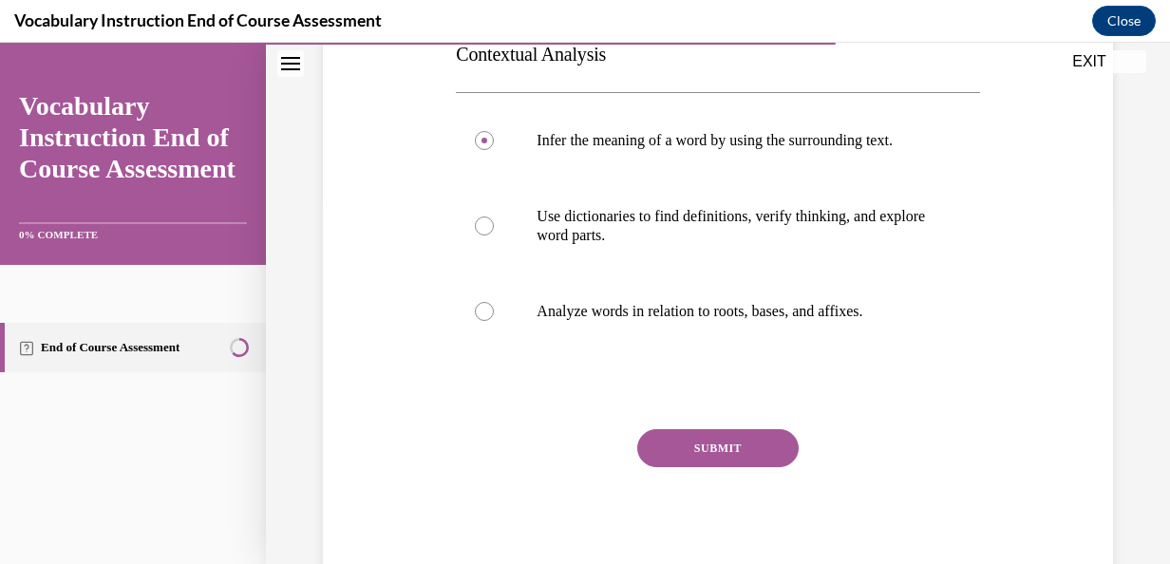
click at [725, 467] on button "SUBMIT" at bounding box center [717, 448] width 161 height 38
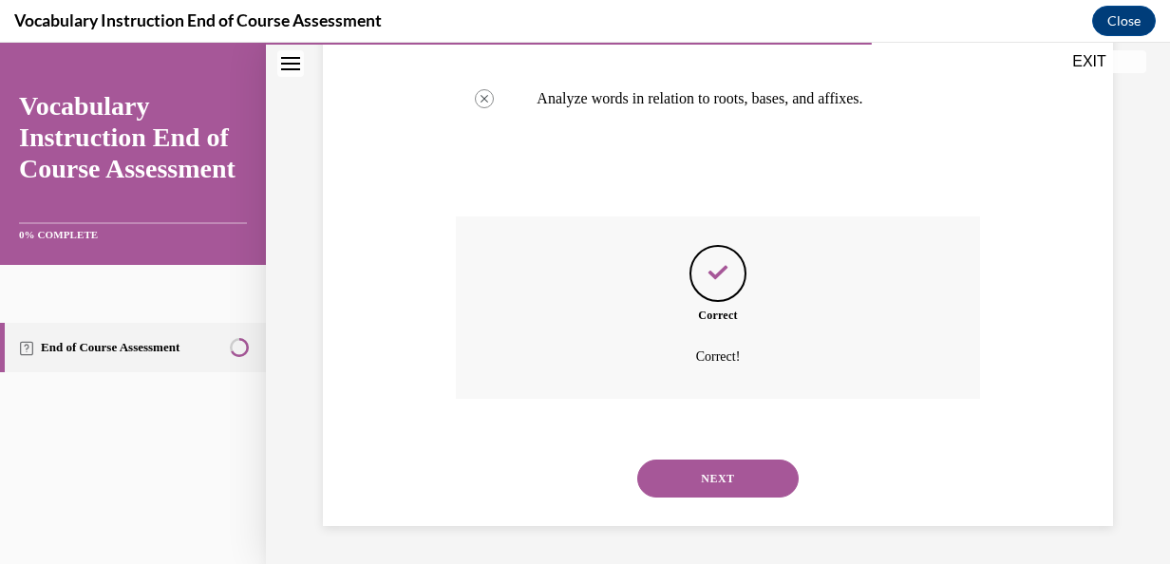
scroll to position [596, 0]
click at [711, 469] on button "NEXT" at bounding box center [717, 479] width 161 height 38
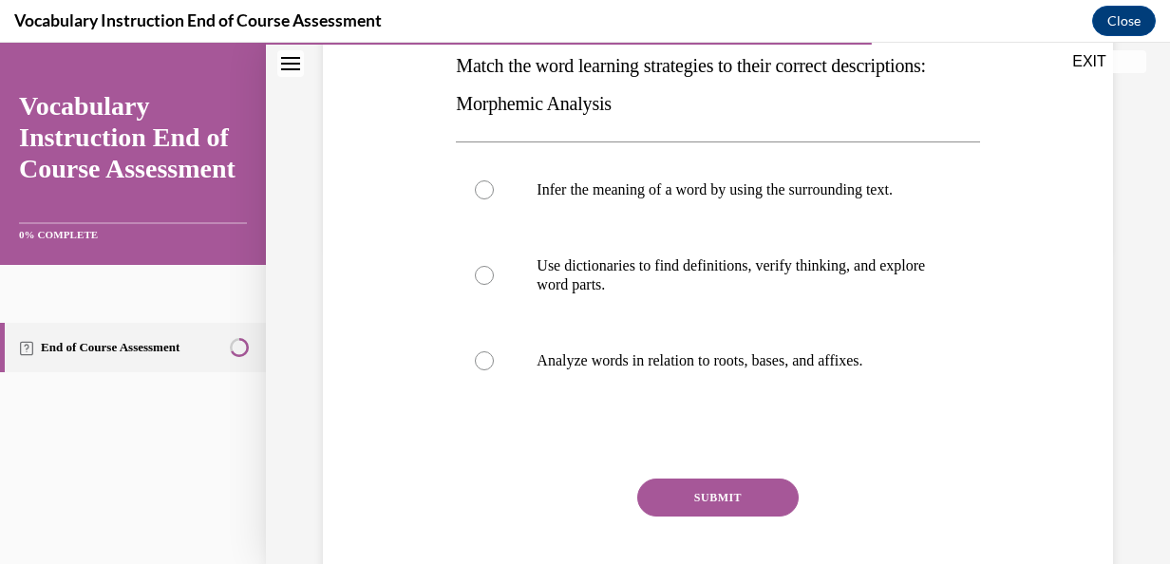
scroll to position [333, 0]
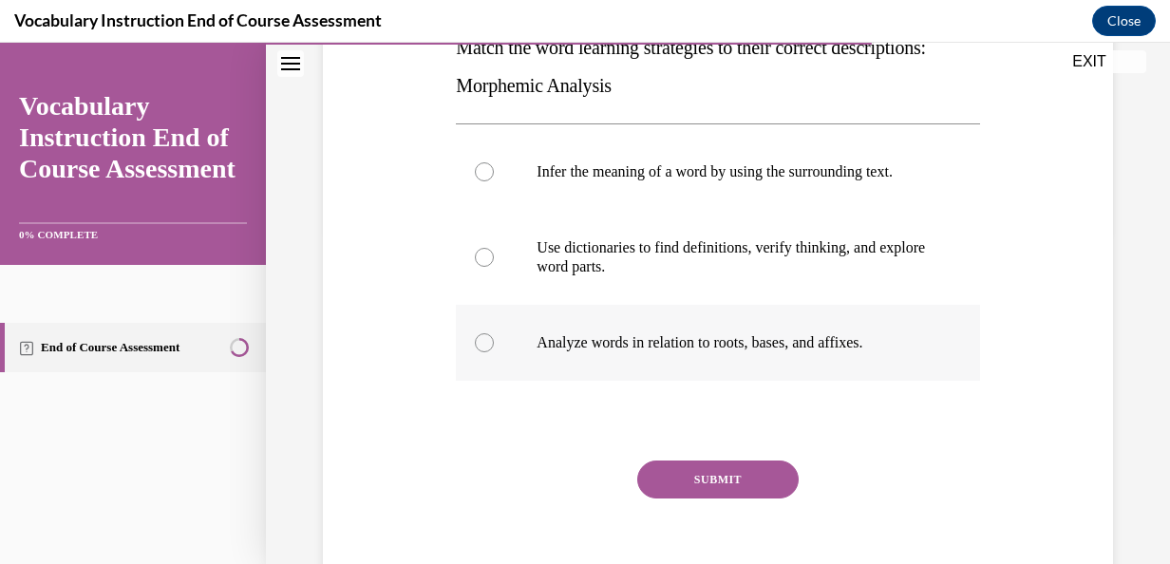
click at [661, 378] on label "Analyze words in relation to roots, bases, and affixes." at bounding box center [717, 343] width 523 height 76
click at [494, 352] on input "Analyze words in relation to roots, bases, and affixes." at bounding box center [484, 342] width 19 height 19
radio input "true"
click at [692, 484] on button "SUBMIT" at bounding box center [717, 480] width 161 height 38
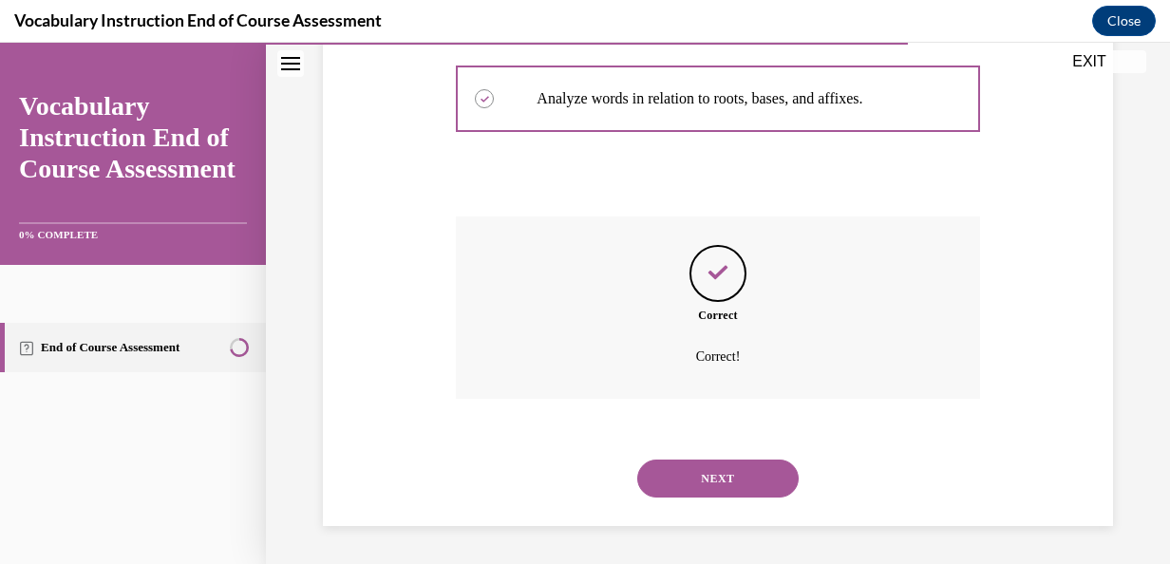
scroll to position [596, 0]
click at [693, 492] on button "NEXT" at bounding box center [717, 479] width 161 height 38
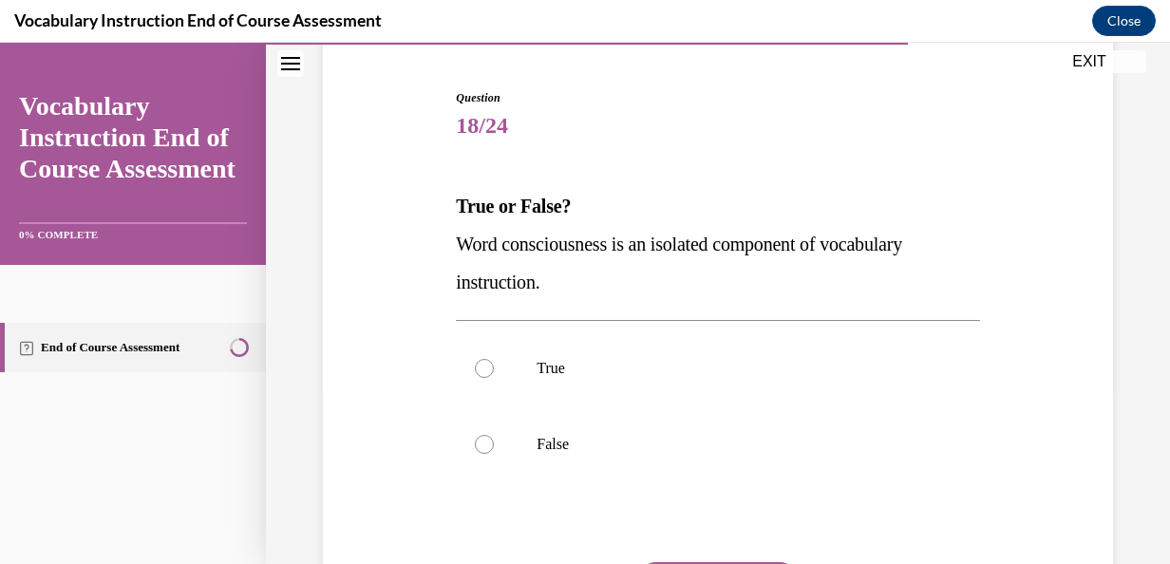
scroll to position [205, 0]
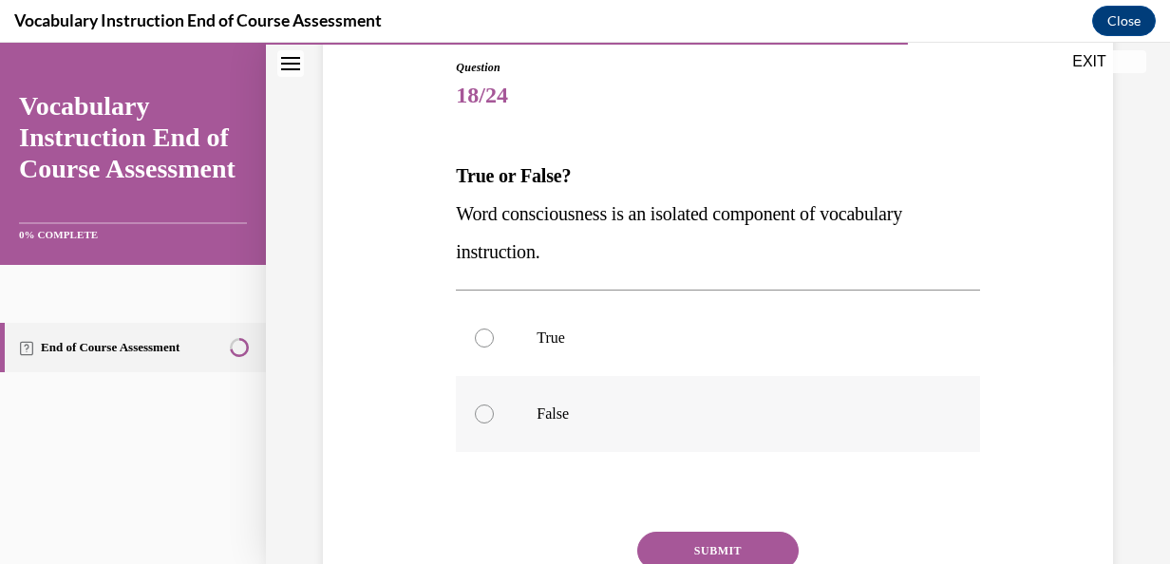
click at [601, 428] on label "False" at bounding box center [717, 414] width 523 height 76
click at [494, 424] on input "False" at bounding box center [484, 414] width 19 height 19
radio input "true"
click at [692, 543] on button "SUBMIT" at bounding box center [717, 551] width 161 height 38
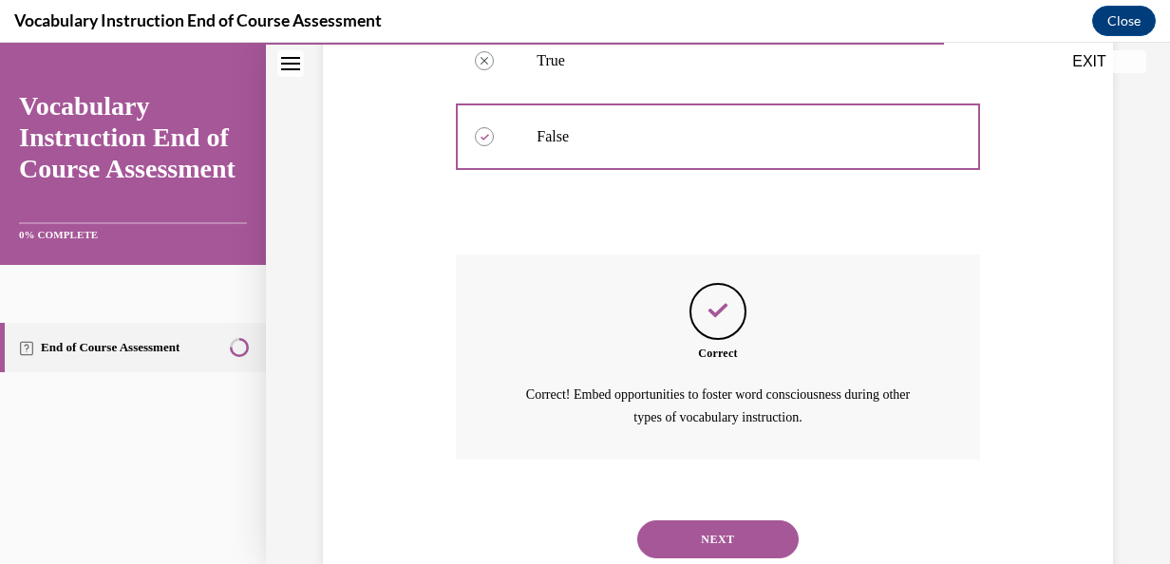
scroll to position [541, 0]
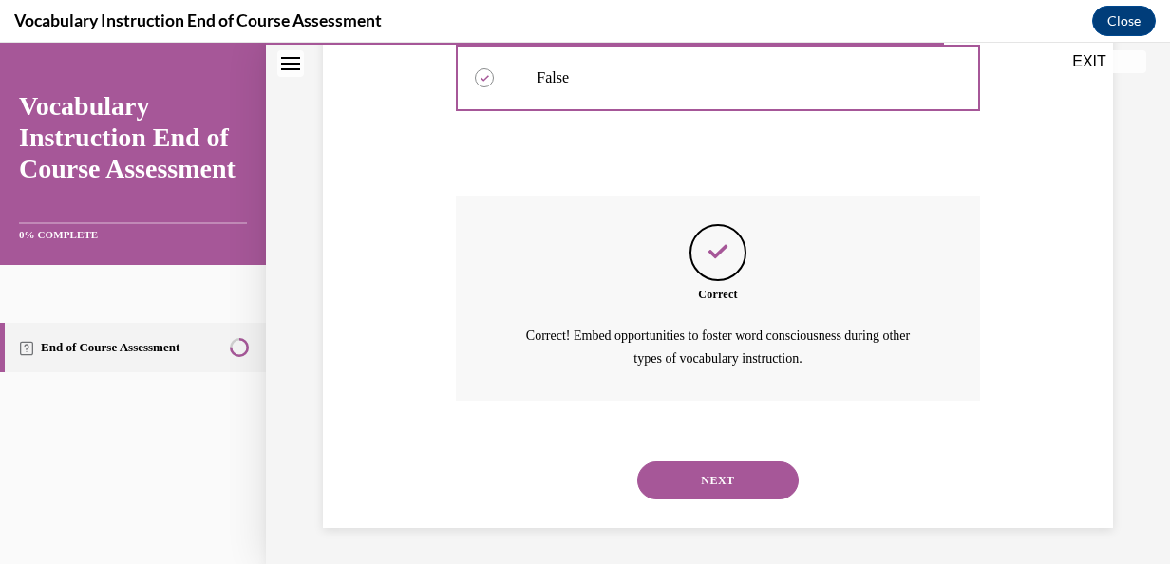
click at [717, 465] on button "NEXT" at bounding box center [717, 481] width 161 height 38
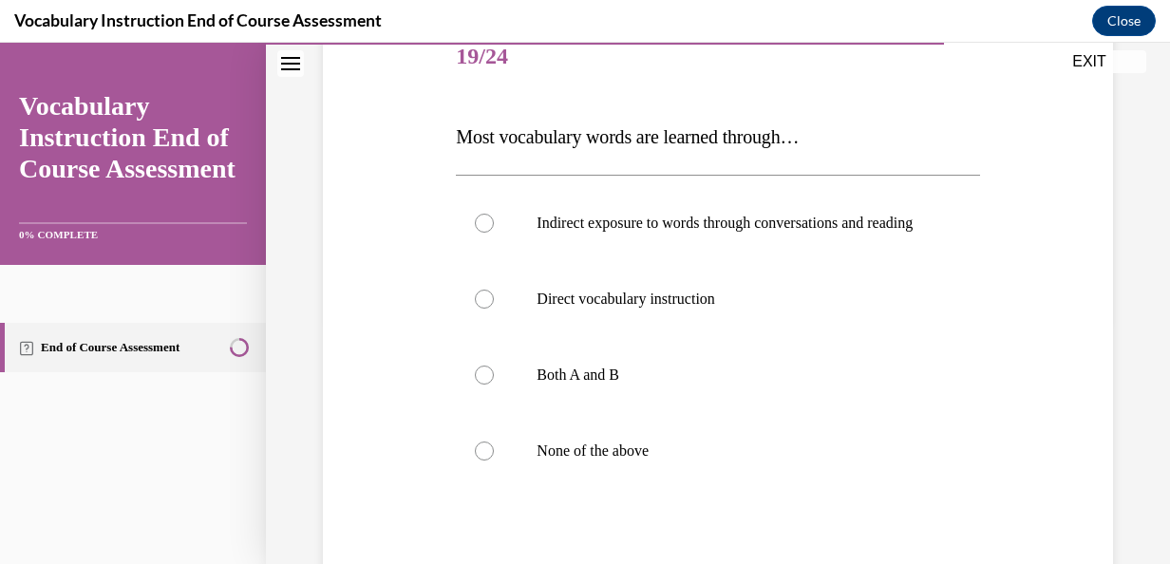
scroll to position [243, 0]
click at [580, 310] on p "Direct vocabulary instruction" at bounding box center [734, 300] width 395 height 19
click at [494, 310] on input "Direct vocabulary instruction" at bounding box center [484, 300] width 19 height 19
radio input "true"
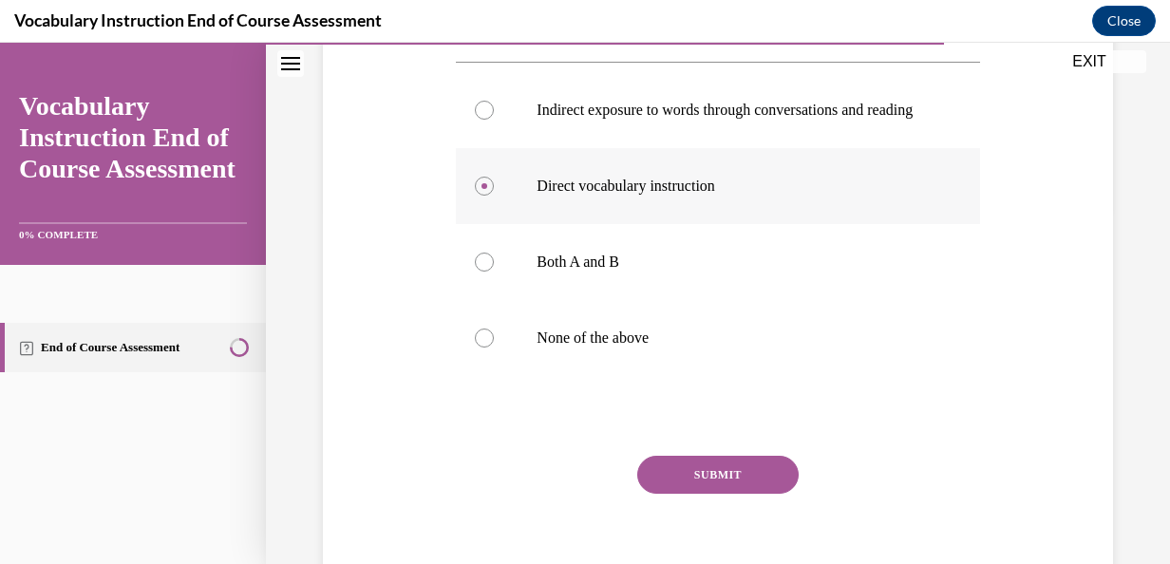
scroll to position [364, 0]
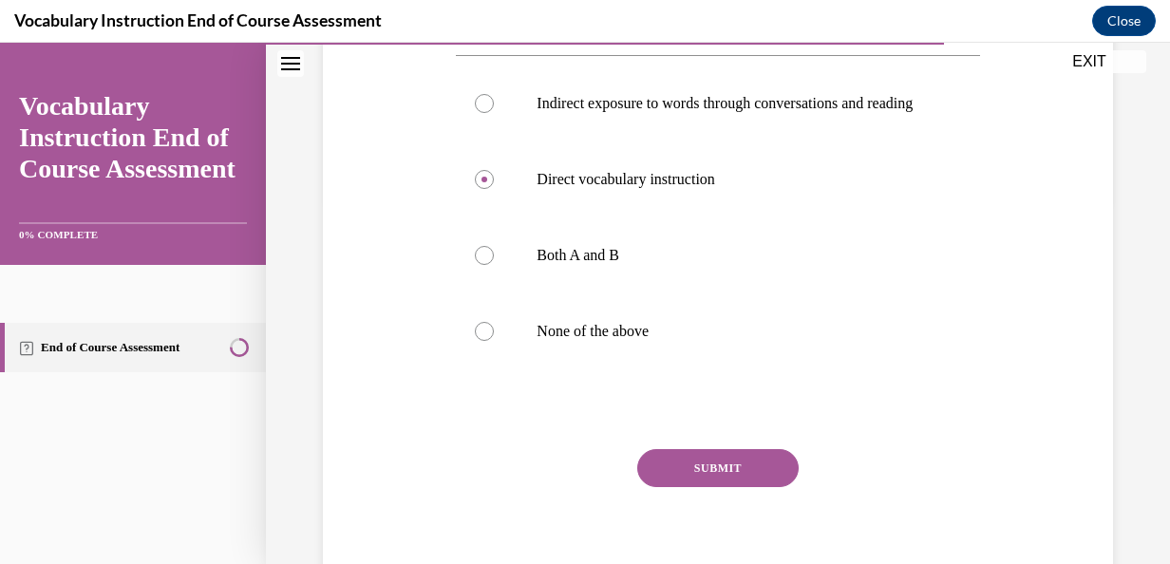
click at [705, 481] on button "SUBMIT" at bounding box center [717, 468] width 161 height 38
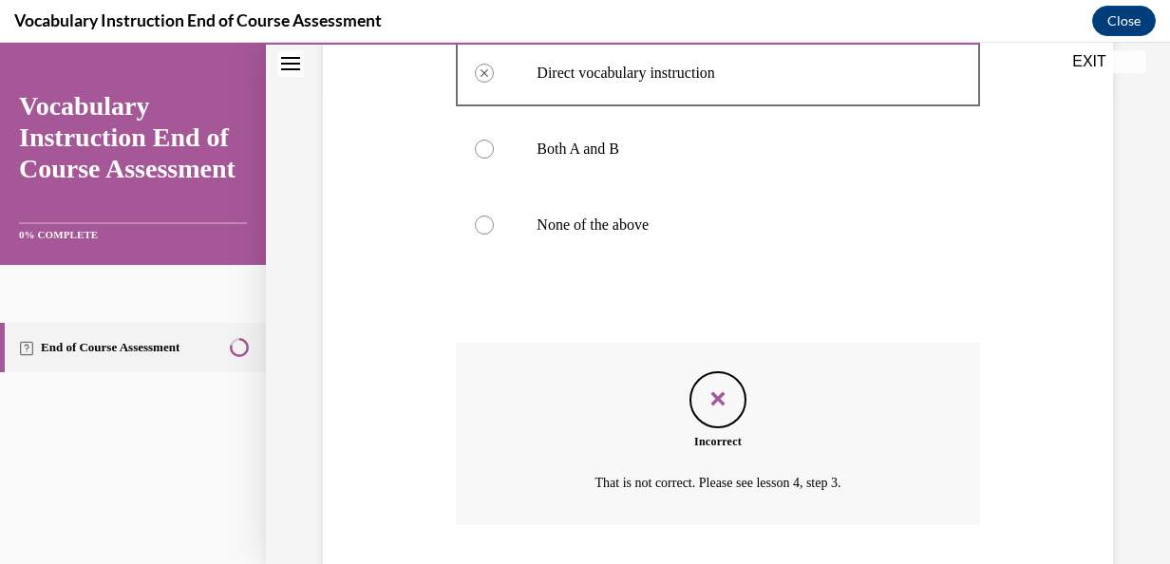
scroll to position [615, 0]
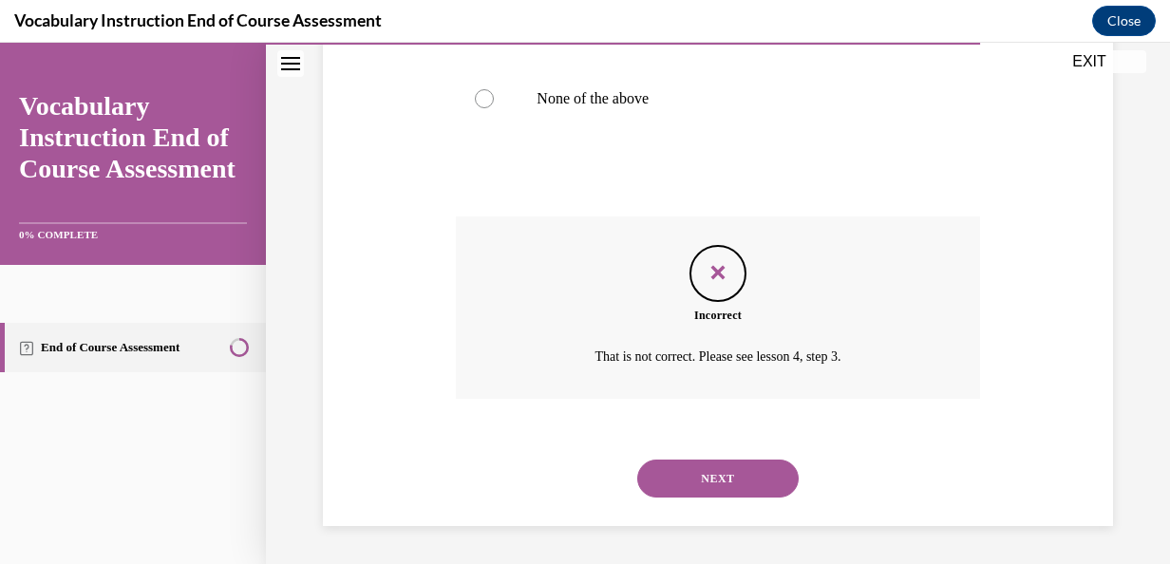
click at [705, 481] on button "NEXT" at bounding box center [717, 479] width 161 height 38
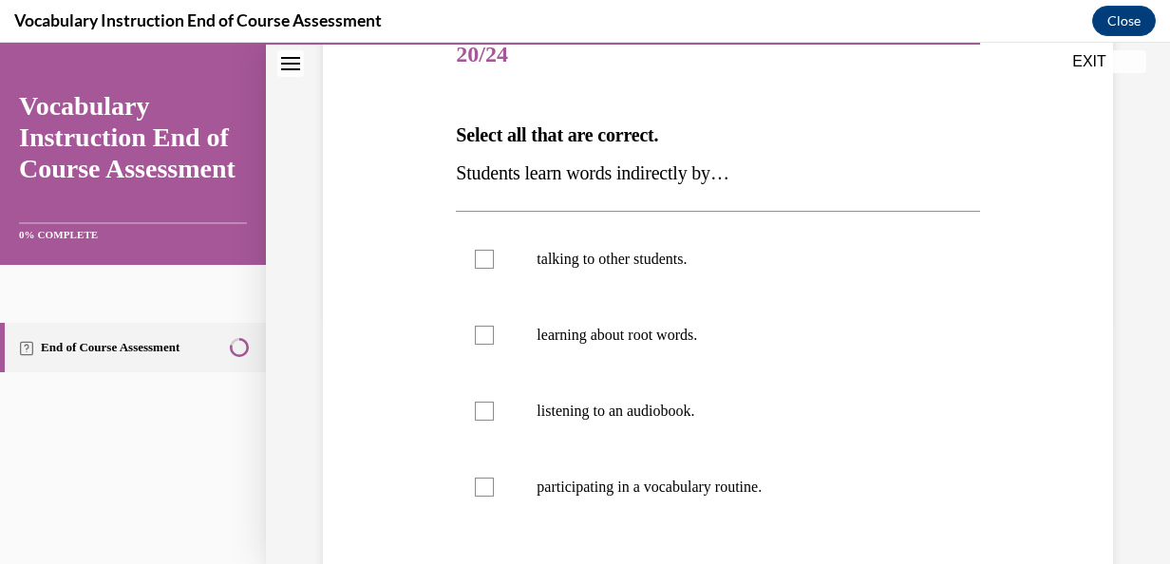
scroll to position [247, 0]
click at [699, 287] on label "talking to other students." at bounding box center [717, 258] width 523 height 76
click at [494, 268] on input "talking to other students." at bounding box center [484, 258] width 19 height 19
checkbox input "true"
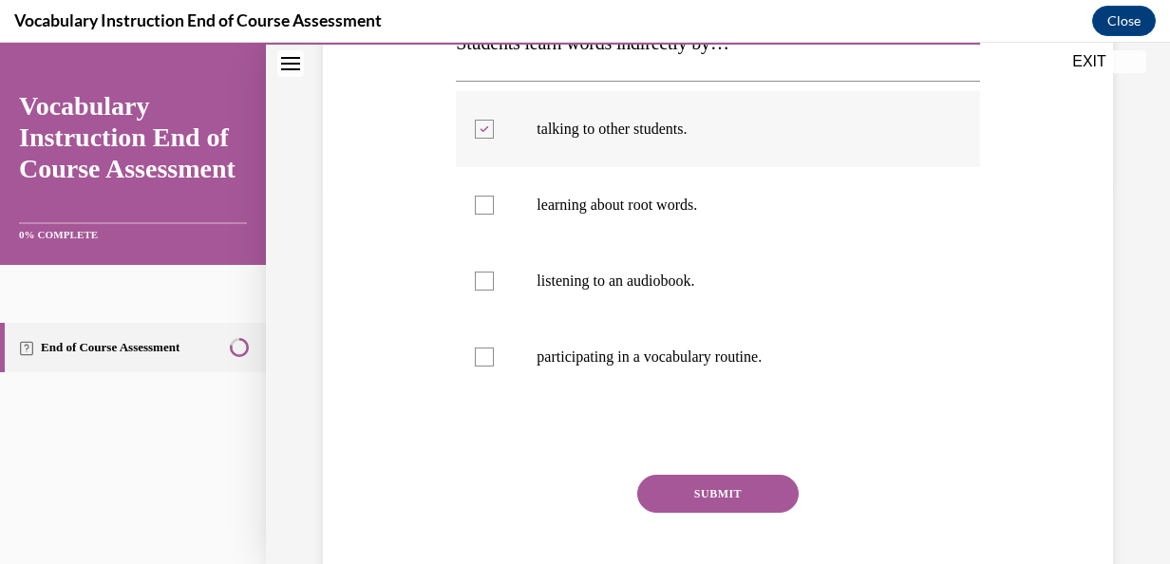
scroll to position [387, 0]
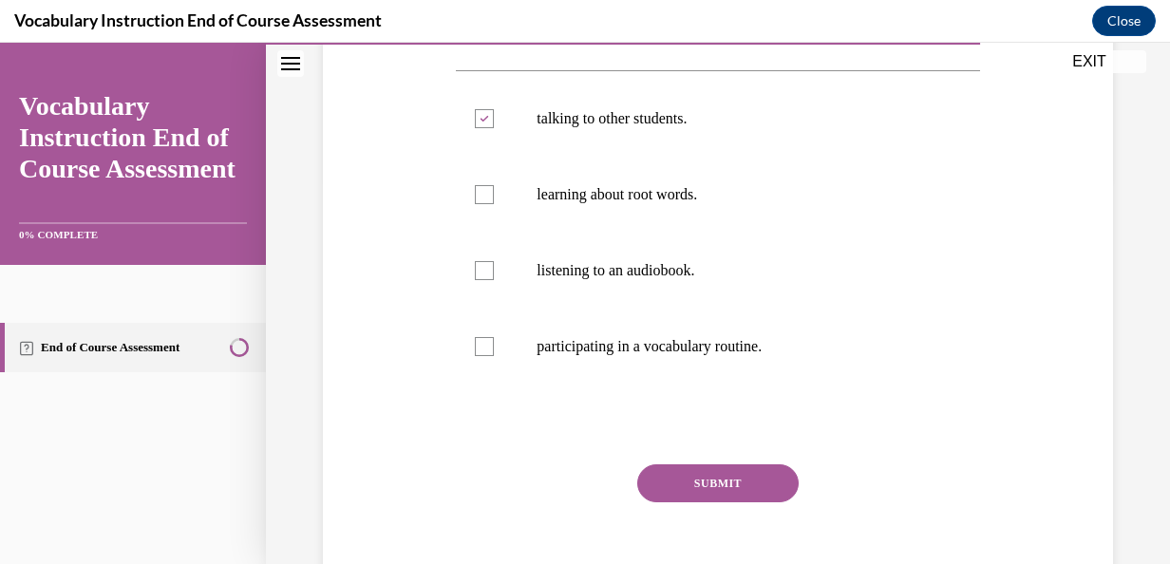
click at [742, 481] on button "SUBMIT" at bounding box center [717, 484] width 161 height 38
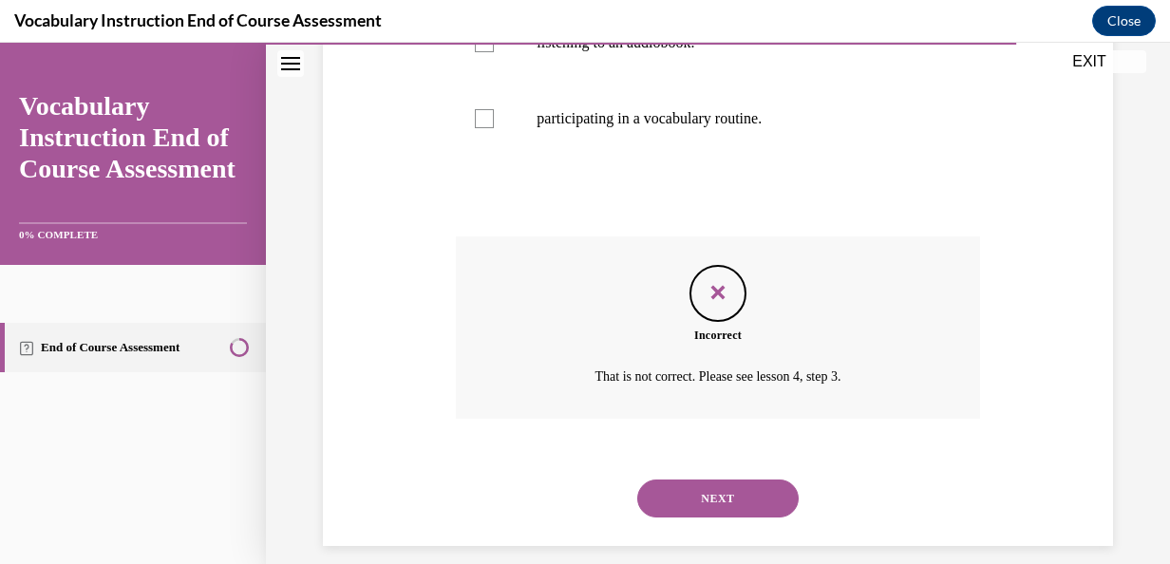
scroll to position [617, 0]
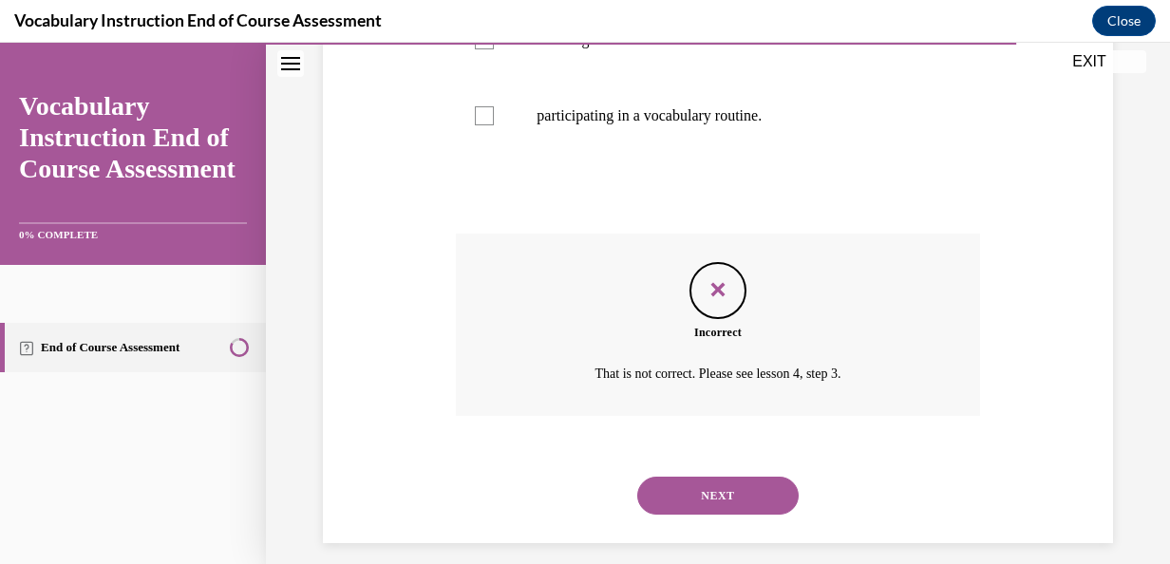
click at [742, 481] on button "NEXT" at bounding box center [717, 496] width 161 height 38
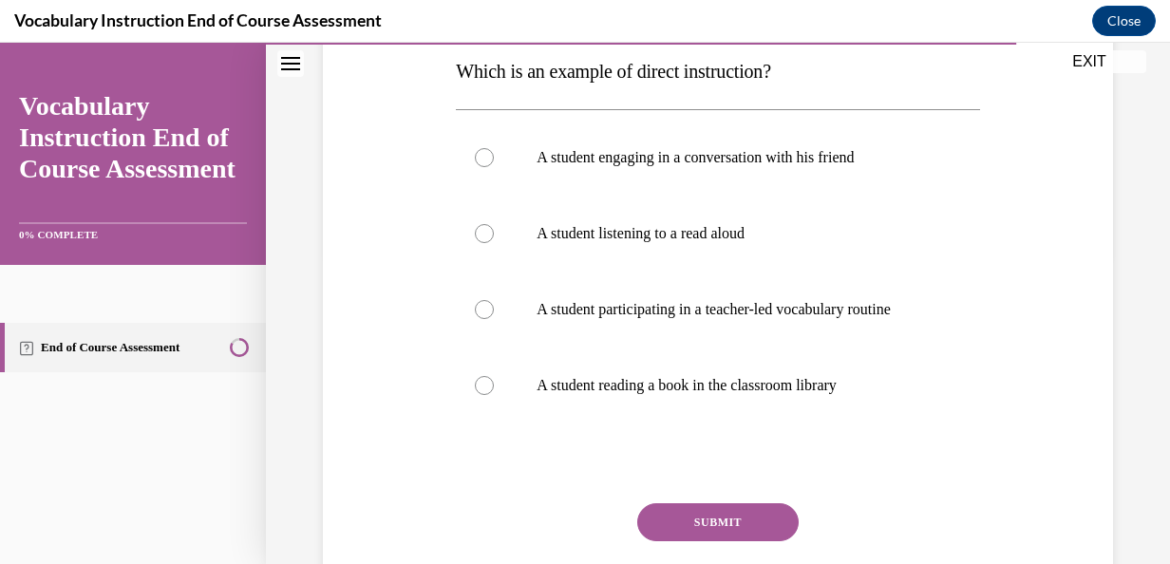
scroll to position [309, 0]
click at [699, 396] on p "A student reading a book in the classroom library" at bounding box center [734, 386] width 395 height 19
click at [494, 396] on input "A student reading a book in the classroom library" at bounding box center [484, 386] width 19 height 19
radio input "true"
click at [729, 537] on button "SUBMIT" at bounding box center [717, 523] width 161 height 38
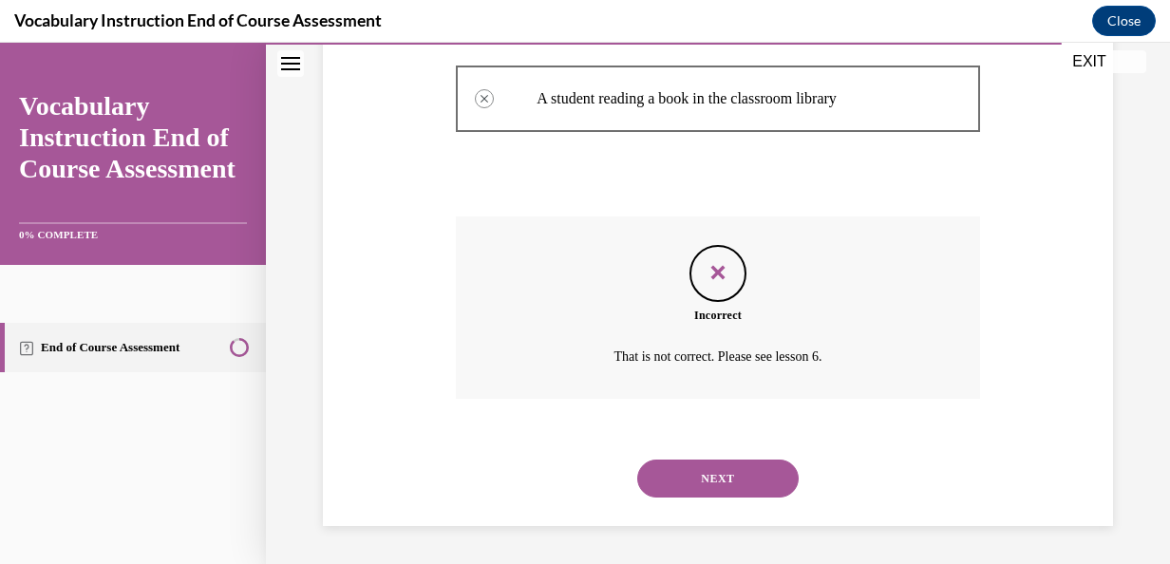
scroll to position [615, 0]
click at [747, 482] on button "NEXT" at bounding box center [717, 479] width 161 height 38
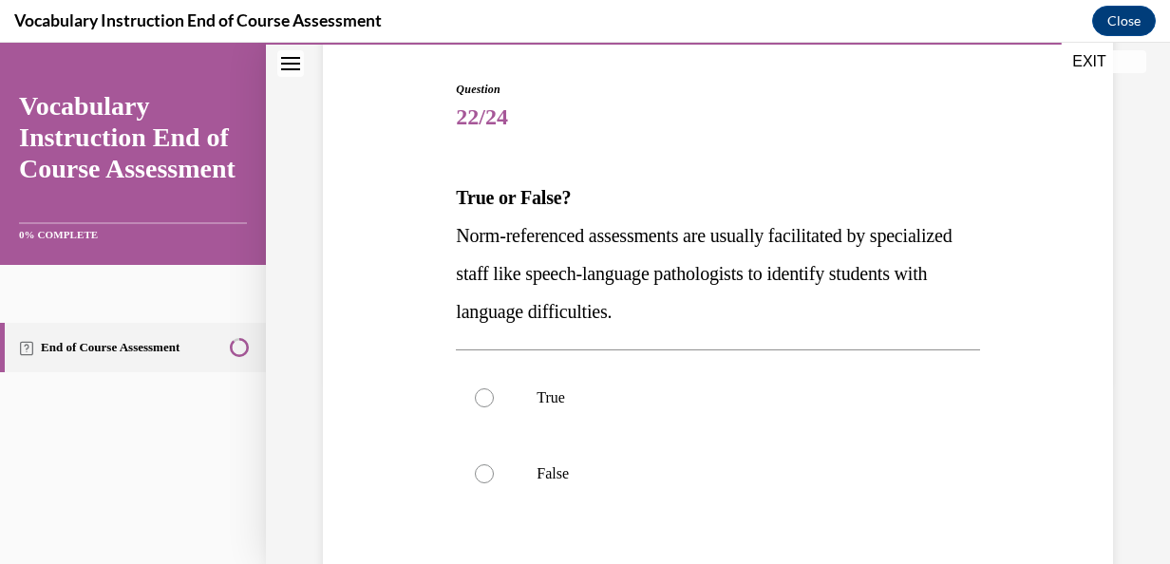
scroll to position [185, 0]
click at [721, 436] on label "False" at bounding box center [717, 472] width 523 height 76
click at [494, 463] on input "False" at bounding box center [484, 472] width 19 height 19
radio input "true"
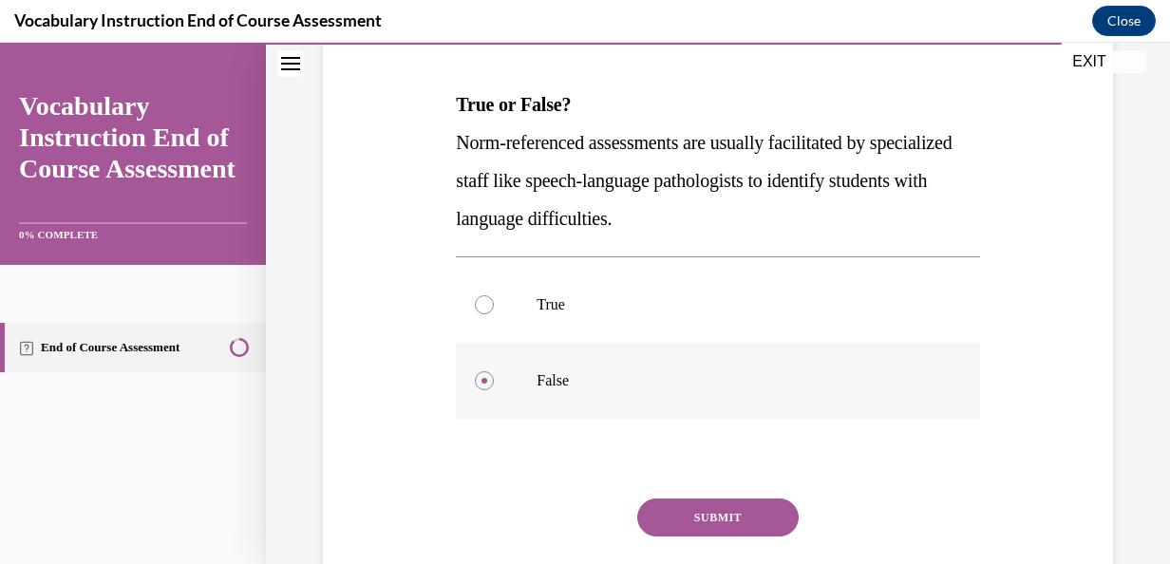
scroll to position [306, 0]
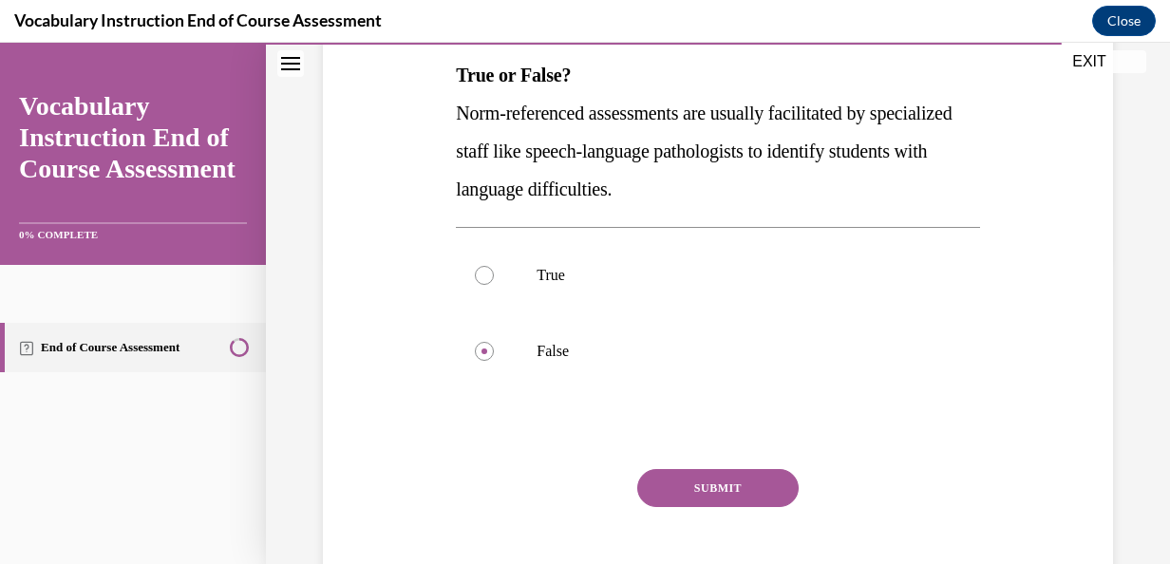
click at [713, 486] on button "SUBMIT" at bounding box center [717, 488] width 161 height 38
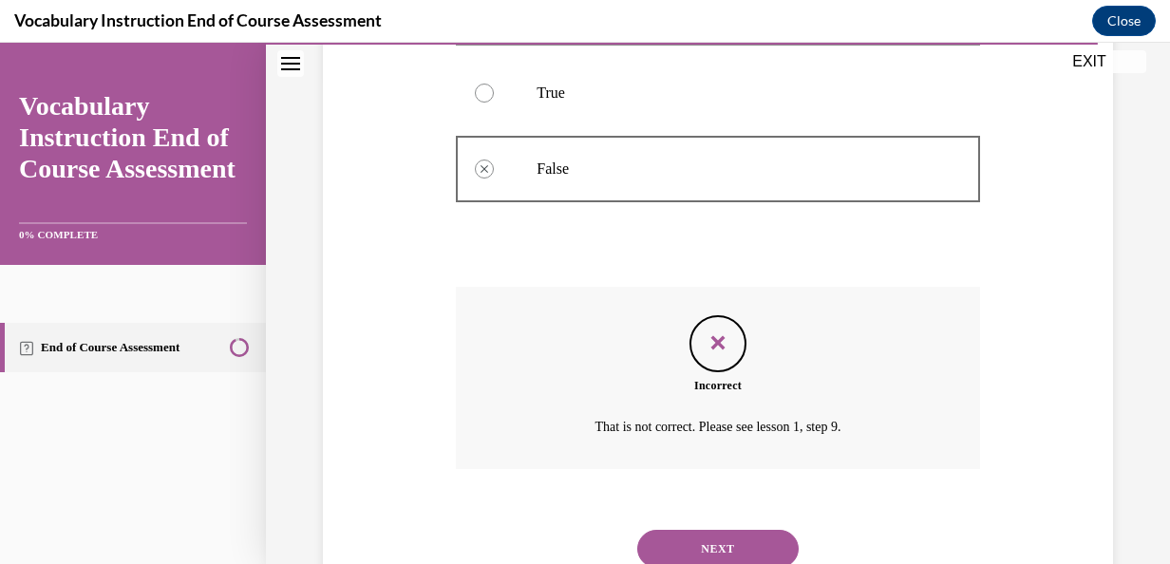
scroll to position [558, 0]
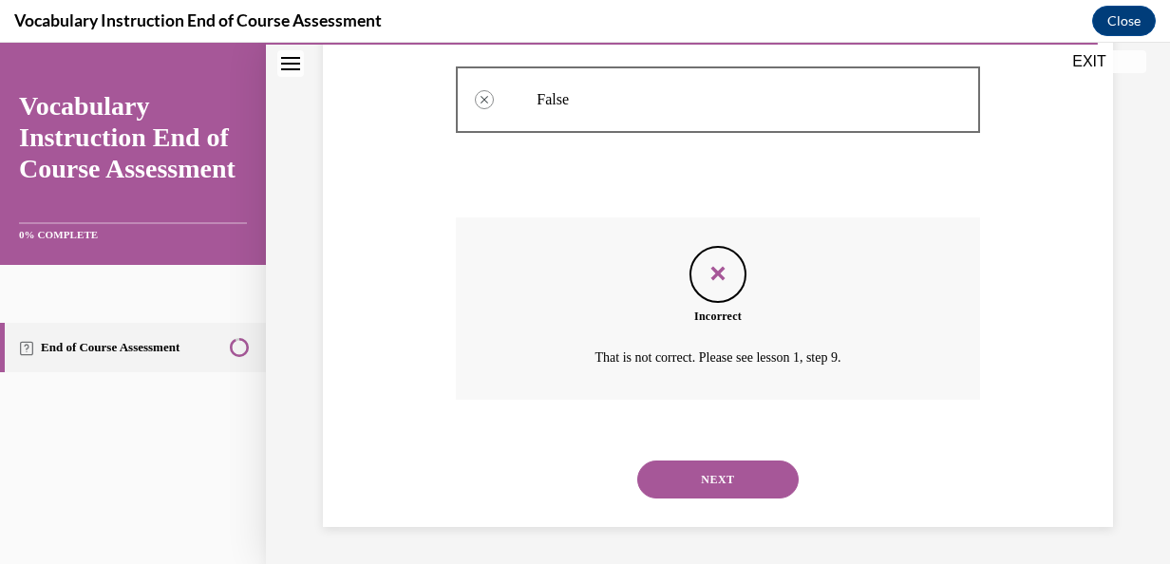
click at [713, 486] on button "NEXT" at bounding box center [717, 480] width 161 height 38
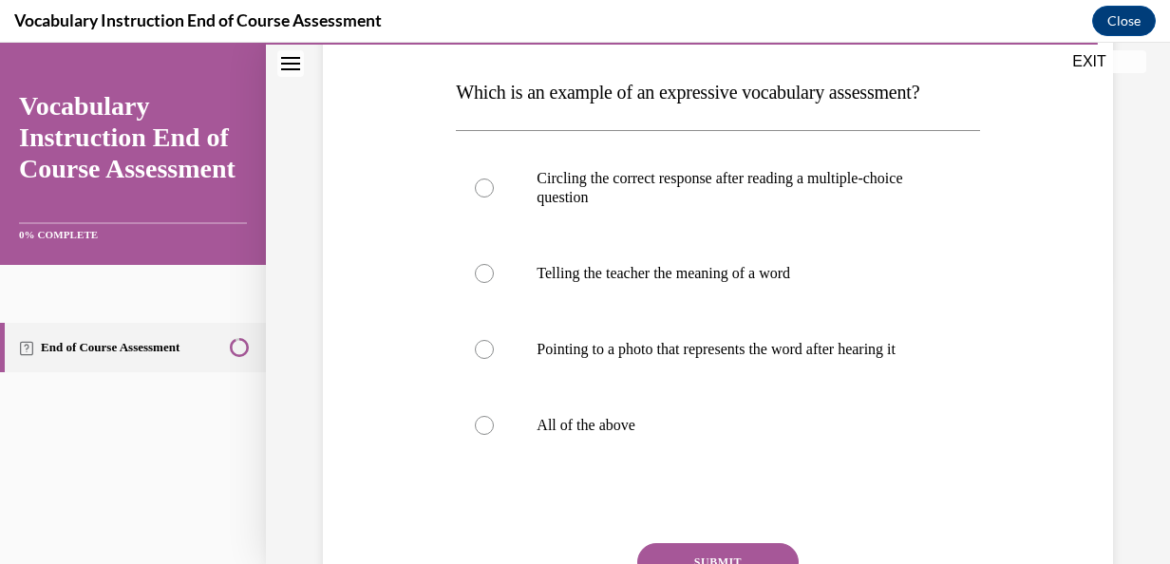
scroll to position [288, 0]
click at [673, 462] on label "All of the above" at bounding box center [717, 427] width 523 height 76
click at [494, 436] on input "All of the above" at bounding box center [484, 426] width 19 height 19
radio input "true"
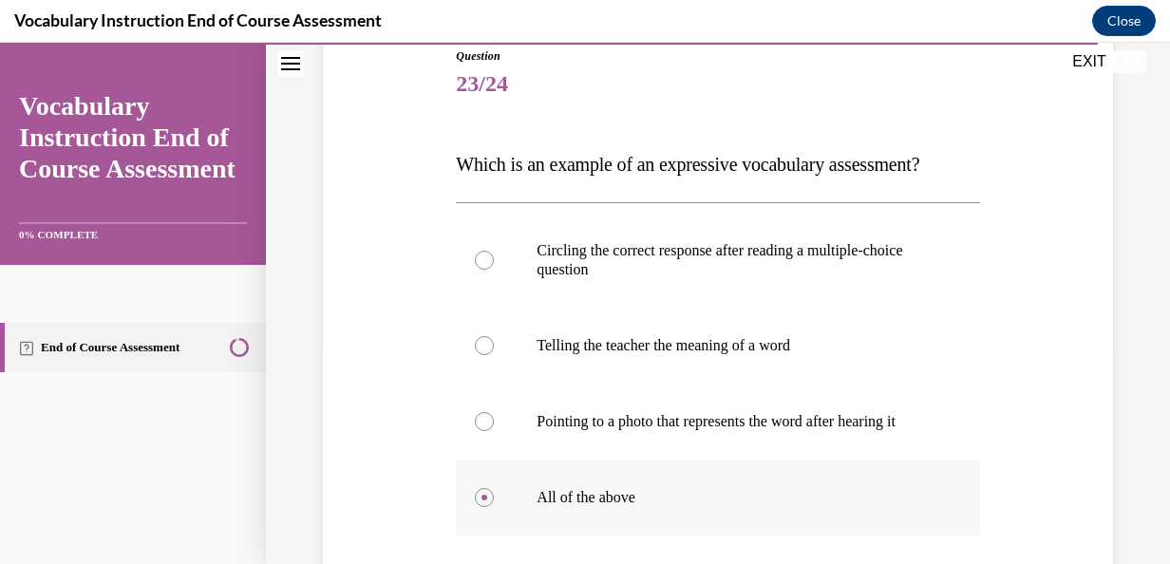
scroll to position [212, 0]
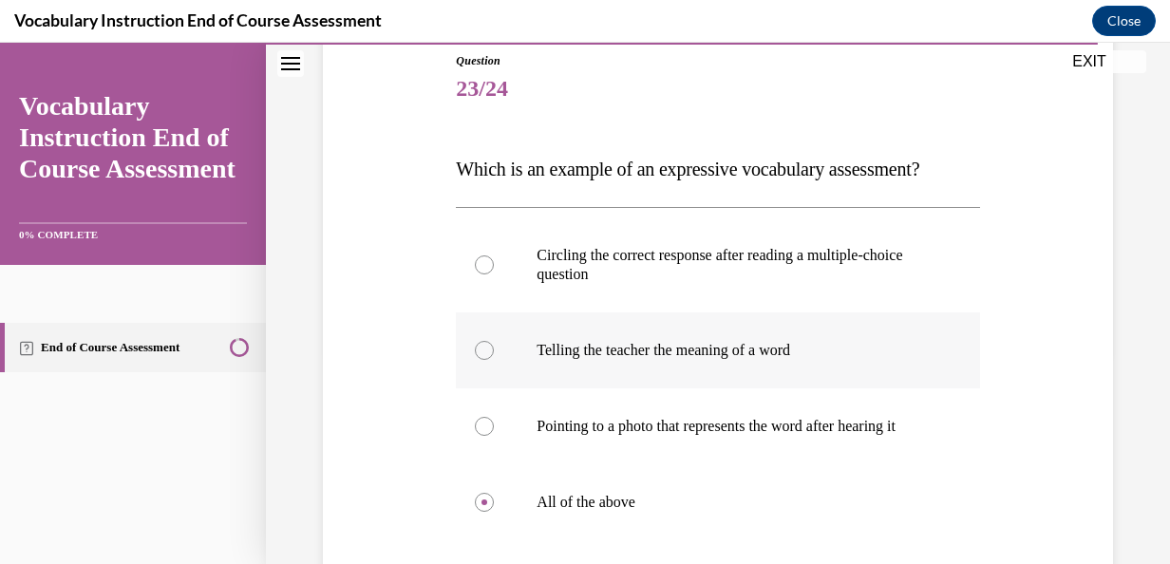
click at [661, 365] on label "Telling the teacher the meaning of a word" at bounding box center [717, 351] width 523 height 76
click at [494, 360] on input "Telling the teacher the meaning of a word" at bounding box center [484, 350] width 19 height 19
radio input "true"
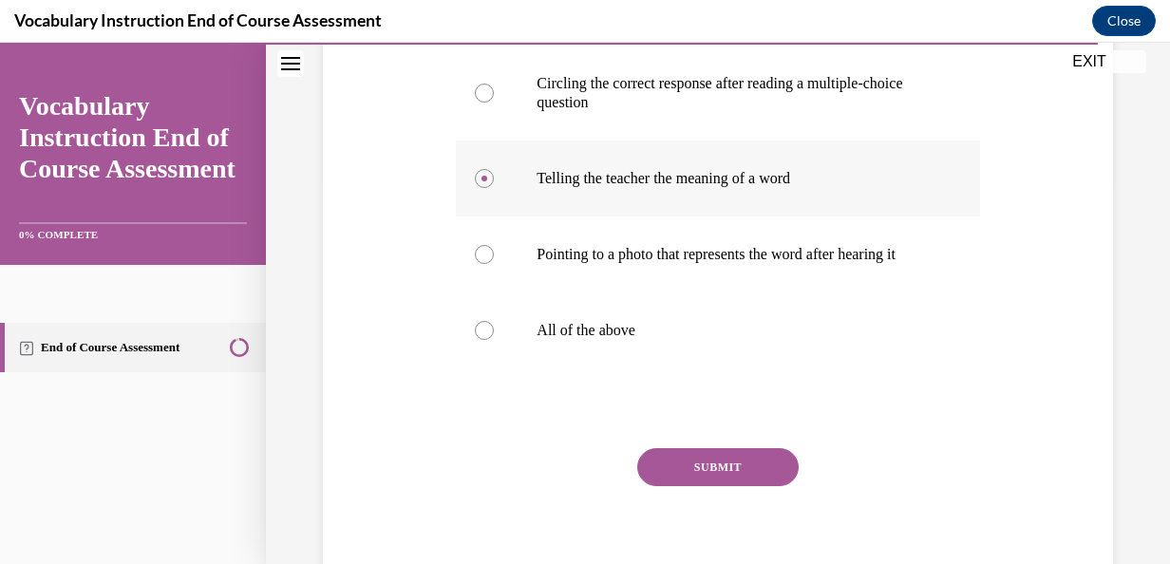
scroll to position [385, 0]
click at [685, 484] on button "SUBMIT" at bounding box center [717, 466] width 161 height 38
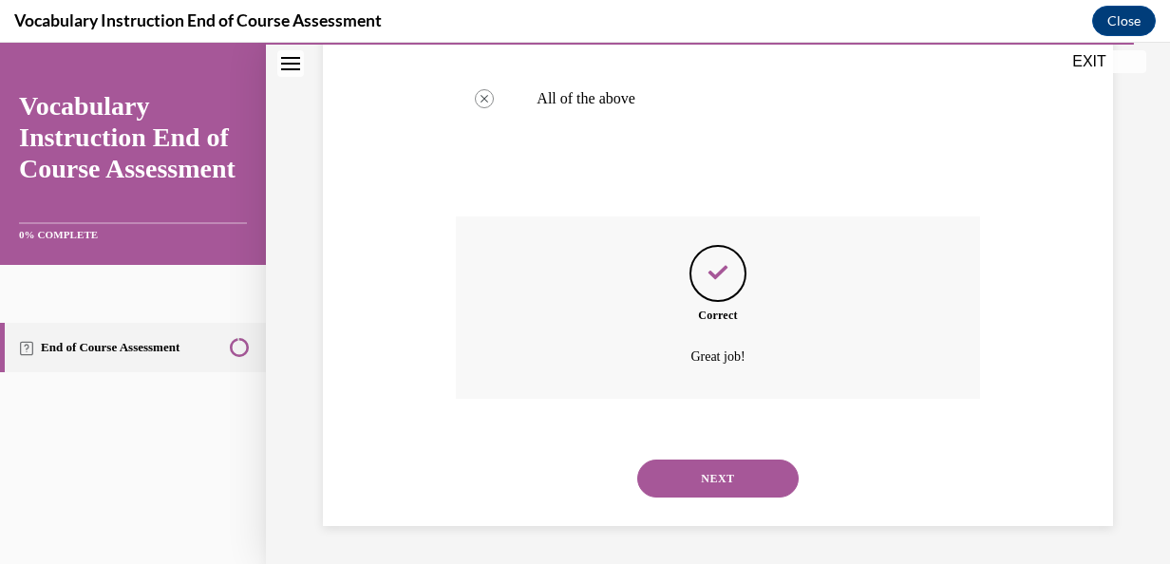
scroll to position [634, 0]
click at [685, 484] on button "NEXT" at bounding box center [717, 479] width 161 height 38
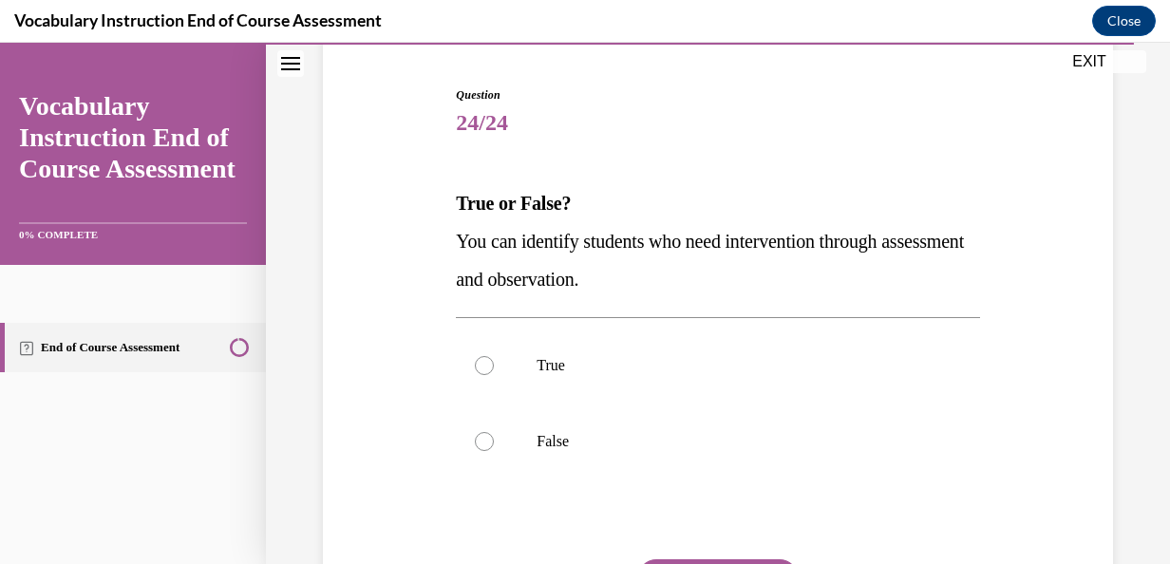
scroll to position [187, 0]
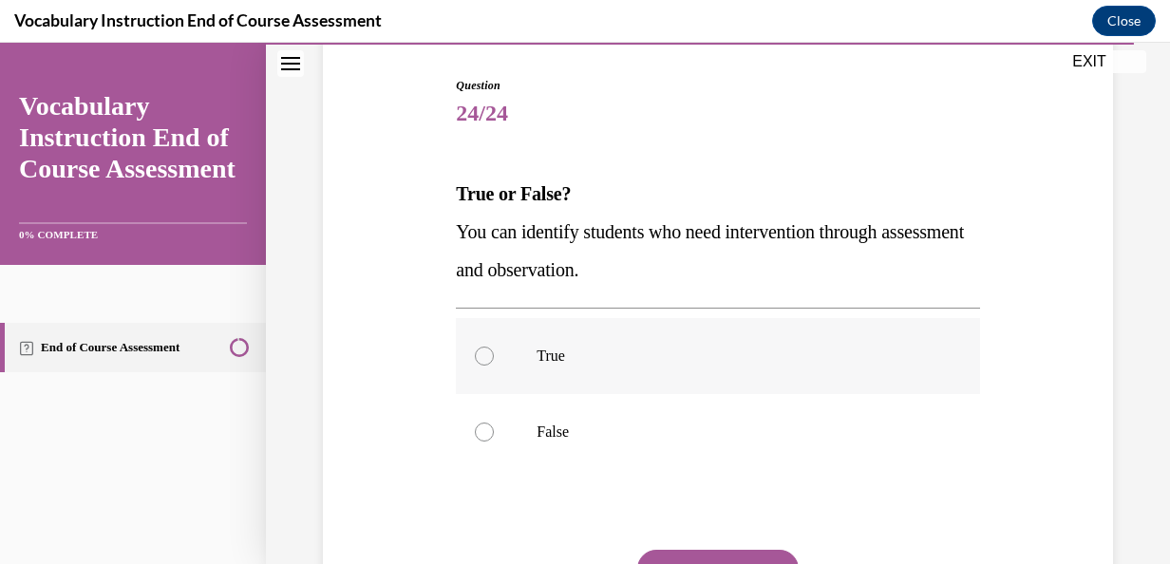
click at [619, 382] on label "True" at bounding box center [717, 356] width 523 height 76
click at [494, 366] on input "True" at bounding box center [484, 356] width 19 height 19
radio input "true"
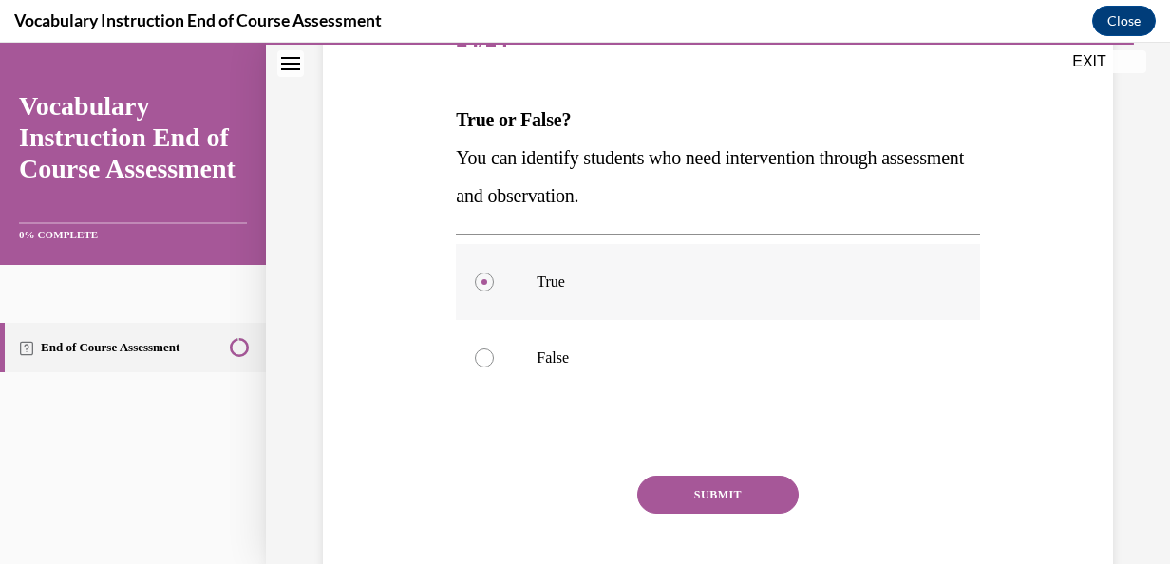
scroll to position [263, 0]
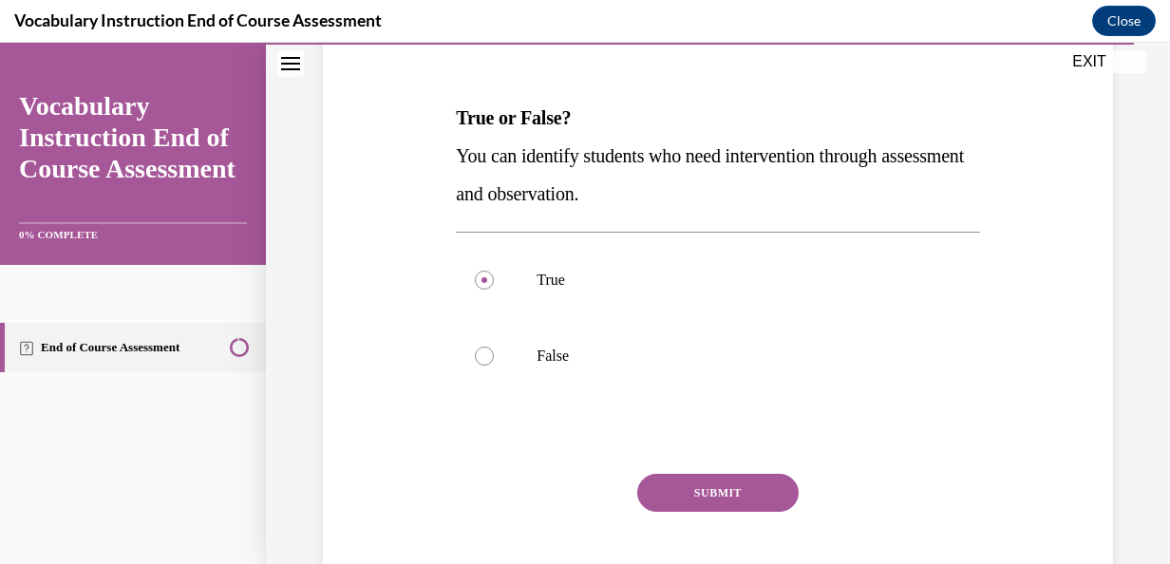
click at [688, 489] on button "SUBMIT" at bounding box center [717, 493] width 161 height 38
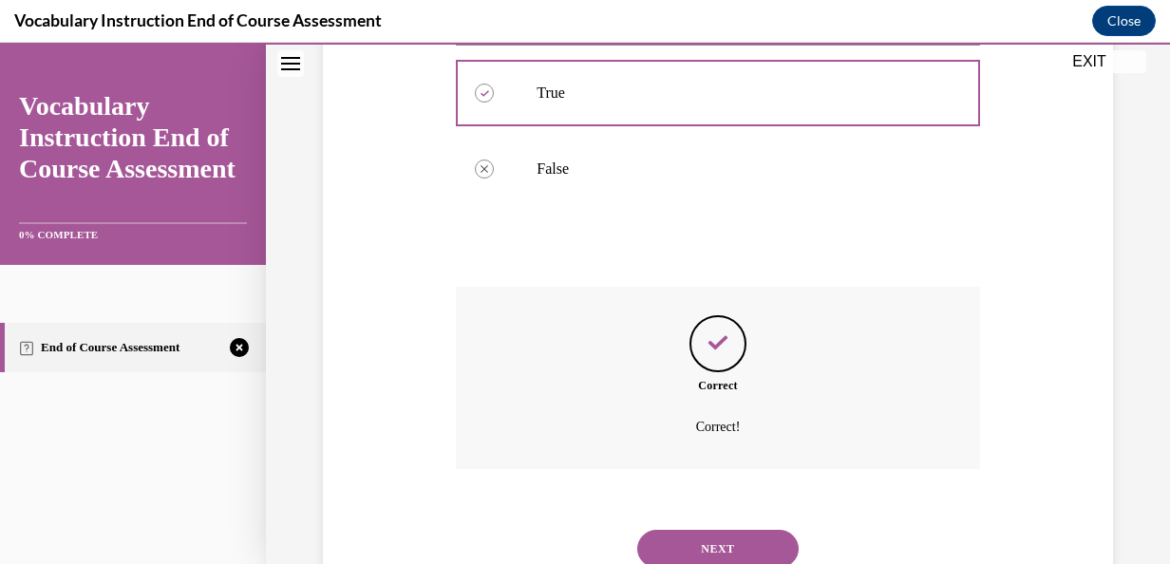
scroll to position [520, 0]
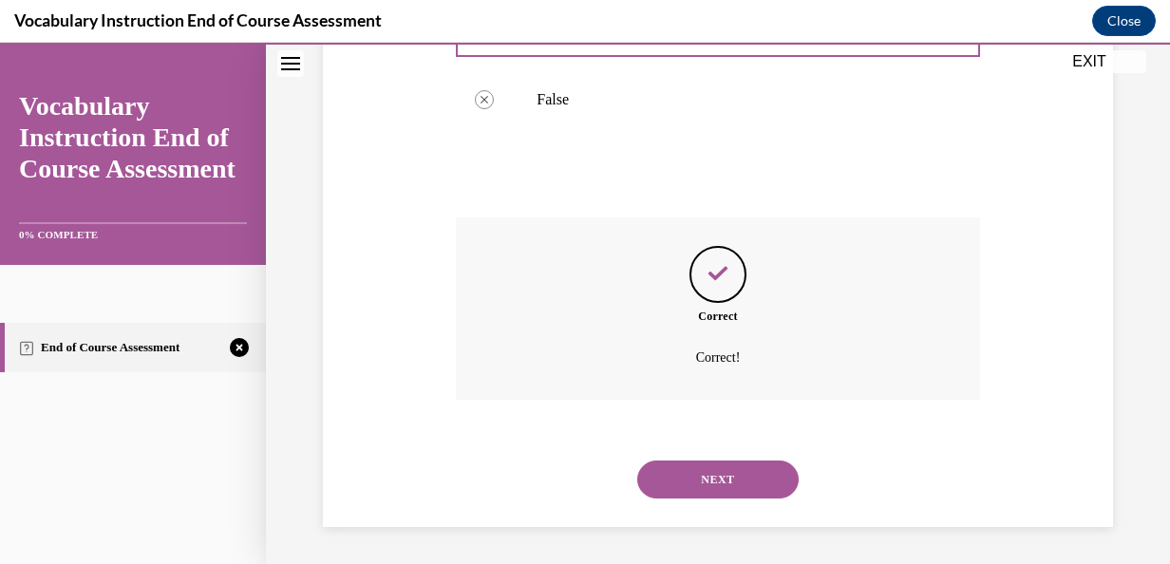
click at [696, 486] on button "NEXT" at bounding box center [717, 480] width 161 height 38
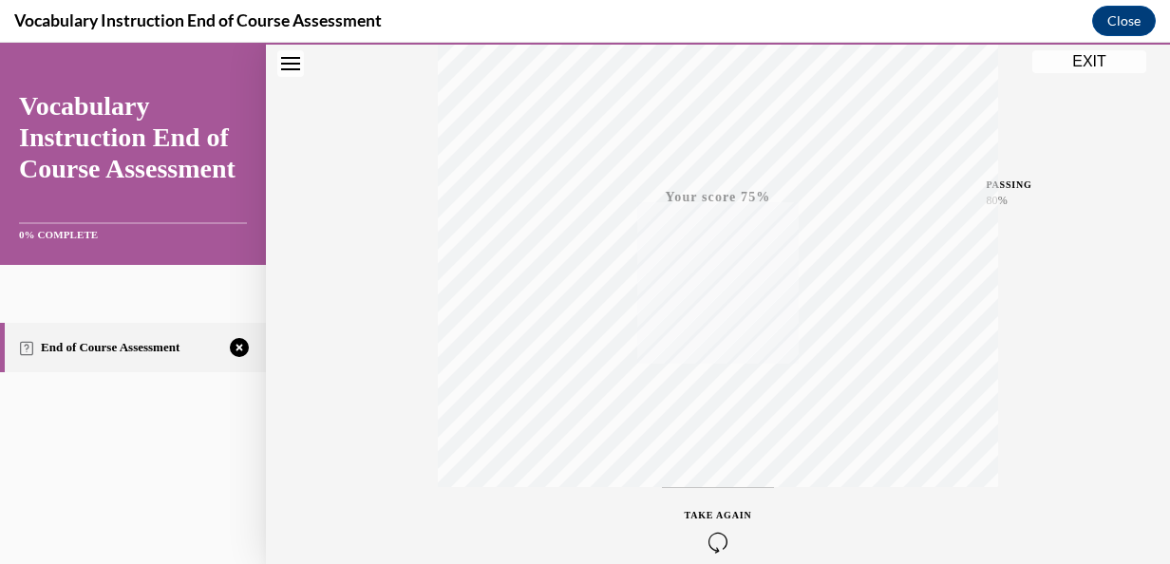
scroll to position [451, 0]
click at [720, 439] on icon "button" at bounding box center [718, 449] width 67 height 21
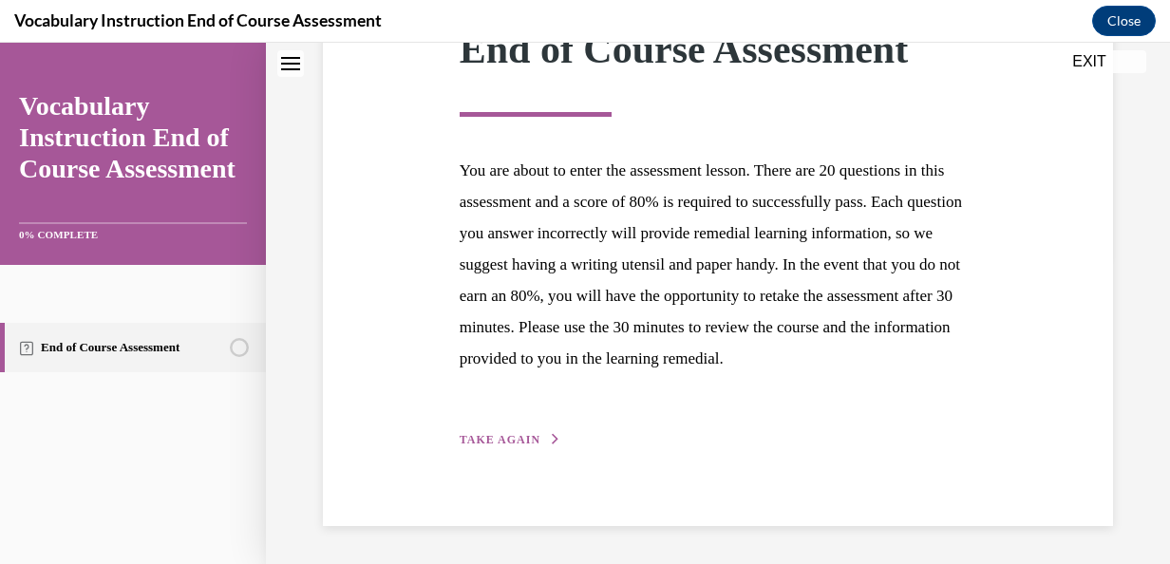
scroll to position [295, 0]
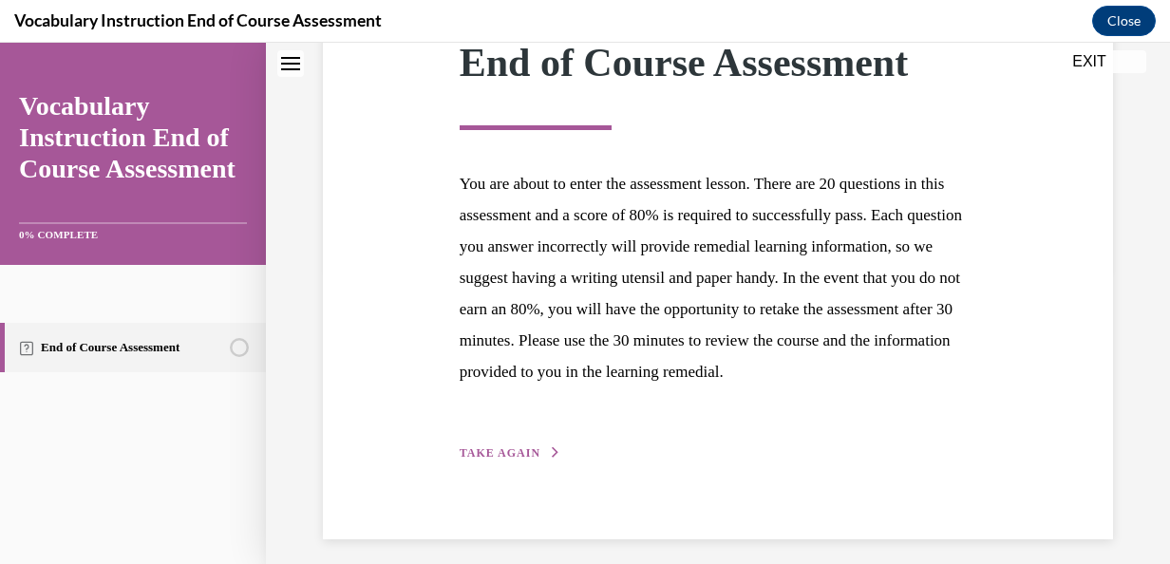
click at [513, 460] on span "TAKE AGAIN" at bounding box center [500, 452] width 81 height 13
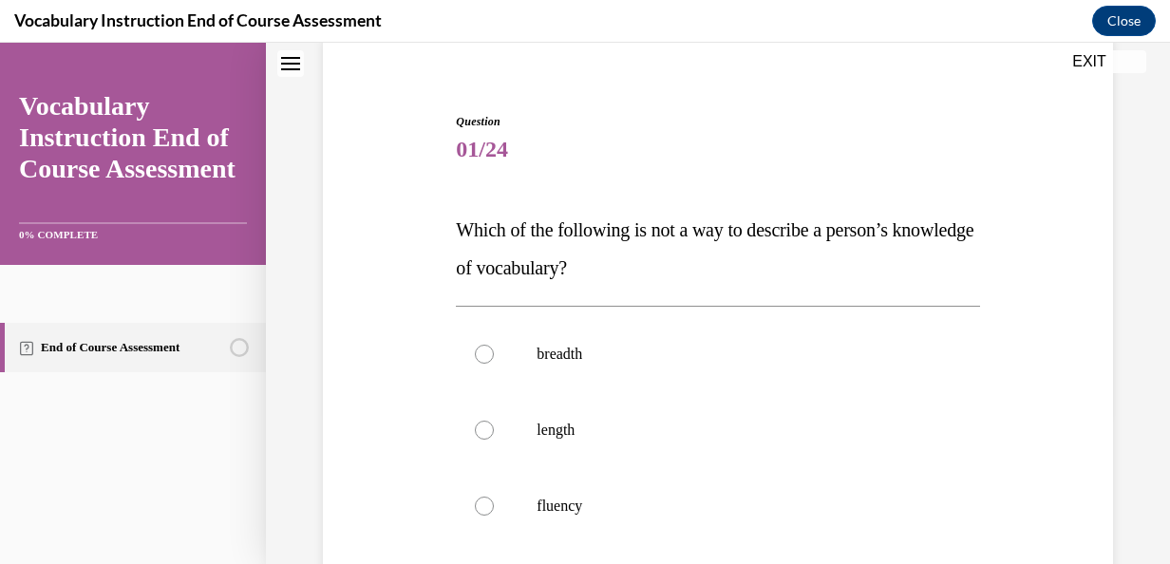
scroll to position [162, 0]
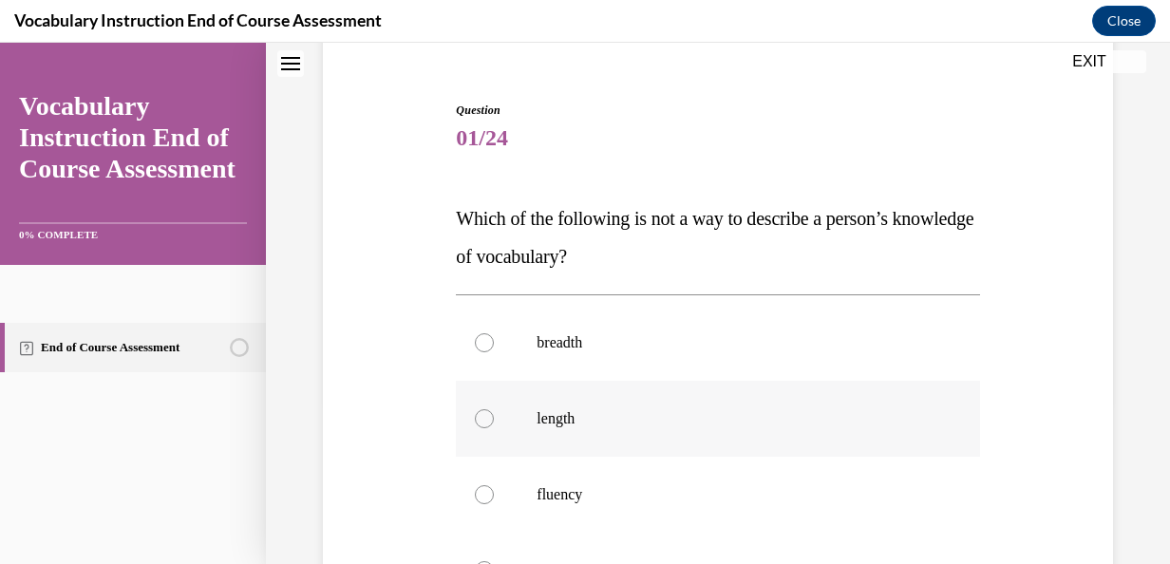
click at [717, 414] on p "length" at bounding box center [734, 418] width 395 height 19
click at [494, 414] on input "length" at bounding box center [484, 418] width 19 height 19
radio input "true"
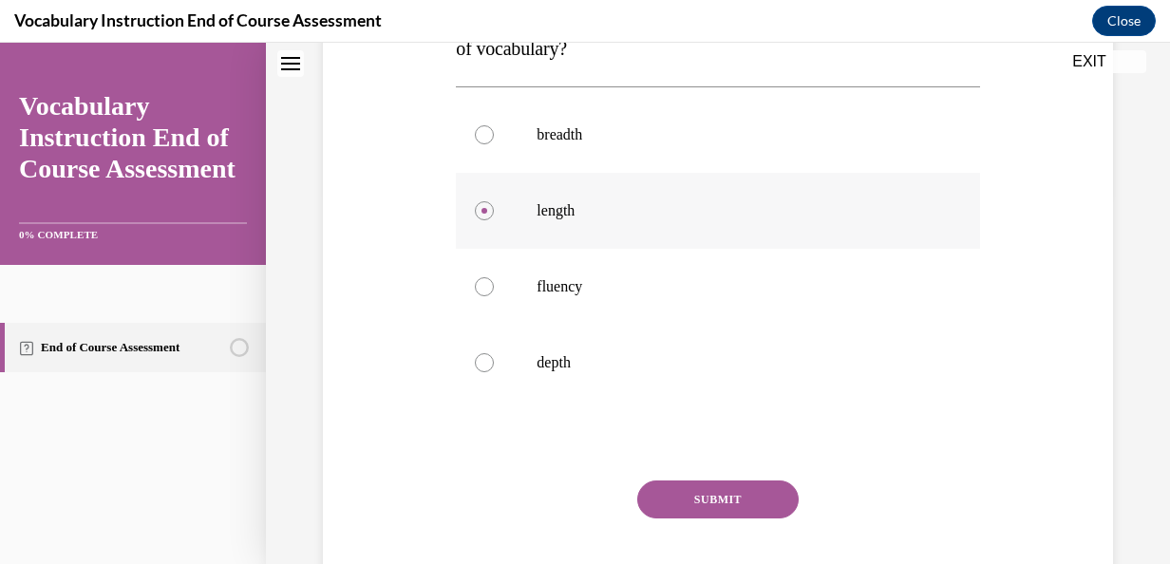
scroll to position [386, 0]
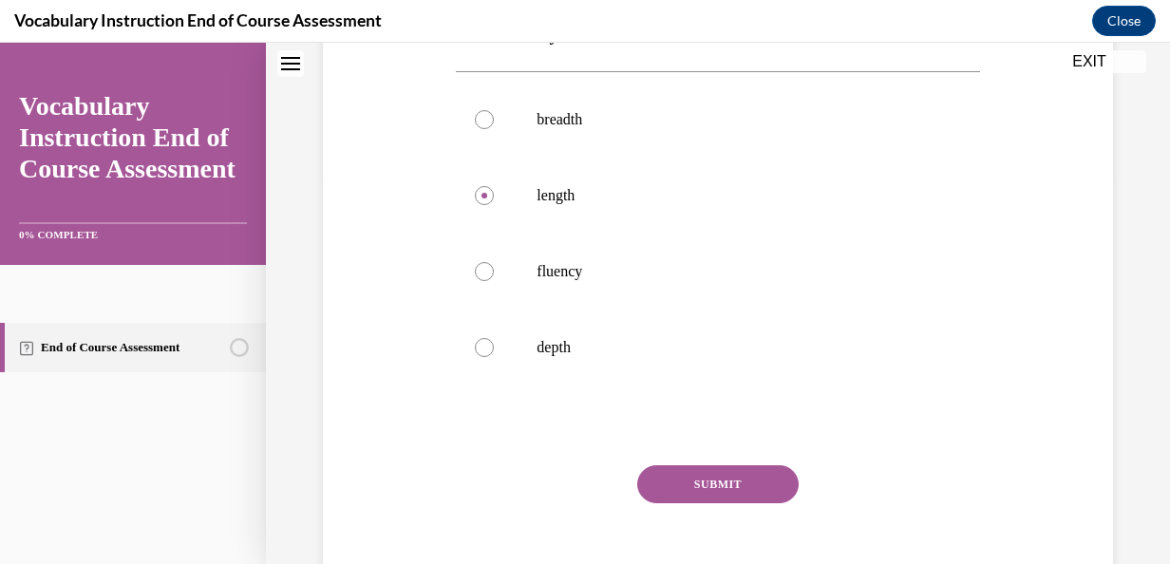
click at [718, 481] on button "SUBMIT" at bounding box center [717, 484] width 161 height 38
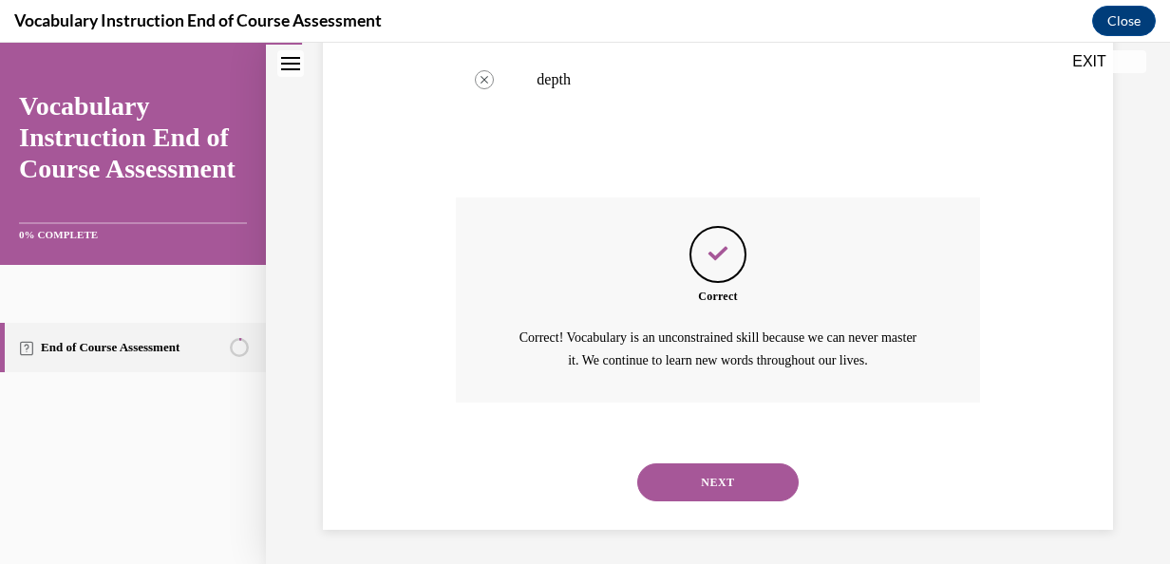
scroll to position [655, 0]
click at [718, 481] on button "NEXT" at bounding box center [717, 481] width 161 height 38
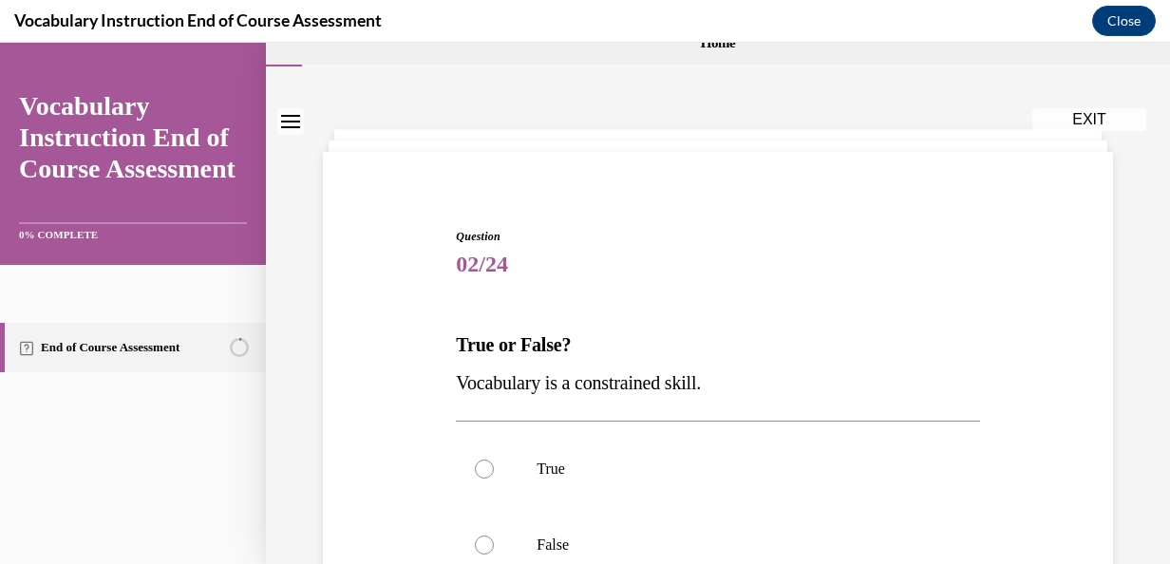
scroll to position [45, 0]
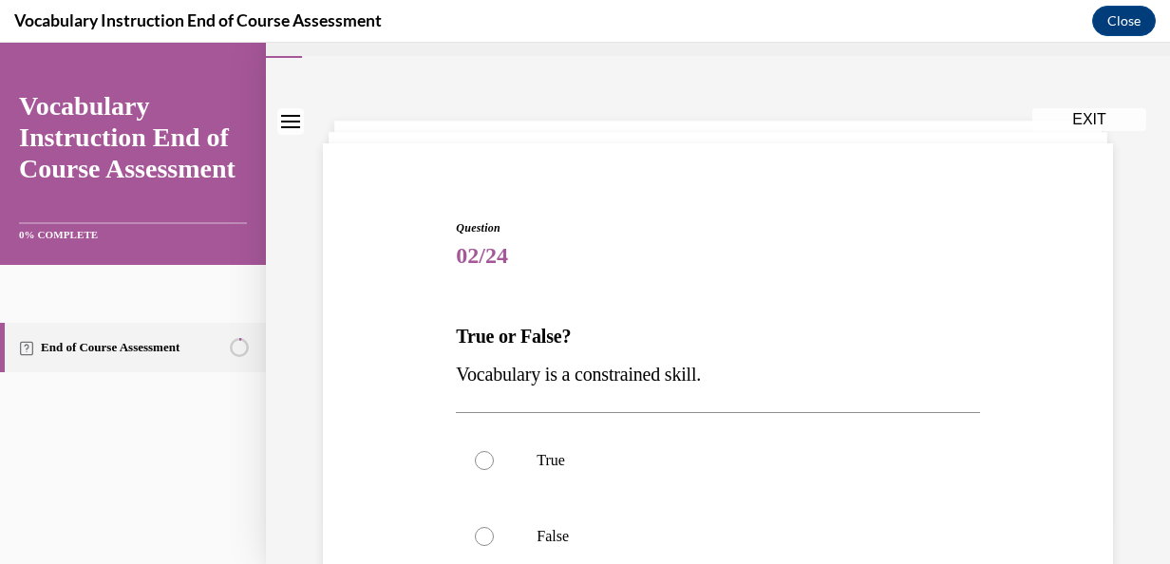
click at [718, 481] on label "True" at bounding box center [717, 461] width 523 height 76
click at [494, 470] on input "True" at bounding box center [484, 460] width 19 height 19
radio input "true"
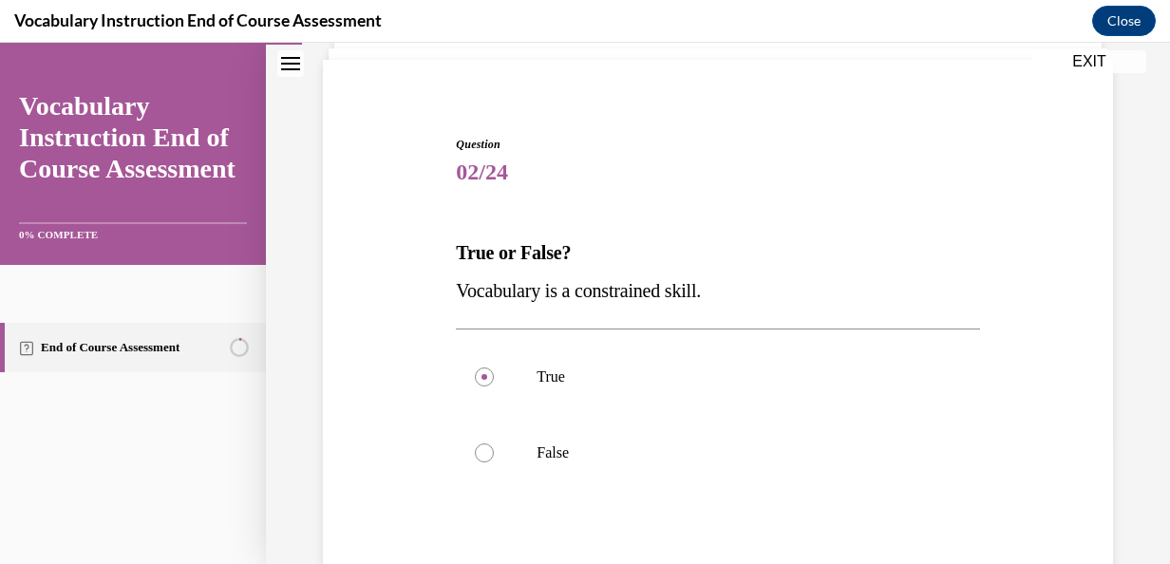
scroll to position [128, 0]
click at [718, 481] on label "False" at bounding box center [717, 453] width 523 height 76
click at [494, 463] on input "False" at bounding box center [484, 453] width 19 height 19
radio input "true"
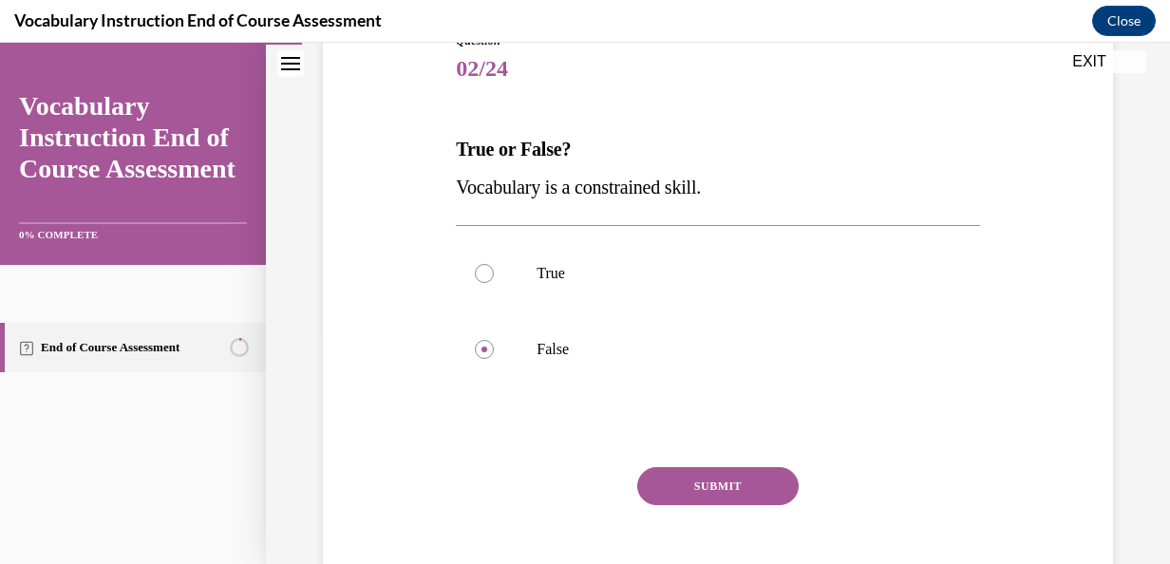
scroll to position [245, 0]
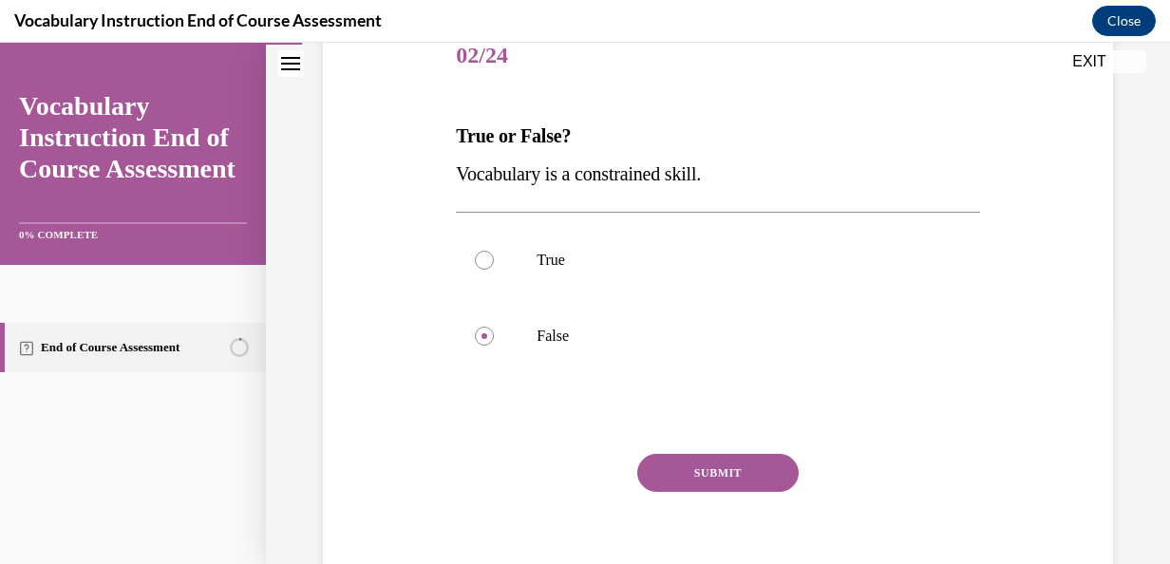
click at [719, 475] on button "SUBMIT" at bounding box center [717, 473] width 161 height 38
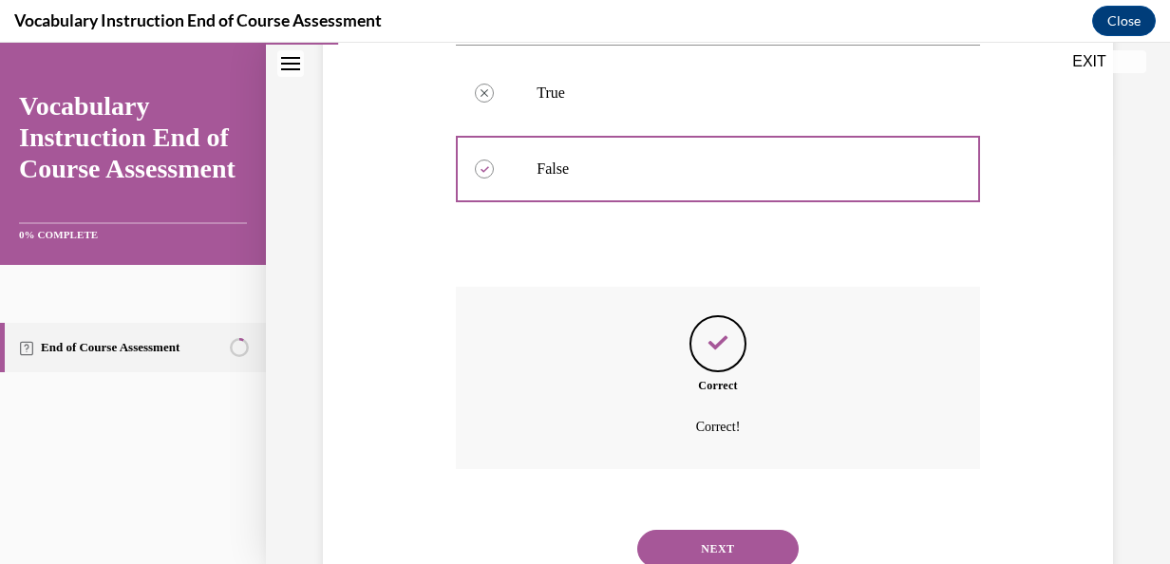
scroll to position [482, 0]
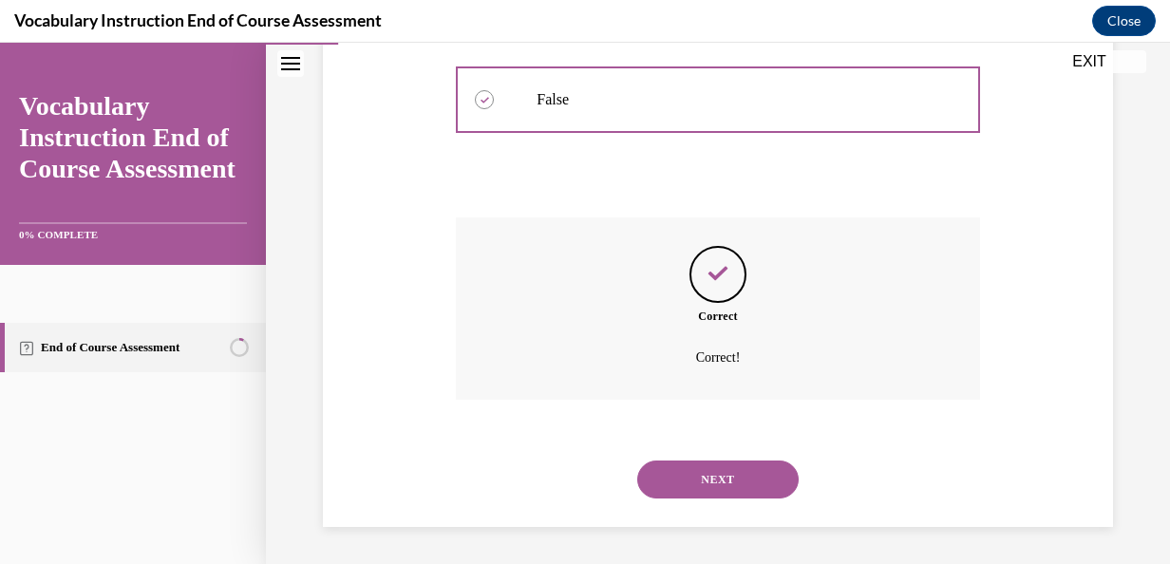
click at [726, 480] on button "NEXT" at bounding box center [717, 480] width 161 height 38
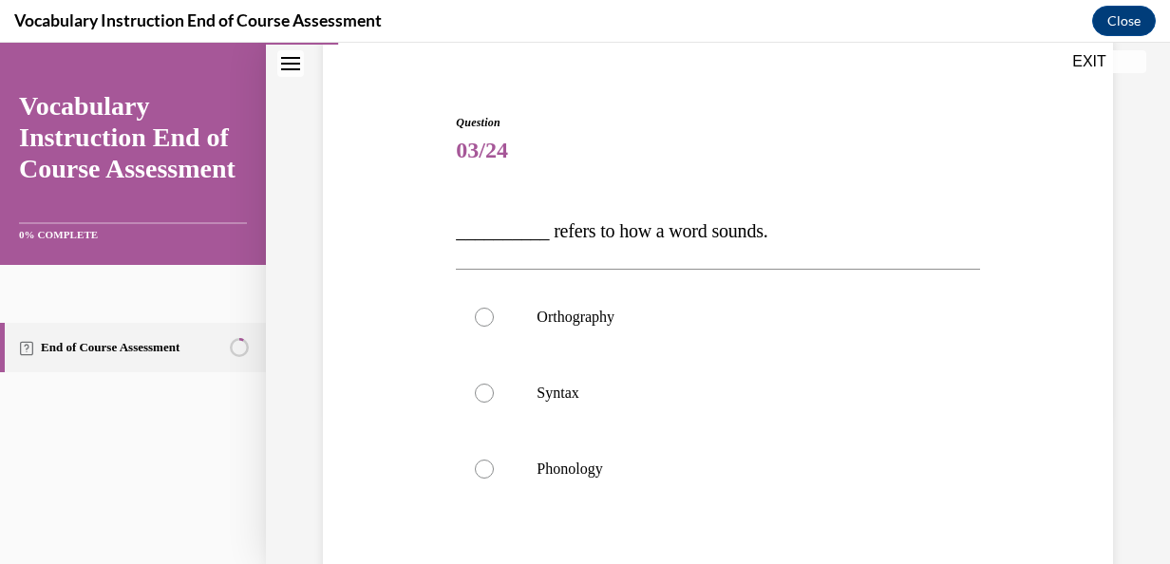
scroll to position [151, 0]
click at [726, 480] on label "Phonology" at bounding box center [717, 468] width 523 height 76
click at [494, 478] on input "Phonology" at bounding box center [484, 468] width 19 height 19
radio input "true"
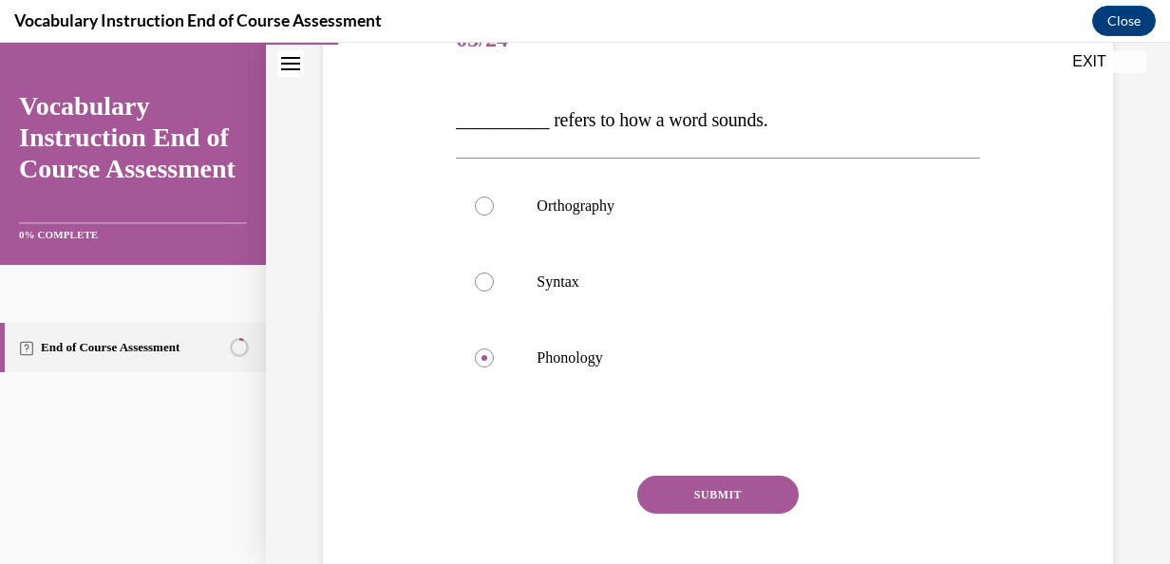
click at [726, 480] on button "SUBMIT" at bounding box center [717, 495] width 161 height 38
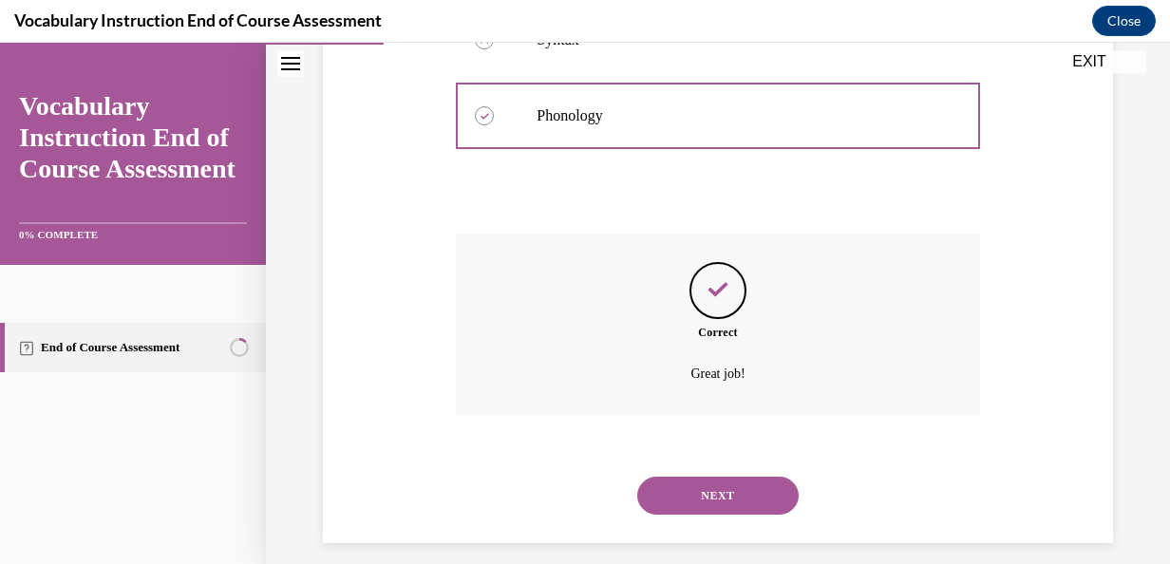
scroll to position [520, 0]
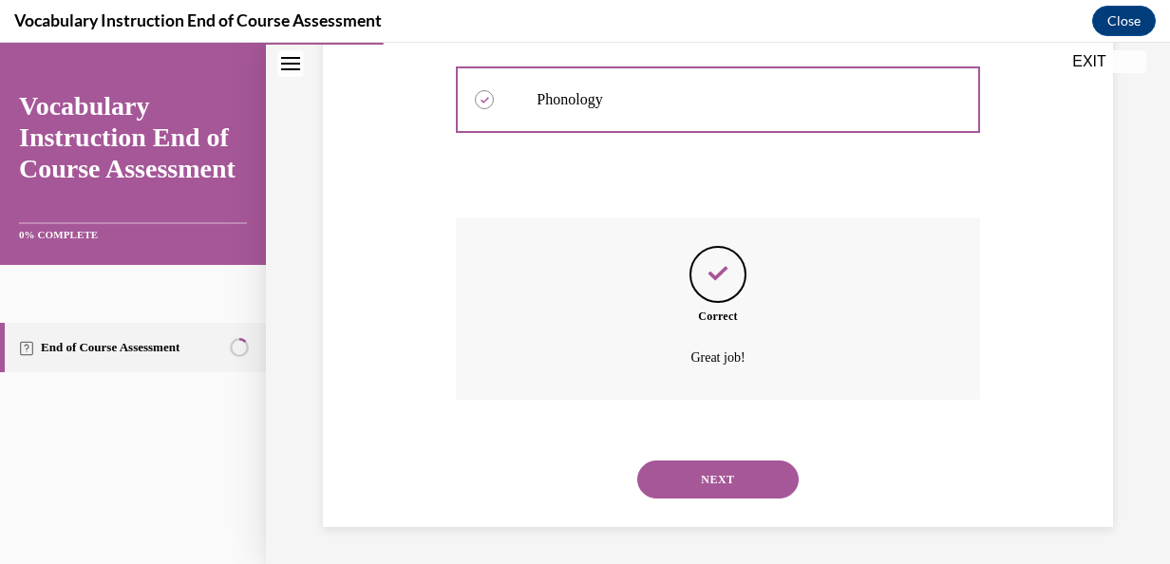
click at [726, 480] on button "NEXT" at bounding box center [717, 480] width 161 height 38
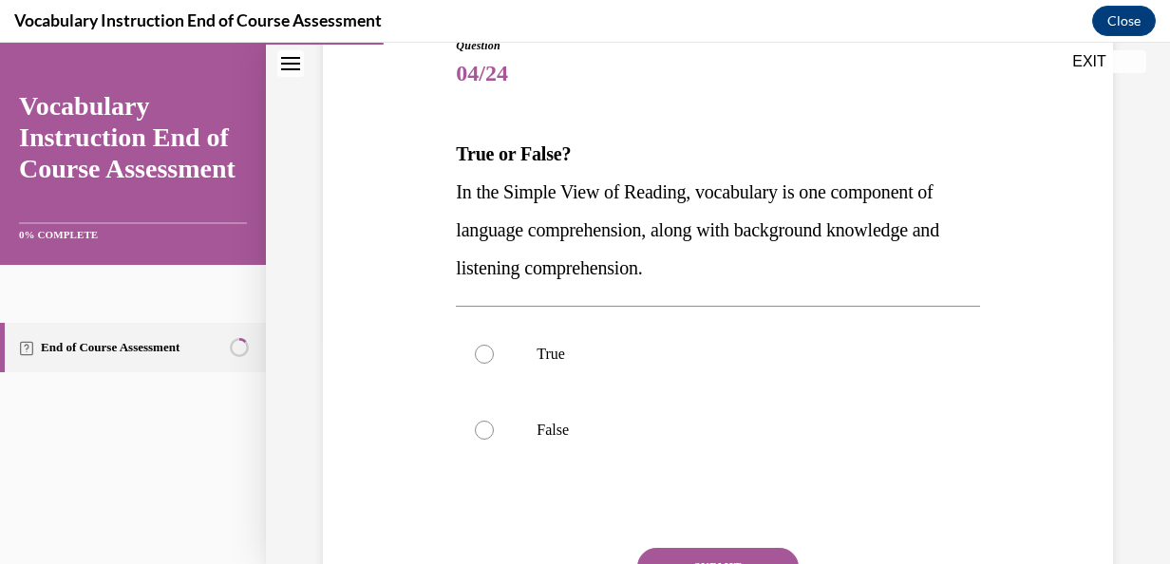
scroll to position [226, 0]
click at [670, 389] on label "True" at bounding box center [717, 355] width 523 height 76
click at [494, 365] on input "True" at bounding box center [484, 355] width 19 height 19
radio input "true"
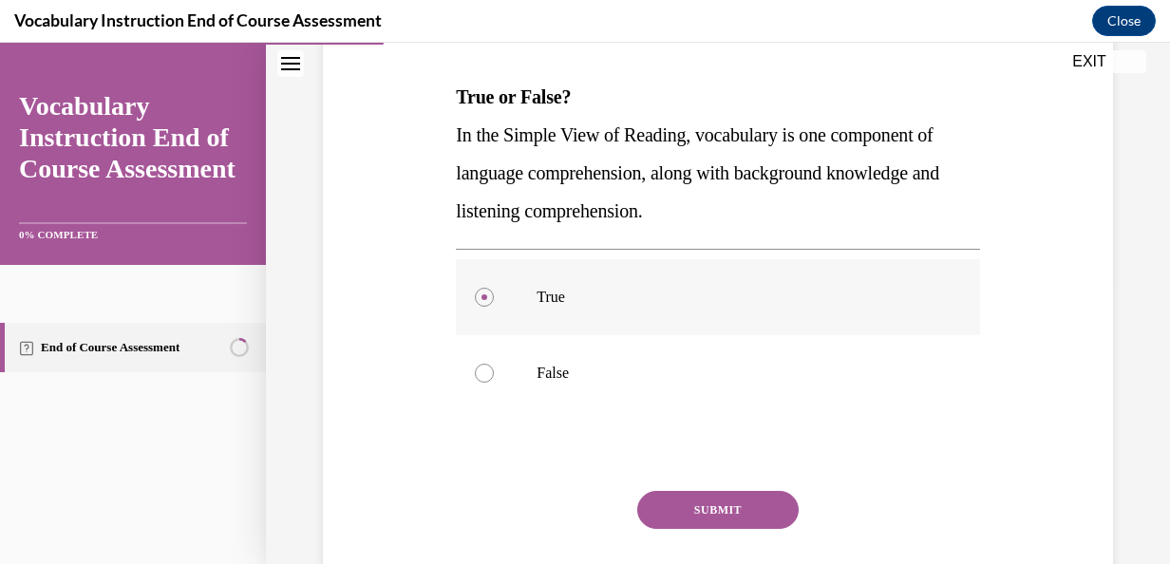
scroll to position [296, 0]
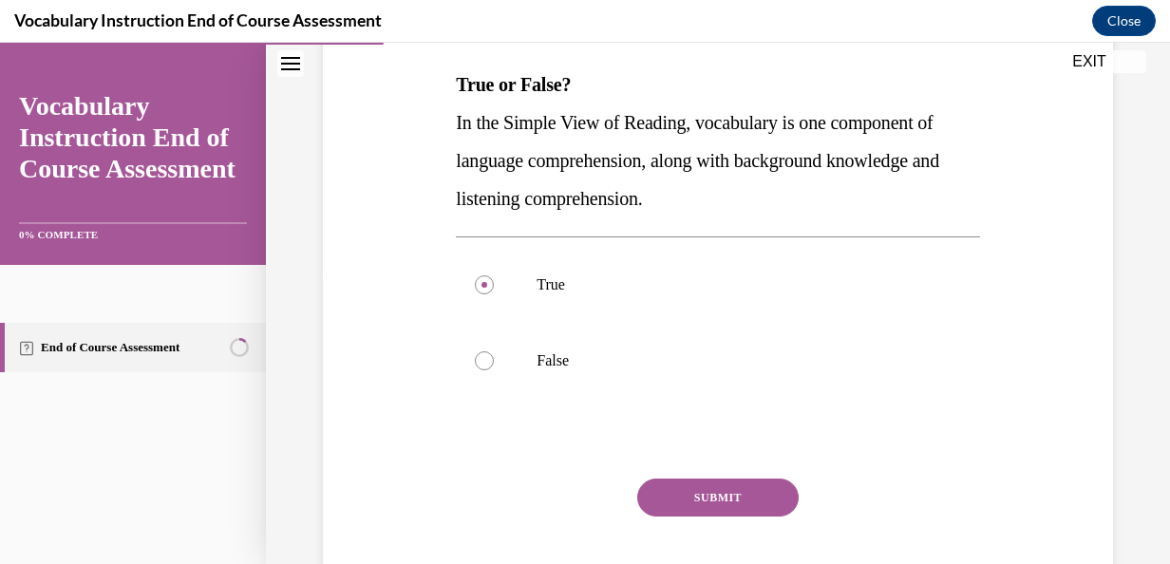
click at [695, 494] on button "SUBMIT" at bounding box center [717, 498] width 161 height 38
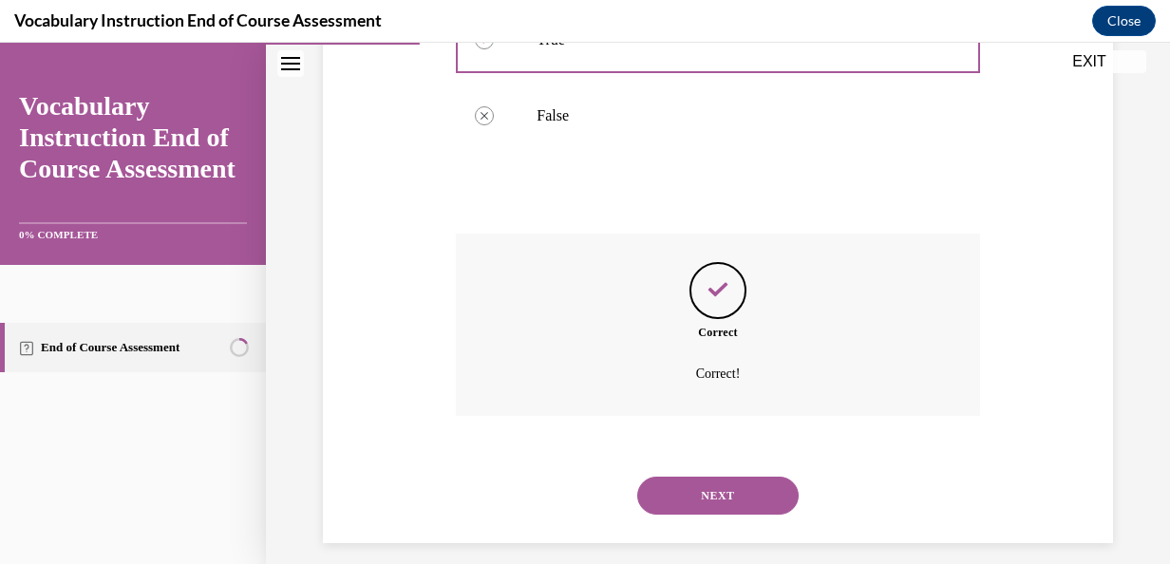
scroll to position [558, 0]
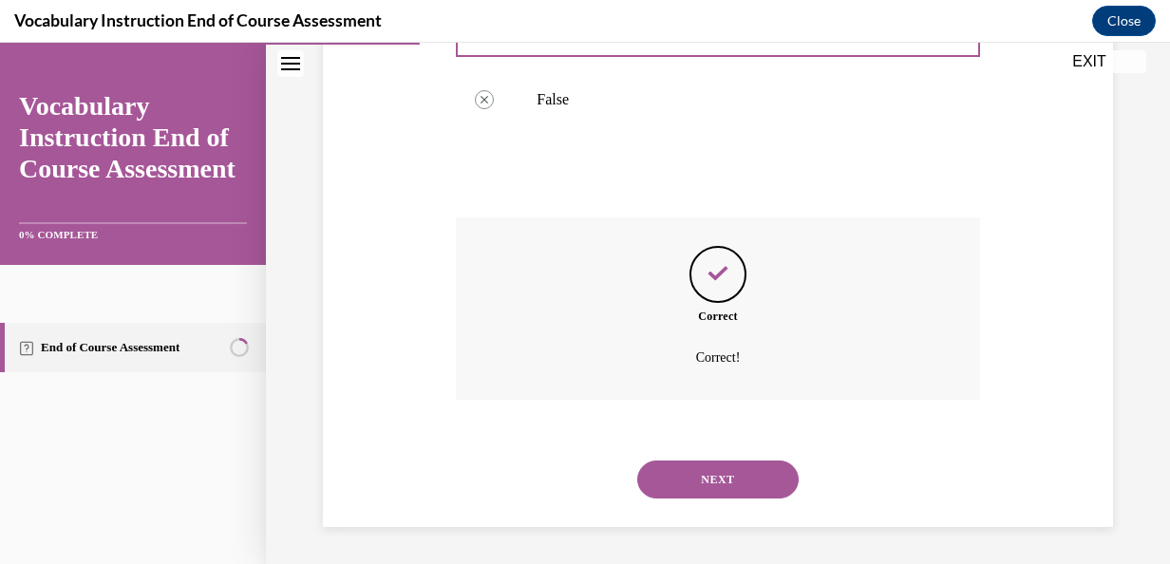
click at [695, 494] on button "NEXT" at bounding box center [717, 480] width 161 height 38
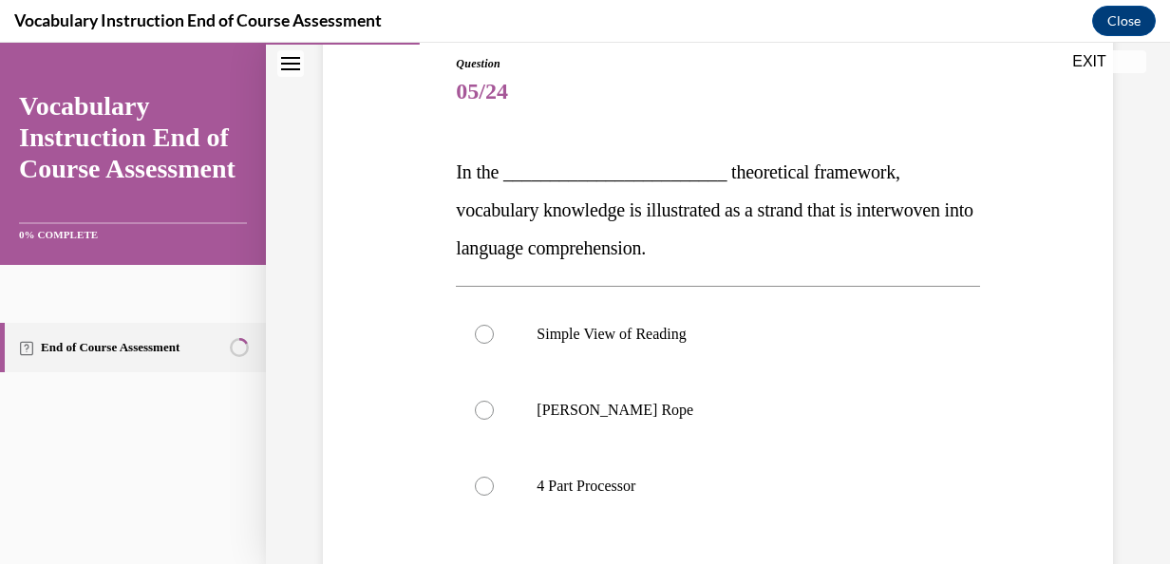
scroll to position [209, 0]
click at [673, 436] on label "[PERSON_NAME] Rope" at bounding box center [717, 410] width 523 height 76
click at [494, 420] on input "[PERSON_NAME] Rope" at bounding box center [484, 410] width 19 height 19
radio input "true"
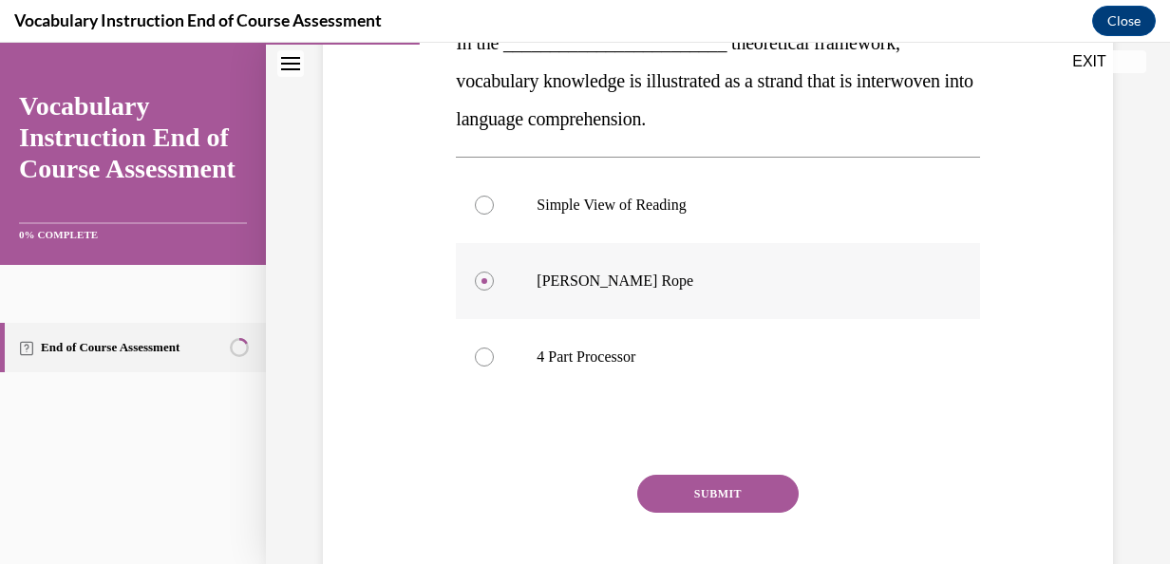
scroll to position [346, 0]
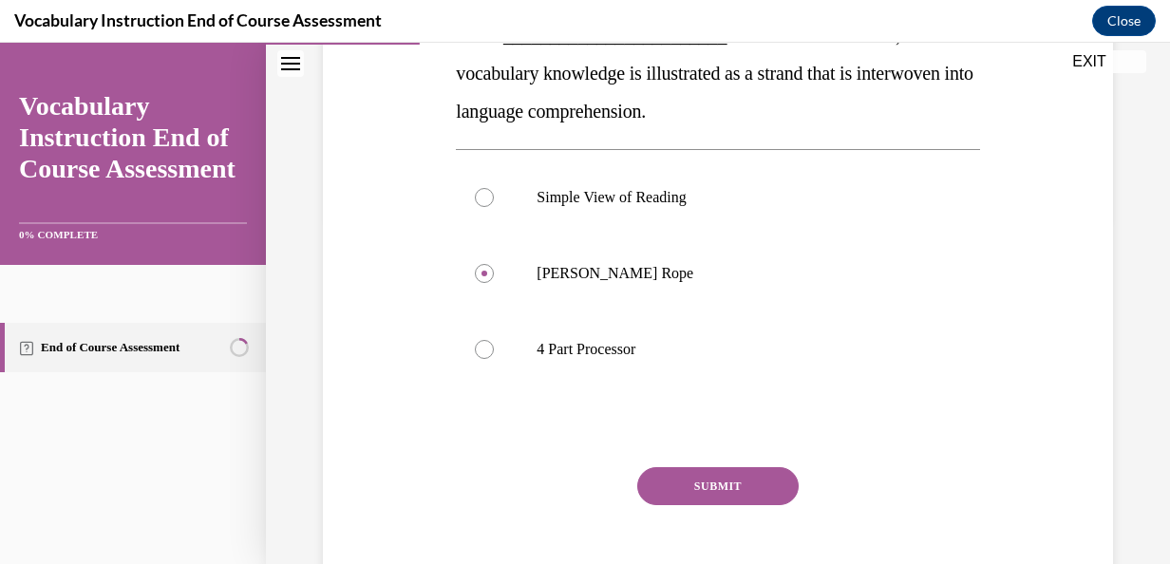
click at [679, 479] on button "SUBMIT" at bounding box center [717, 486] width 161 height 38
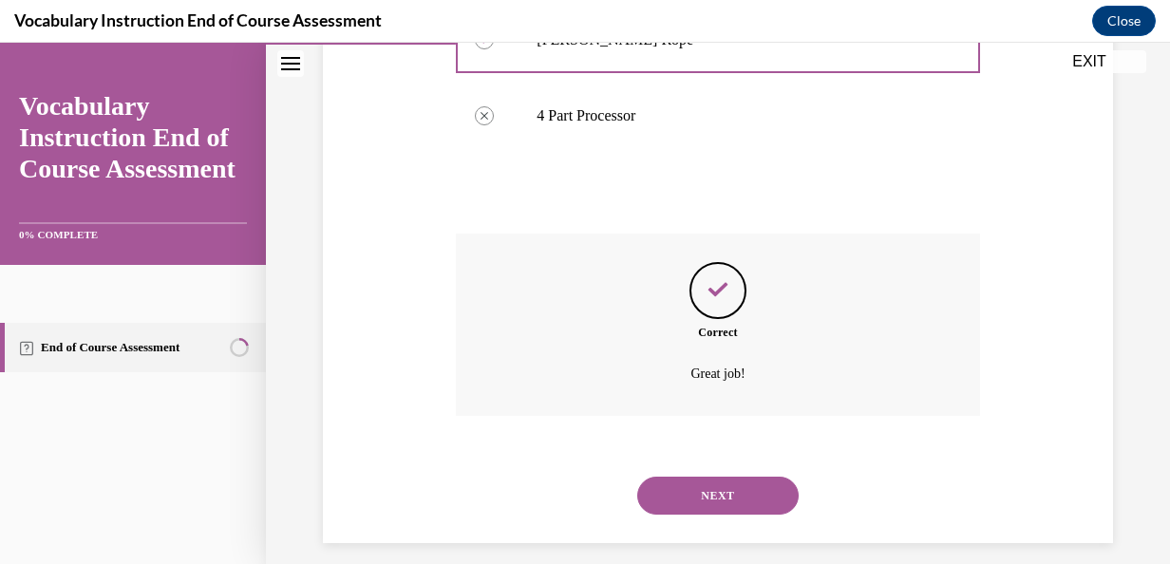
scroll to position [596, 0]
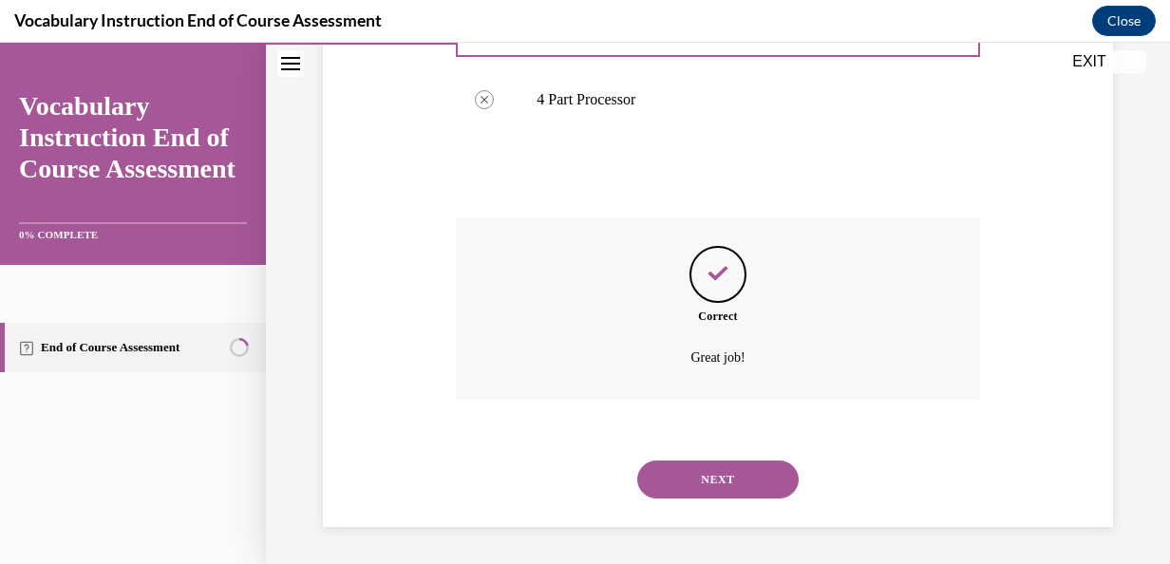
click at [679, 479] on button "NEXT" at bounding box center [717, 480] width 161 height 38
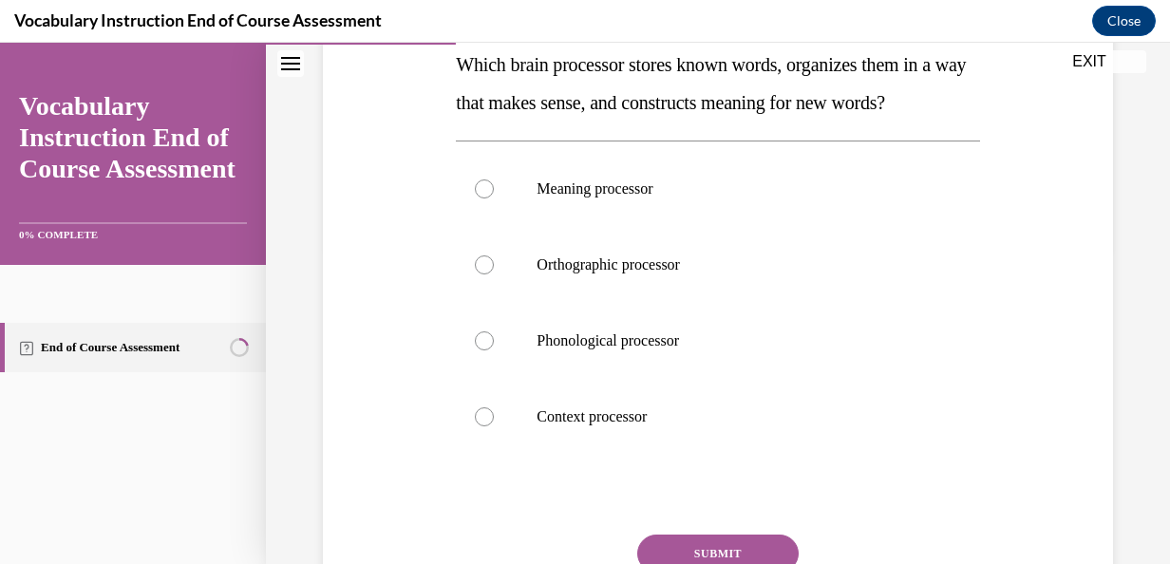
scroll to position [313, 0]
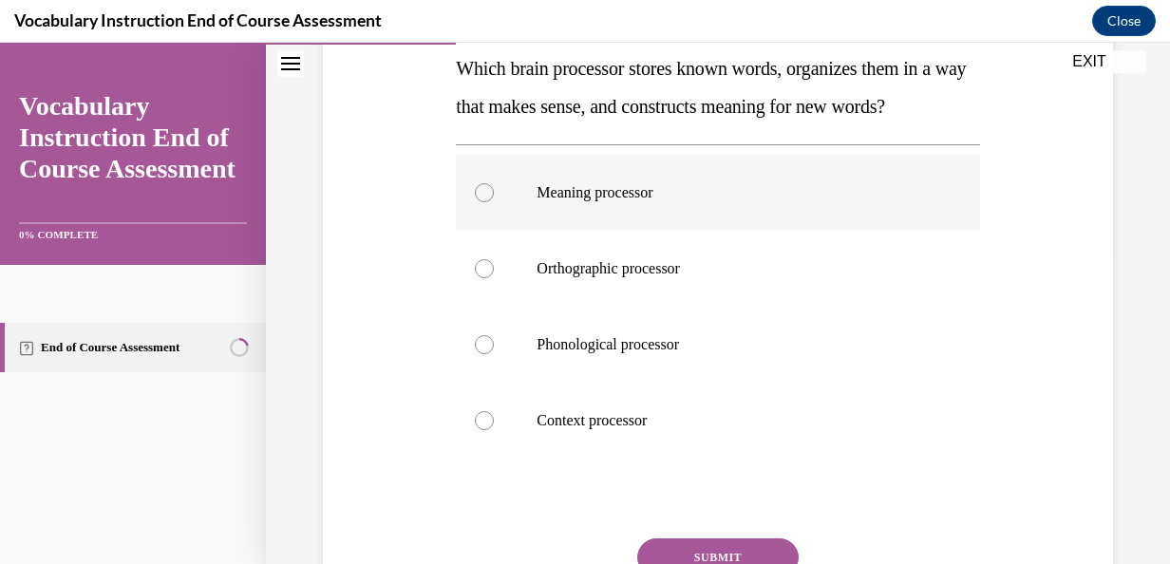
click at [606, 202] on p "Meaning processor" at bounding box center [734, 192] width 395 height 19
click at [494, 202] on input "Meaning processor" at bounding box center [484, 192] width 19 height 19
radio input "true"
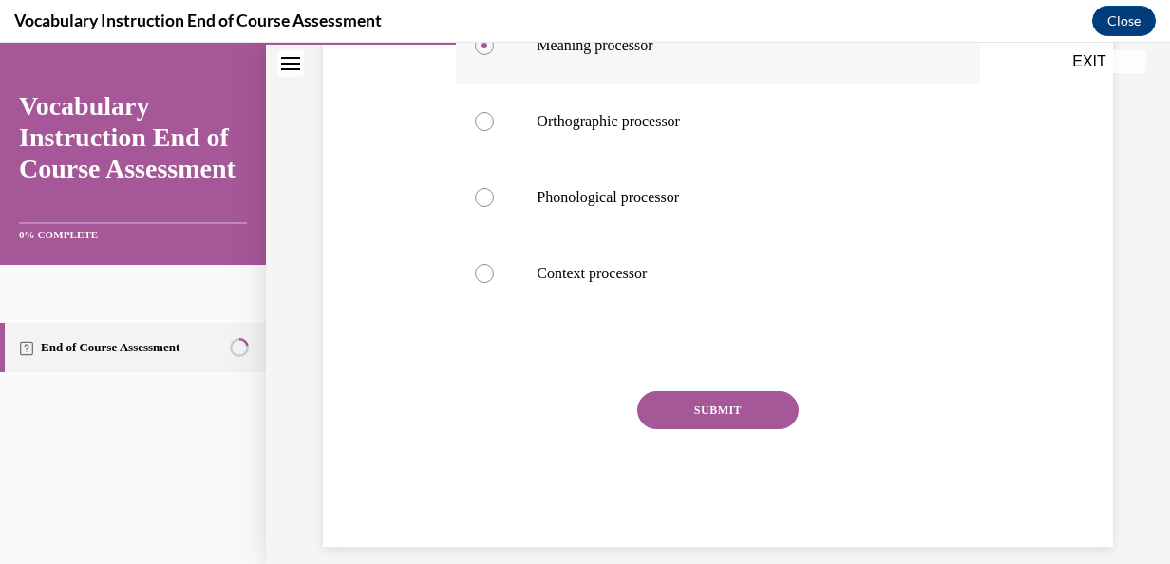
scroll to position [465, 0]
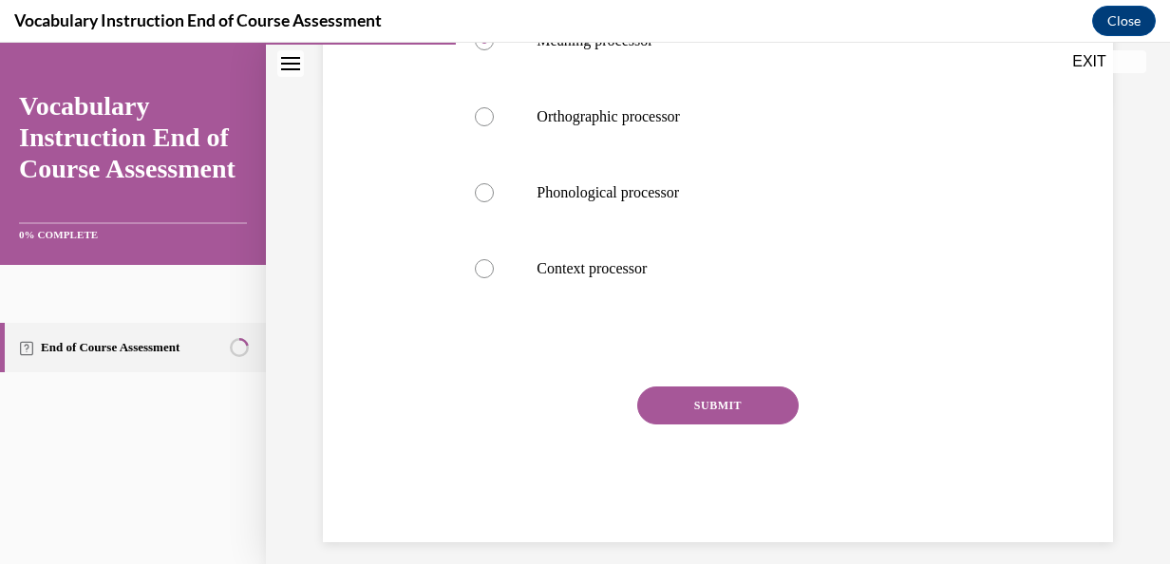
click at [718, 425] on button "SUBMIT" at bounding box center [717, 406] width 161 height 38
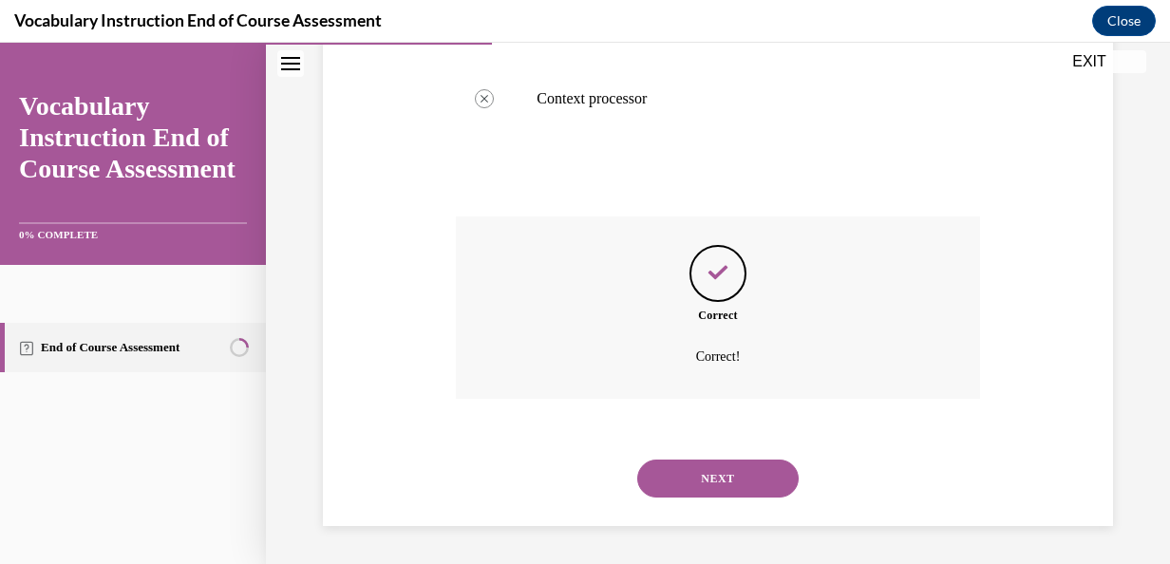
scroll to position [672, 0]
click at [720, 465] on button "NEXT" at bounding box center [717, 479] width 161 height 38
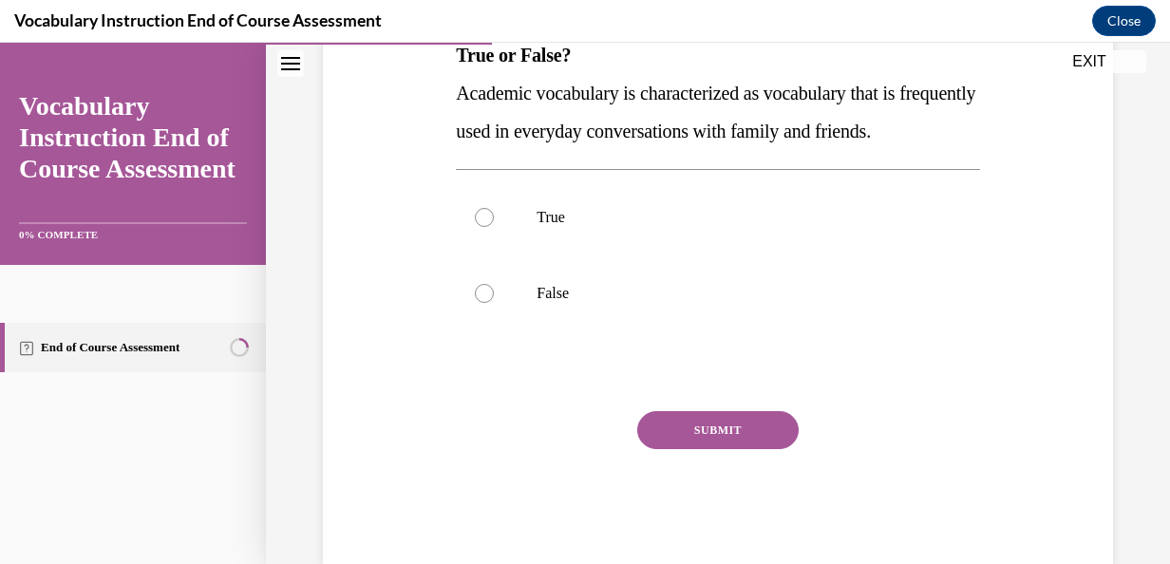
scroll to position [314, 0]
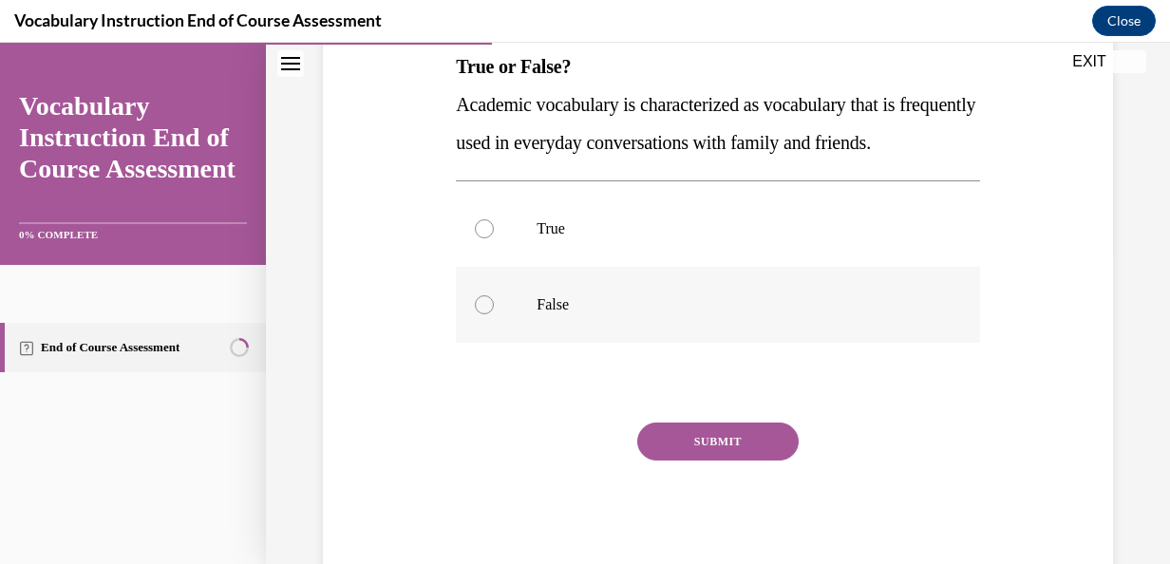
click at [568, 314] on p "False" at bounding box center [734, 304] width 395 height 19
click at [494, 314] on input "False" at bounding box center [484, 304] width 19 height 19
radio input "true"
click at [678, 461] on button "SUBMIT" at bounding box center [717, 442] width 161 height 38
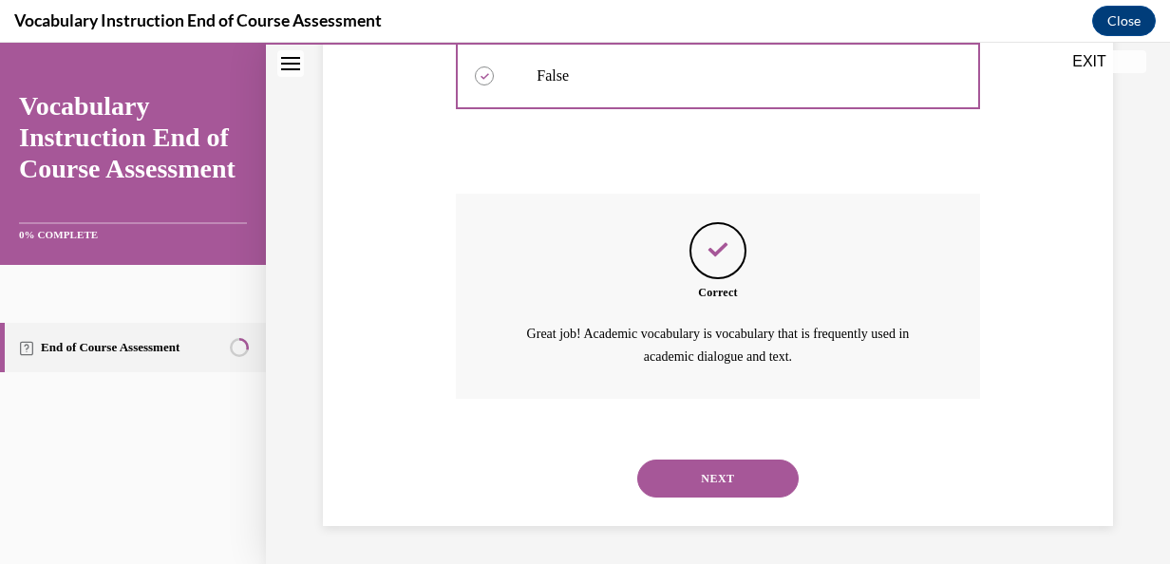
scroll to position [579, 0]
click at [678, 484] on button "NEXT" at bounding box center [717, 479] width 161 height 38
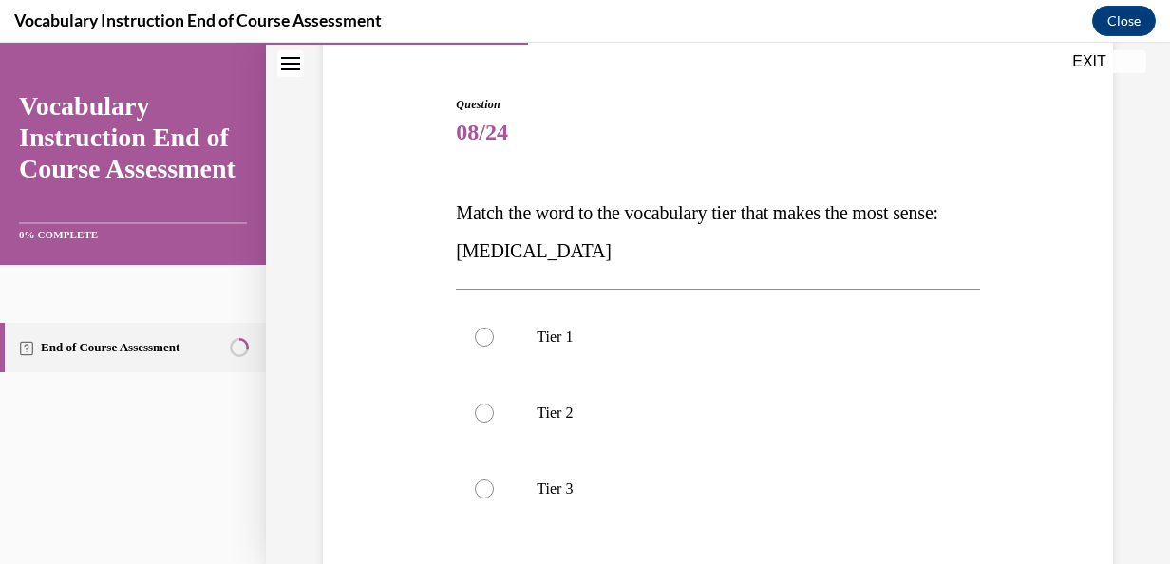
scroll to position [172, 0]
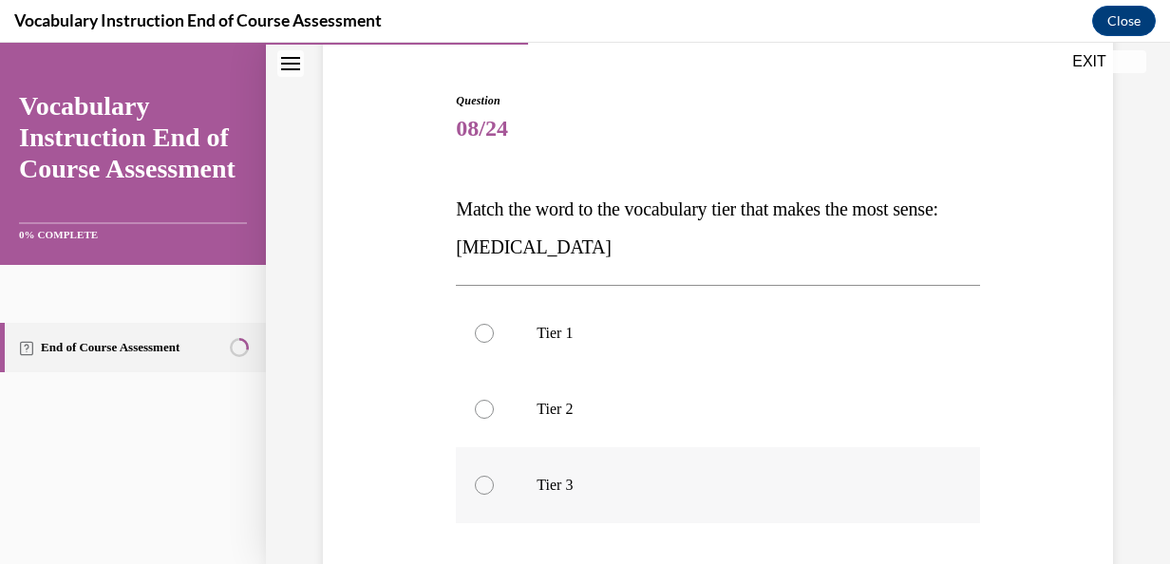
click at [598, 495] on label "Tier 3" at bounding box center [717, 485] width 523 height 76
click at [494, 495] on input "Tier 3" at bounding box center [484, 485] width 19 height 19
radio input "true"
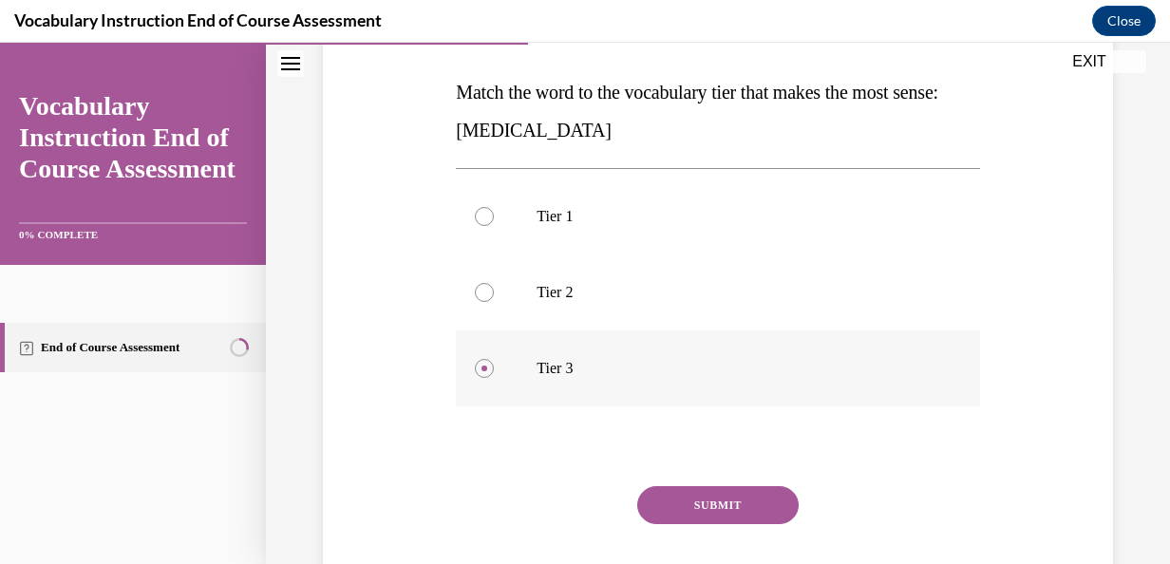
scroll to position [301, 0]
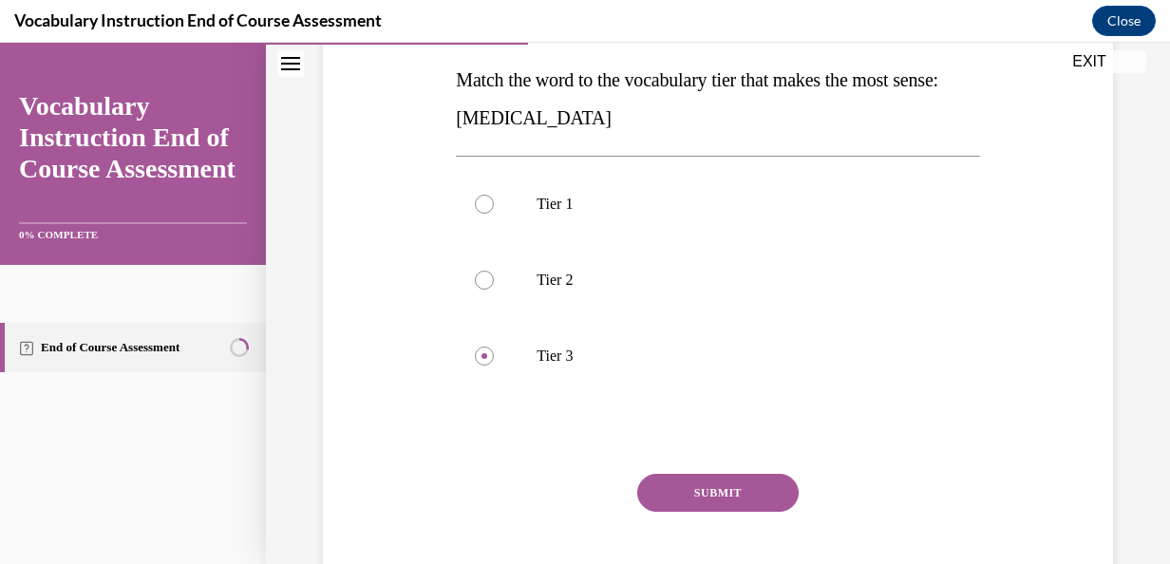
click at [695, 483] on button "SUBMIT" at bounding box center [717, 493] width 161 height 38
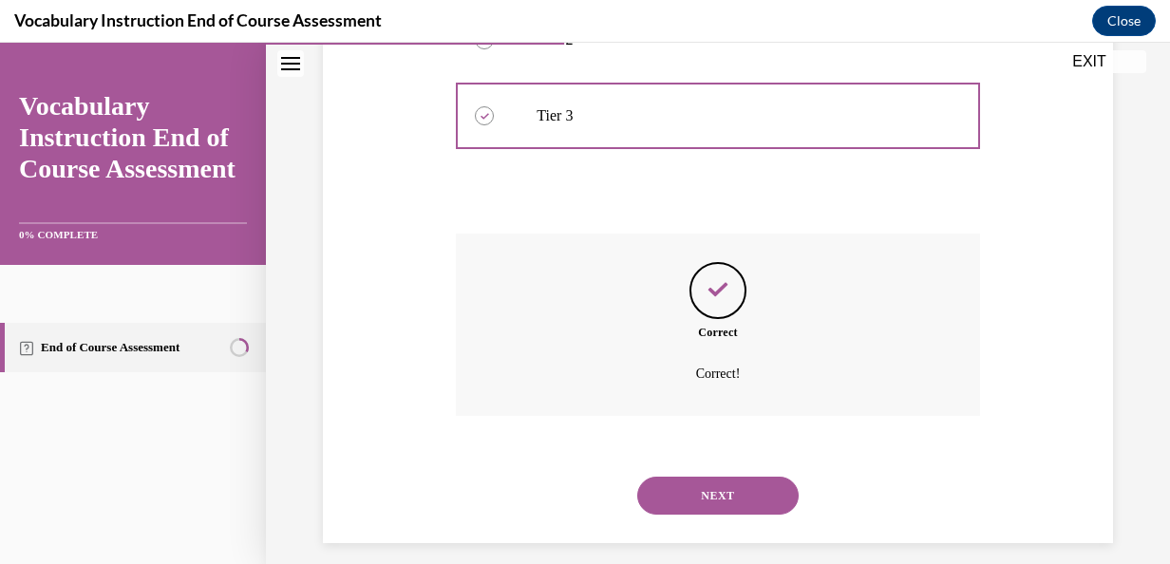
scroll to position [558, 0]
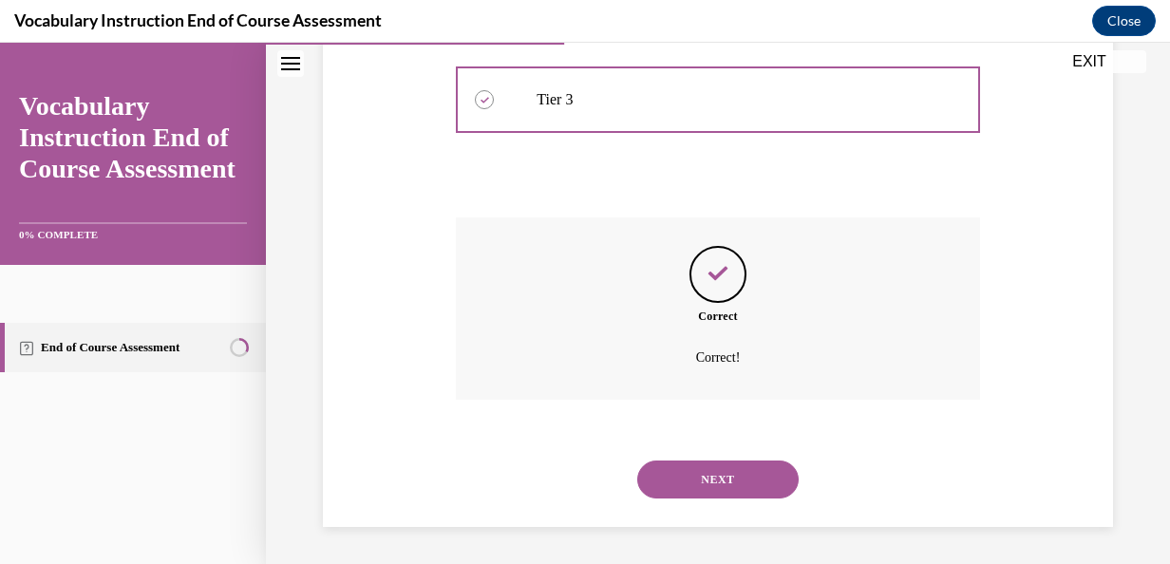
click at [695, 483] on button "NEXT" at bounding box center [717, 480] width 161 height 38
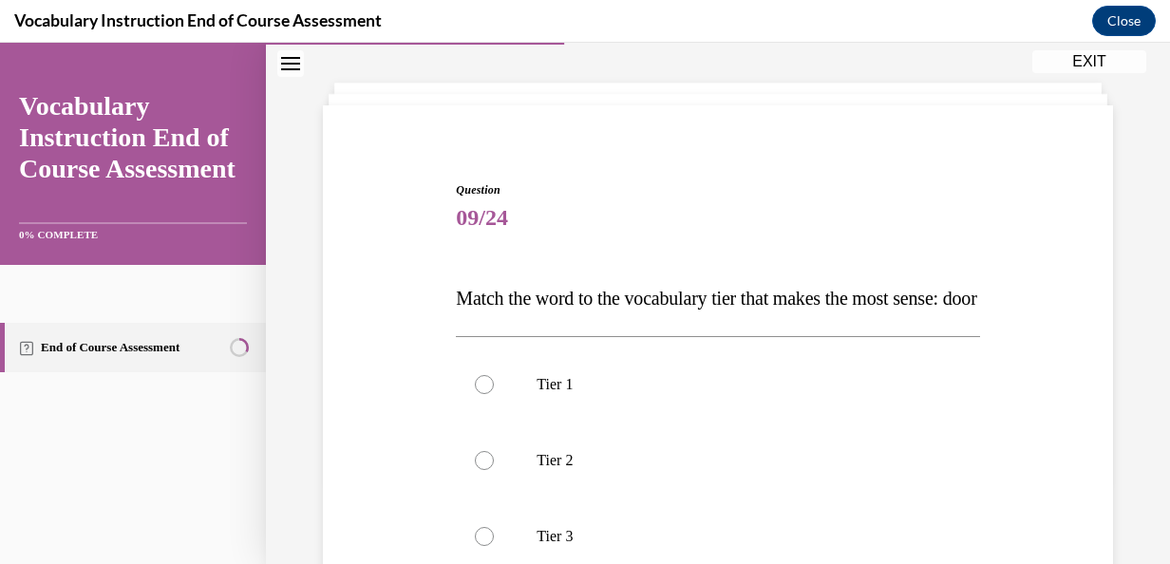
scroll to position [87, 0]
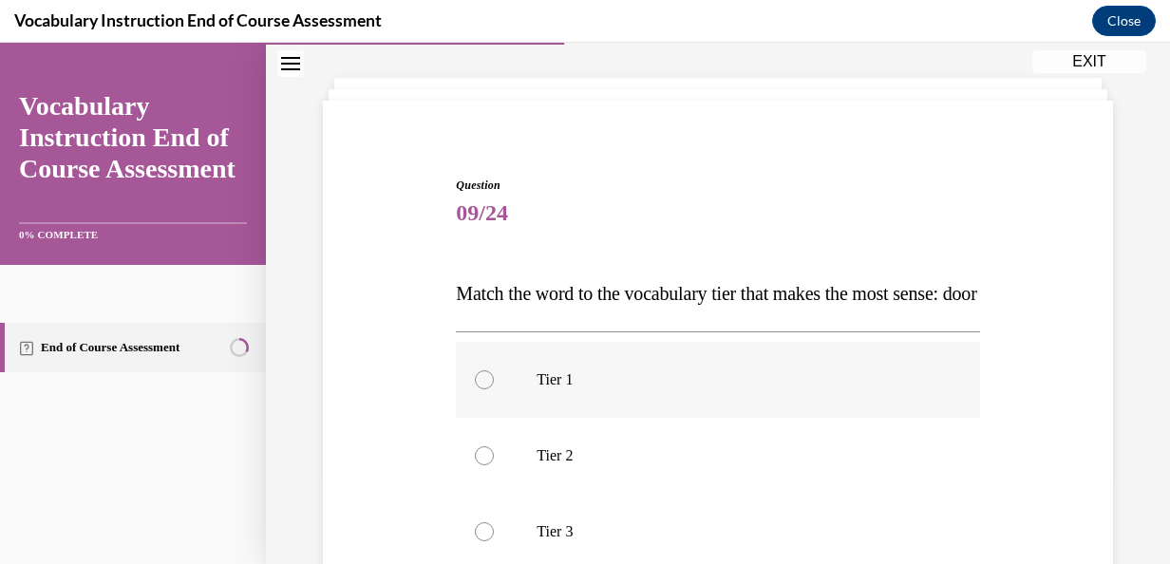
click at [638, 418] on label "Tier 1" at bounding box center [717, 380] width 523 height 76
click at [494, 389] on input "Tier 1" at bounding box center [484, 379] width 19 height 19
radio input "true"
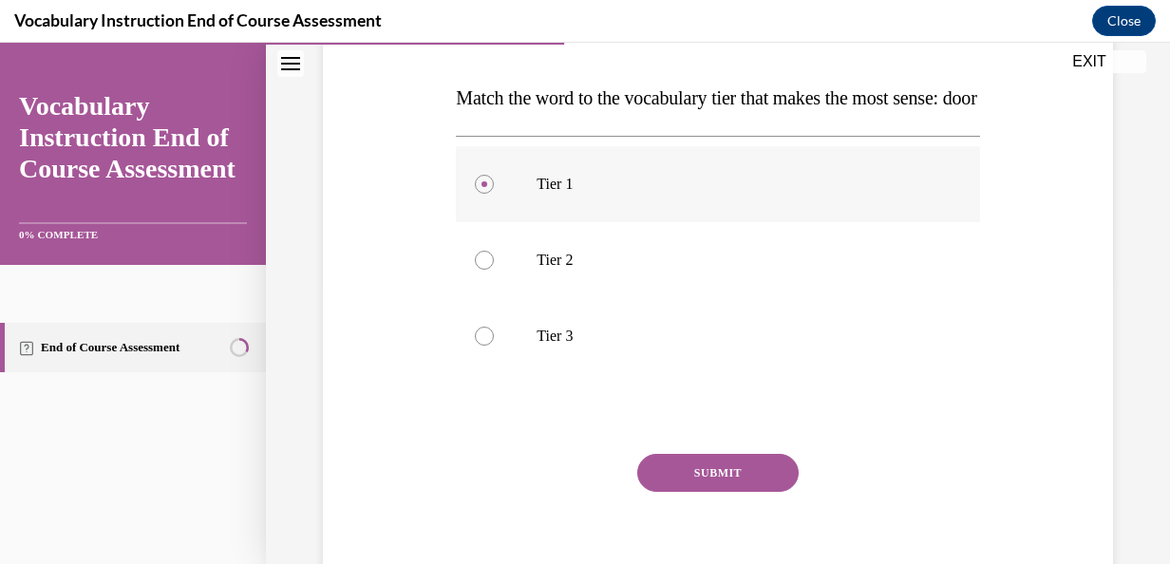
scroll to position [284, 0]
click at [692, 491] on button "SUBMIT" at bounding box center [717, 472] width 161 height 38
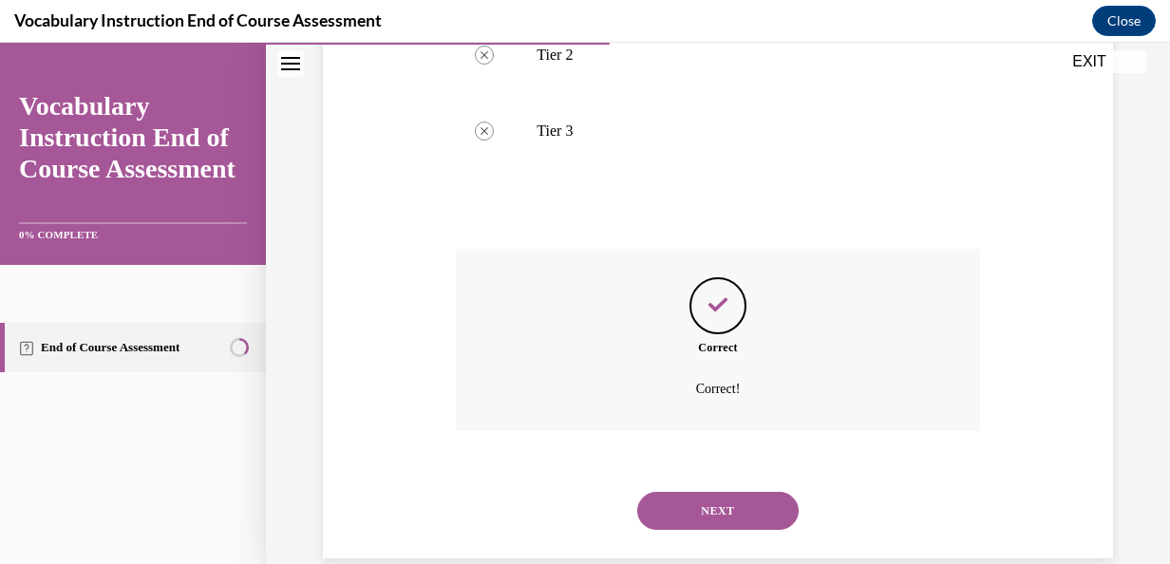
scroll to position [558, 0]
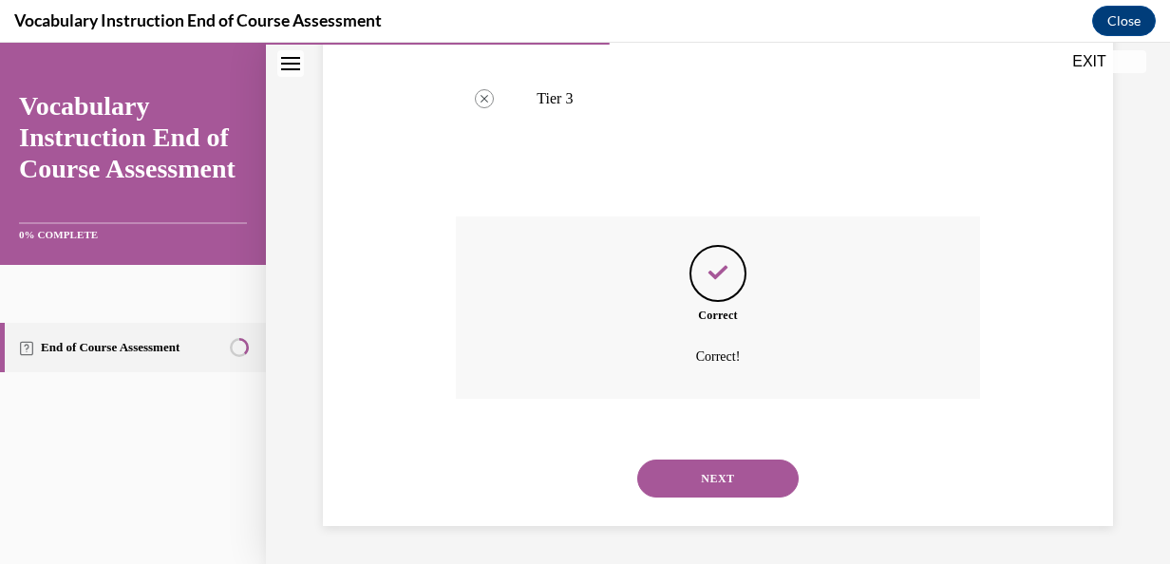
click at [700, 485] on button "NEXT" at bounding box center [717, 479] width 161 height 38
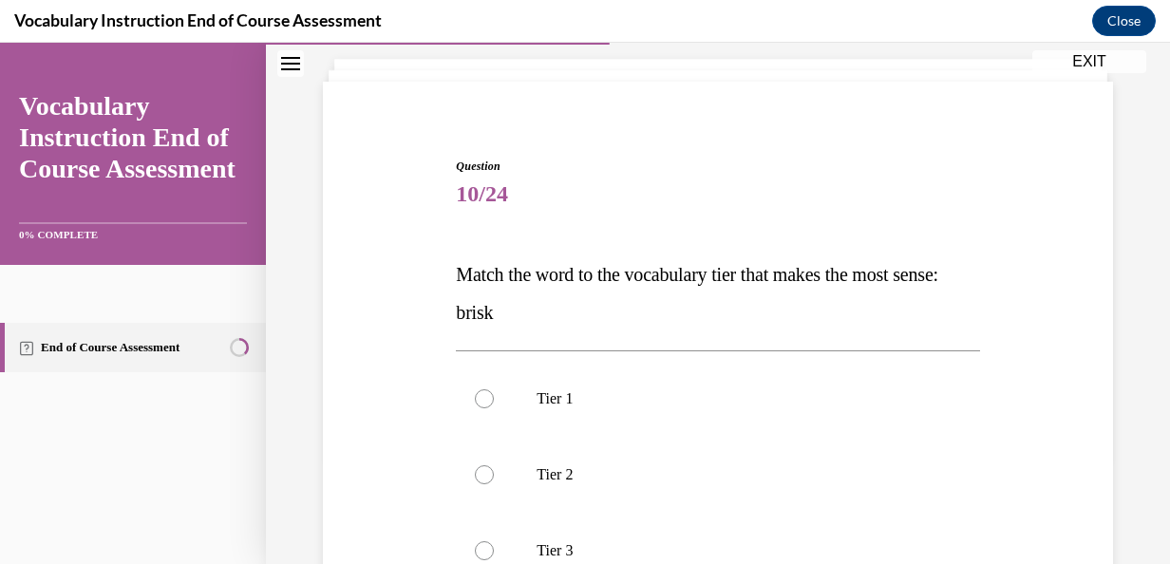
scroll to position [108, 0]
click at [700, 485] on label "Tier 2" at bounding box center [717, 473] width 523 height 76
click at [494, 483] on input "Tier 2" at bounding box center [484, 473] width 19 height 19
radio input "true"
click at [700, 485] on label "Tier 2" at bounding box center [717, 473] width 523 height 76
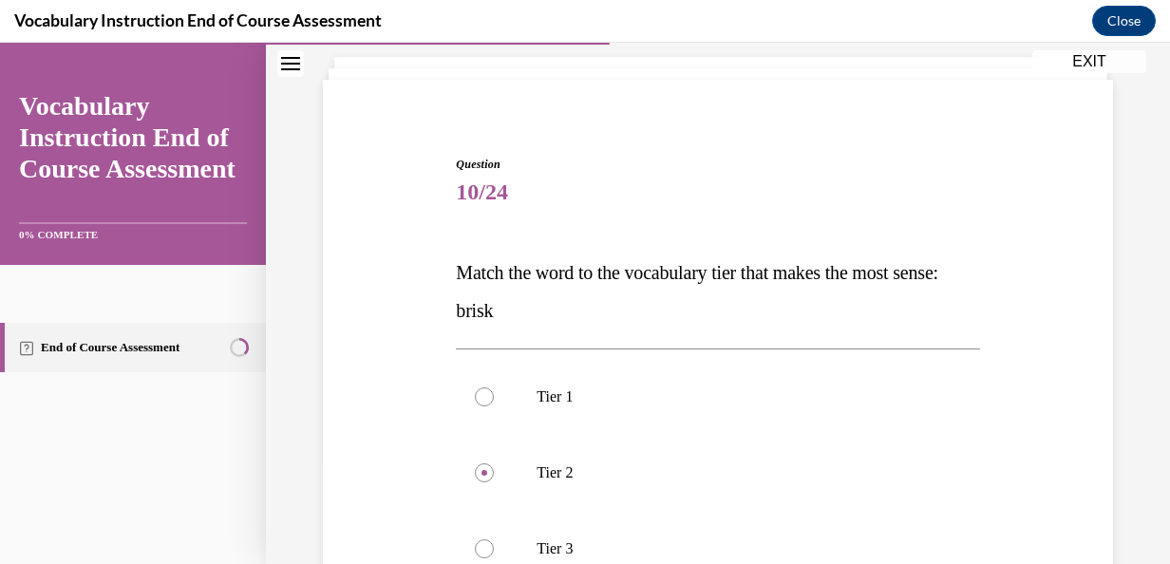
click at [494, 483] on input "Tier 2" at bounding box center [484, 473] width 19 height 19
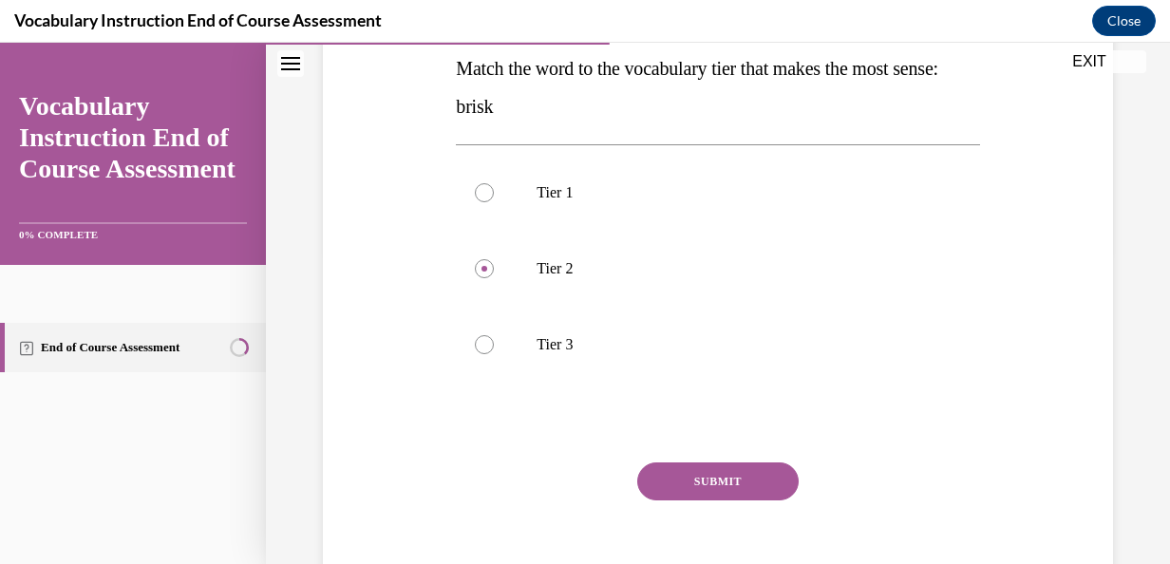
scroll to position [315, 0]
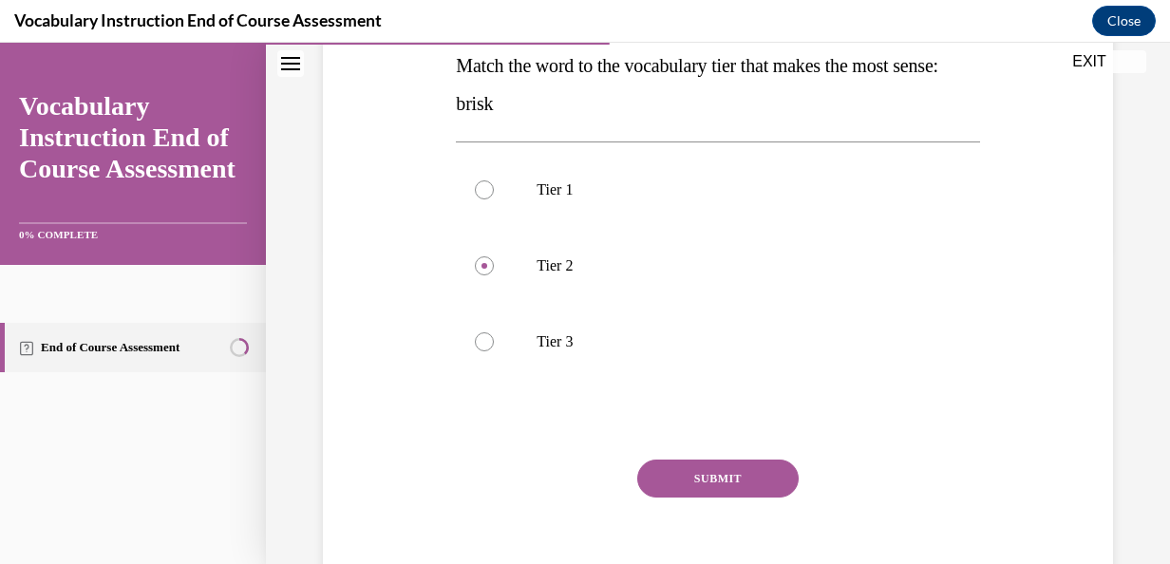
click at [700, 485] on button "SUBMIT" at bounding box center [717, 479] width 161 height 38
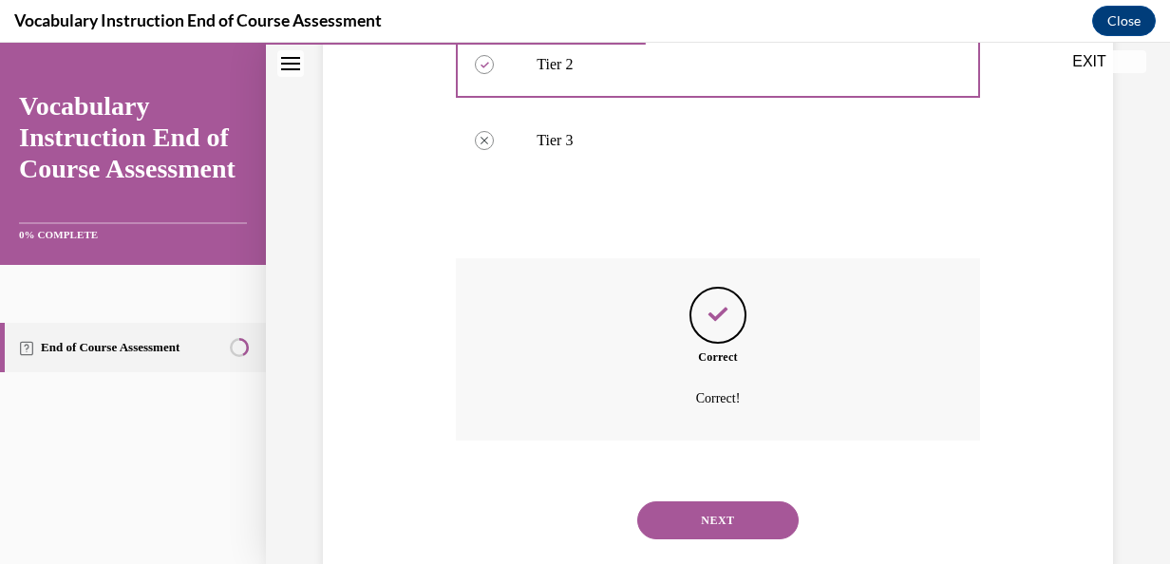
scroll to position [558, 0]
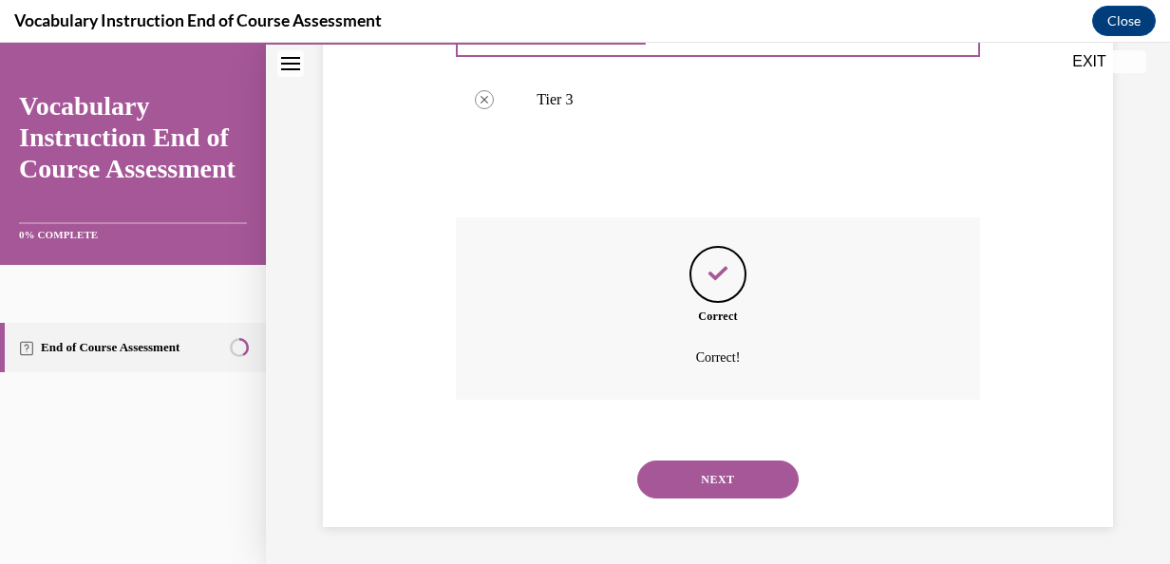
click at [700, 485] on button "NEXT" at bounding box center [717, 480] width 161 height 38
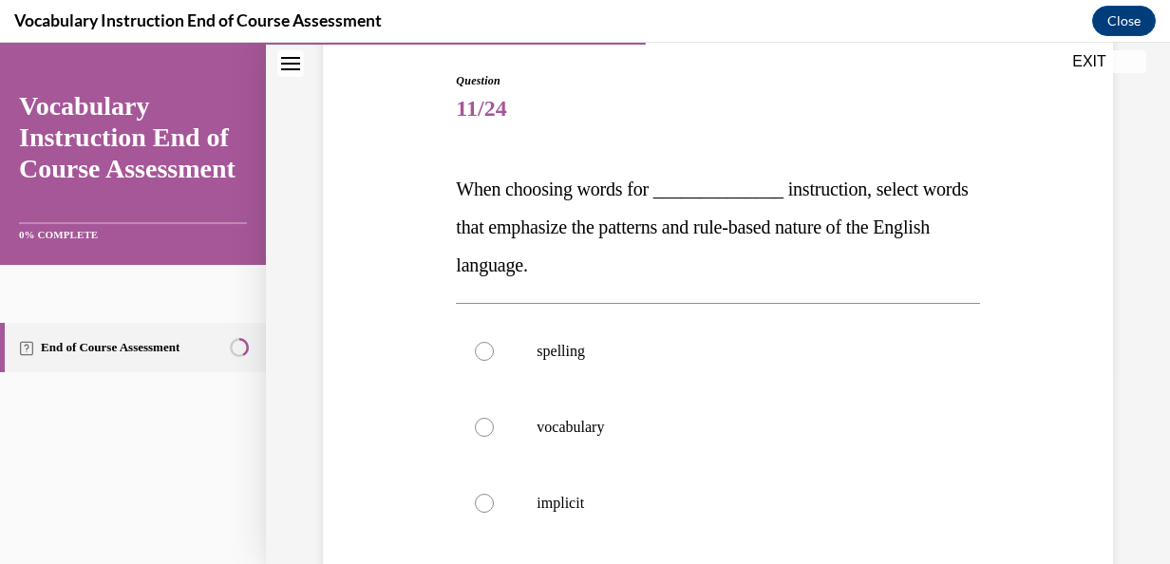
scroll to position [190, 0]
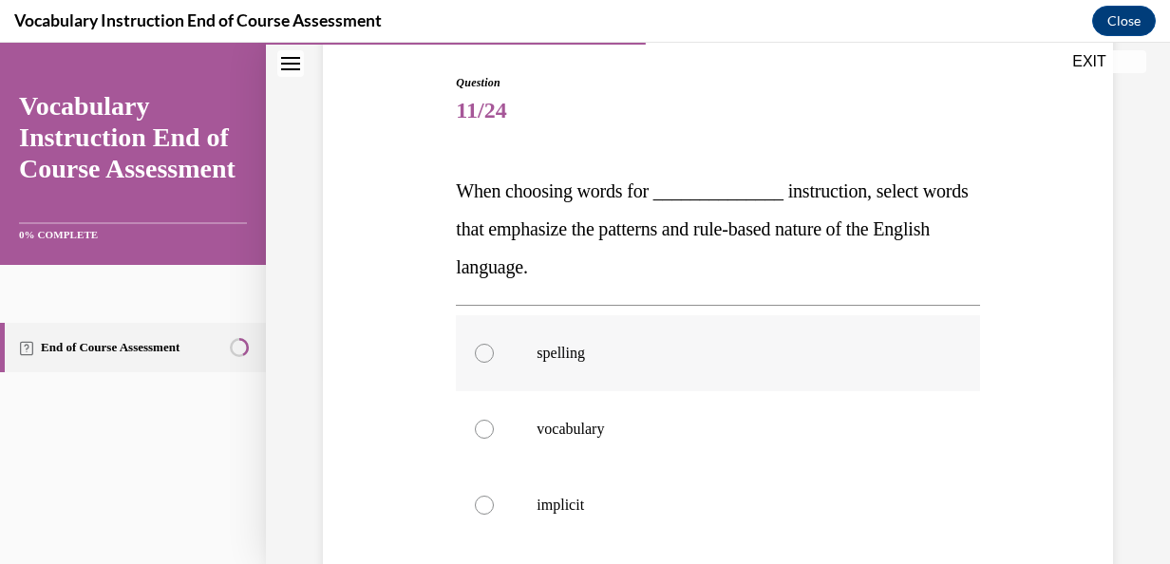
click at [645, 380] on label "spelling" at bounding box center [717, 353] width 523 height 76
click at [494, 363] on input "spelling" at bounding box center [484, 353] width 19 height 19
radio input "true"
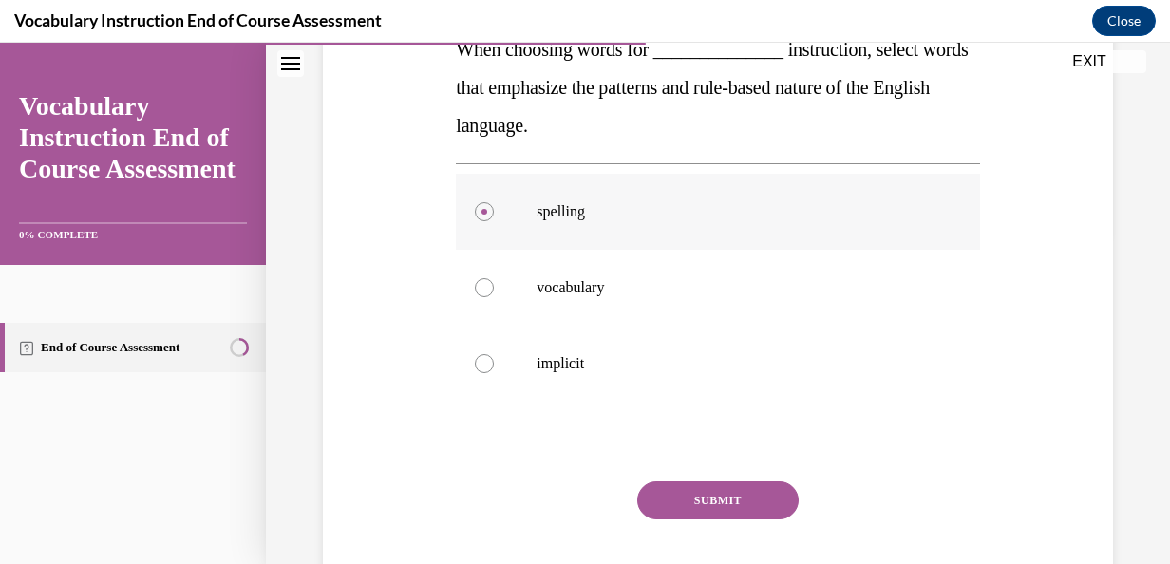
scroll to position [361, 0]
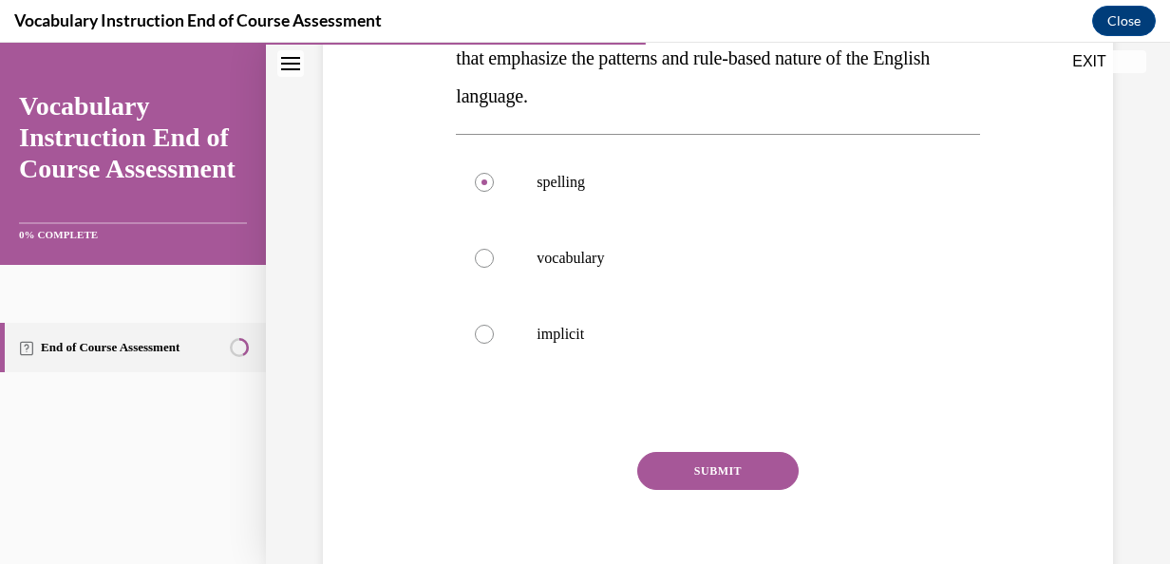
click at [690, 475] on button "SUBMIT" at bounding box center [717, 471] width 161 height 38
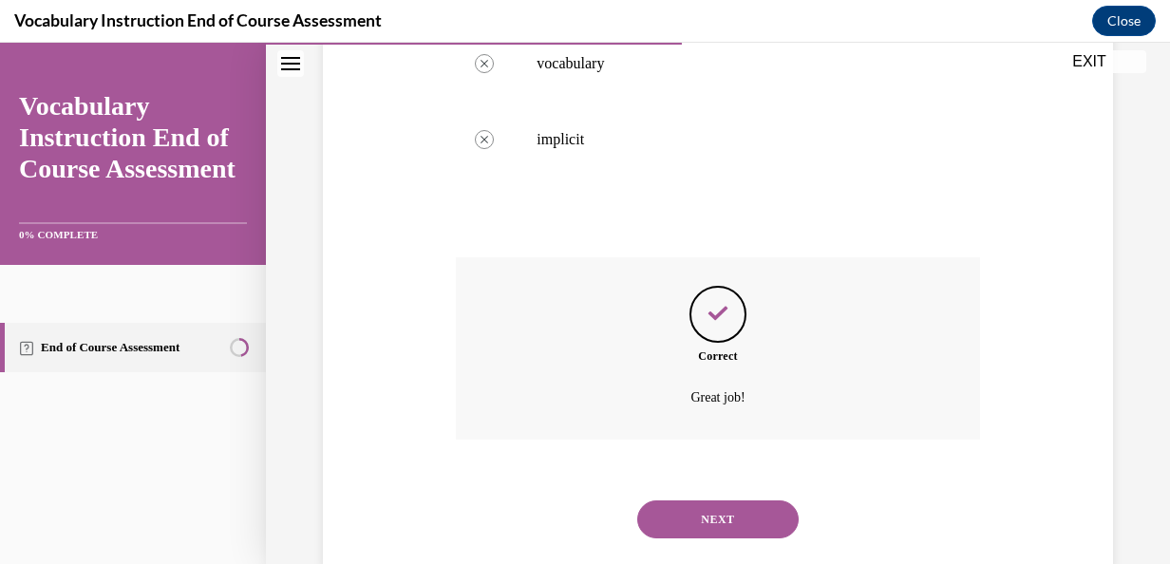
scroll to position [596, 0]
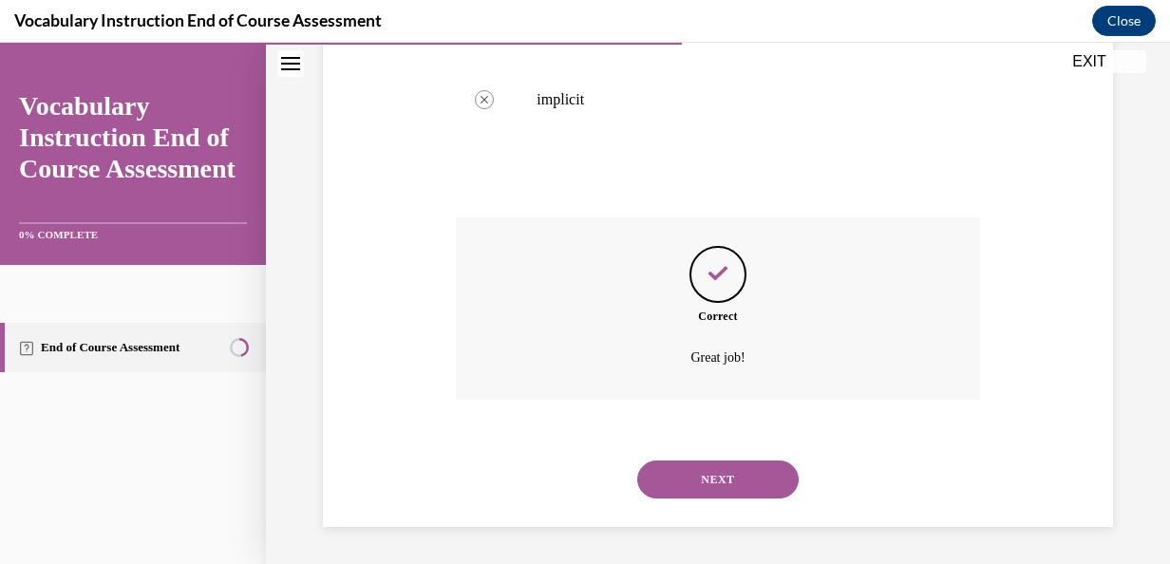
click at [690, 475] on button "NEXT" at bounding box center [717, 480] width 161 height 38
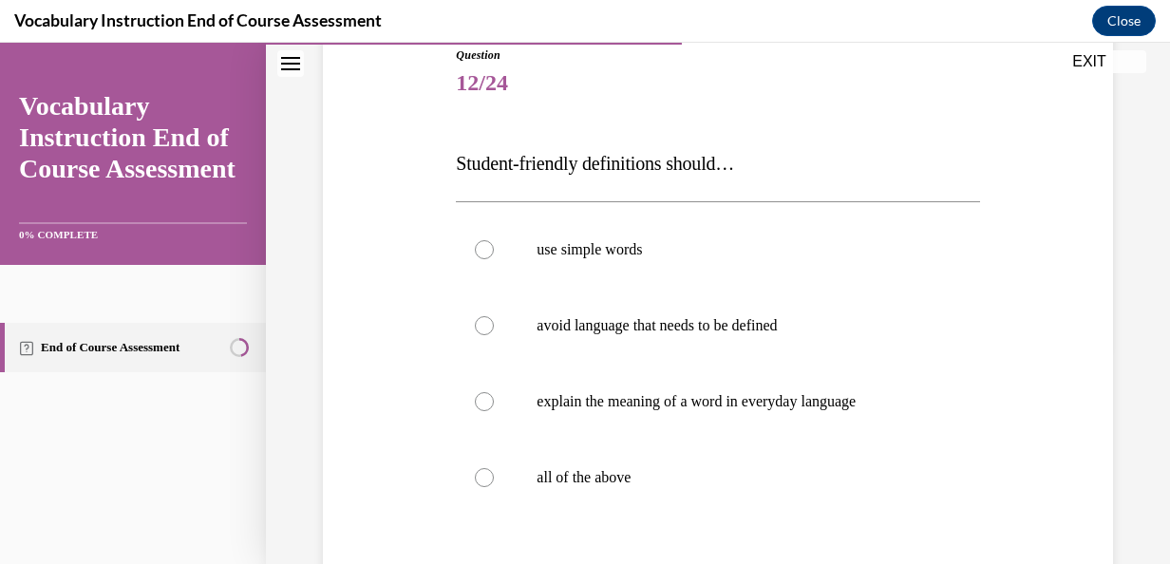
scroll to position [222, 0]
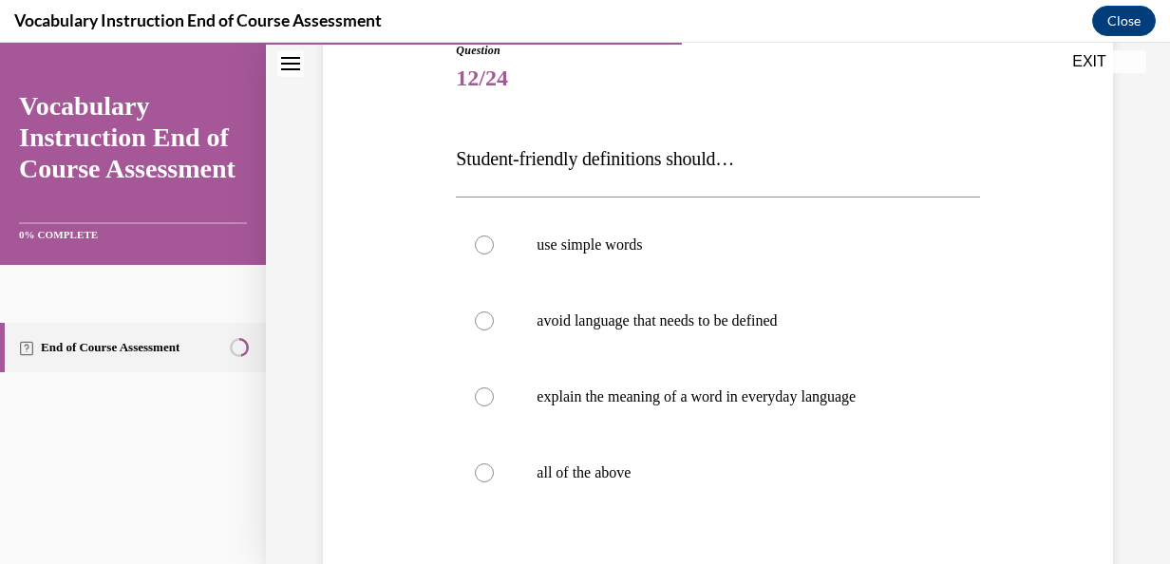
click at [690, 475] on p "all of the above" at bounding box center [734, 473] width 395 height 19
click at [494, 475] on input "all of the above" at bounding box center [484, 473] width 19 height 19
radio input "true"
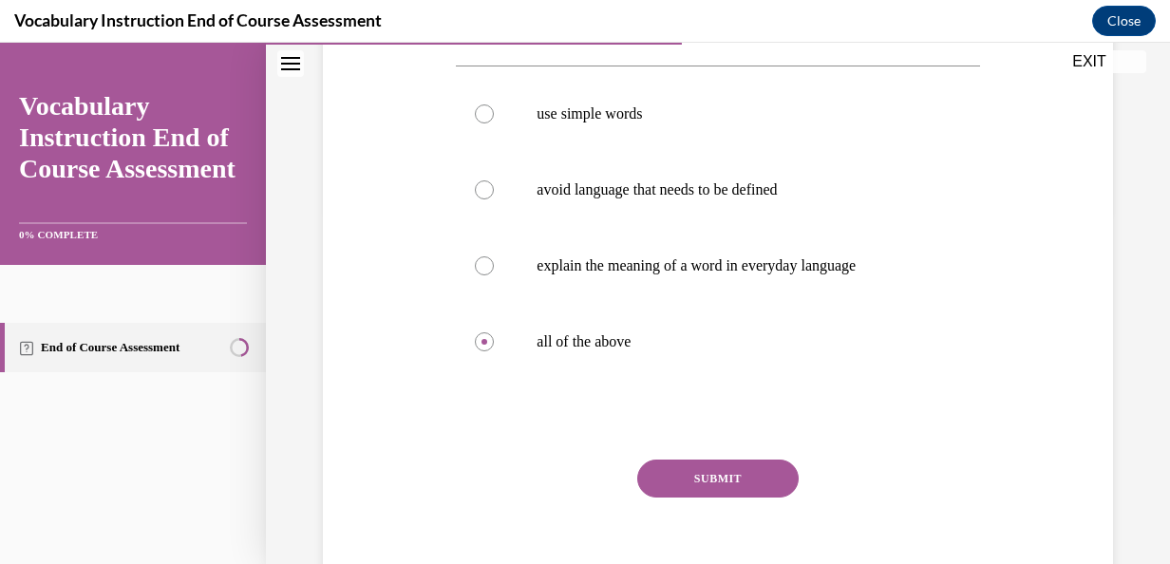
click at [690, 475] on button "SUBMIT" at bounding box center [717, 479] width 161 height 38
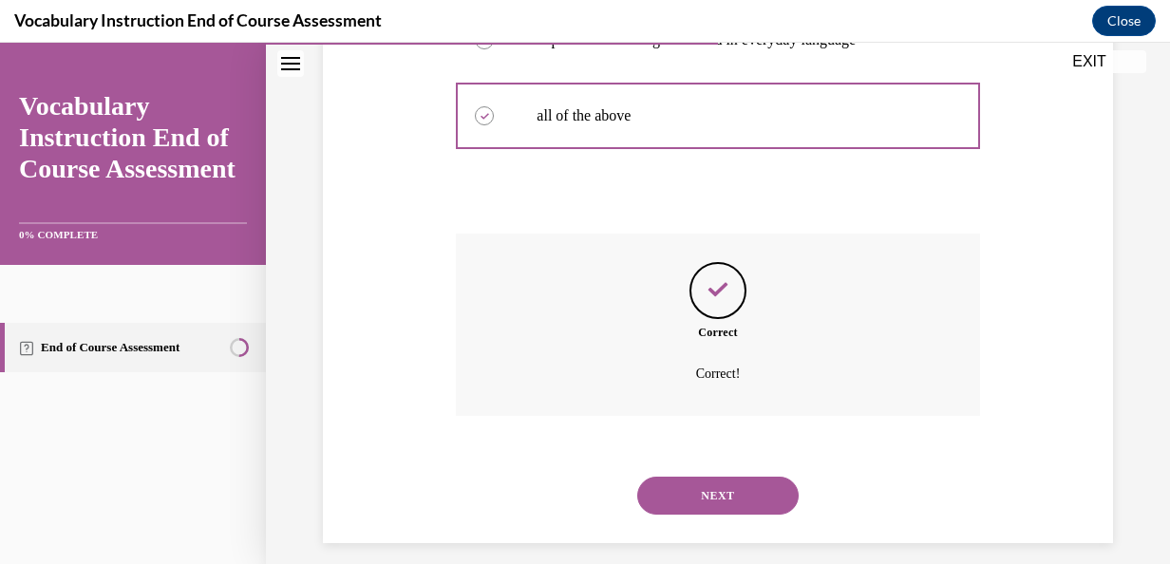
scroll to position [596, 0]
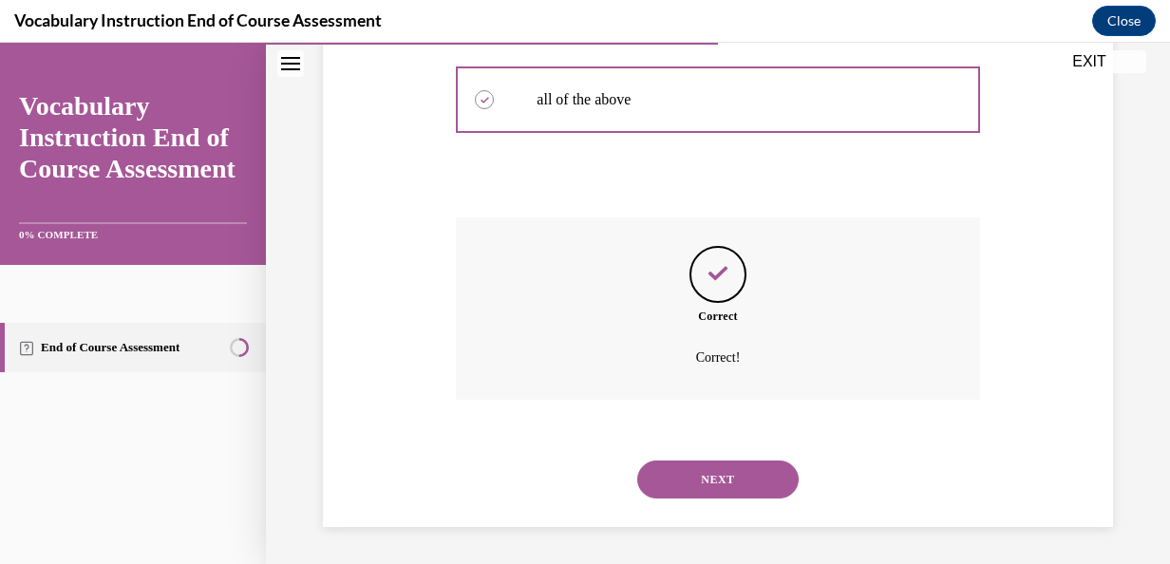
click at [690, 475] on button "NEXT" at bounding box center [717, 480] width 161 height 38
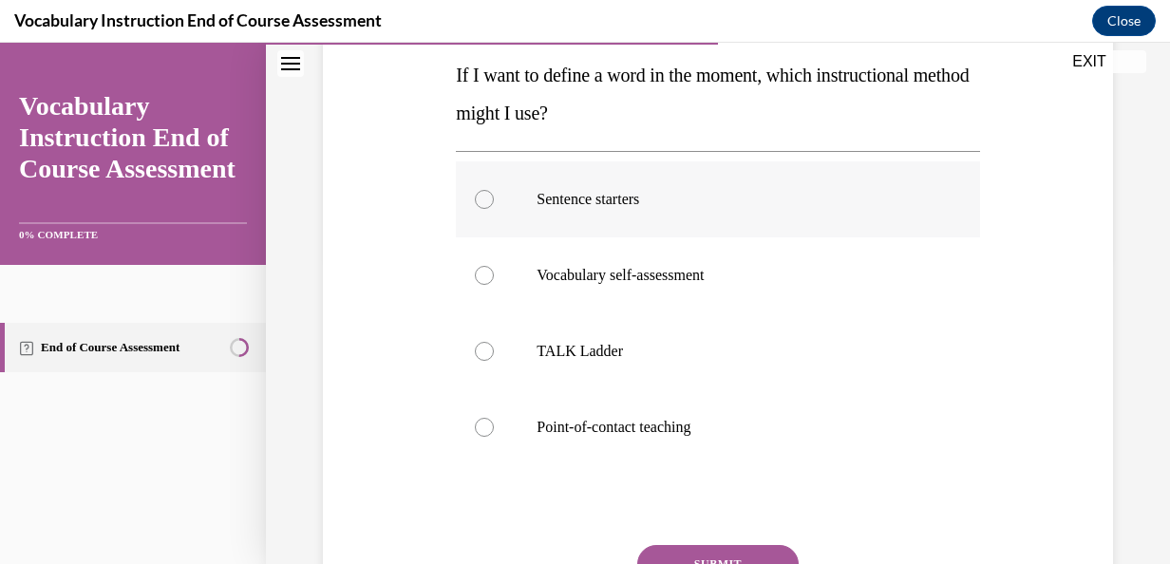
scroll to position [308, 0]
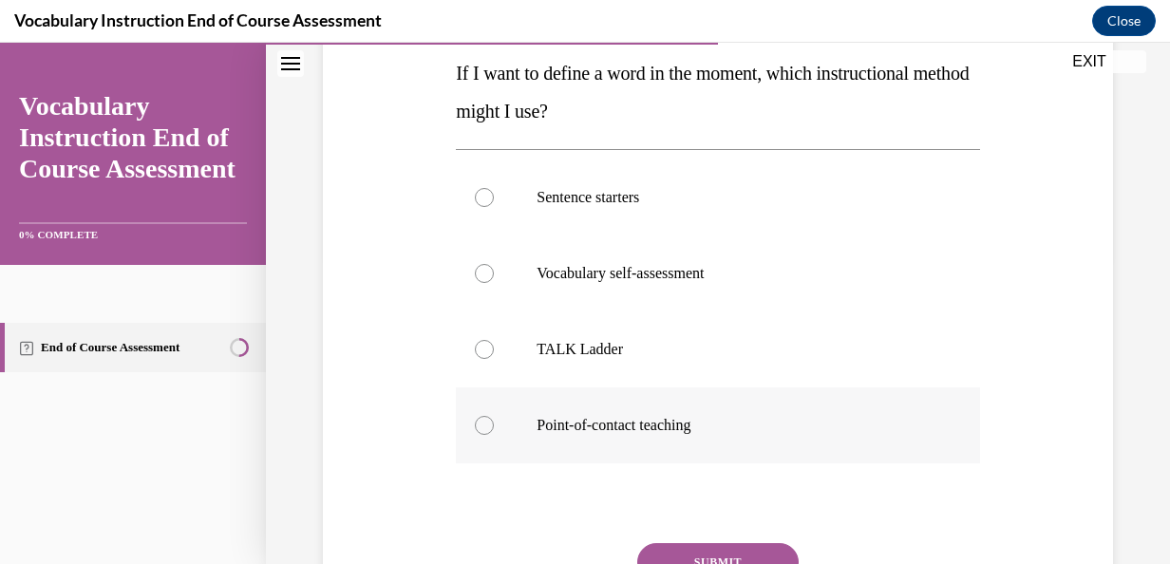
click at [673, 416] on p "Point-of-contact teaching" at bounding box center [734, 425] width 395 height 19
click at [494, 416] on input "Point-of-contact teaching" at bounding box center [484, 425] width 19 height 19
radio input "true"
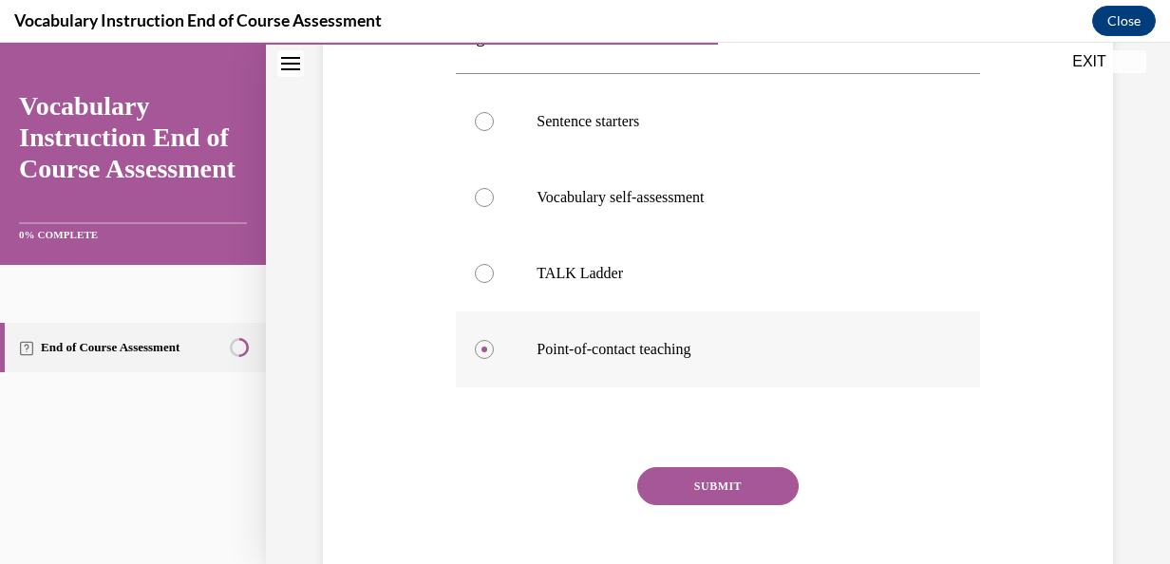
scroll to position [392, 0]
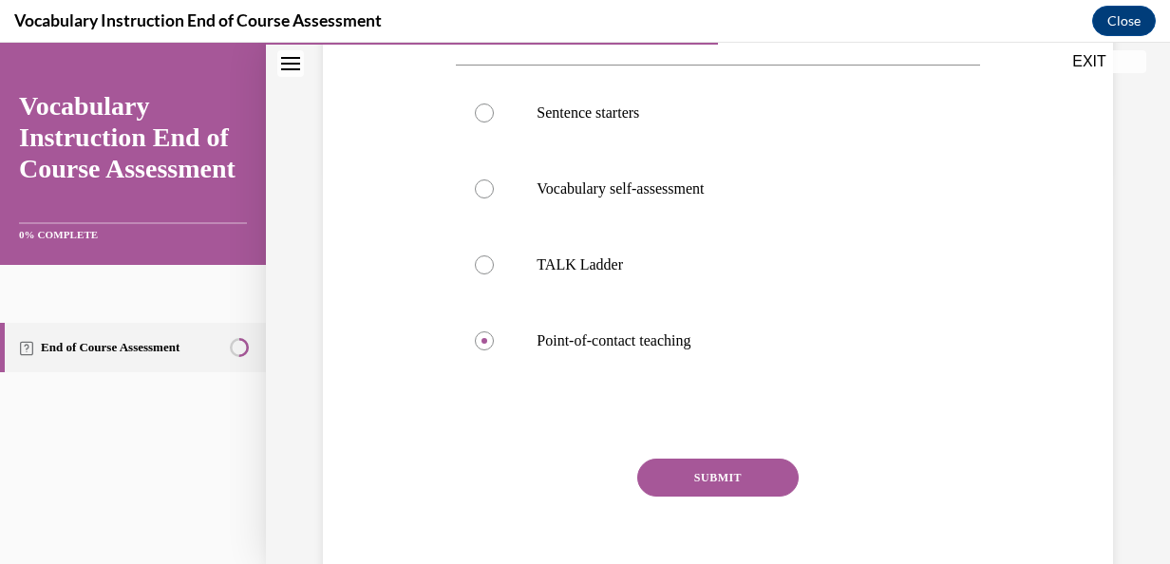
click at [677, 466] on button "SUBMIT" at bounding box center [717, 478] width 161 height 38
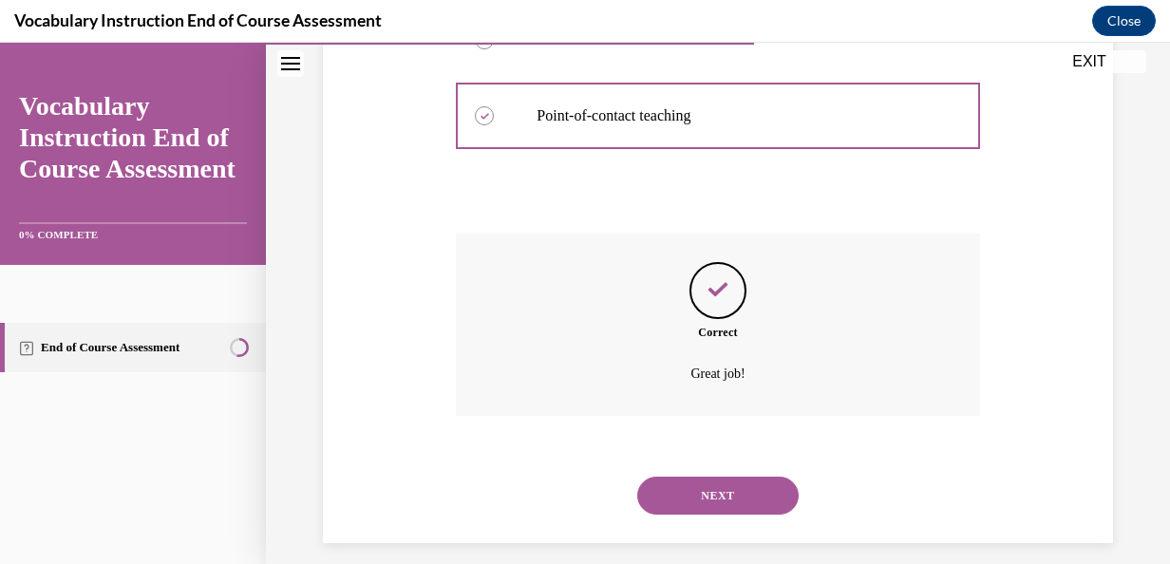
scroll to position [634, 0]
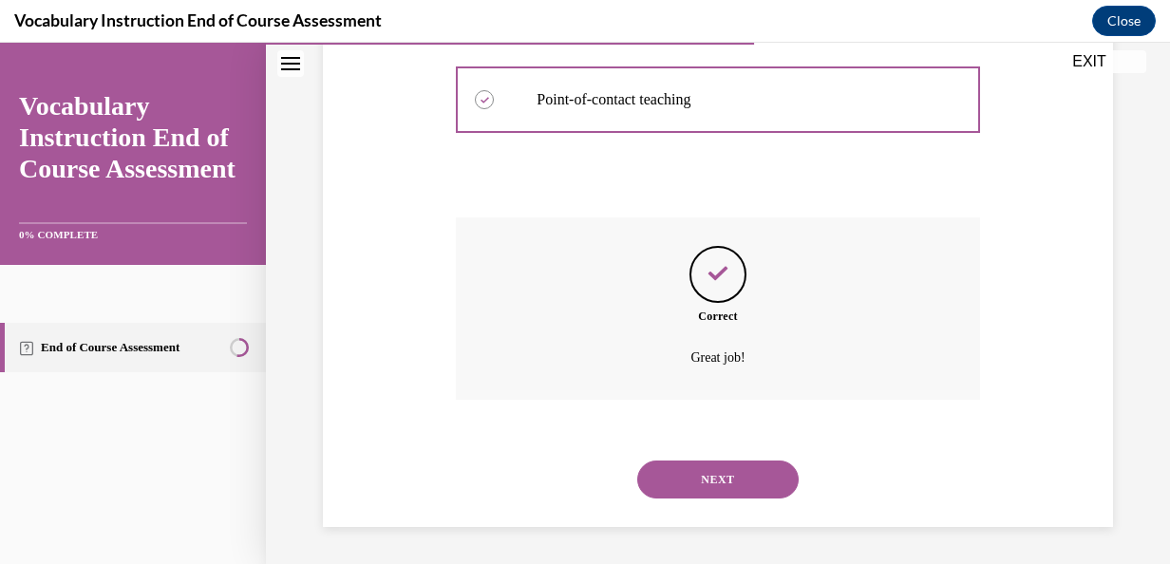
click at [677, 466] on button "NEXT" at bounding box center [717, 480] width 161 height 38
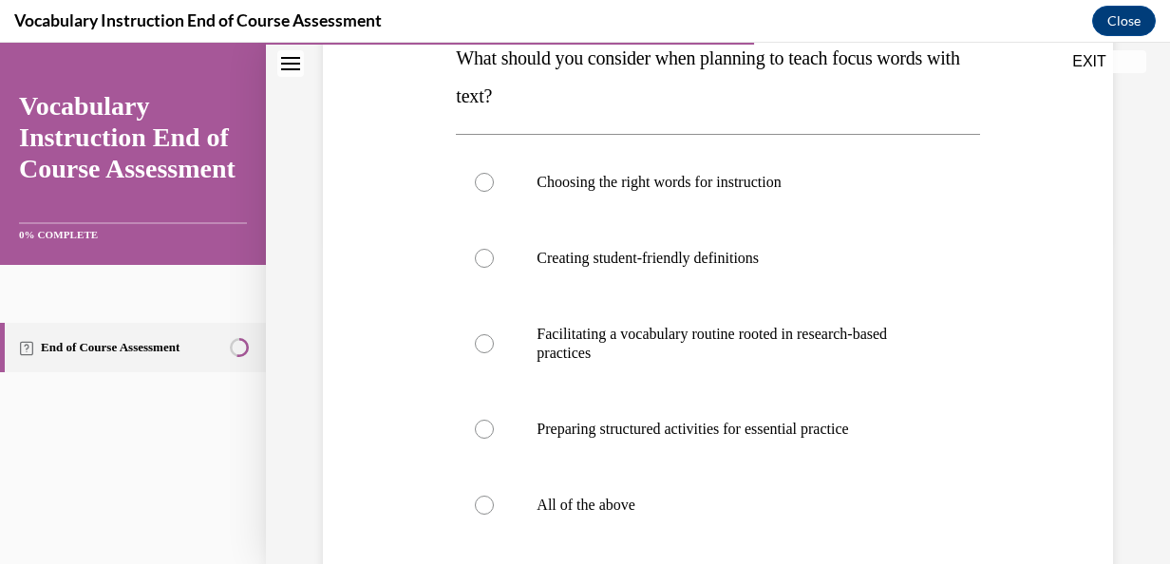
scroll to position [325, 0]
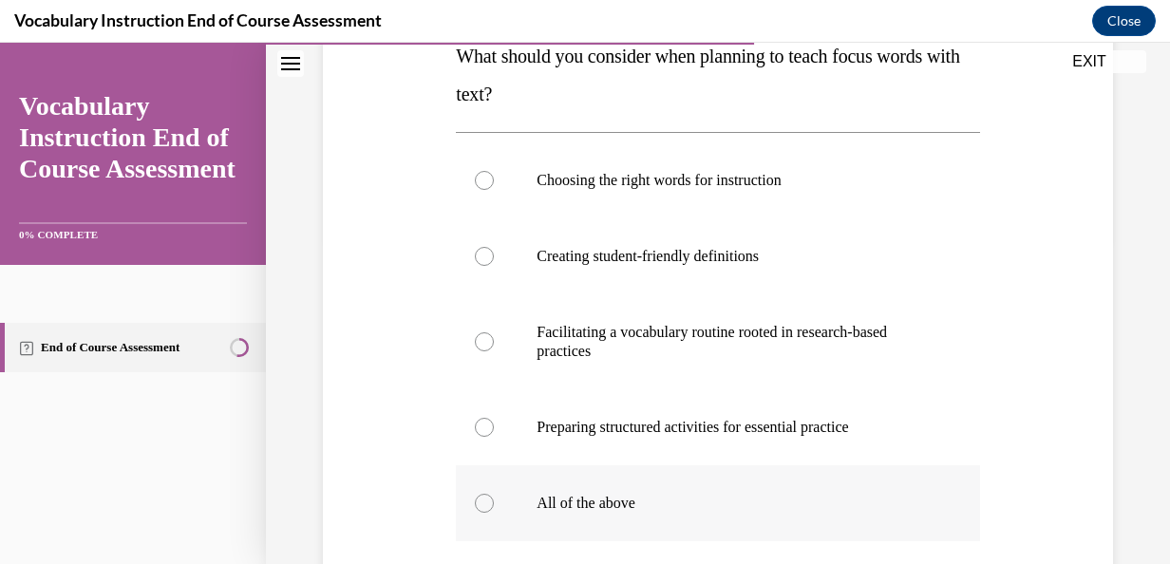
click at [648, 497] on p "All of the above" at bounding box center [734, 503] width 395 height 19
click at [494, 497] on input "All of the above" at bounding box center [484, 503] width 19 height 19
radio input "true"
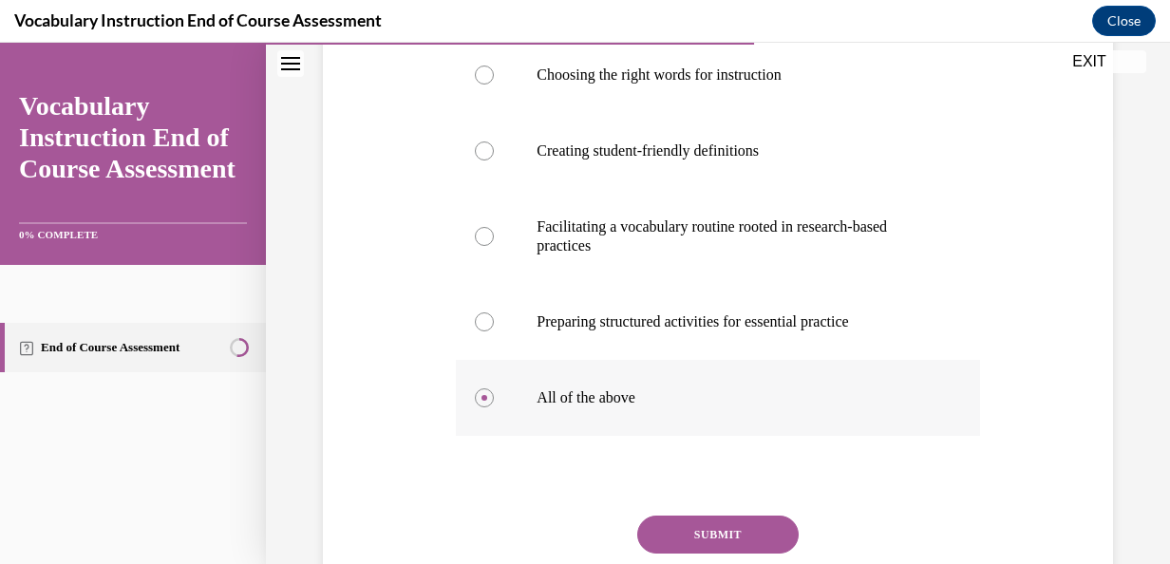
scroll to position [433, 0]
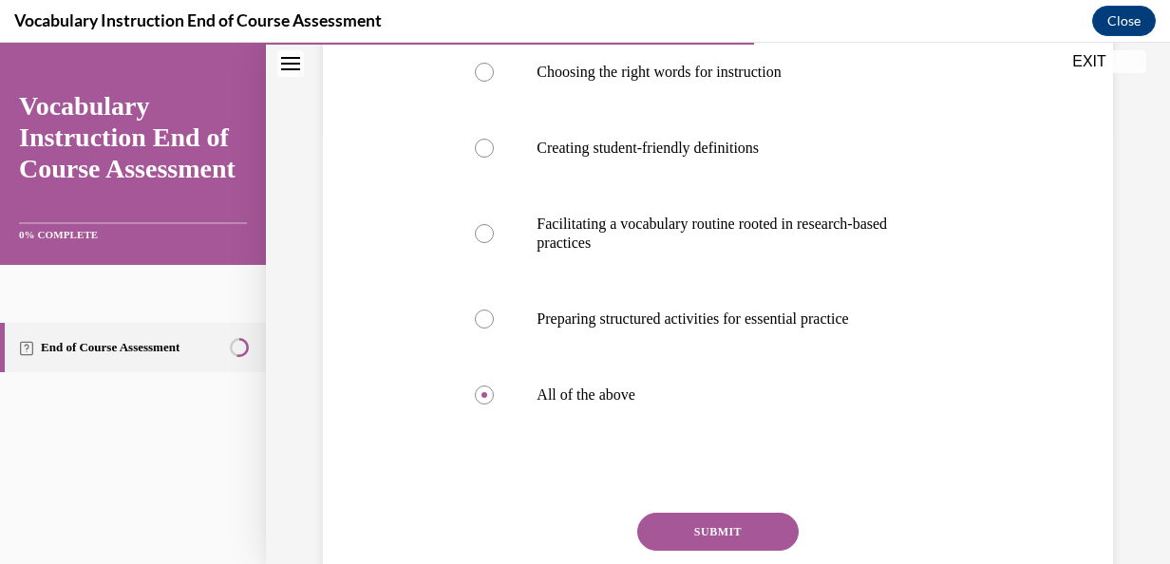
click at [663, 528] on button "SUBMIT" at bounding box center [717, 532] width 161 height 38
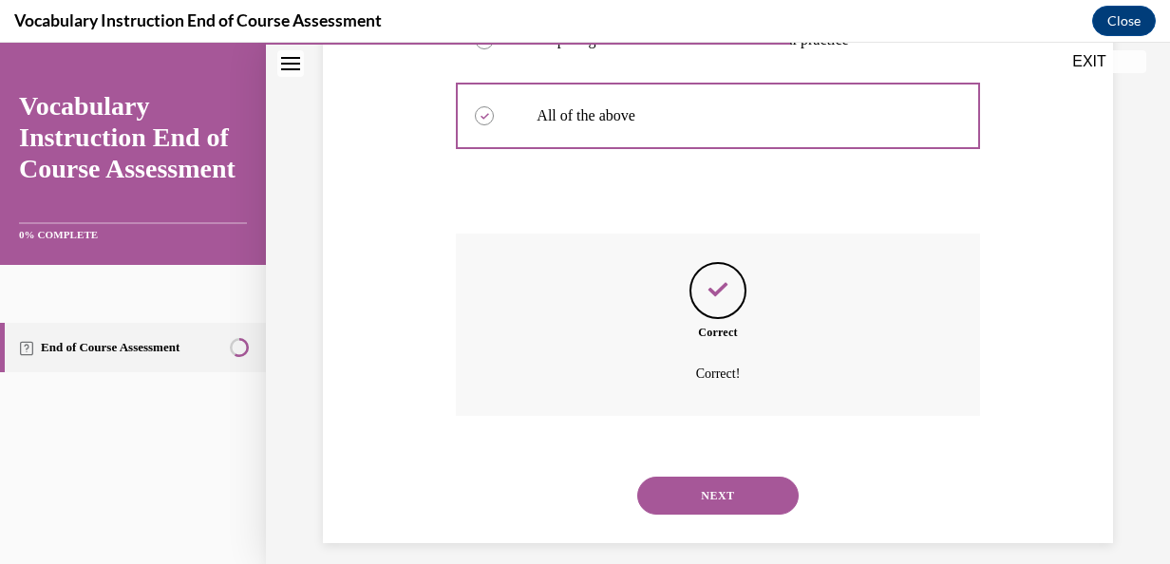
scroll to position [729, 0]
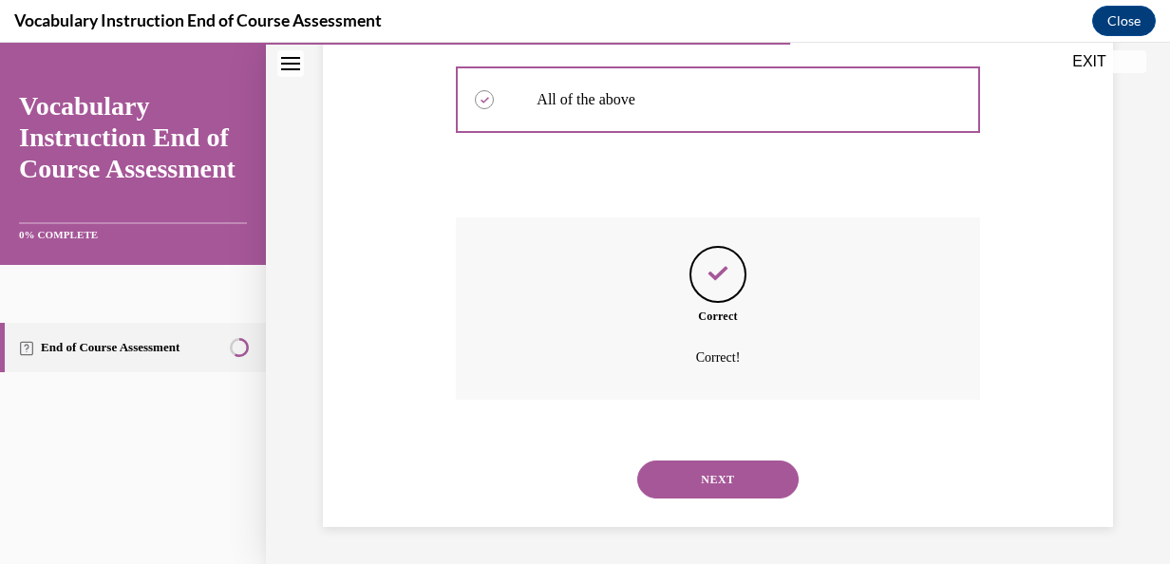
click at [679, 490] on button "NEXT" at bounding box center [717, 480] width 161 height 38
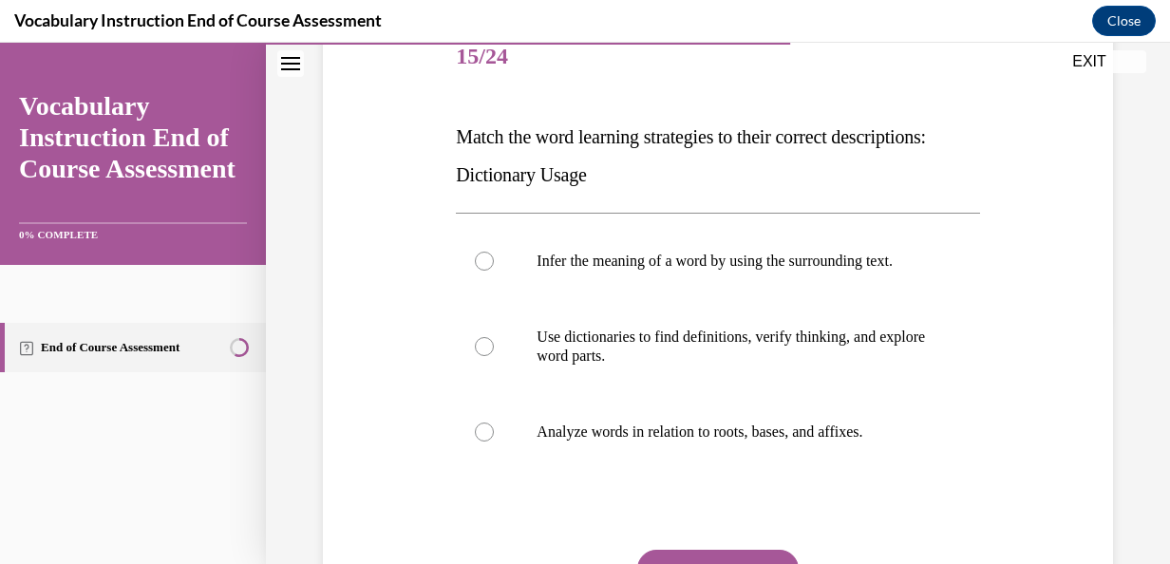
scroll to position [247, 0]
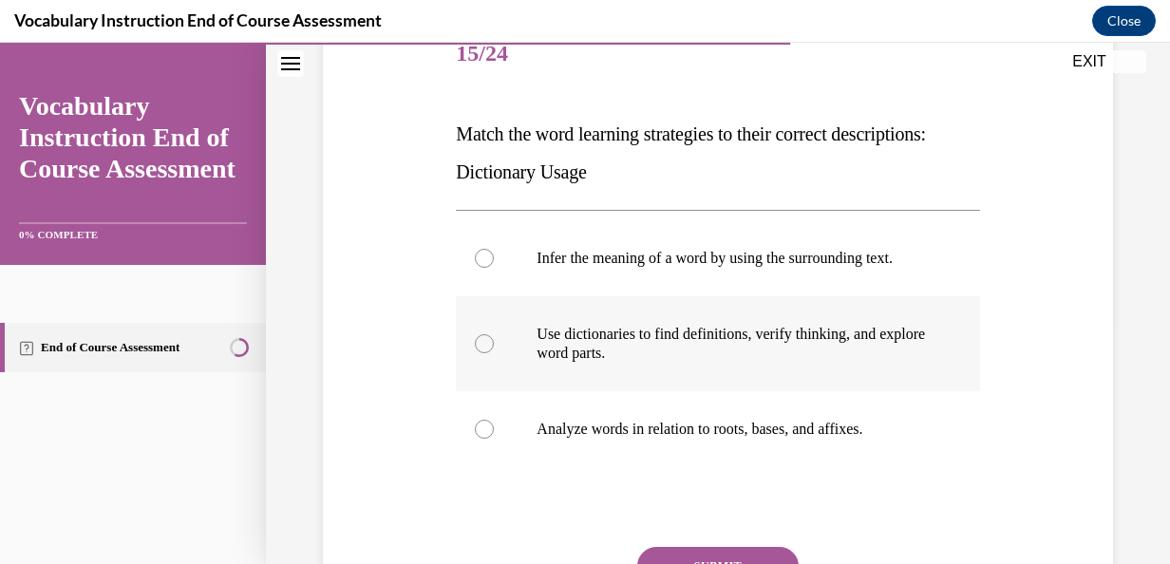
click at [636, 388] on label "Use dictionaries to find definitions, verify thinking, and explore word parts." at bounding box center [717, 343] width 523 height 95
click at [494, 353] on input "Use dictionaries to find definitions, verify thinking, and explore word parts." at bounding box center [484, 343] width 19 height 19
radio input "true"
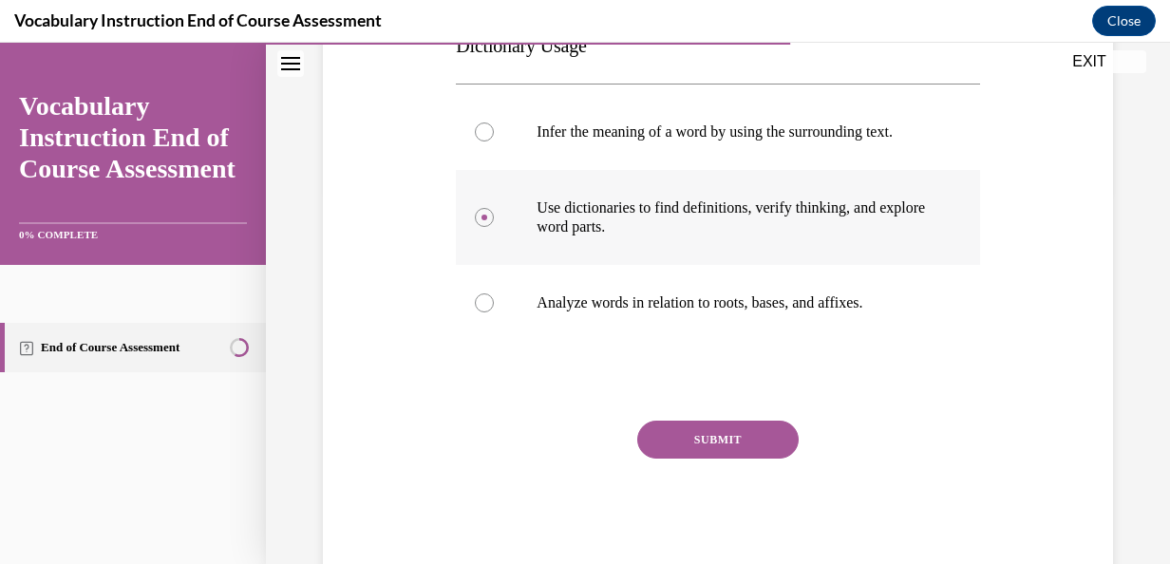
scroll to position [374, 0]
click at [655, 445] on button "SUBMIT" at bounding box center [717, 439] width 161 height 38
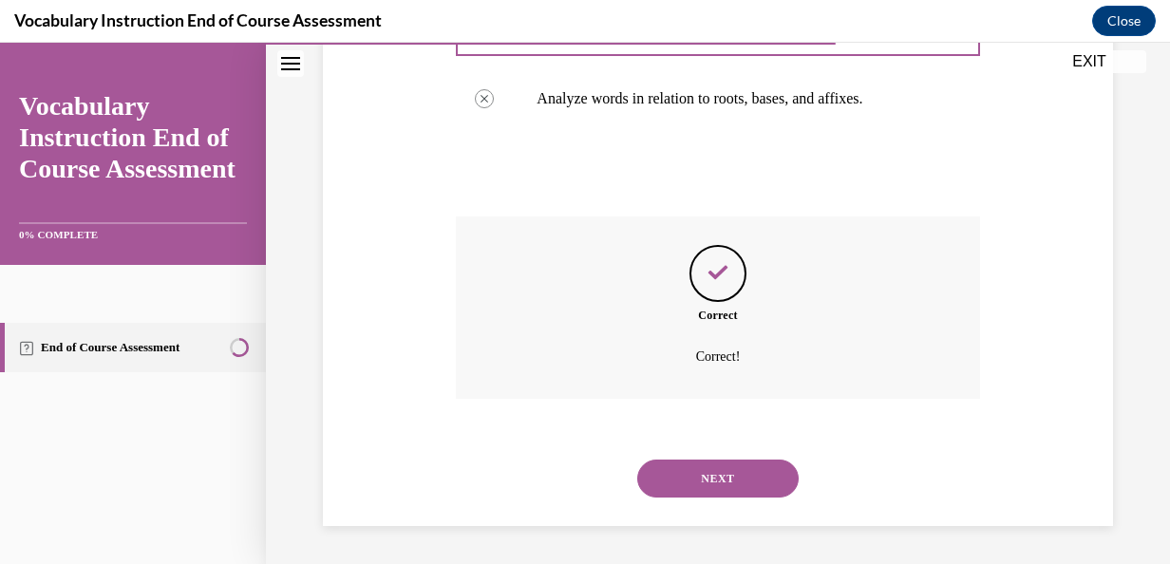
scroll to position [596, 0]
click at [667, 467] on button "NEXT" at bounding box center [717, 479] width 161 height 38
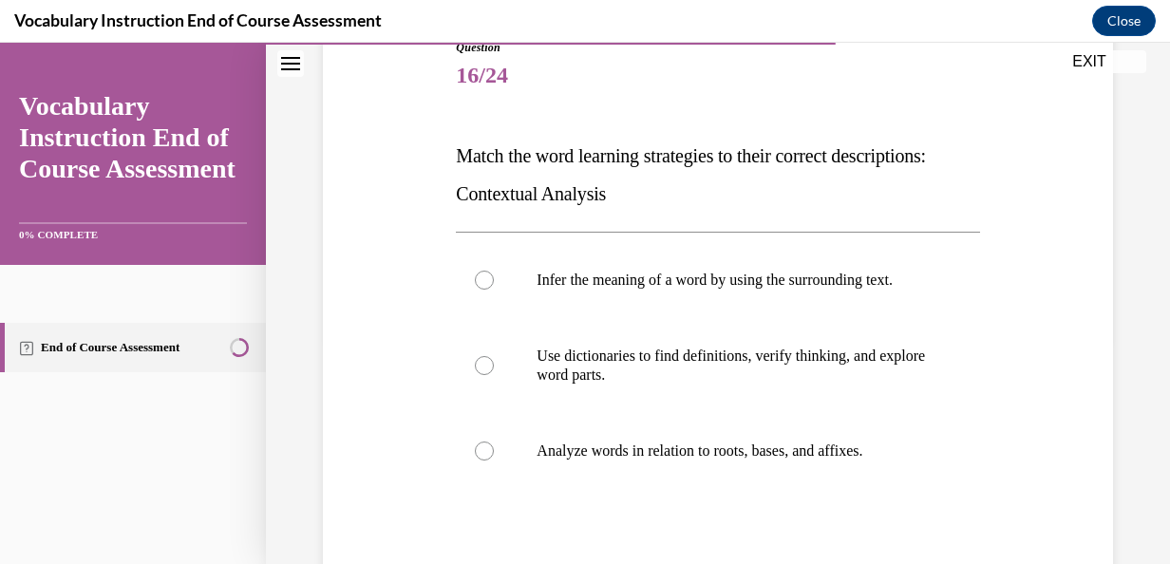
scroll to position [245, 0]
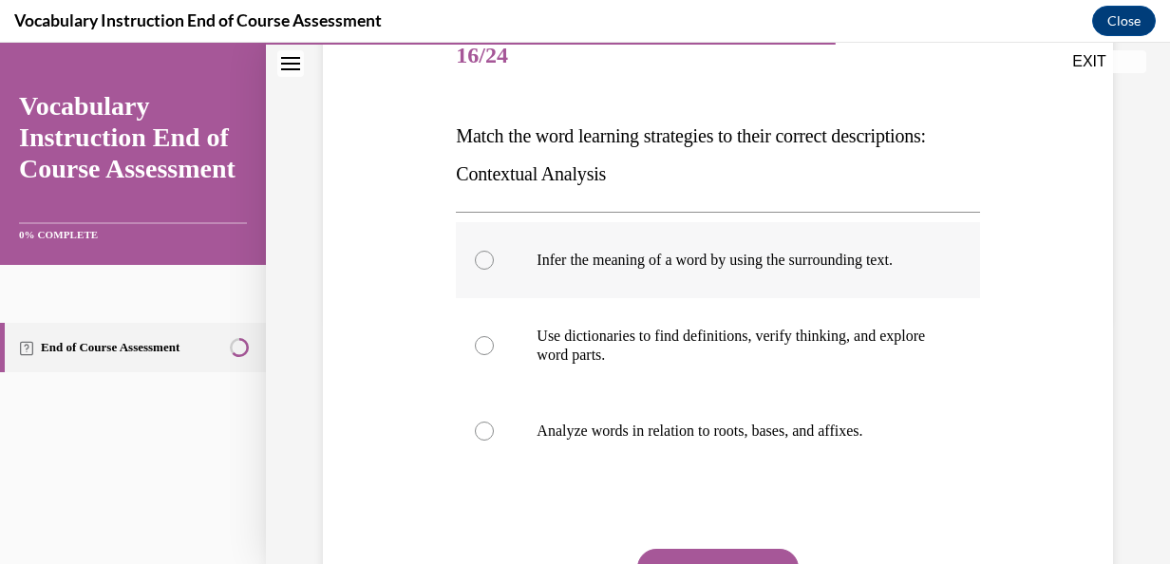
click at [638, 251] on p "Infer the meaning of a word by using the surrounding text." at bounding box center [734, 260] width 395 height 19
click at [494, 251] on input "Infer the meaning of a word by using the surrounding text." at bounding box center [484, 260] width 19 height 19
radio input "true"
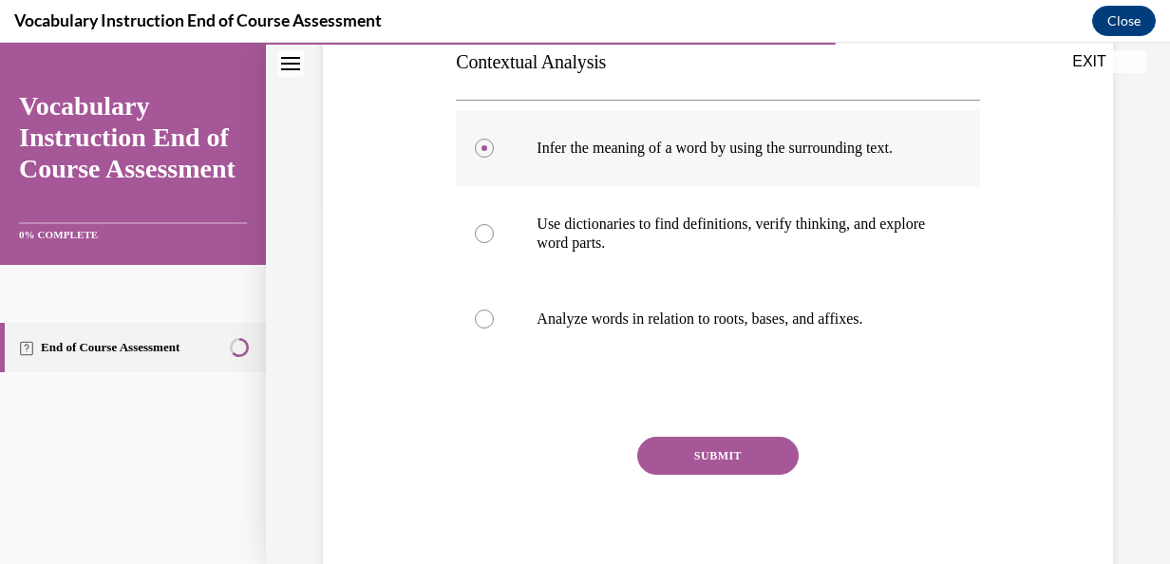
scroll to position [382, 0]
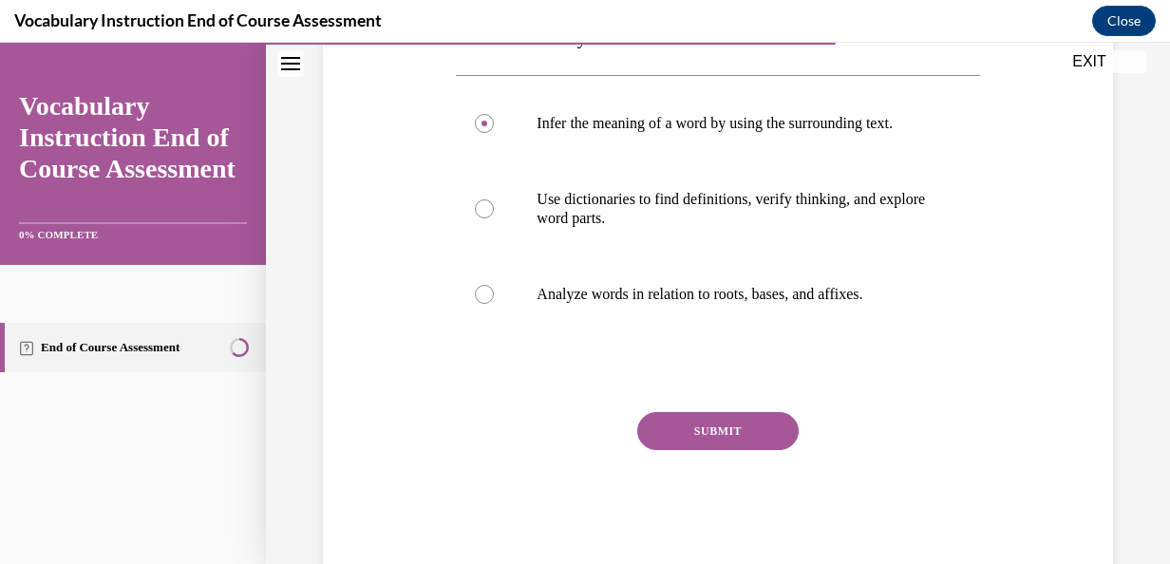
click at [671, 446] on button "SUBMIT" at bounding box center [717, 431] width 161 height 38
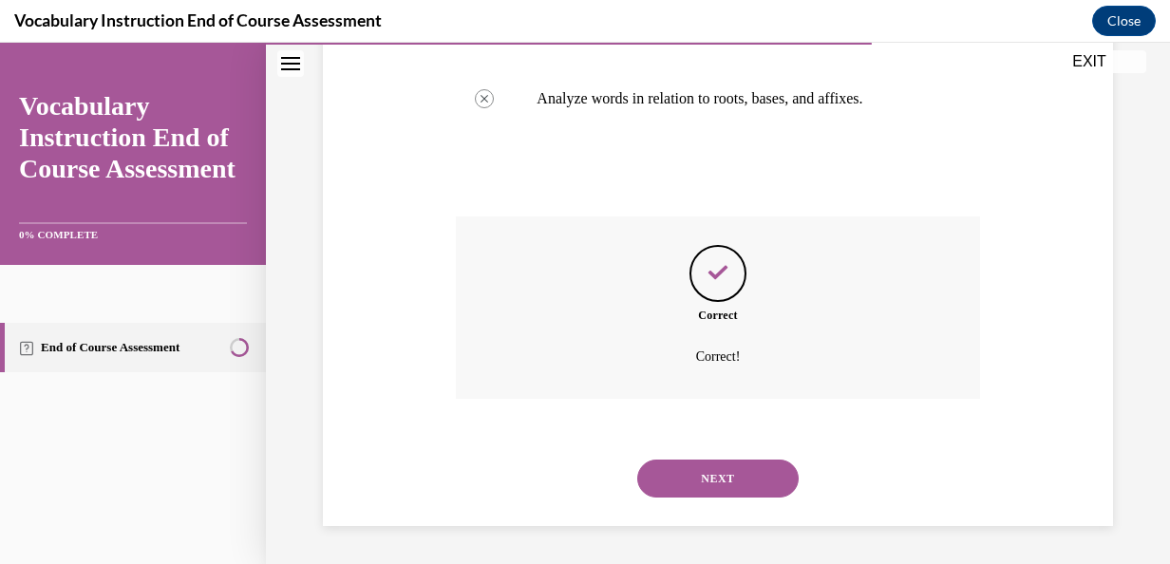
scroll to position [596, 0]
click at [674, 464] on button "NEXT" at bounding box center [717, 479] width 161 height 38
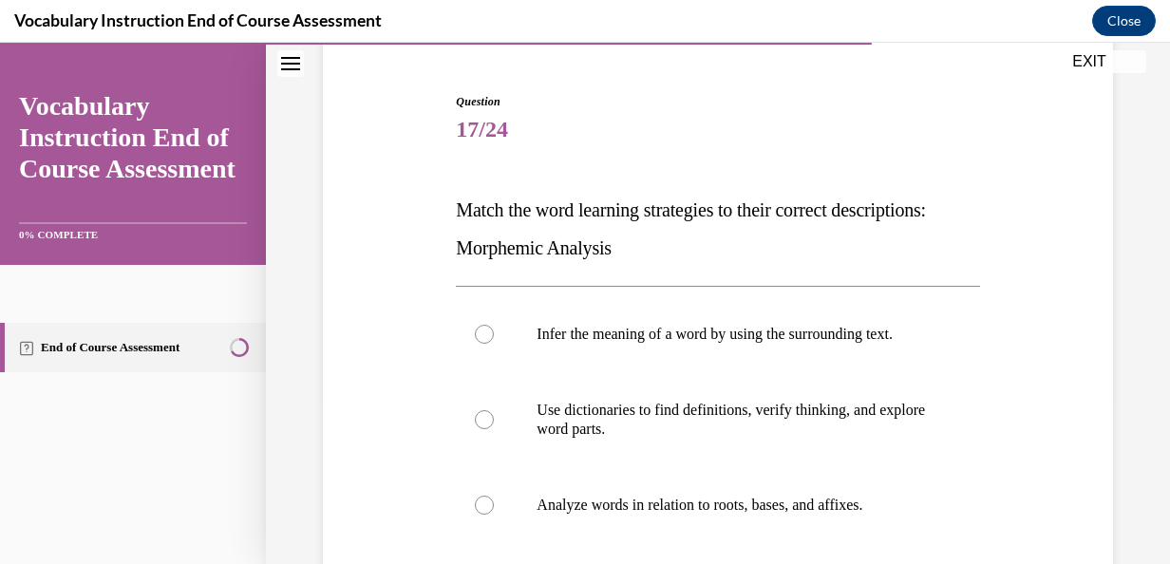
scroll to position [188, 0]
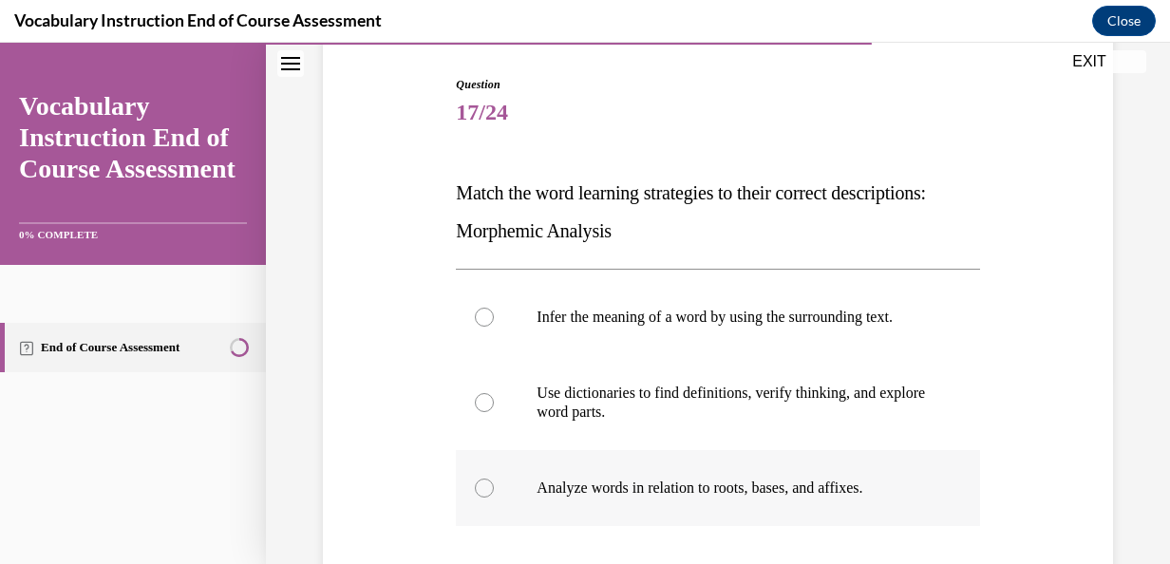
click at [671, 498] on p "Analyze words in relation to roots, bases, and affixes." at bounding box center [734, 488] width 395 height 19
click at [494, 498] on input "Analyze words in relation to roots, bases, and affixes." at bounding box center [484, 488] width 19 height 19
radio input "true"
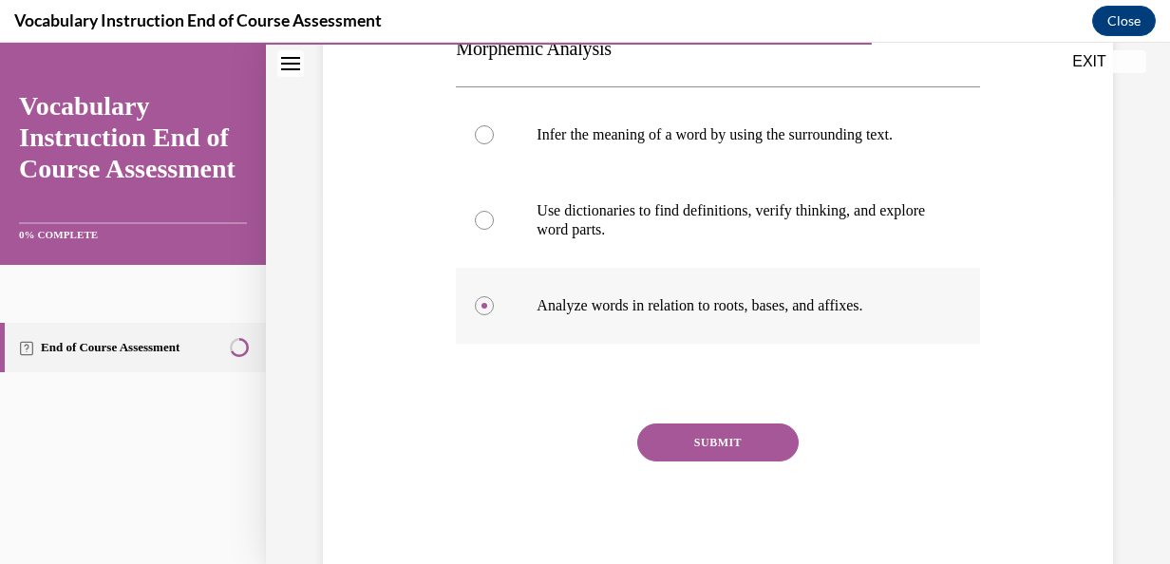
scroll to position [375, 0]
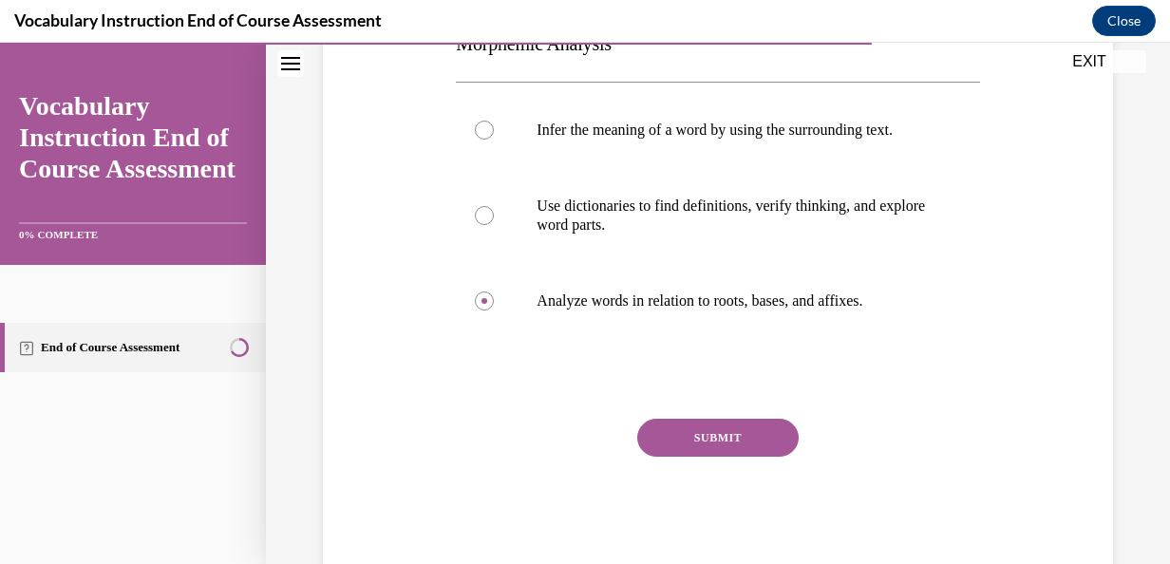
click at [701, 449] on button "SUBMIT" at bounding box center [717, 438] width 161 height 38
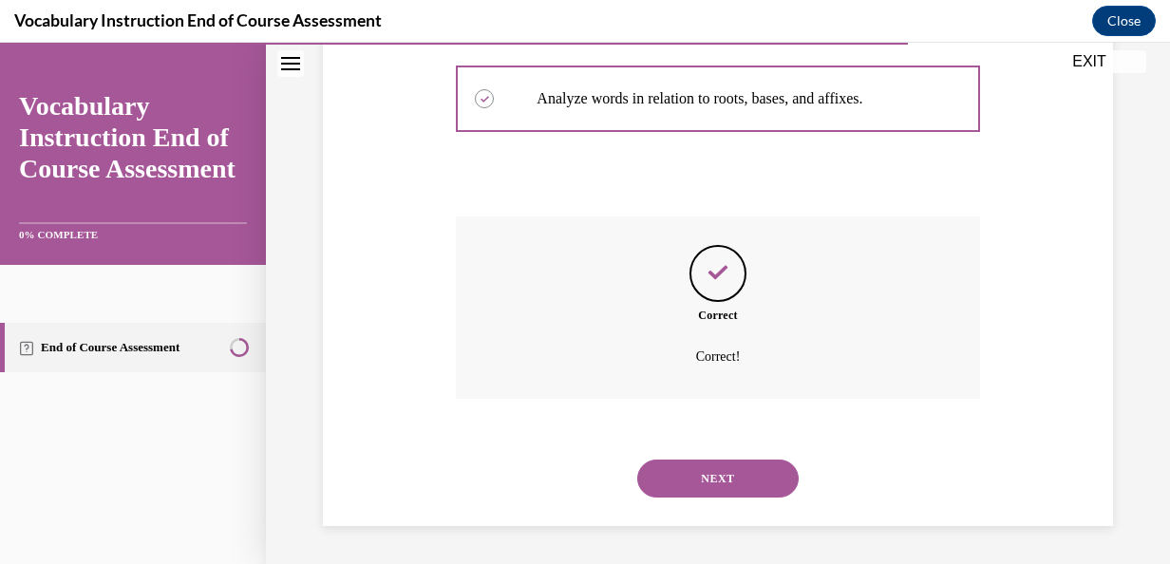
scroll to position [596, 0]
click at [705, 471] on button "NEXT" at bounding box center [717, 479] width 161 height 38
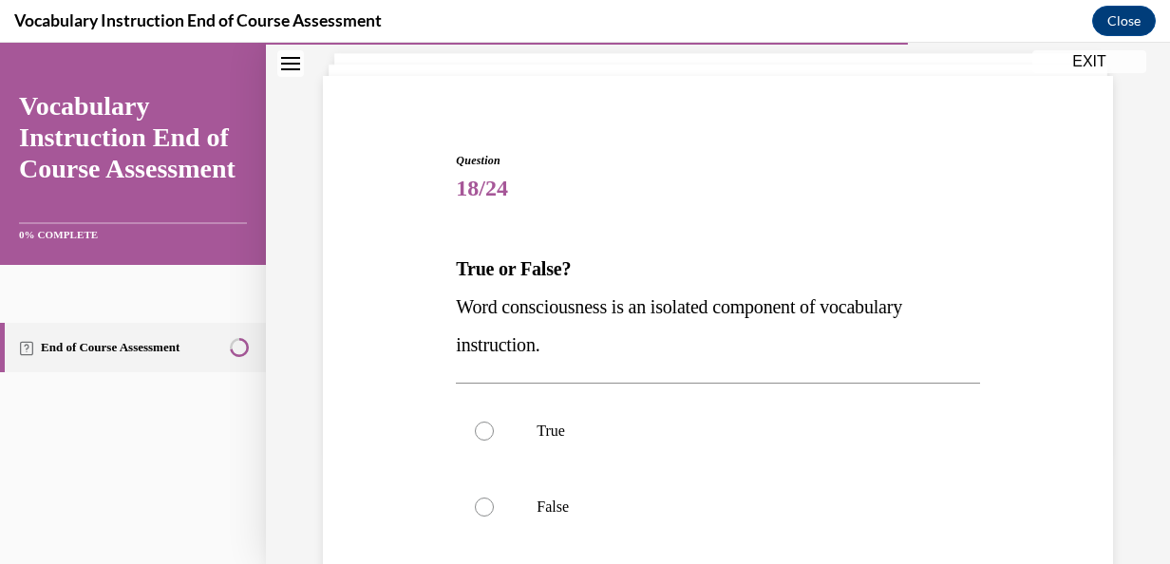
scroll to position [114, 0]
click at [700, 499] on p "False" at bounding box center [734, 505] width 395 height 19
click at [494, 499] on input "False" at bounding box center [484, 505] width 19 height 19
radio input "true"
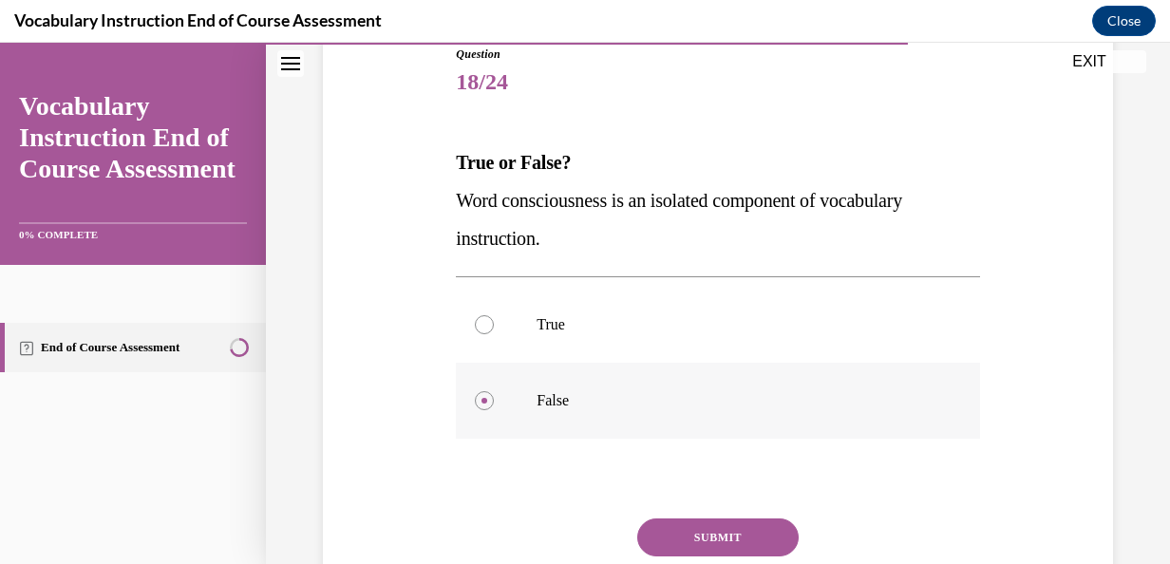
scroll to position [219, 0]
click at [716, 541] on button "SUBMIT" at bounding box center [717, 537] width 161 height 38
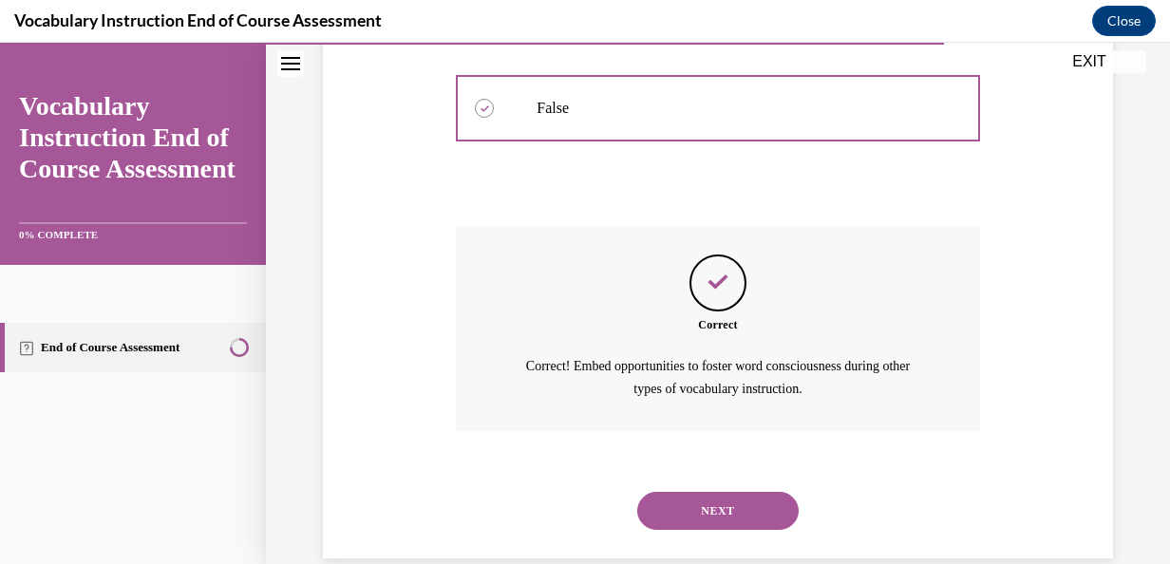
scroll to position [541, 0]
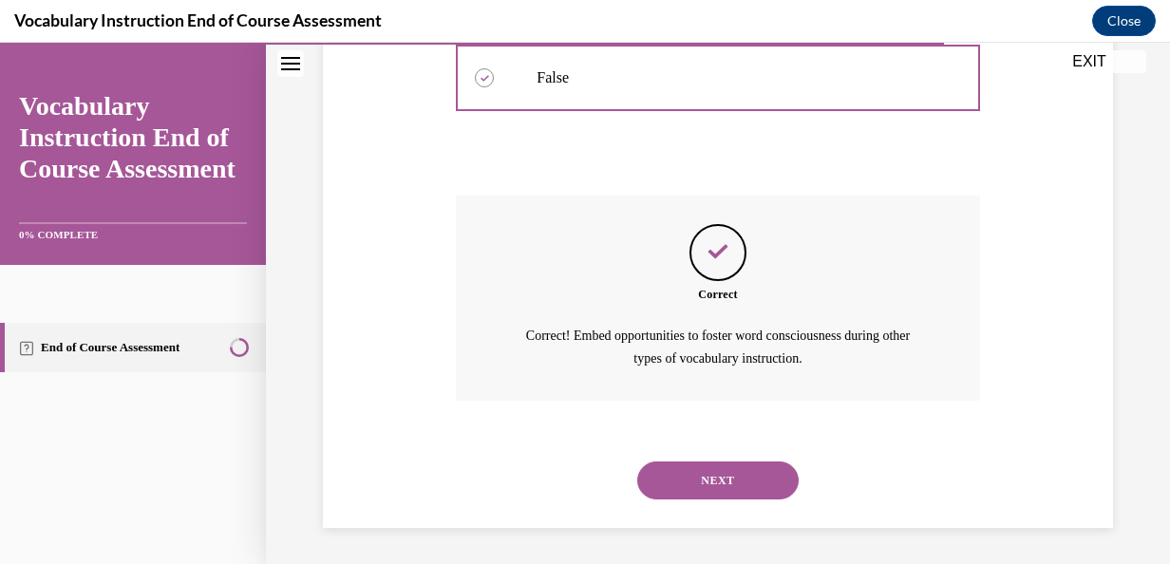
click at [719, 486] on button "NEXT" at bounding box center [717, 481] width 161 height 38
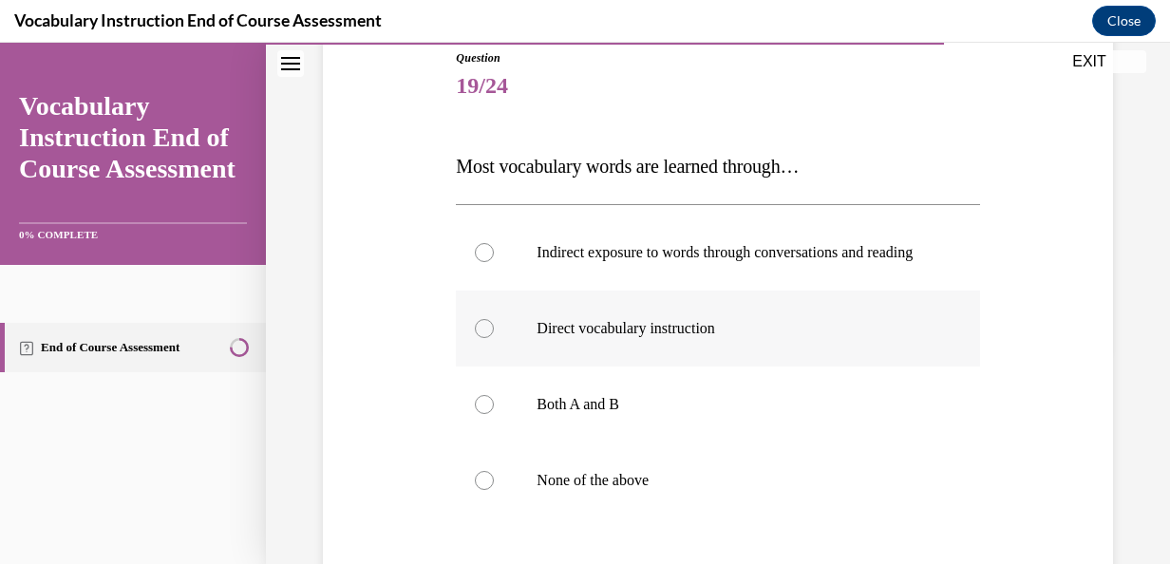
scroll to position [219, 0]
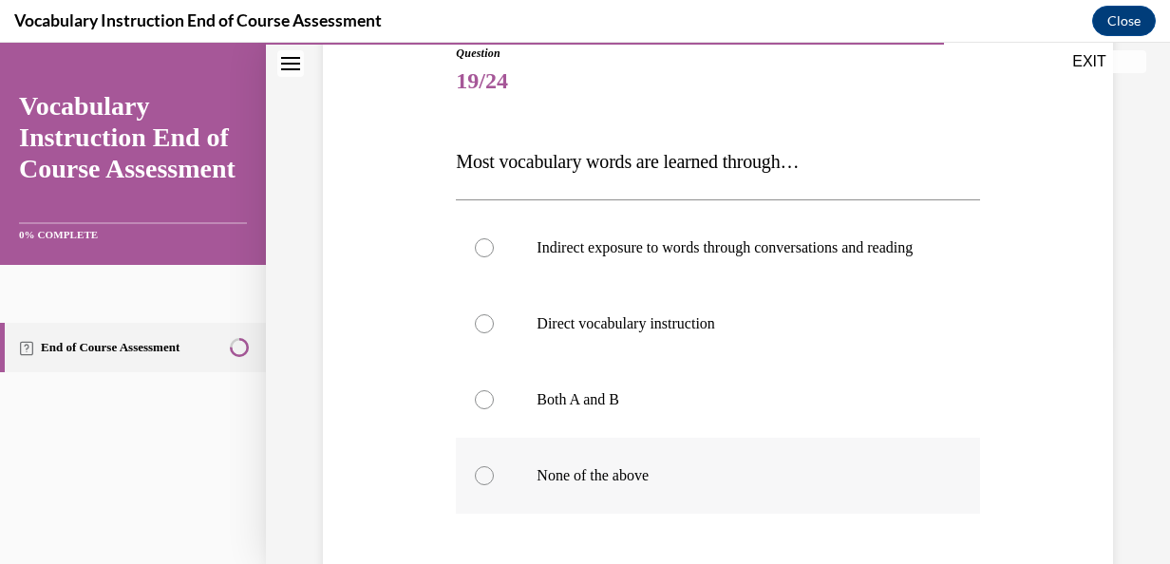
click at [666, 485] on p "None of the above" at bounding box center [734, 475] width 395 height 19
click at [494, 485] on input "None of the above" at bounding box center [484, 475] width 19 height 19
radio input "true"
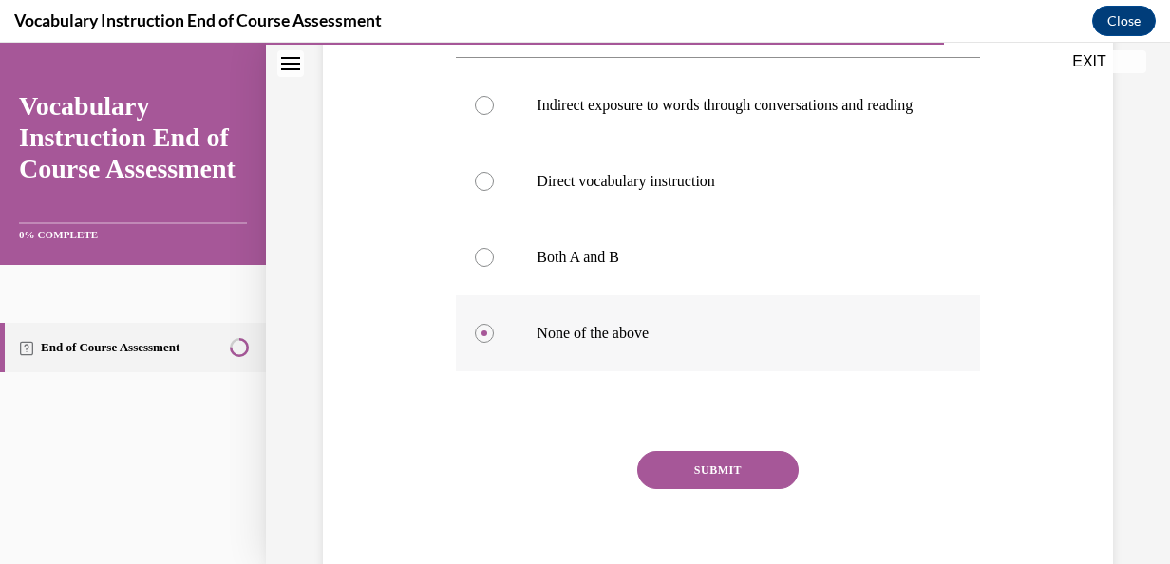
click at [666, 489] on button "SUBMIT" at bounding box center [717, 470] width 161 height 38
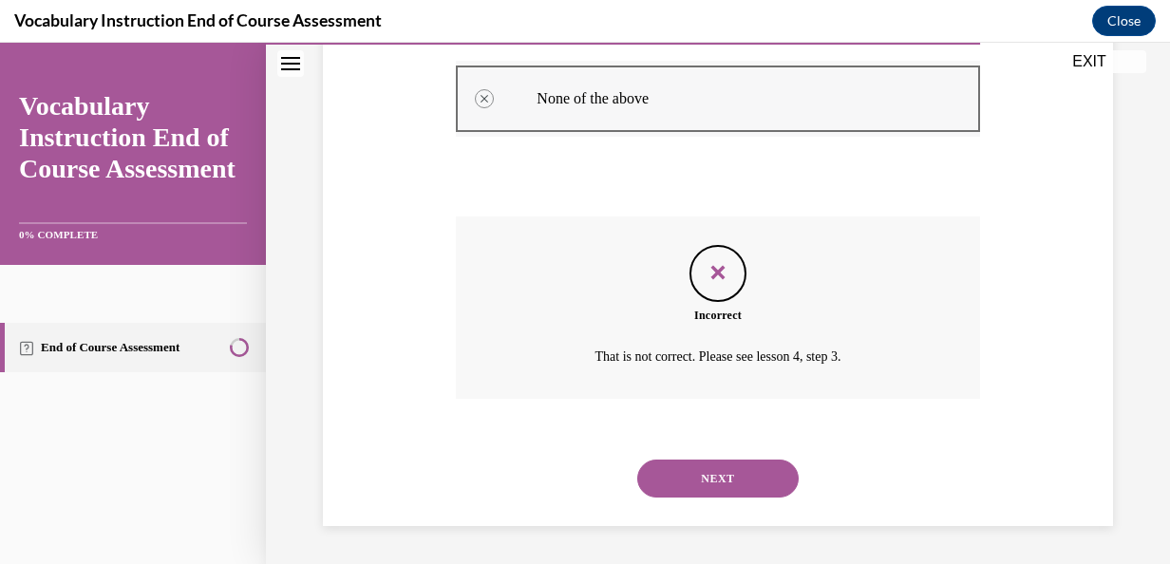
scroll to position [615, 0]
click at [666, 492] on button "NEXT" at bounding box center [717, 479] width 161 height 38
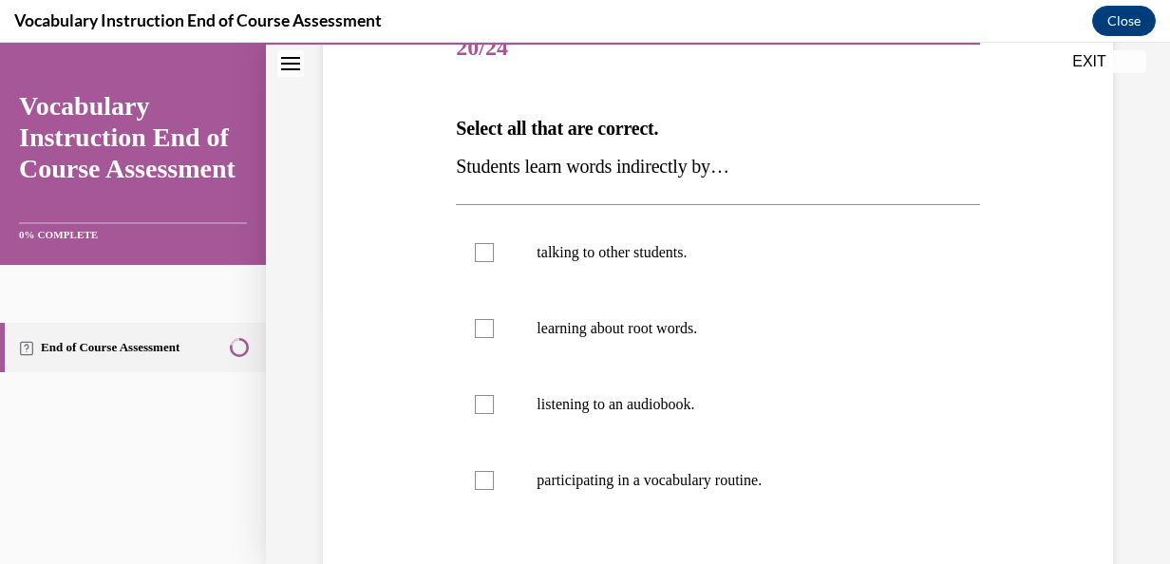
scroll to position [254, 0]
click at [661, 258] on p "talking to other students." at bounding box center [734, 251] width 395 height 19
click at [494, 258] on input "talking to other students." at bounding box center [484, 251] width 19 height 19
checkbox input "true"
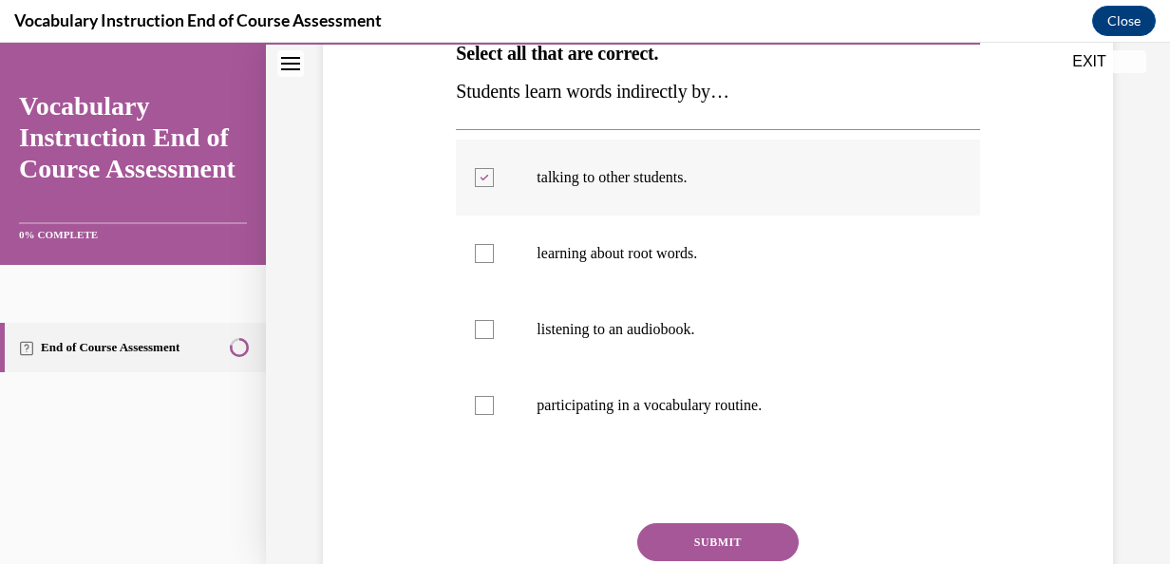
scroll to position [331, 0]
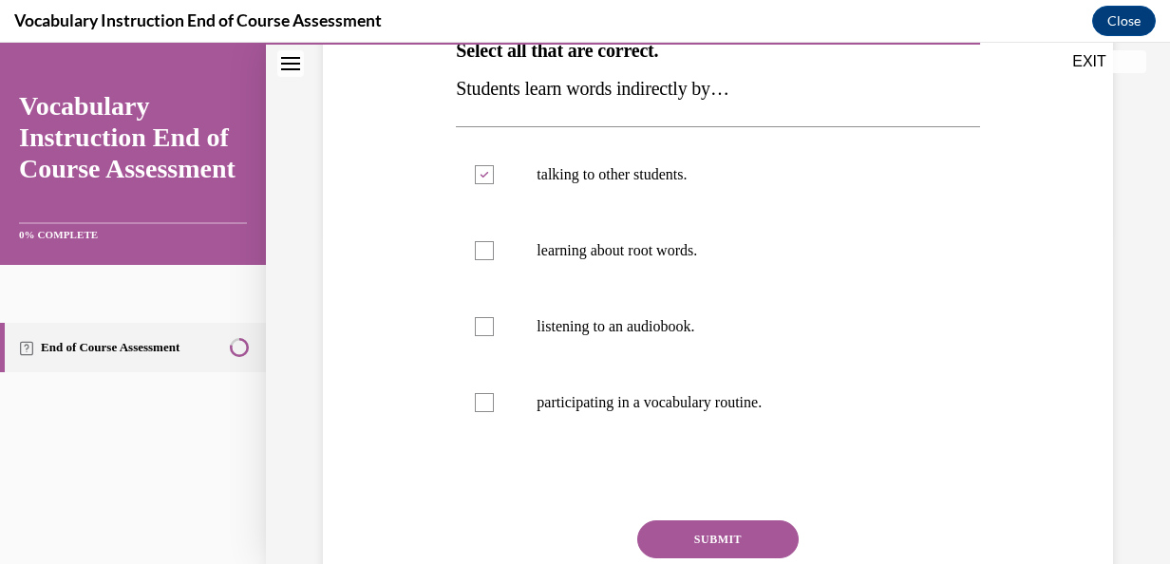
click at [695, 532] on button "SUBMIT" at bounding box center [717, 540] width 161 height 38
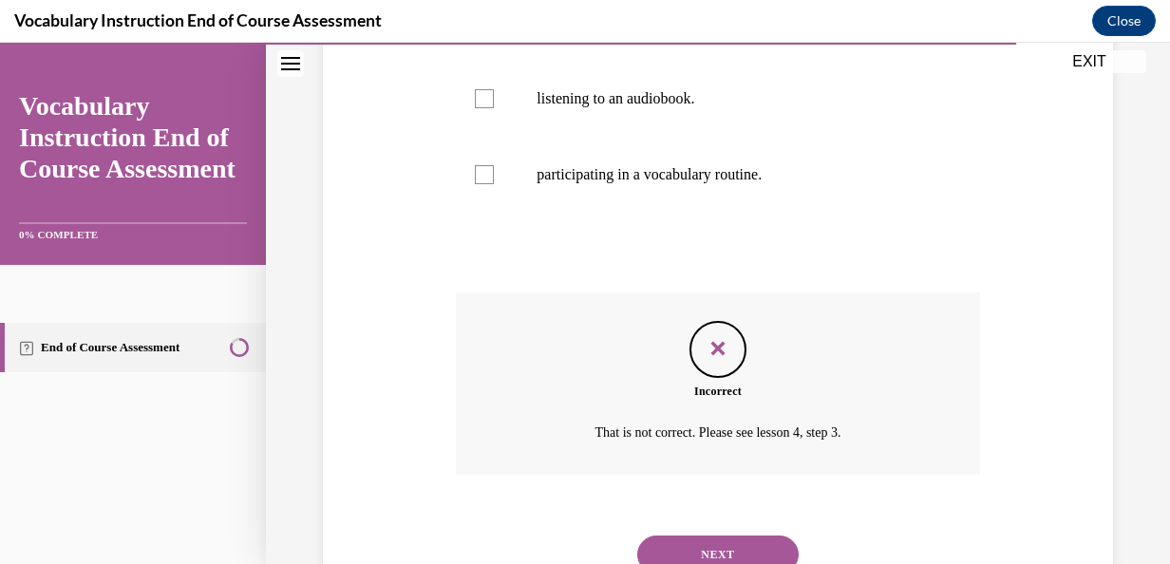
scroll to position [592, 0]
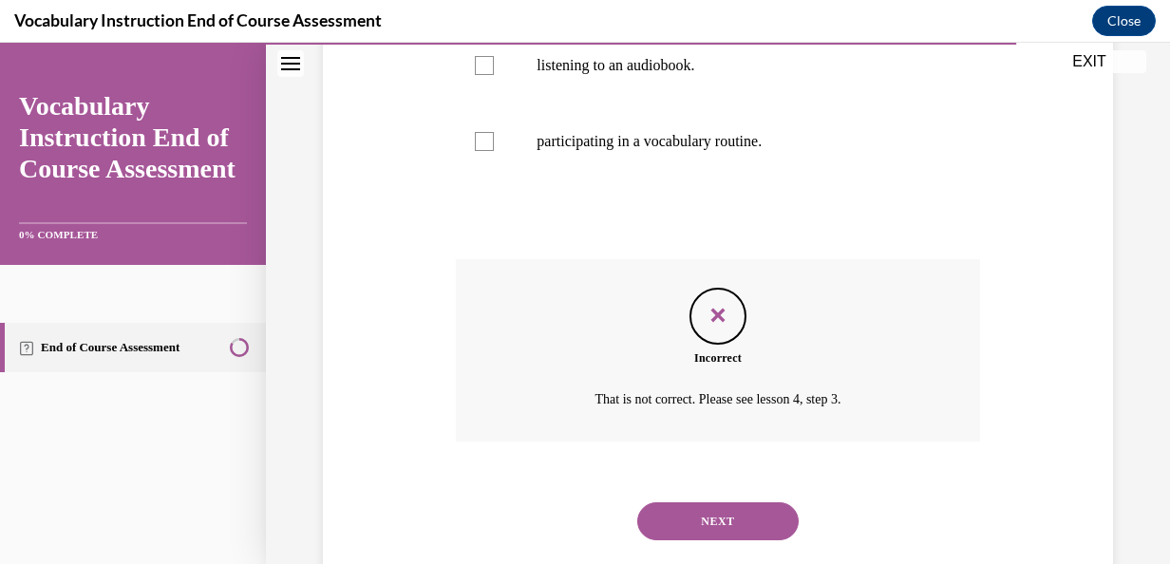
click at [695, 532] on button "NEXT" at bounding box center [717, 522] width 161 height 38
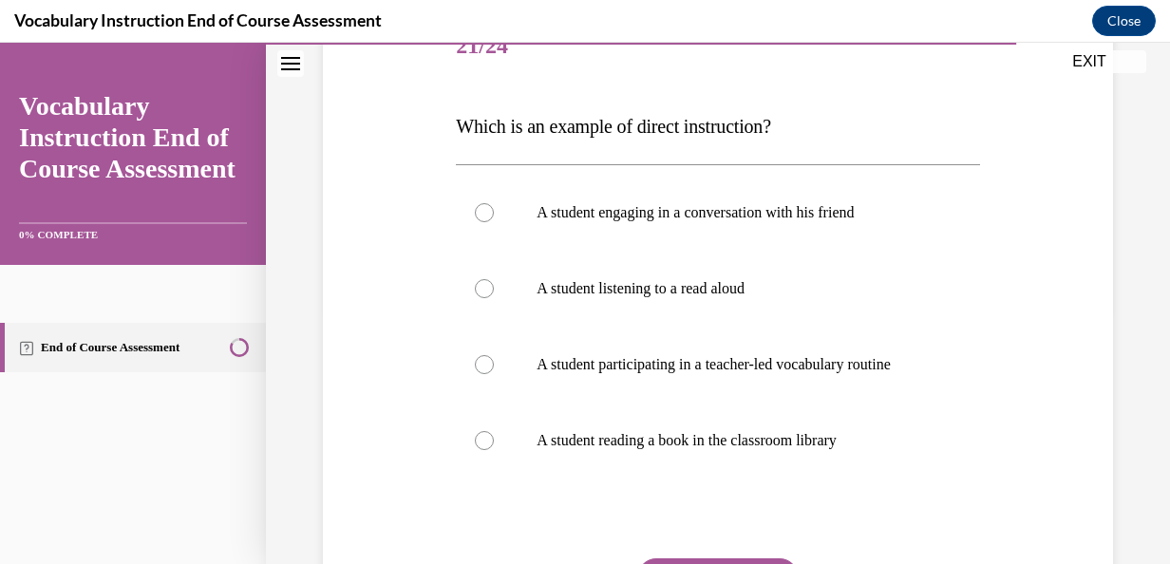
scroll to position [261, 0]
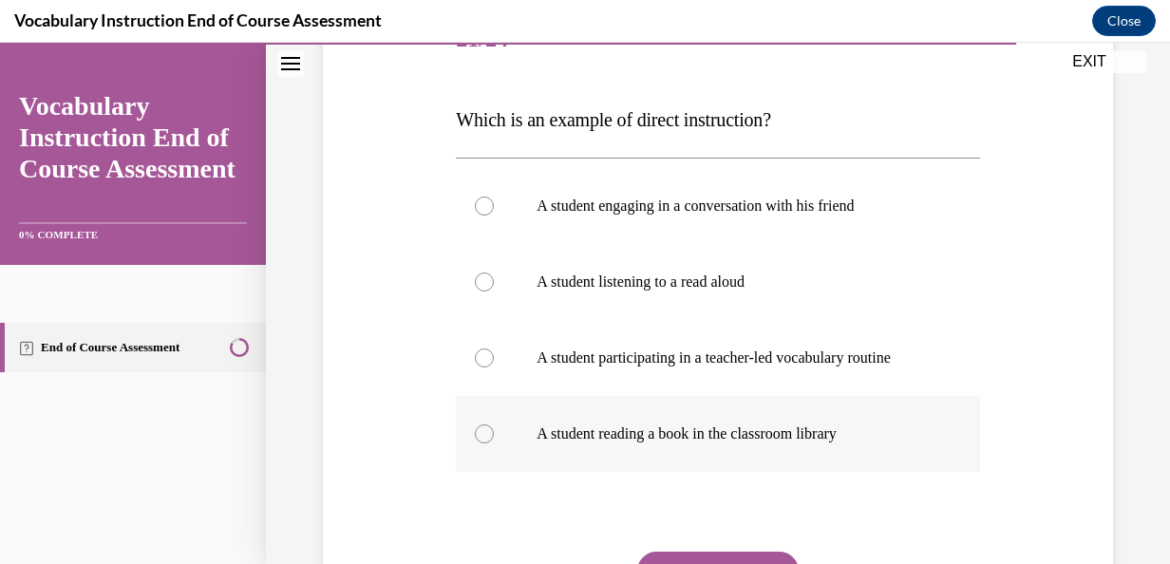
click at [674, 472] on label "A student reading a book in the classroom library" at bounding box center [717, 434] width 523 height 76
click at [494, 444] on input "A student reading a book in the classroom library" at bounding box center [484, 434] width 19 height 19
radio input "true"
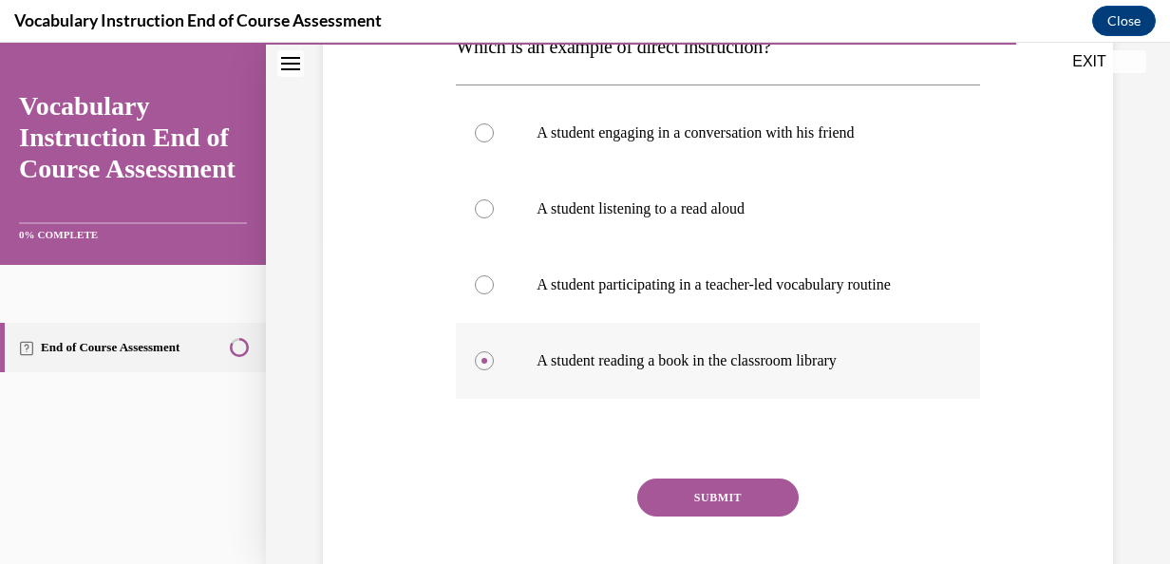
scroll to position [354, 0]
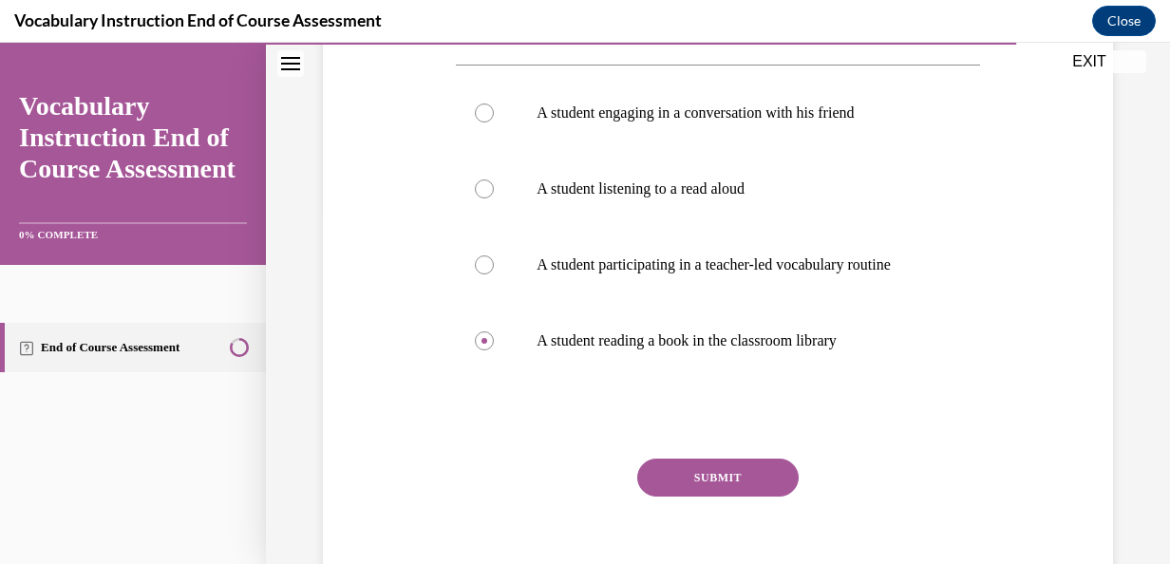
click at [676, 490] on button "SUBMIT" at bounding box center [717, 478] width 161 height 38
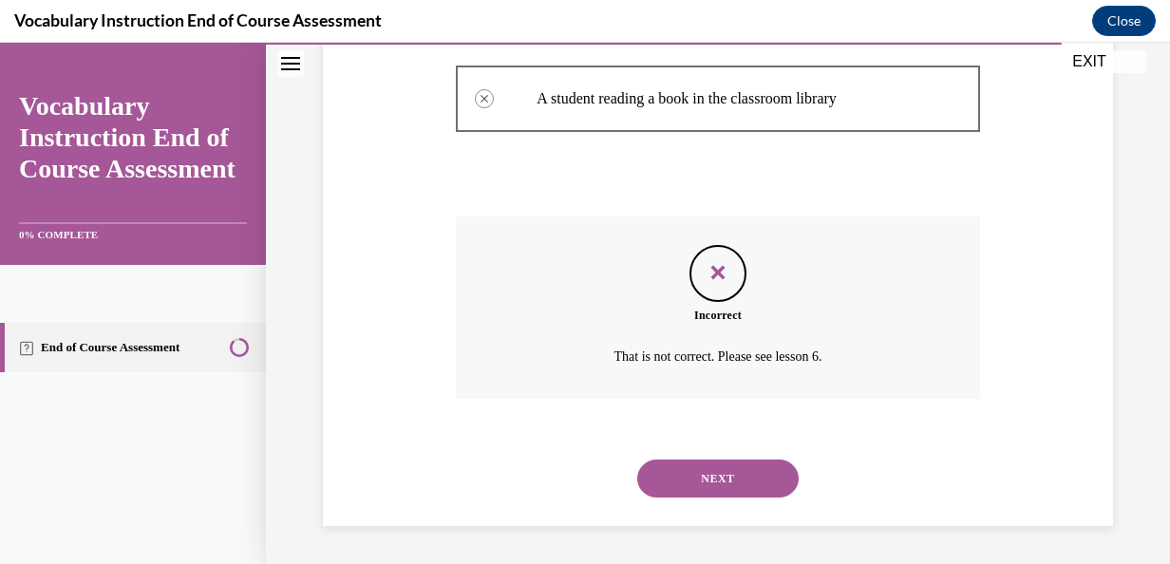
scroll to position [615, 0]
click at [676, 490] on button "NEXT" at bounding box center [717, 479] width 161 height 38
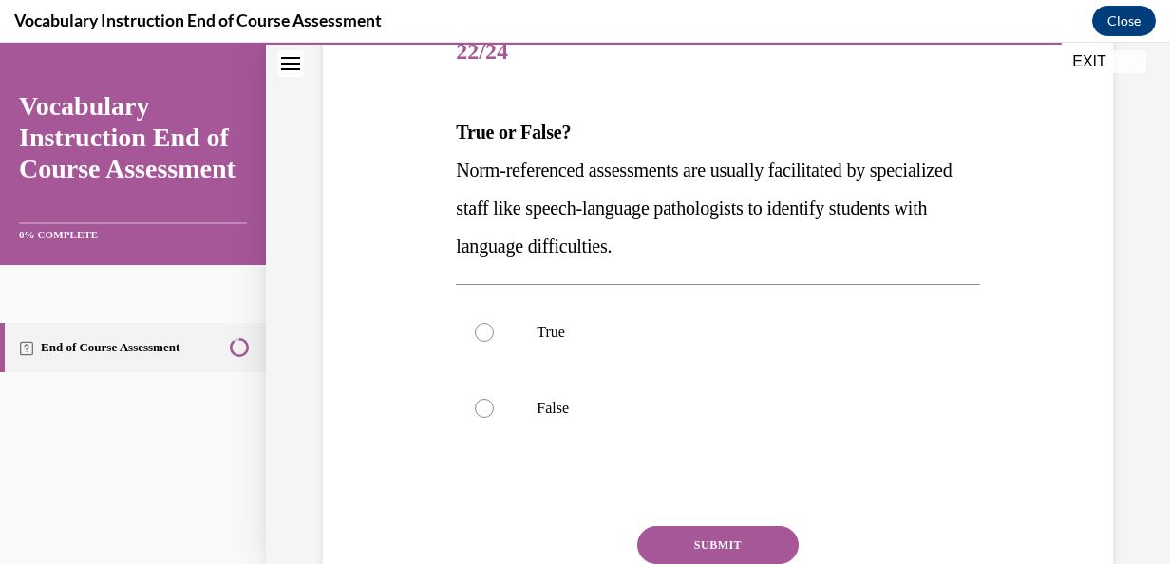
scroll to position [250, 0]
click at [534, 394] on label "False" at bounding box center [717, 408] width 523 height 76
click at [494, 398] on input "False" at bounding box center [484, 407] width 19 height 19
radio input "true"
click at [703, 536] on button "SUBMIT" at bounding box center [717, 544] width 161 height 38
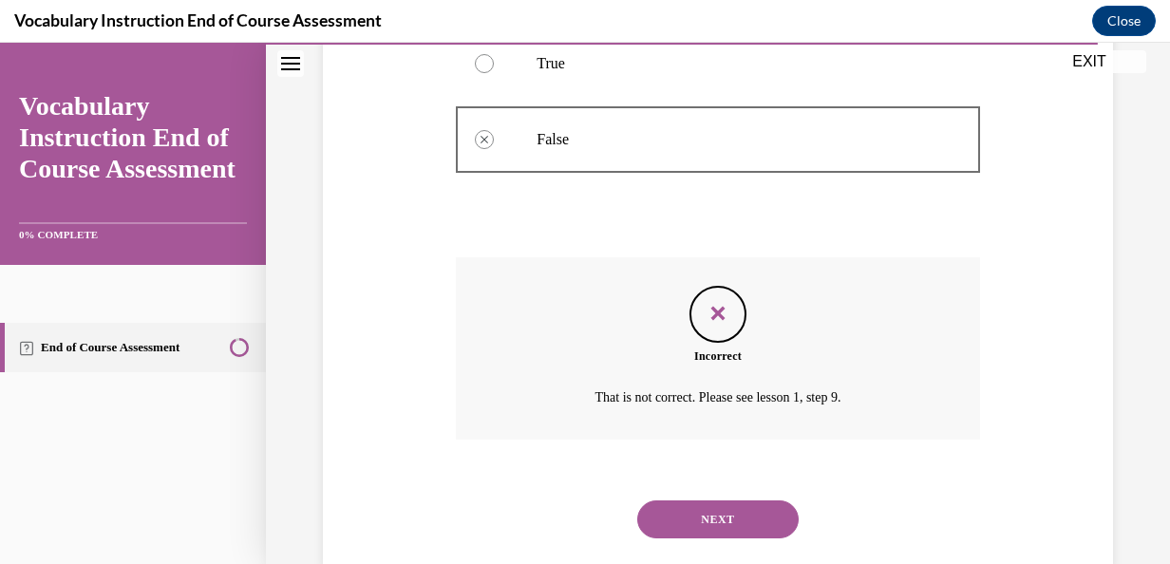
scroll to position [558, 0]
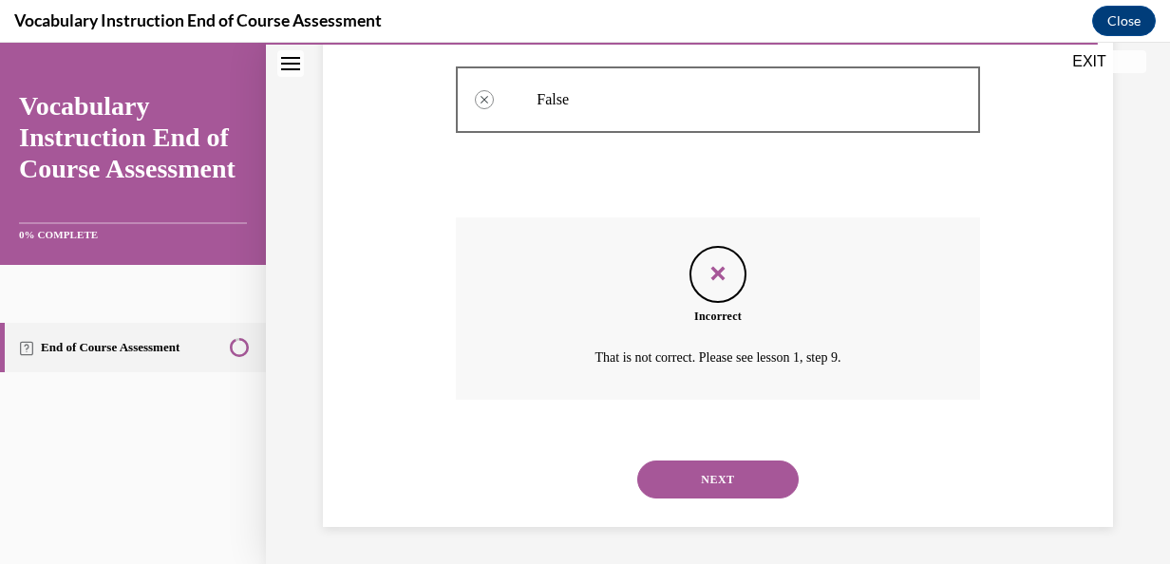
click at [724, 481] on button "NEXT" at bounding box center [717, 480] width 161 height 38
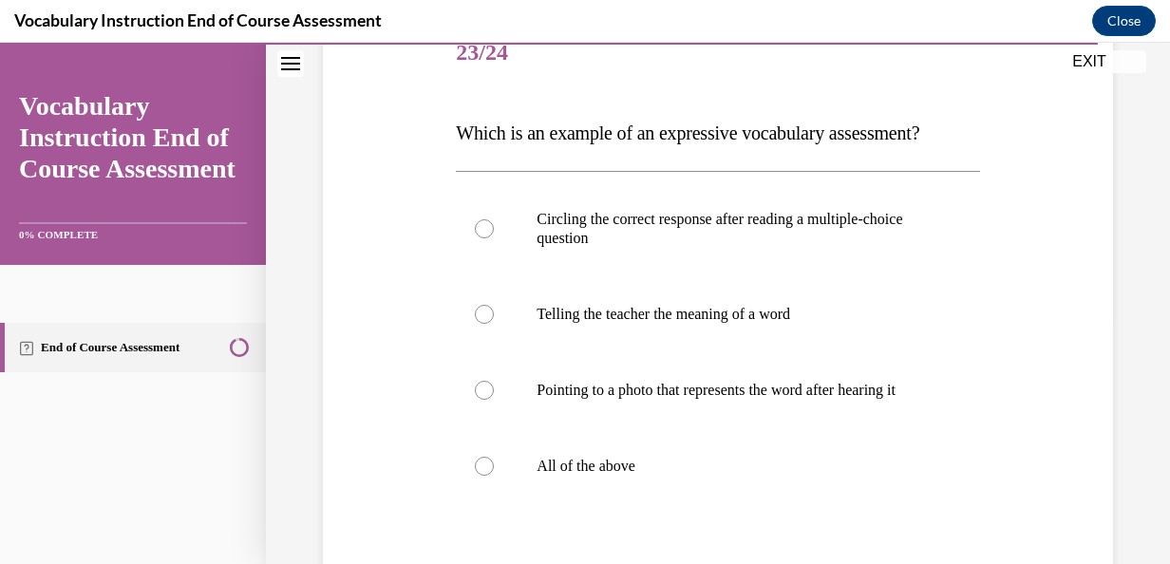
scroll to position [249, 0]
click at [602, 308] on p "Telling the teacher the meaning of a word" at bounding box center [734, 313] width 395 height 19
click at [494, 308] on input "Telling the teacher the meaning of a word" at bounding box center [484, 313] width 19 height 19
radio input "true"
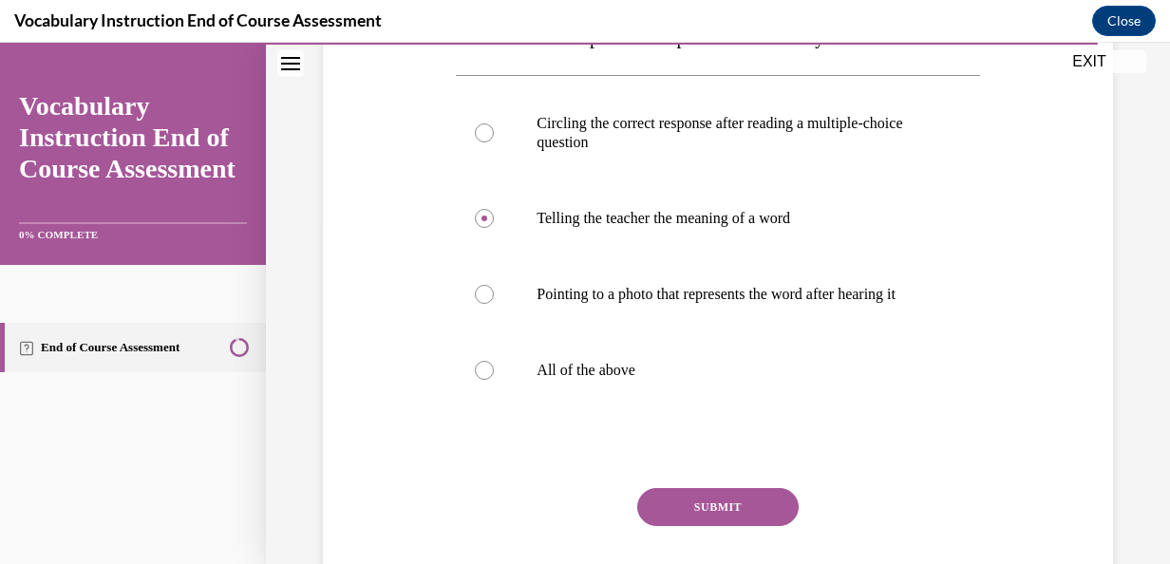
click at [686, 517] on button "SUBMIT" at bounding box center [717, 507] width 161 height 38
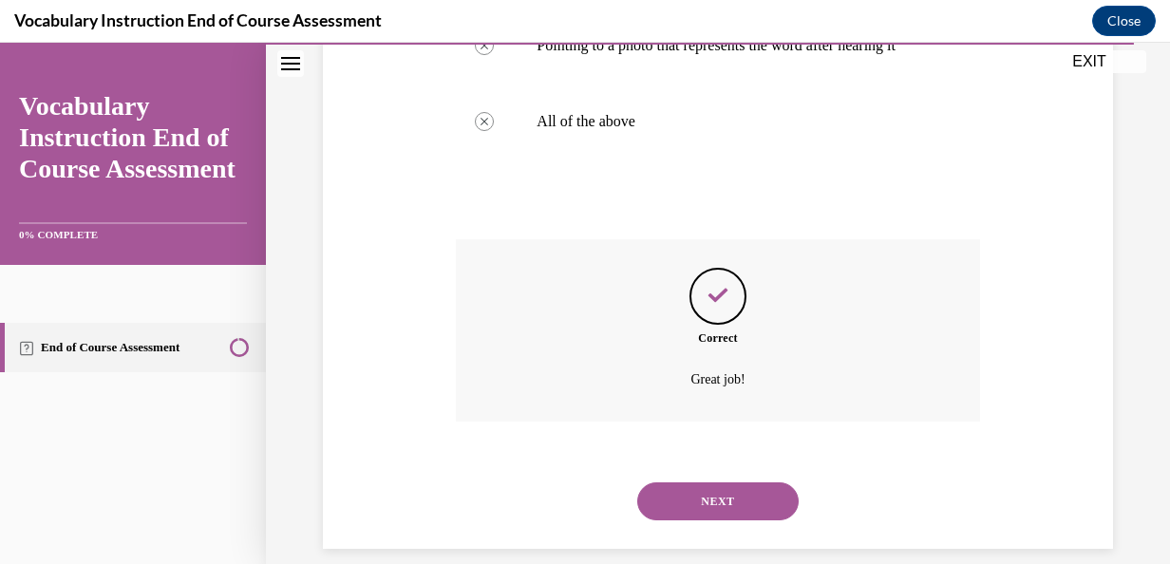
scroll to position [634, 0]
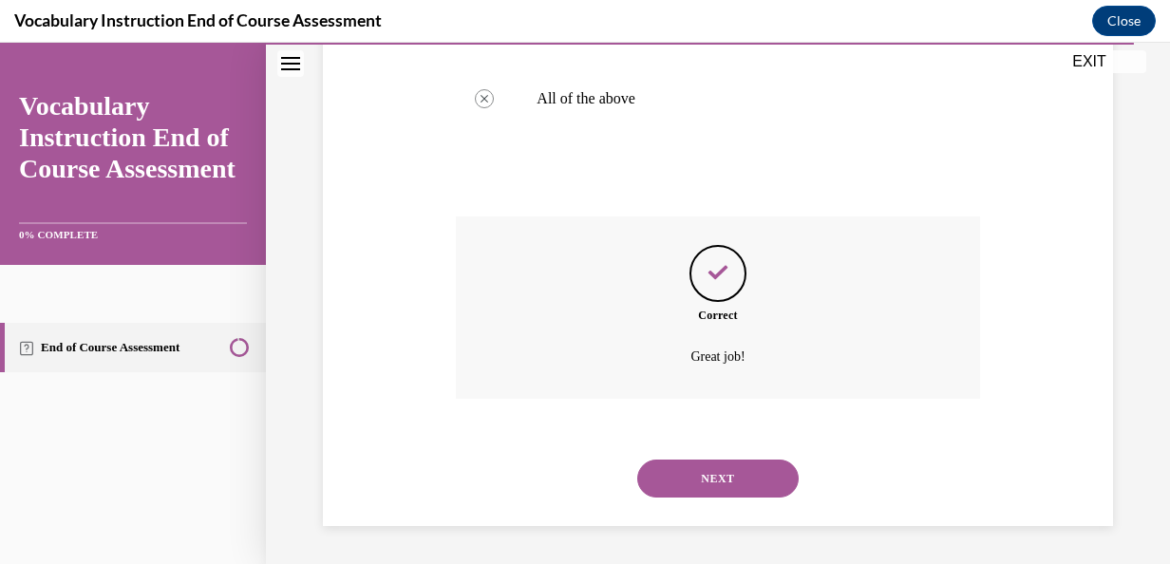
click at [720, 479] on button "NEXT" at bounding box center [717, 479] width 161 height 38
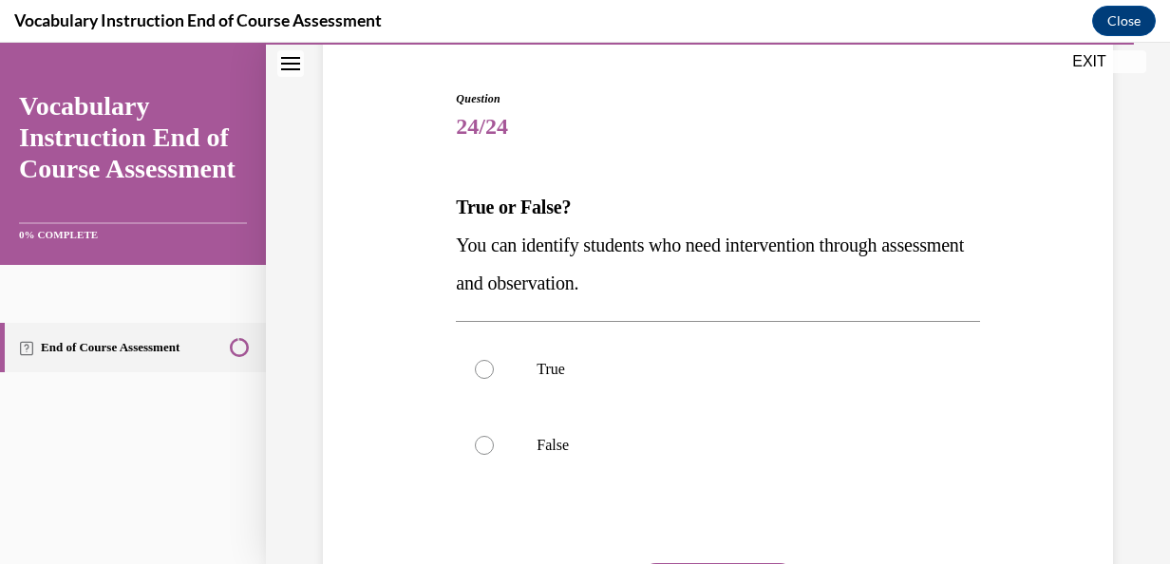
scroll to position [175, 0]
click at [594, 454] on label "False" at bounding box center [717, 445] width 523 height 76
click at [494, 454] on input "False" at bounding box center [484, 444] width 19 height 19
radio input "true"
click at [593, 374] on p "True" at bounding box center [734, 368] width 395 height 19
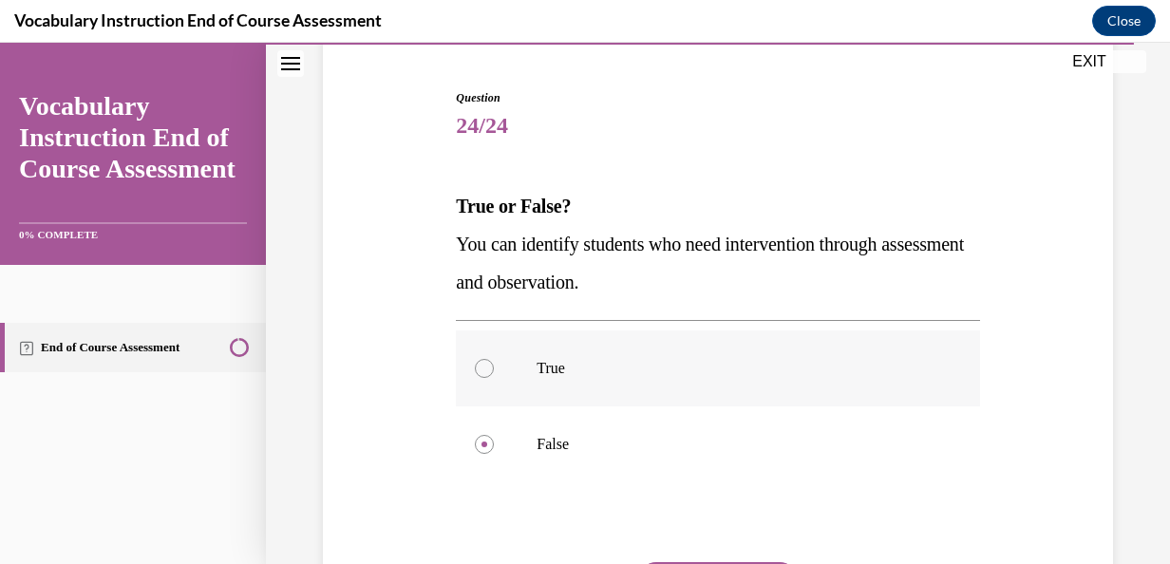
click at [494, 374] on input "True" at bounding box center [484, 368] width 19 height 19
radio input "true"
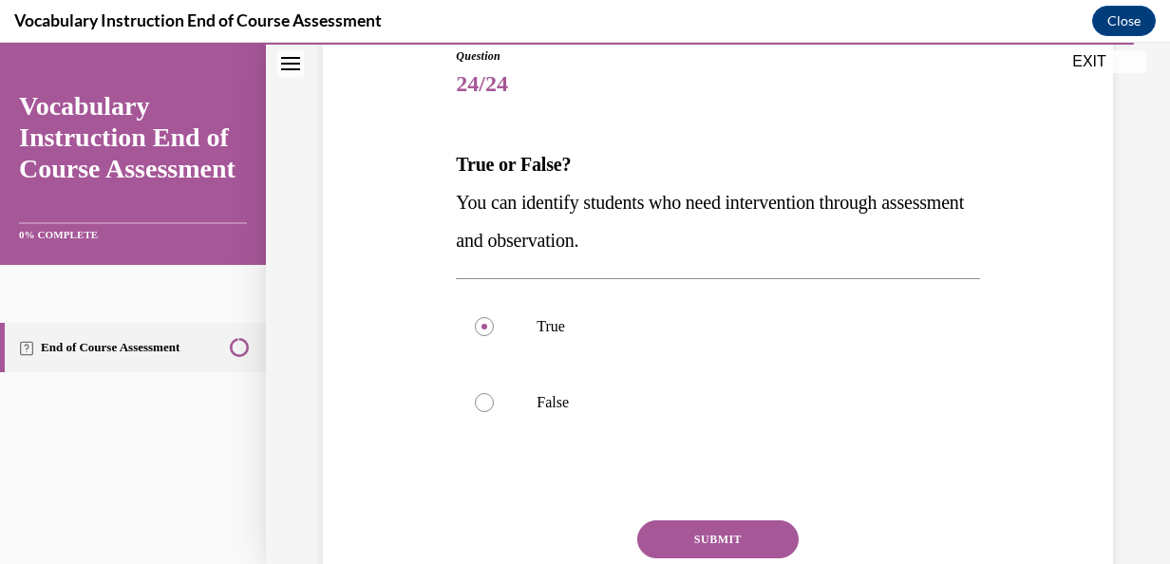
click at [671, 528] on button "SUBMIT" at bounding box center [717, 540] width 161 height 38
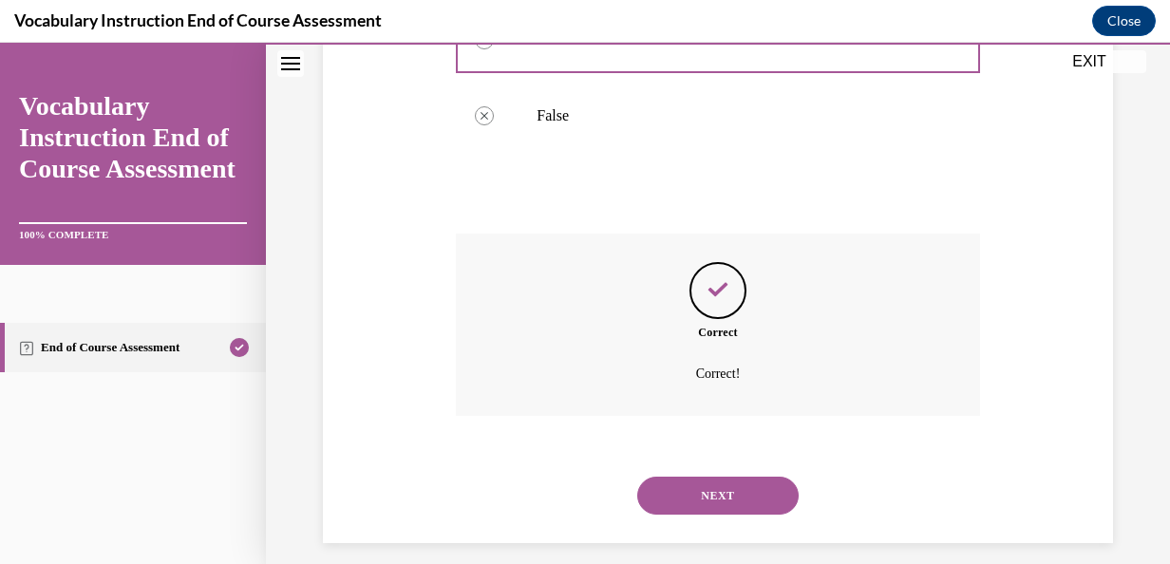
scroll to position [520, 0]
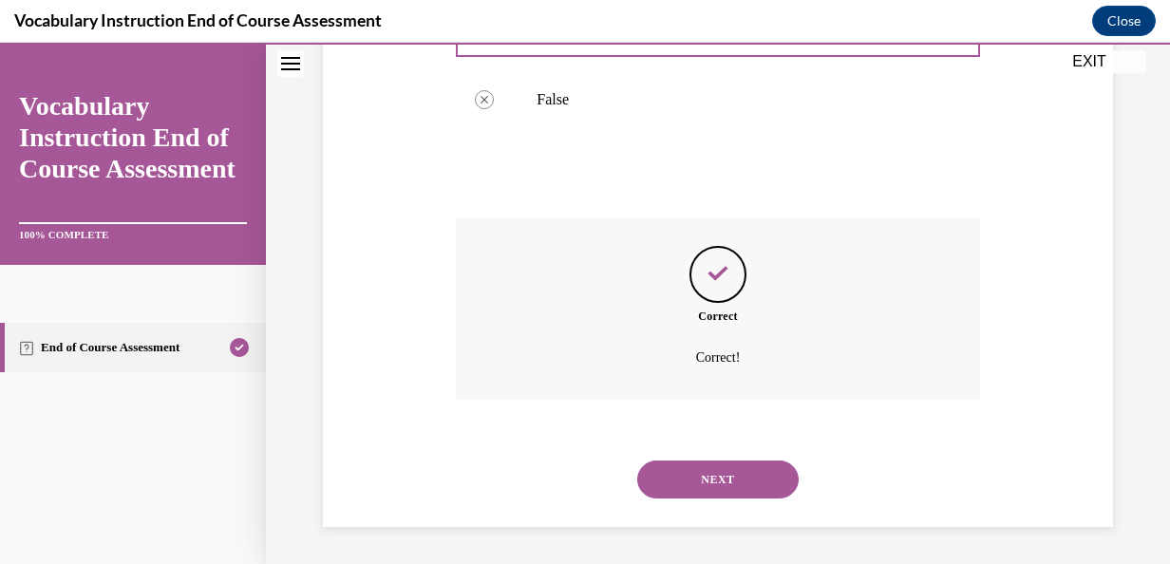
click at [692, 475] on button "NEXT" at bounding box center [717, 480] width 161 height 38
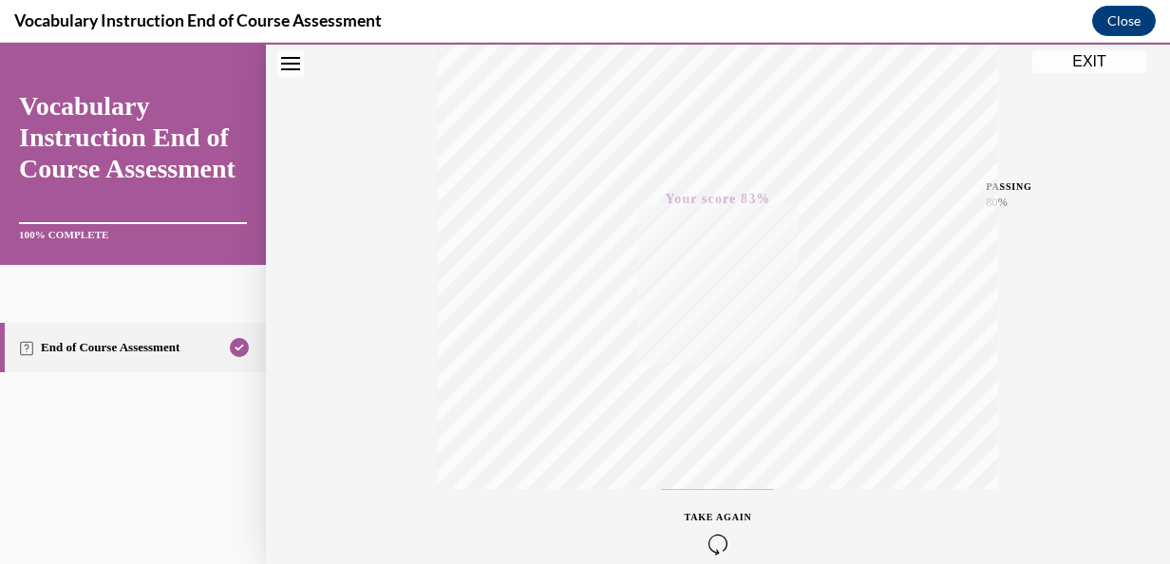
scroll to position [451, 0]
click at [1110, 57] on button "EXIT" at bounding box center [1090, 61] width 114 height 23
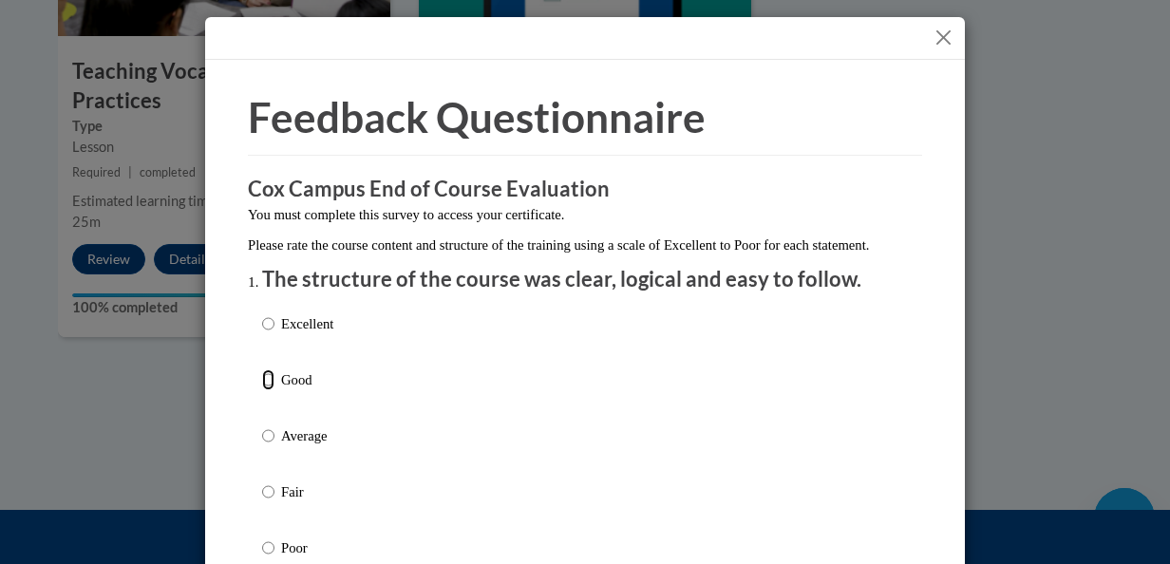
click at [262, 390] on input "Good" at bounding box center [268, 380] width 12 height 21
radio input "true"
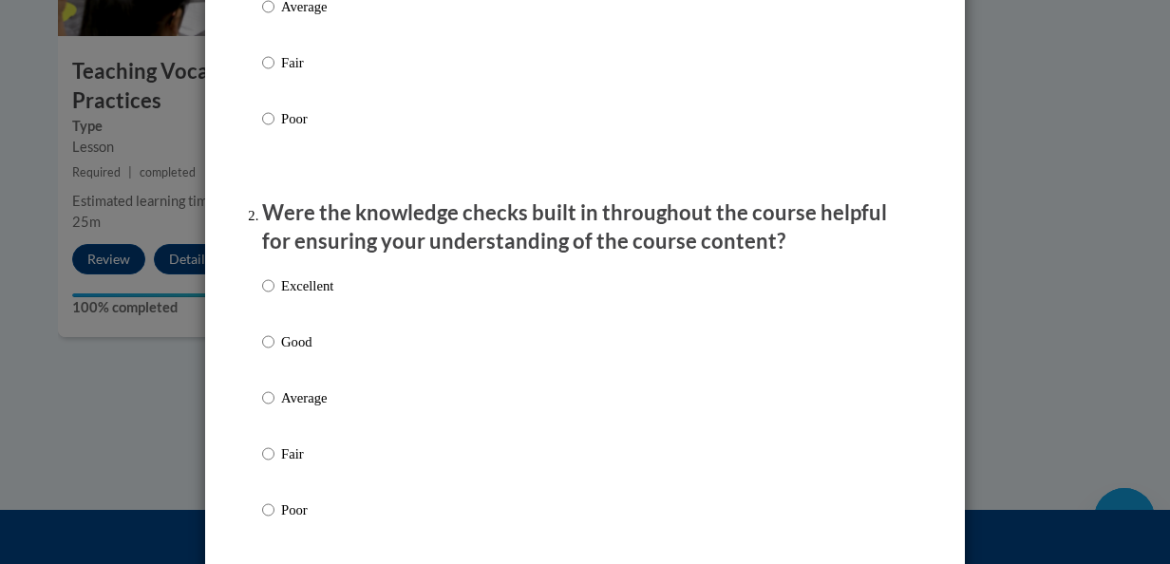
scroll to position [433, 0]
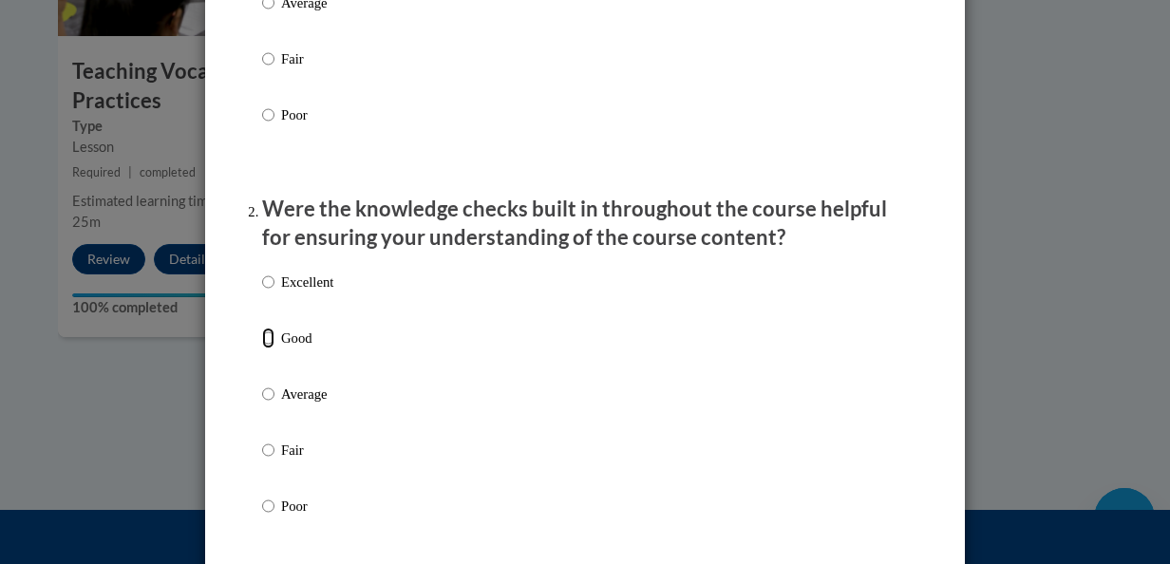
click at [262, 349] on input "Good" at bounding box center [268, 338] width 12 height 21
radio input "true"
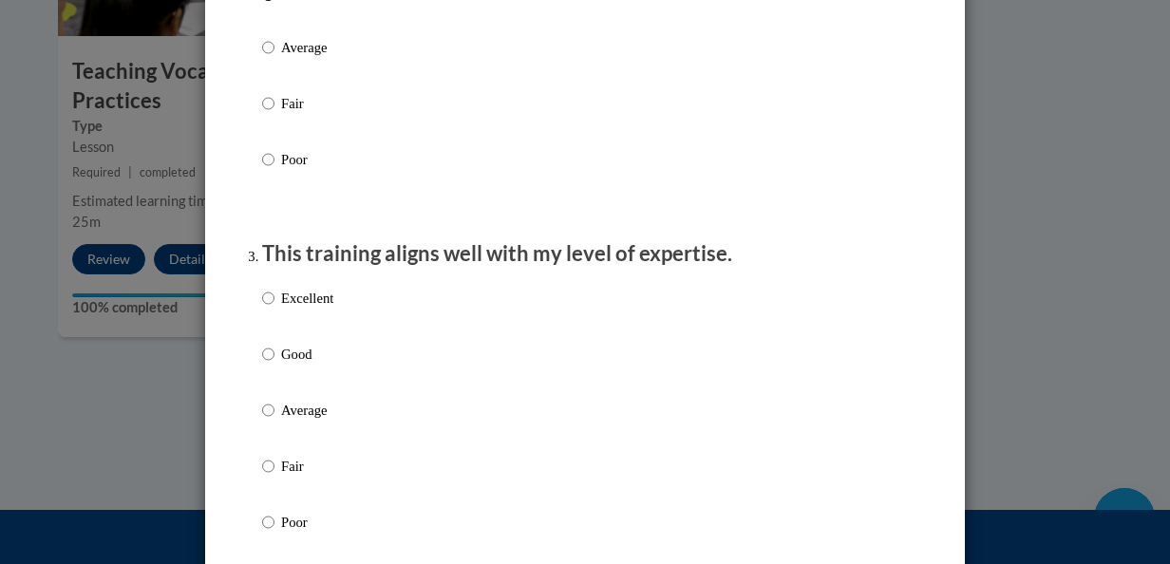
scroll to position [781, 0]
click at [268, 372] on label "Good" at bounding box center [297, 368] width 71 height 51
click at [268, 364] on input "Good" at bounding box center [268, 353] width 12 height 21
radio input "true"
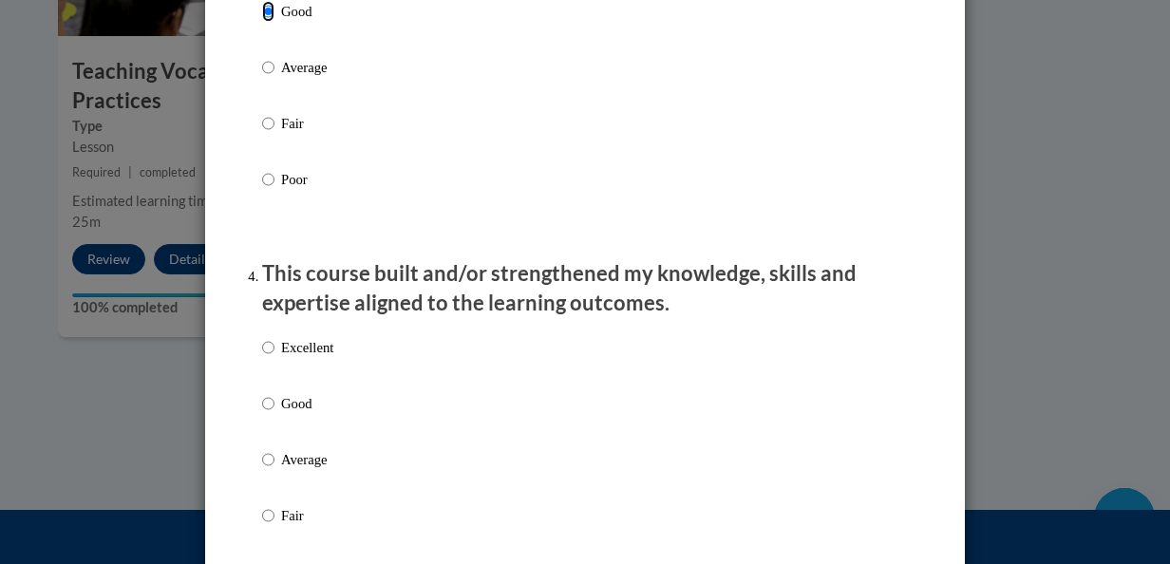
scroll to position [1129, 0]
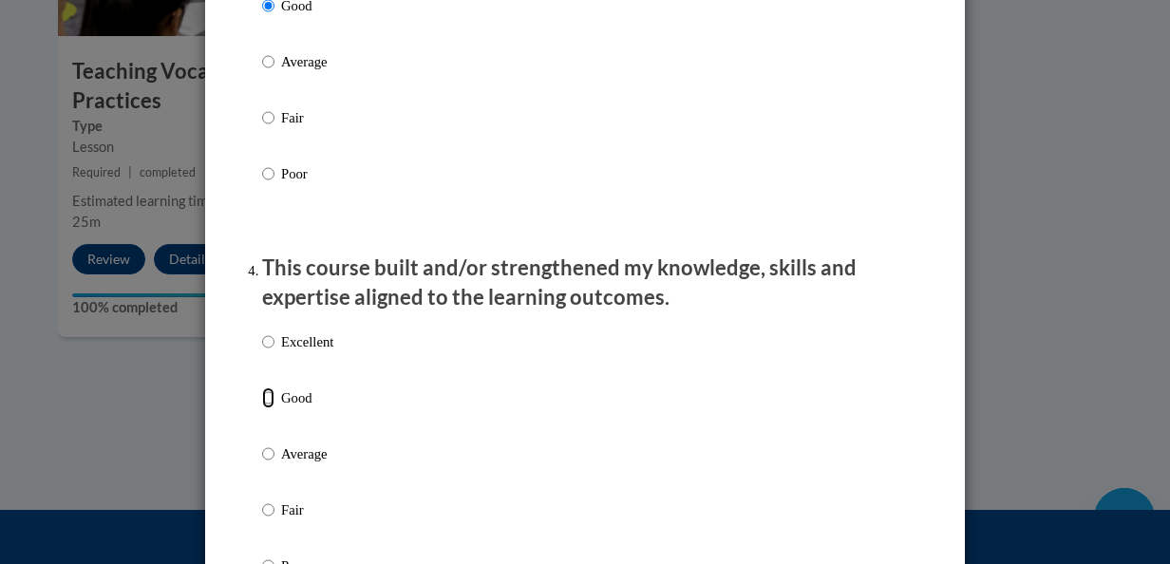
click at [264, 408] on input "Good" at bounding box center [268, 398] width 12 height 21
radio input "true"
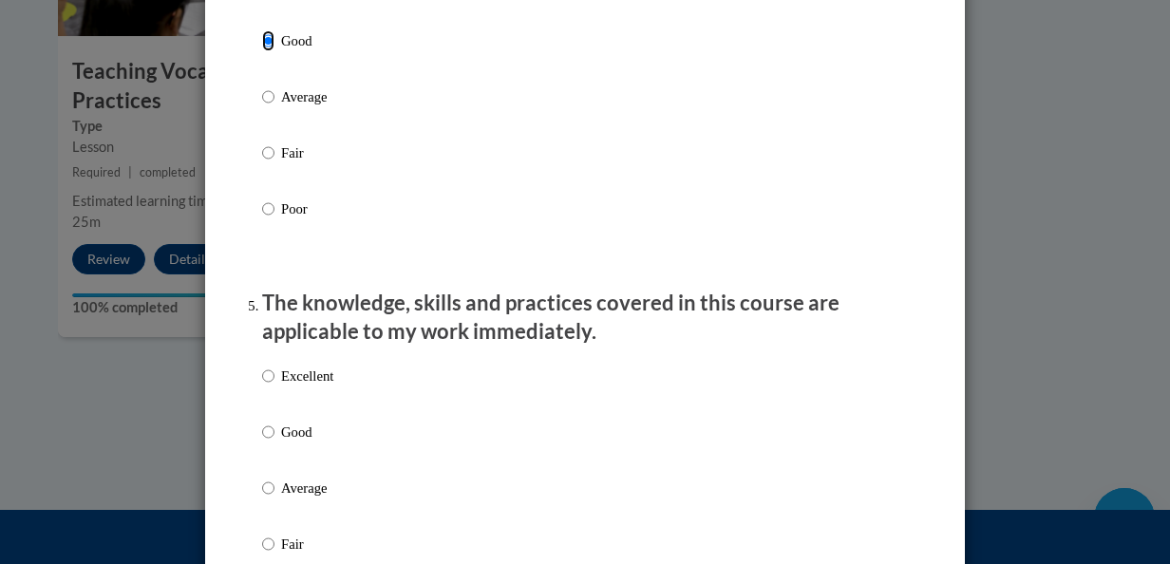
scroll to position [1489, 0]
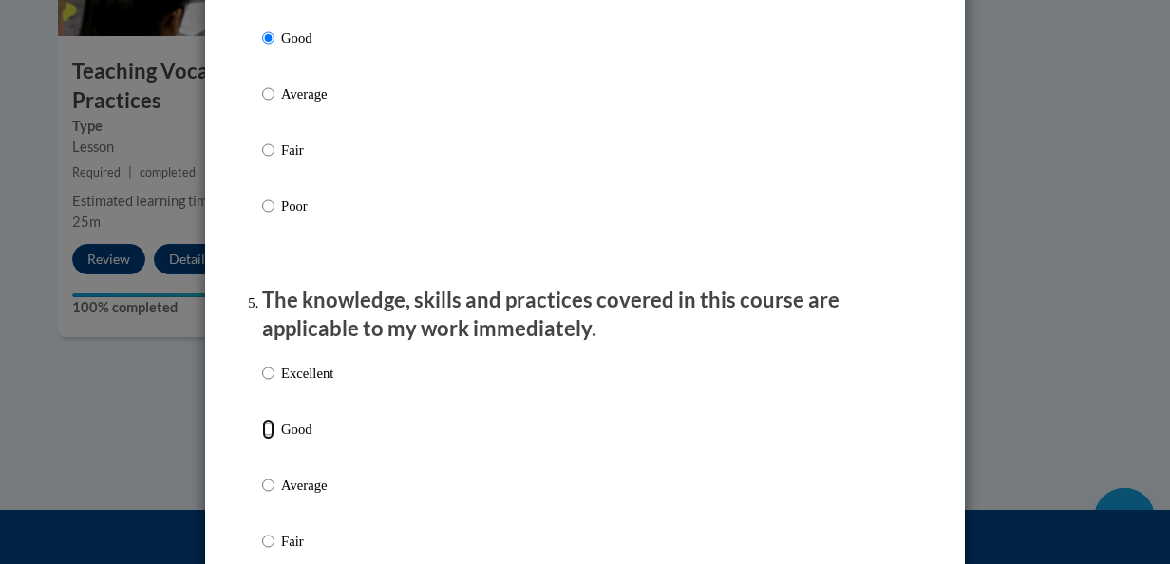
click at [265, 440] on input "Good" at bounding box center [268, 429] width 12 height 21
radio input "true"
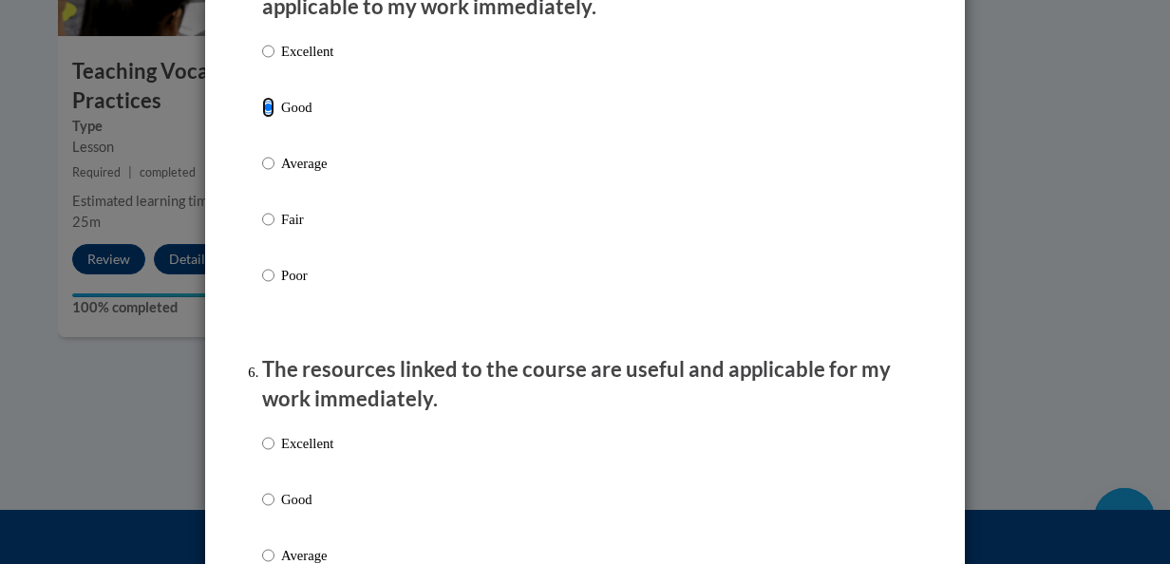
scroll to position [1832, 0]
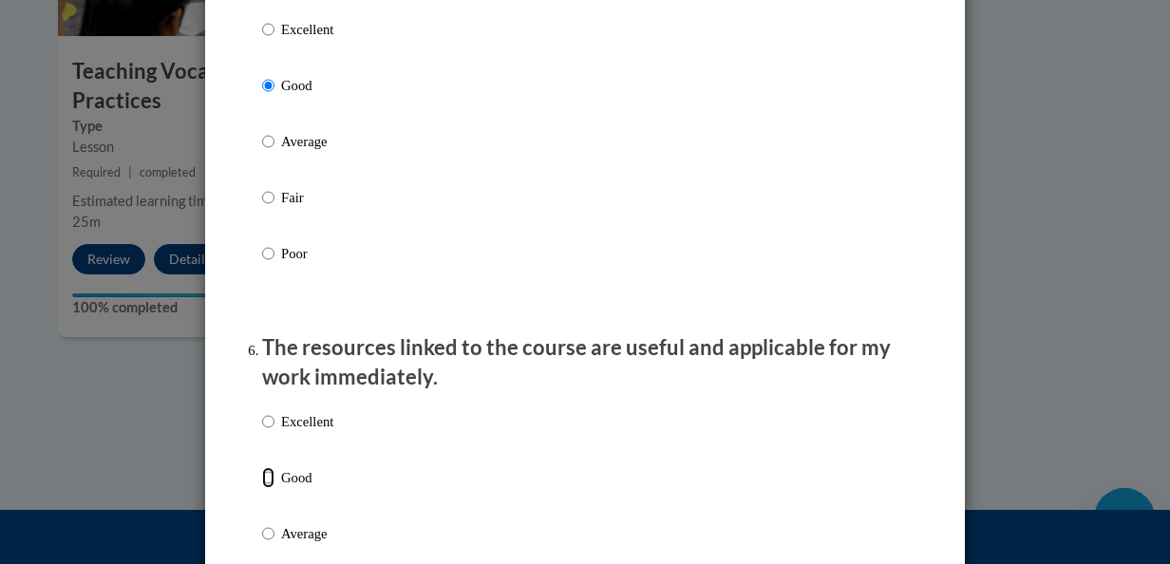
click at [262, 488] on input "Good" at bounding box center [268, 477] width 12 height 21
radio input "true"
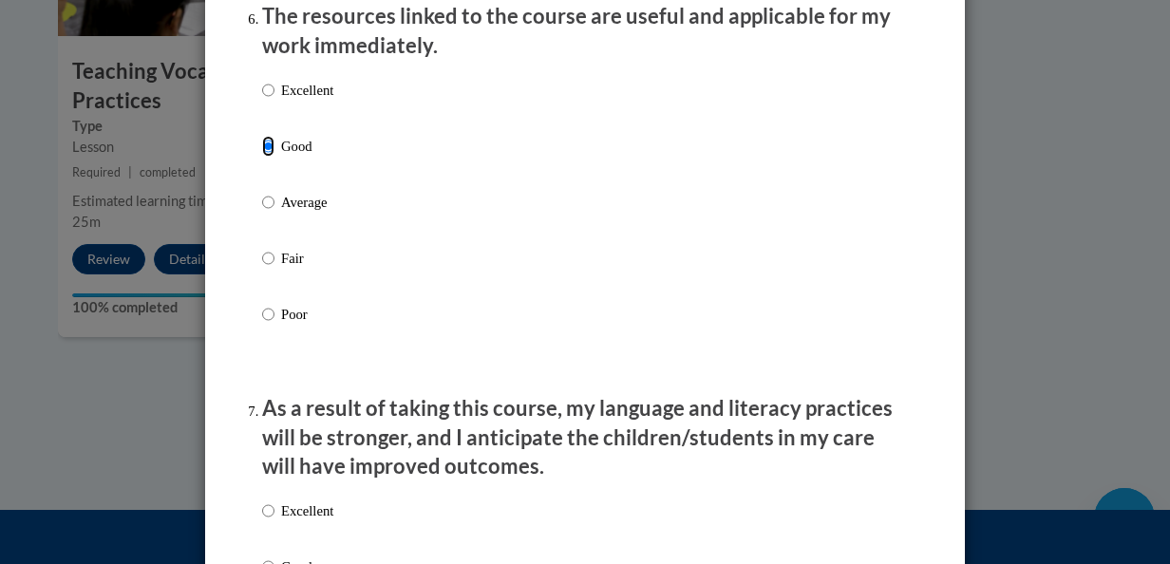
scroll to position [2362, 0]
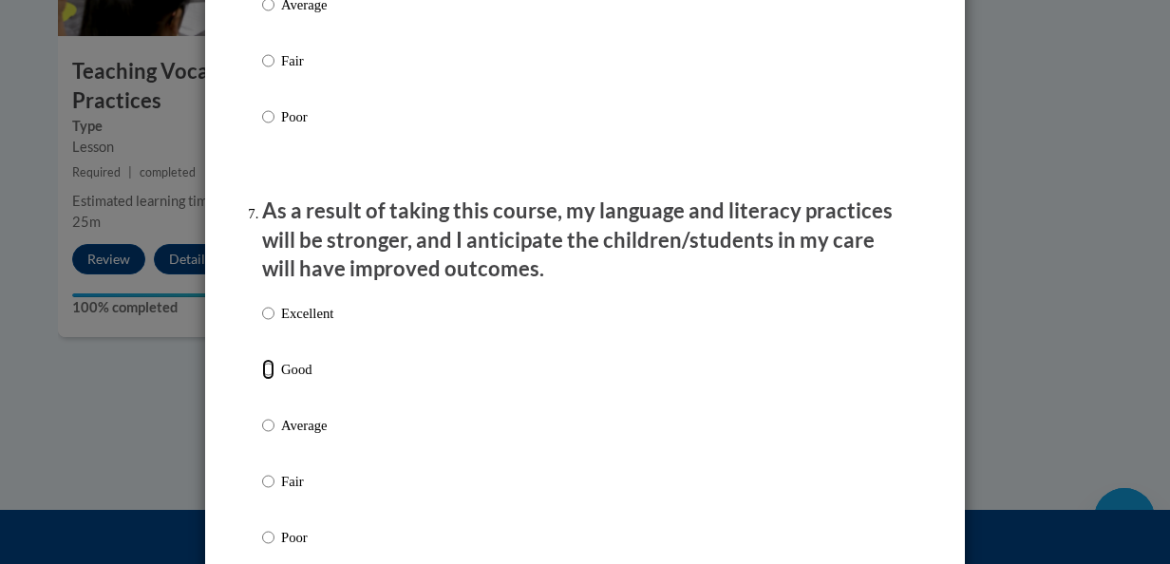
click at [262, 380] on input "Good" at bounding box center [268, 369] width 12 height 21
radio input "true"
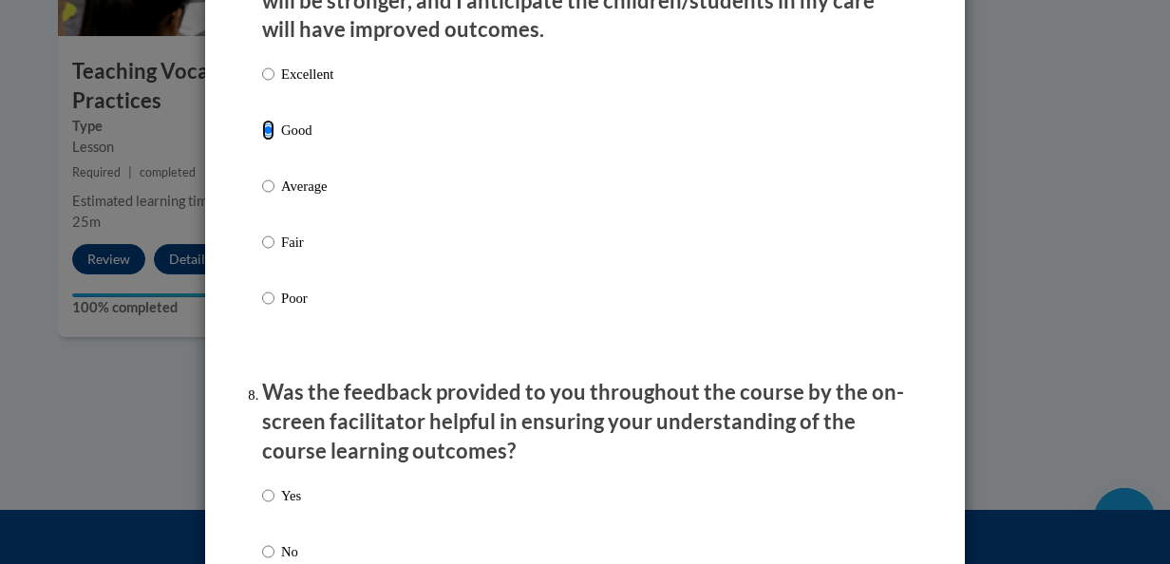
scroll to position [2705, 0]
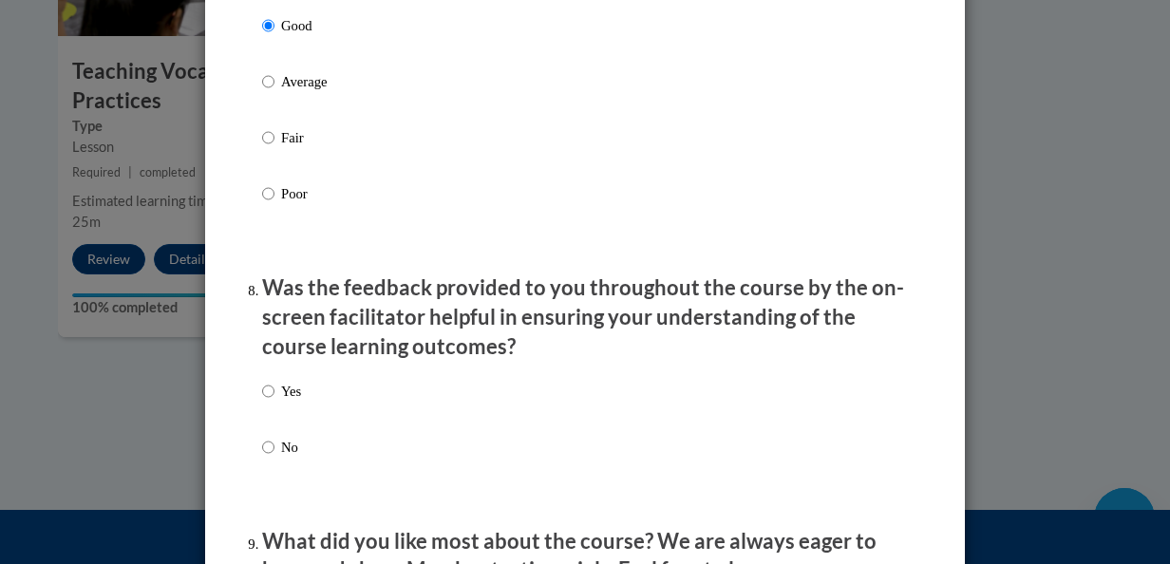
click at [270, 404] on label "Yes" at bounding box center [281, 406] width 39 height 51
click at [270, 402] on input "Yes" at bounding box center [268, 391] width 12 height 21
radio input "true"
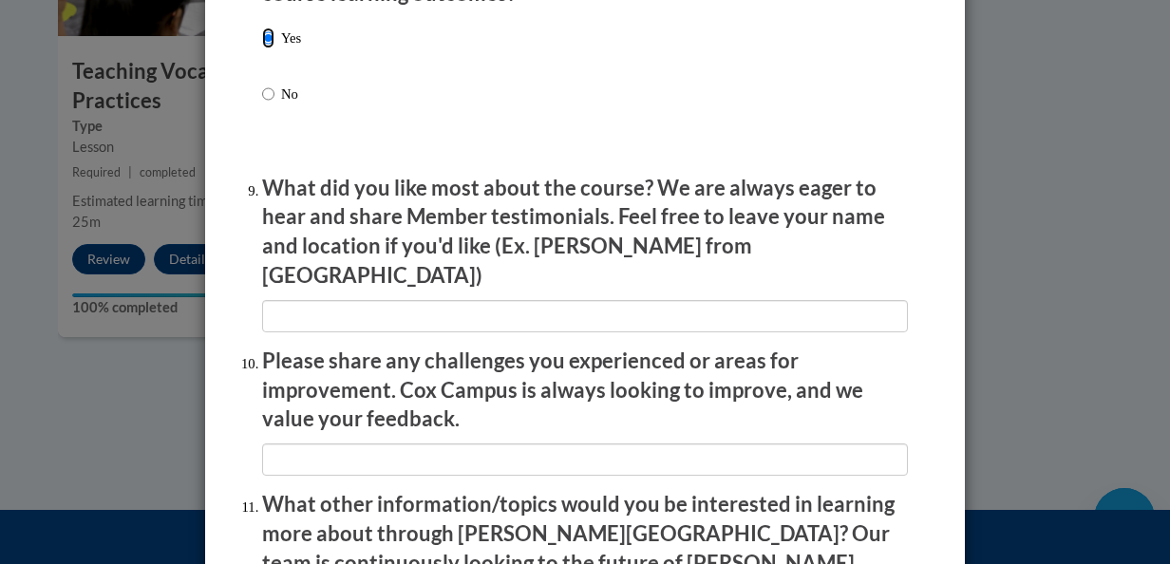
scroll to position [3386, 0]
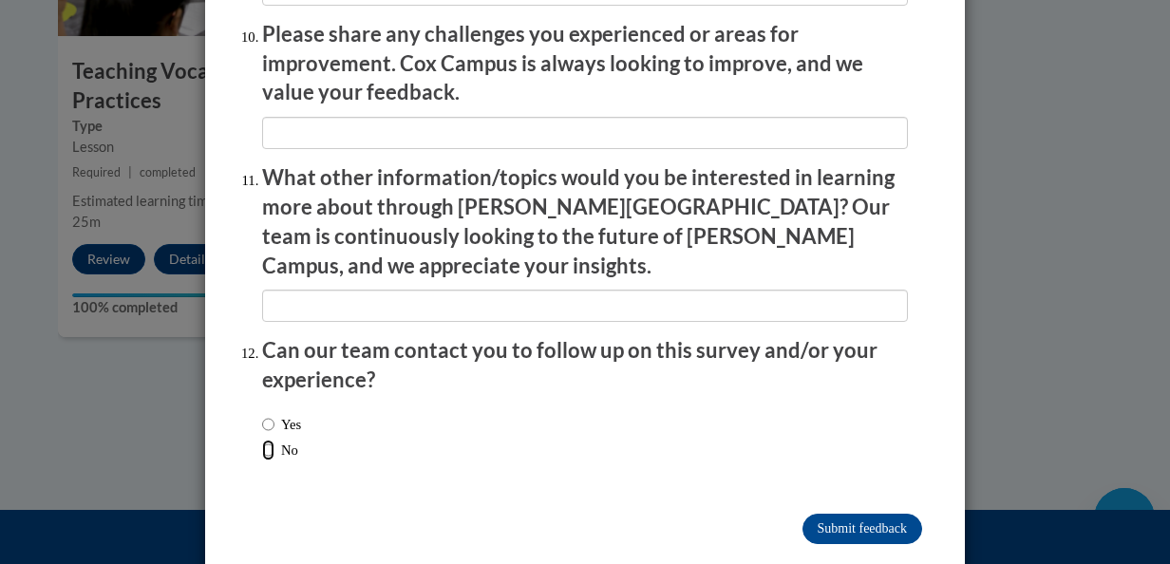
click at [262, 440] on input "No" at bounding box center [268, 450] width 12 height 21
radio input "true"
click at [825, 514] on input "Submit feedback" at bounding box center [863, 529] width 120 height 30
